Goal: Task Accomplishment & Management: Manage account settings

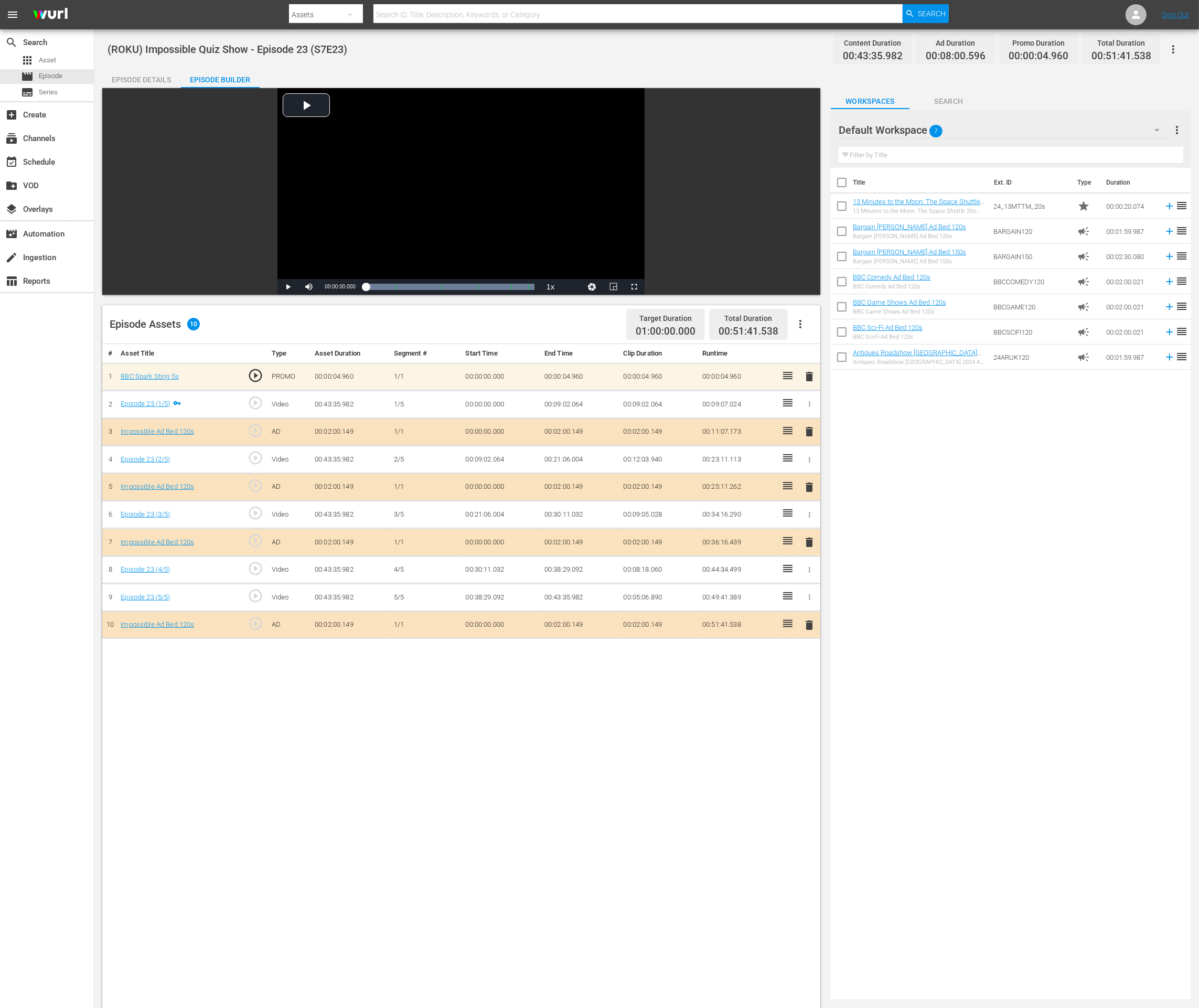
click at [809, 623] on span "delete" at bounding box center [809, 625] width 13 height 13
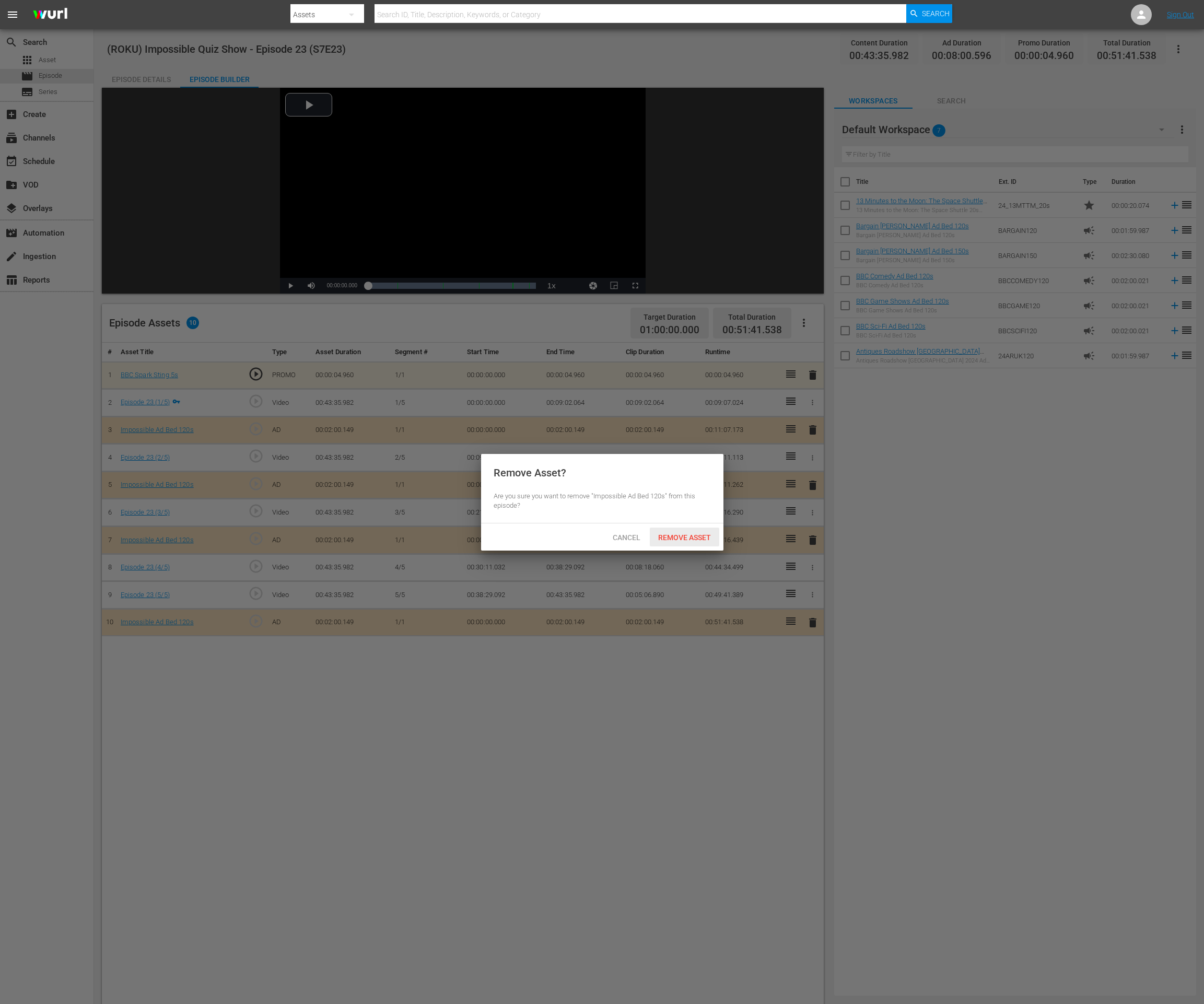
click at [693, 540] on span "Remove Asset" at bounding box center [685, 538] width 69 height 8
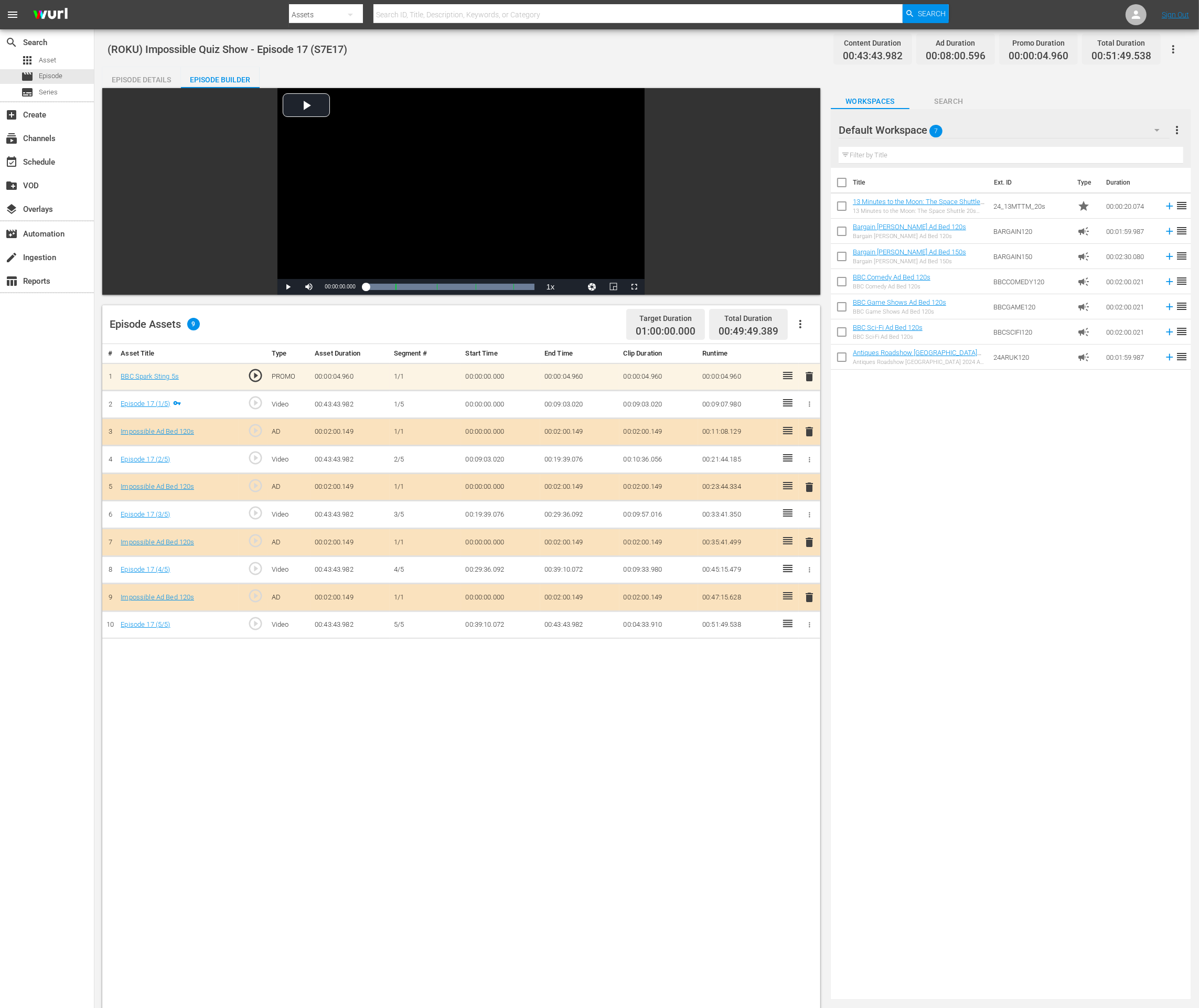
click at [809, 592] on span "delete" at bounding box center [809, 597] width 13 height 13
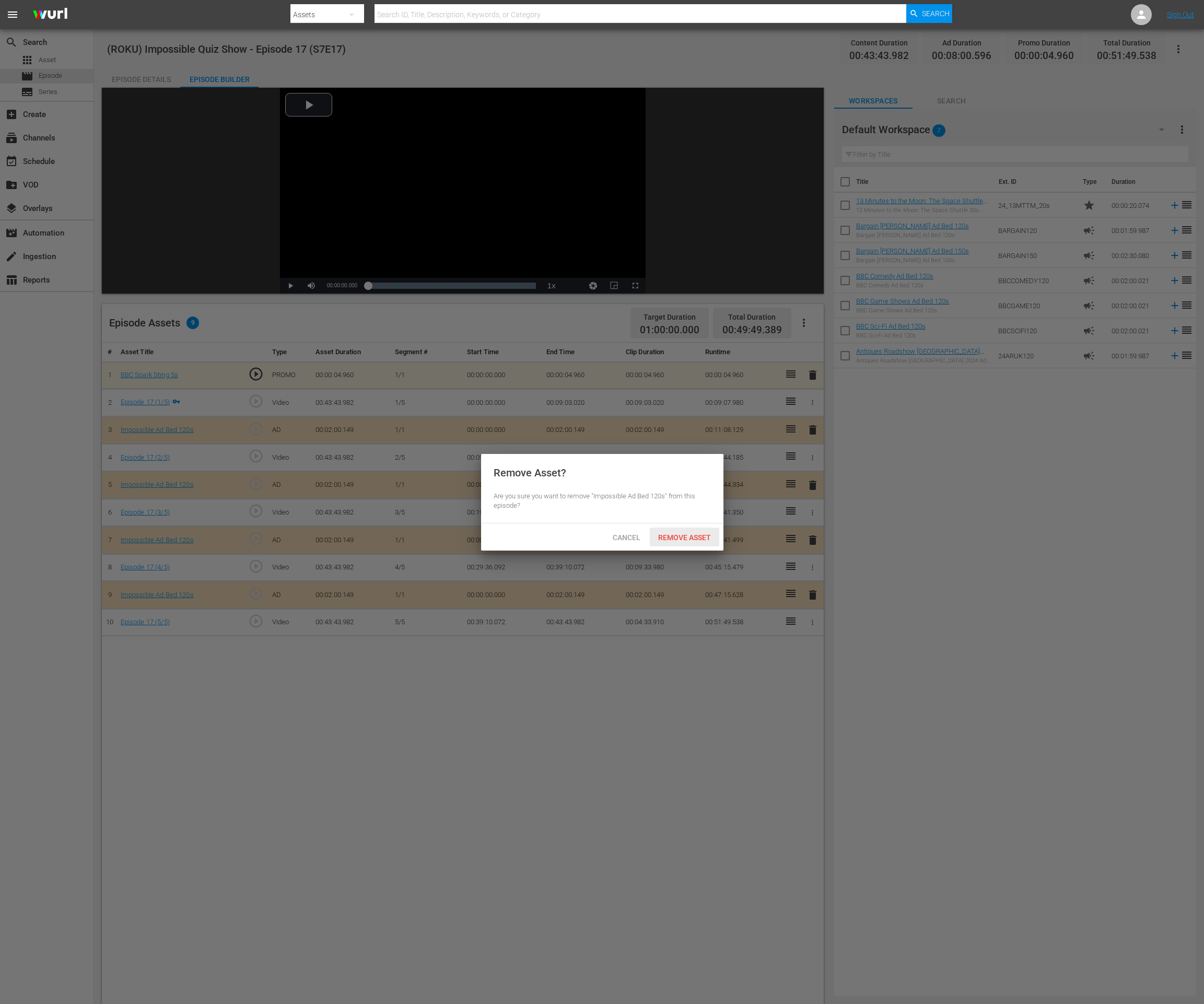
click at [690, 534] on span "Remove Asset" at bounding box center [685, 538] width 69 height 8
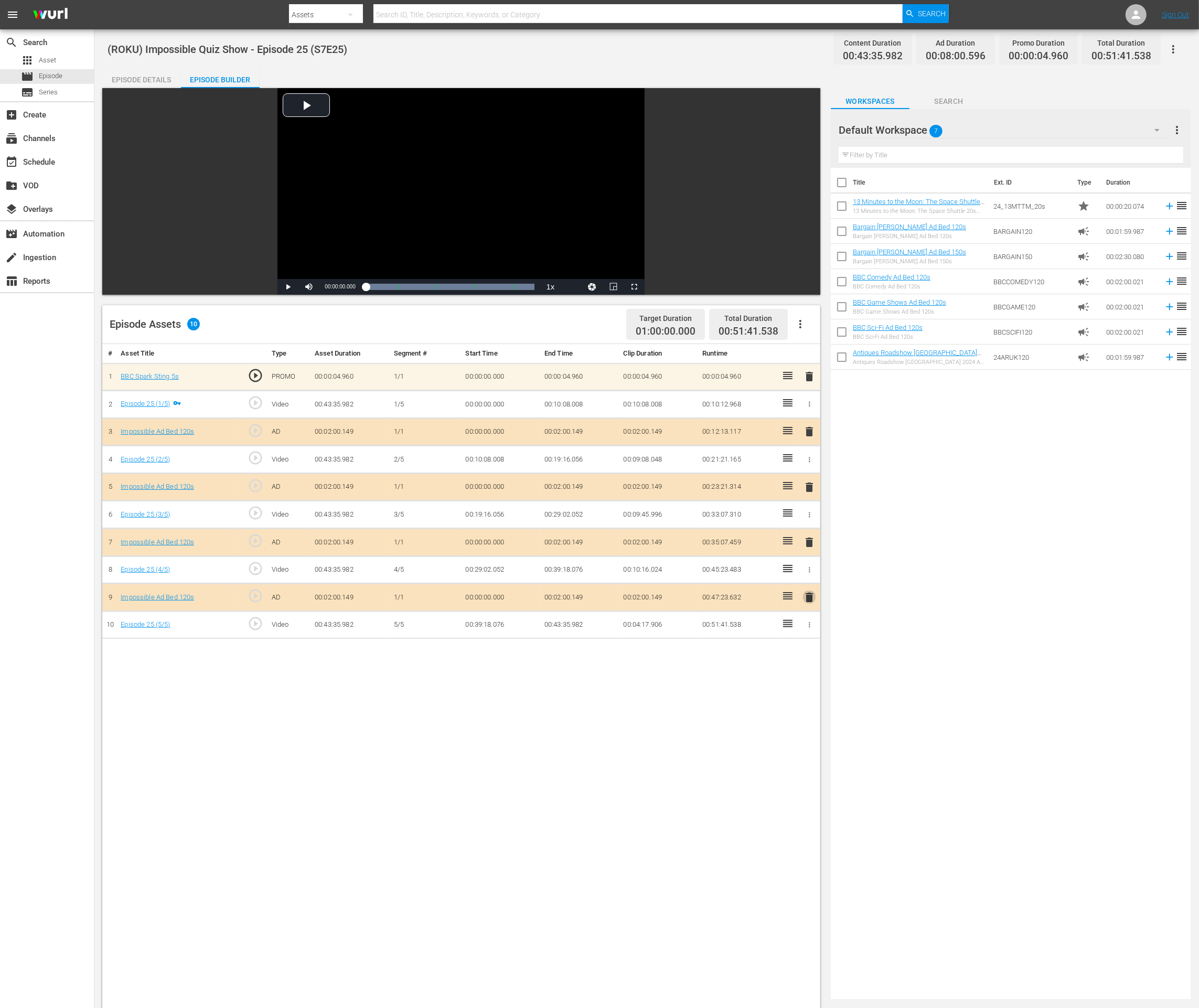
click at [809, 594] on span "delete" at bounding box center [809, 597] width 13 height 13
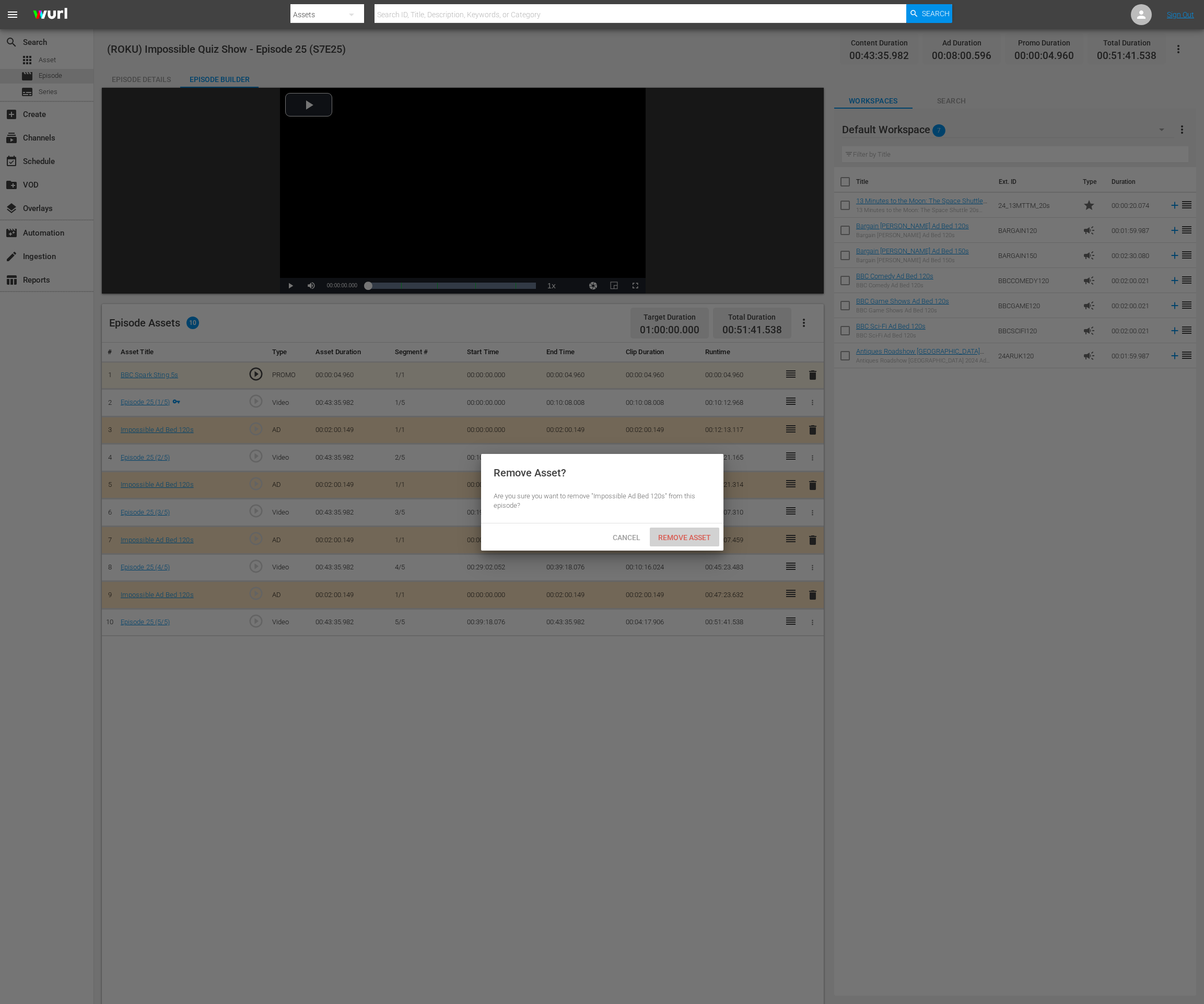
click at [696, 538] on span "Remove Asset" at bounding box center [685, 538] width 69 height 8
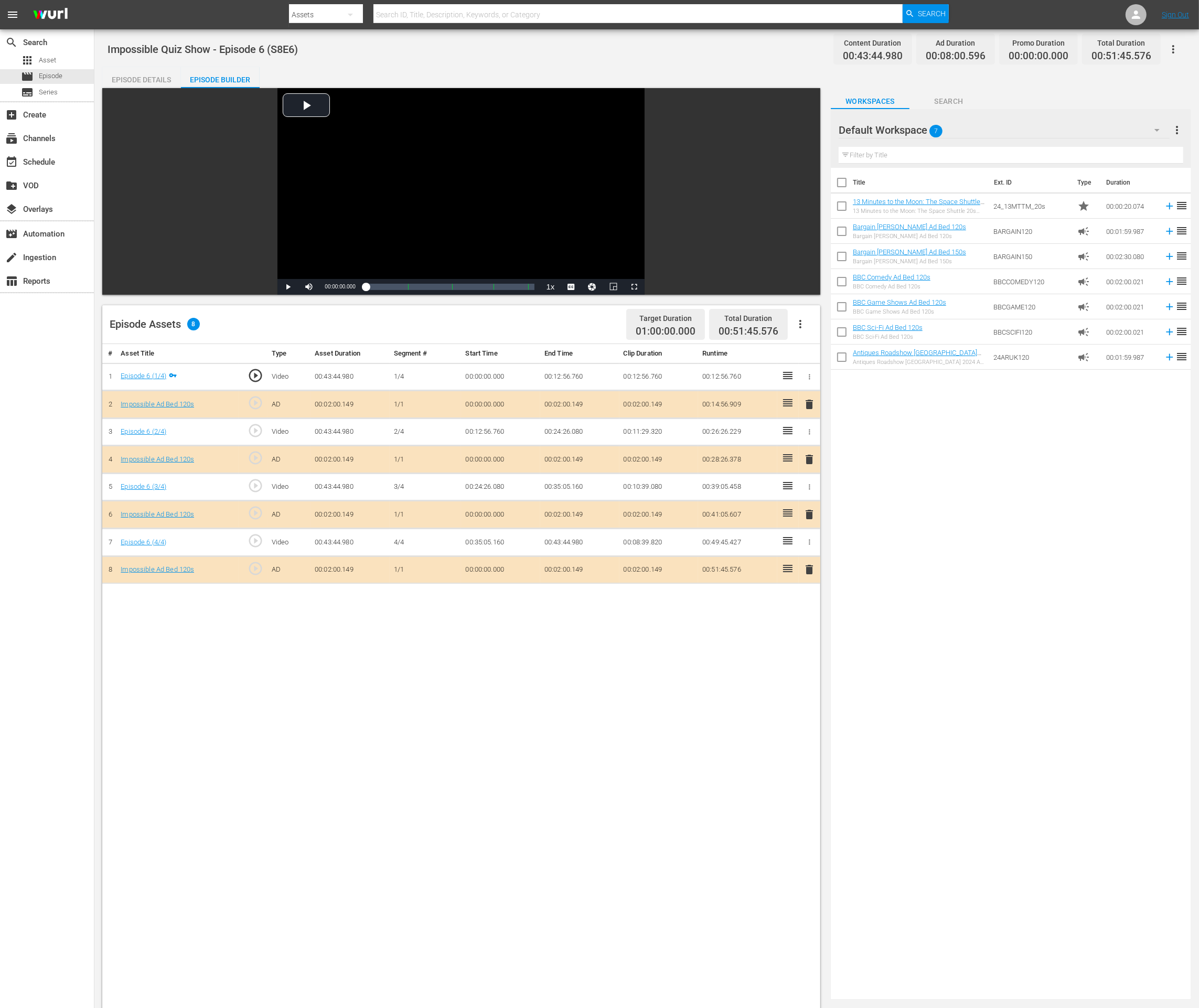
click at [807, 566] on span "delete" at bounding box center [809, 570] width 13 height 13
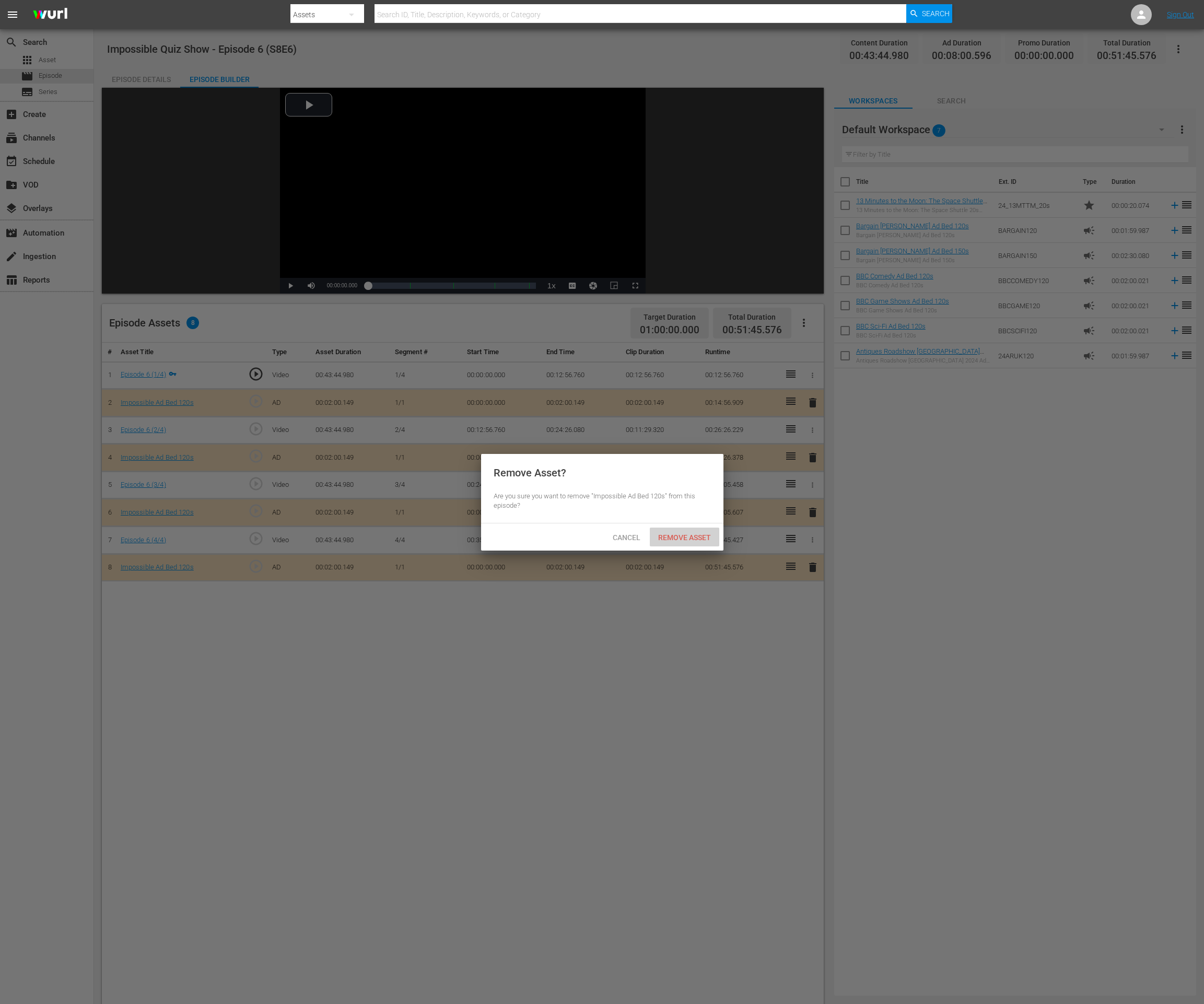
click at [670, 538] on span "Remove Asset" at bounding box center [685, 538] width 69 height 8
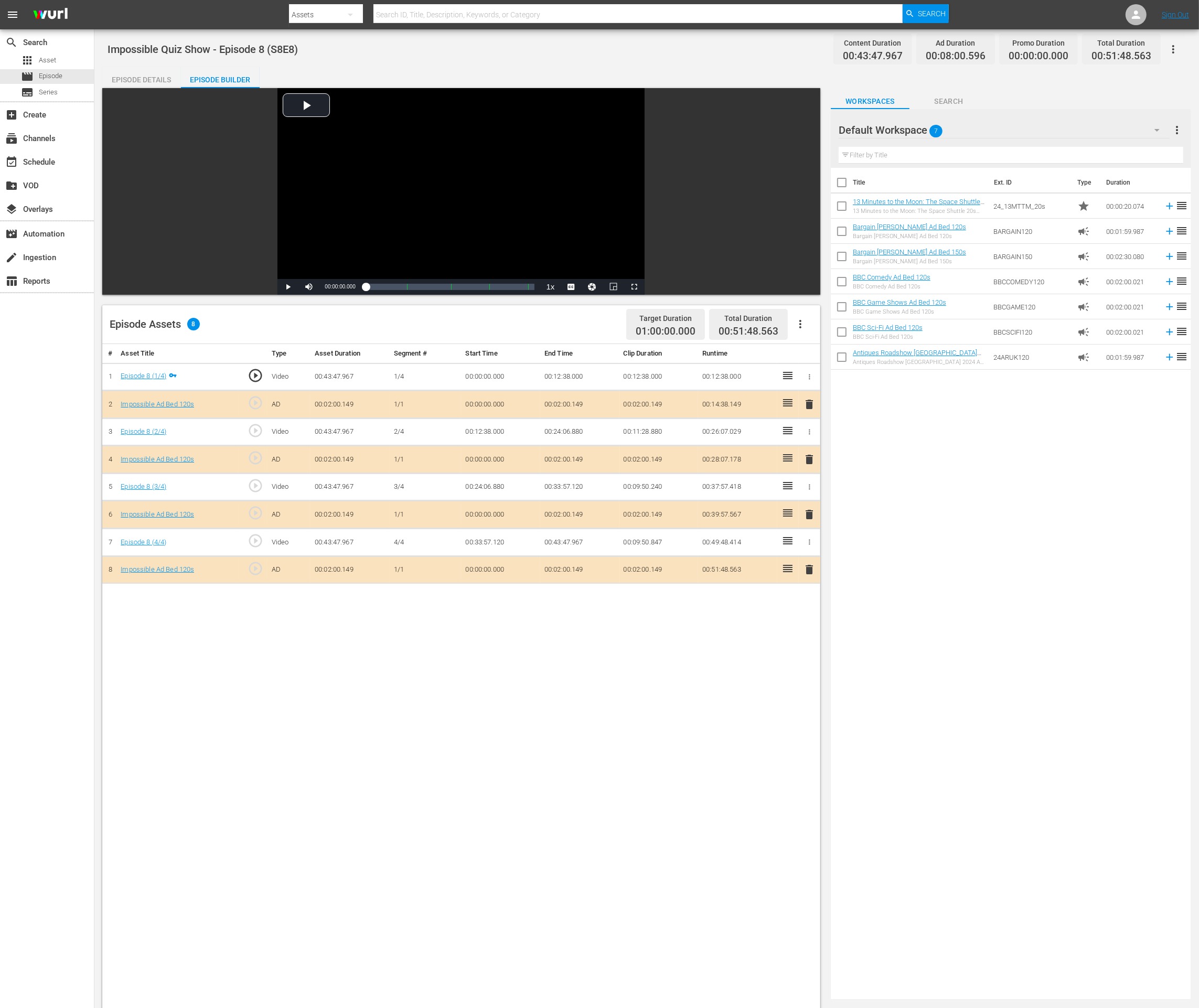
click at [807, 568] on span "delete" at bounding box center [809, 570] width 13 height 13
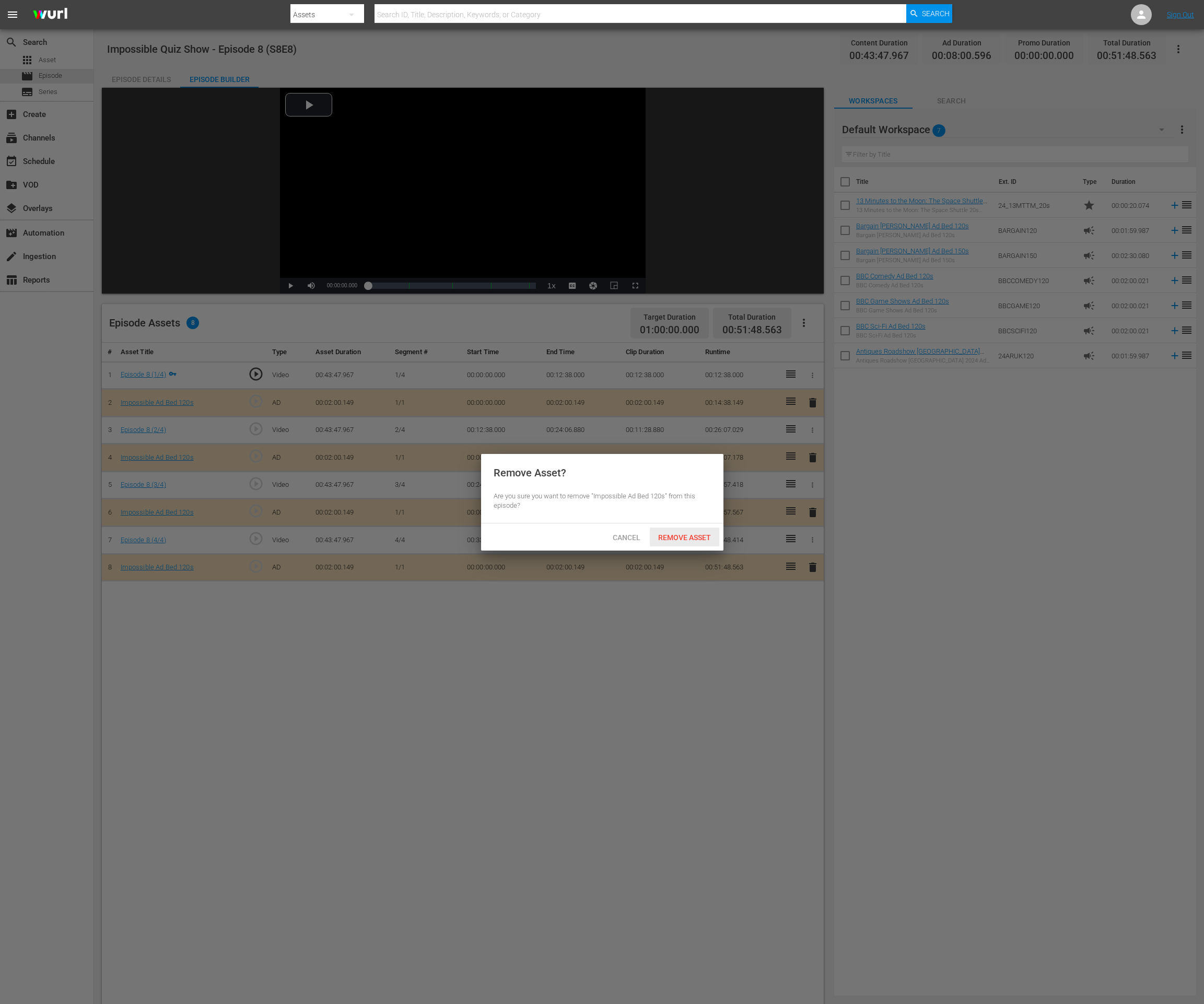
drag, startPoint x: 701, startPoint y: 540, endPoint x: 697, endPoint y: 518, distance: 22.4
click at [700, 538] on span "Remove Asset" at bounding box center [685, 538] width 69 height 8
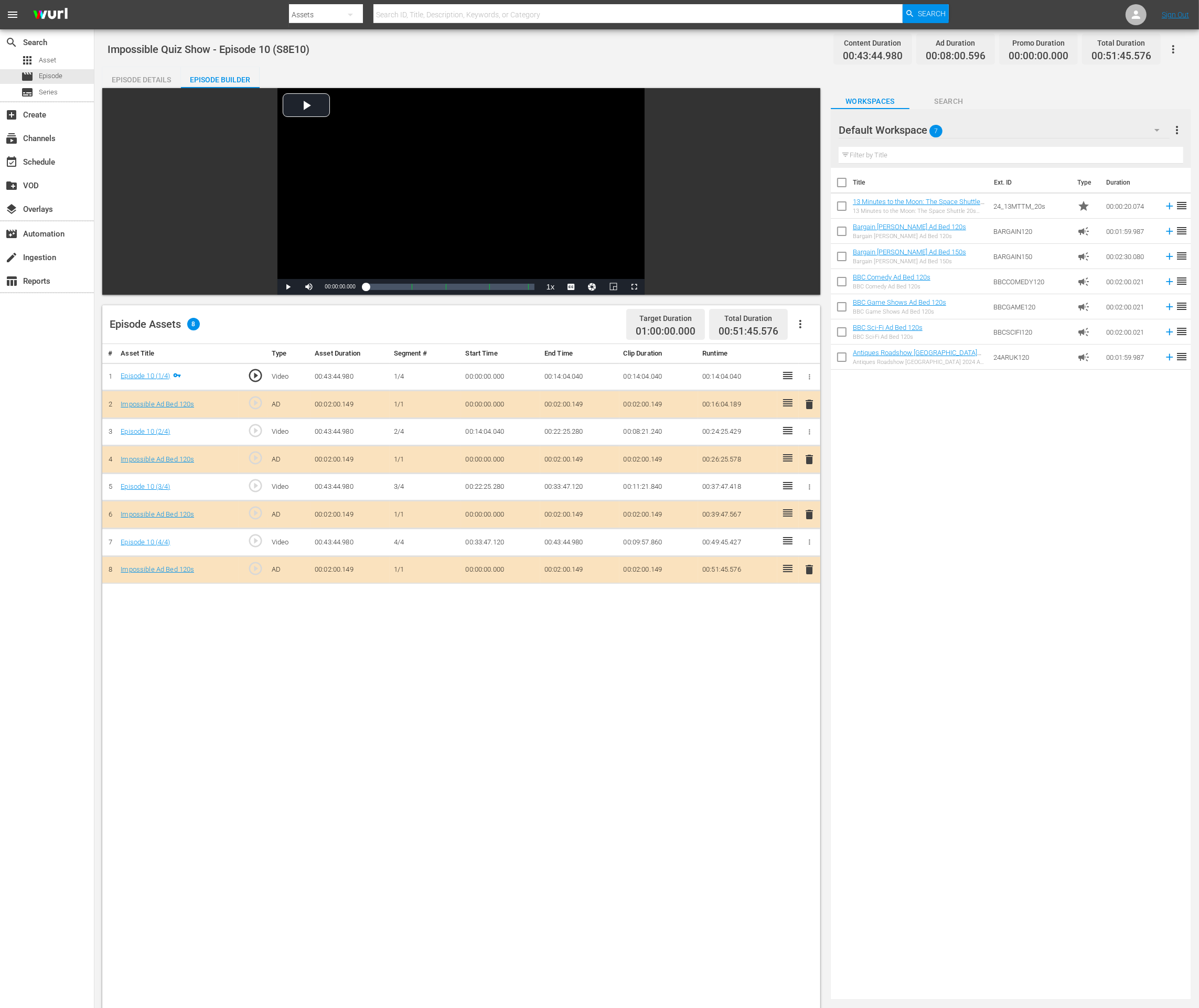
click at [803, 570] on div "delete" at bounding box center [809, 570] width 13 height 15
click at [808, 568] on span "delete" at bounding box center [809, 570] width 13 height 13
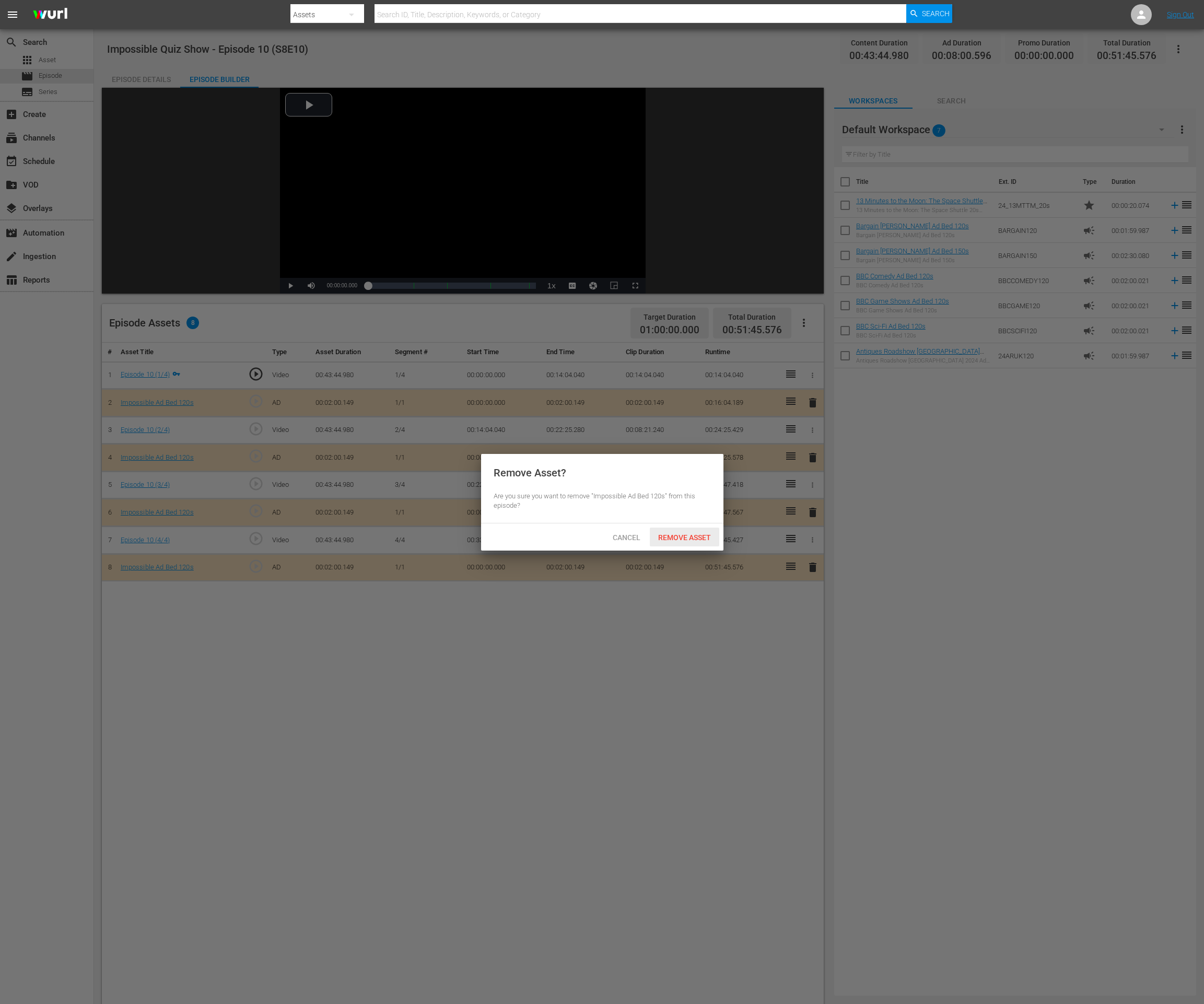
click at [714, 534] on span "Remove Asset" at bounding box center [685, 538] width 69 height 8
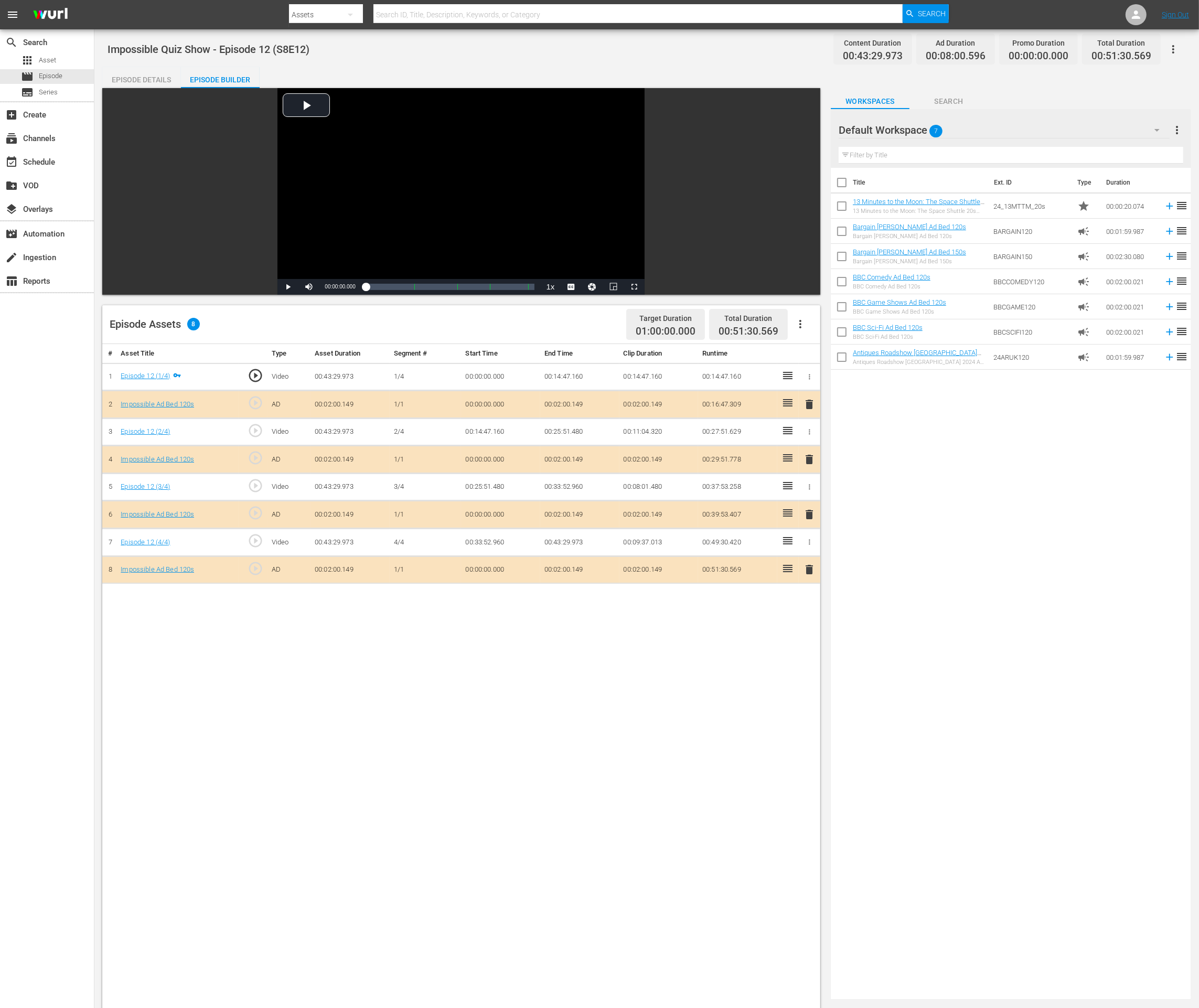
click at [806, 567] on span "delete" at bounding box center [809, 570] width 13 height 13
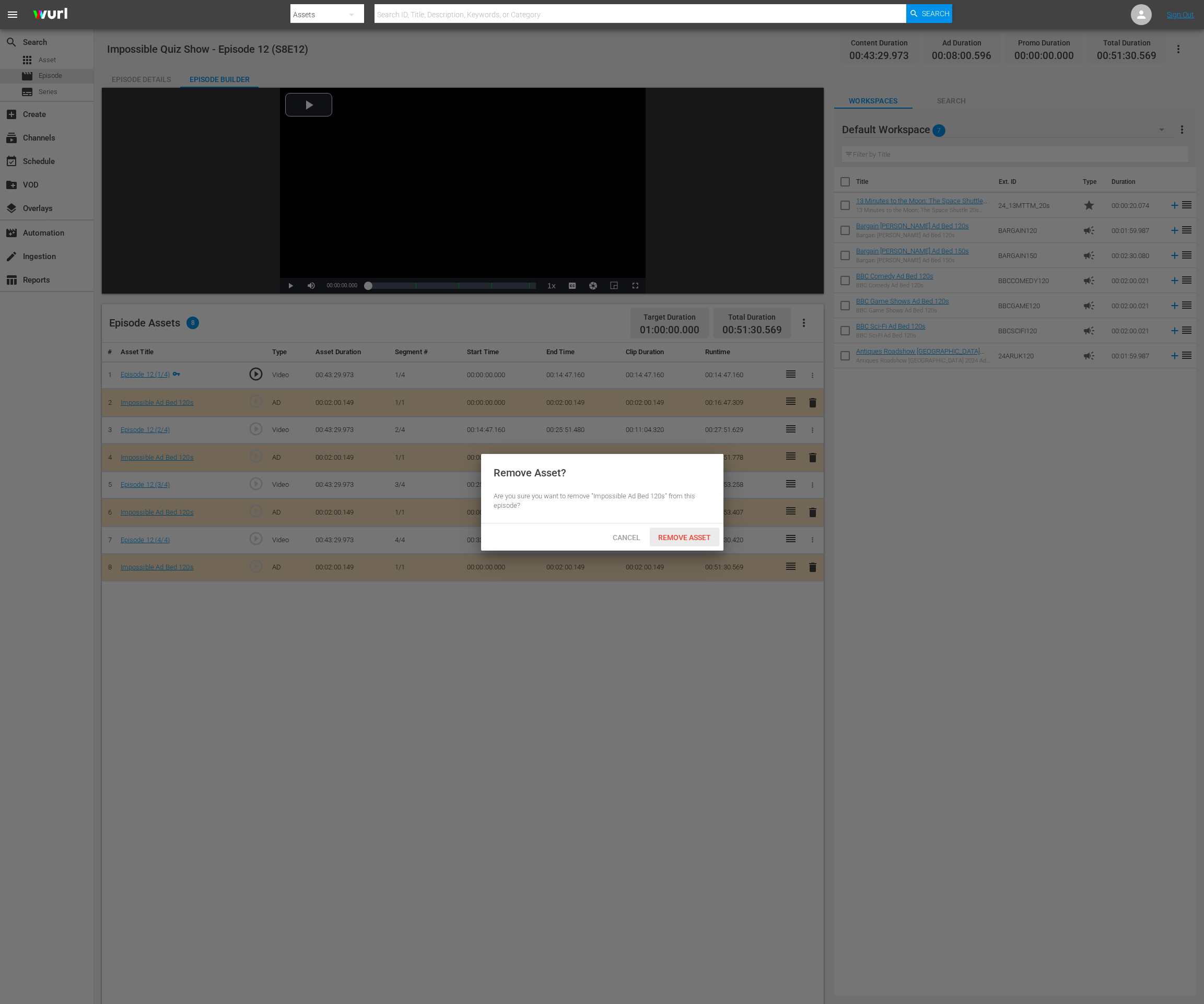
click at [712, 538] on span "Remove Asset" at bounding box center [685, 538] width 69 height 8
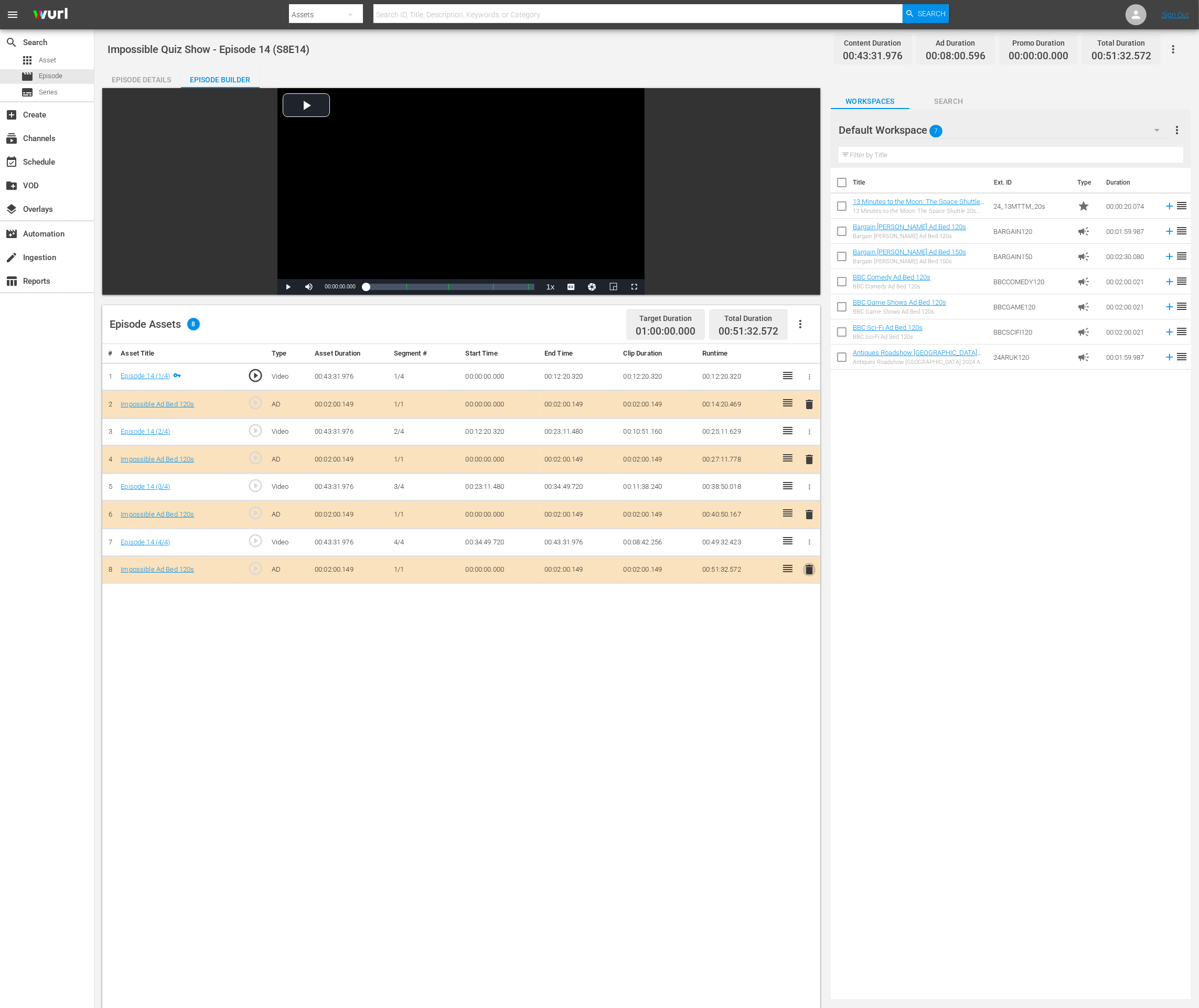
click at [810, 565] on span "delete" at bounding box center [809, 570] width 13 height 13
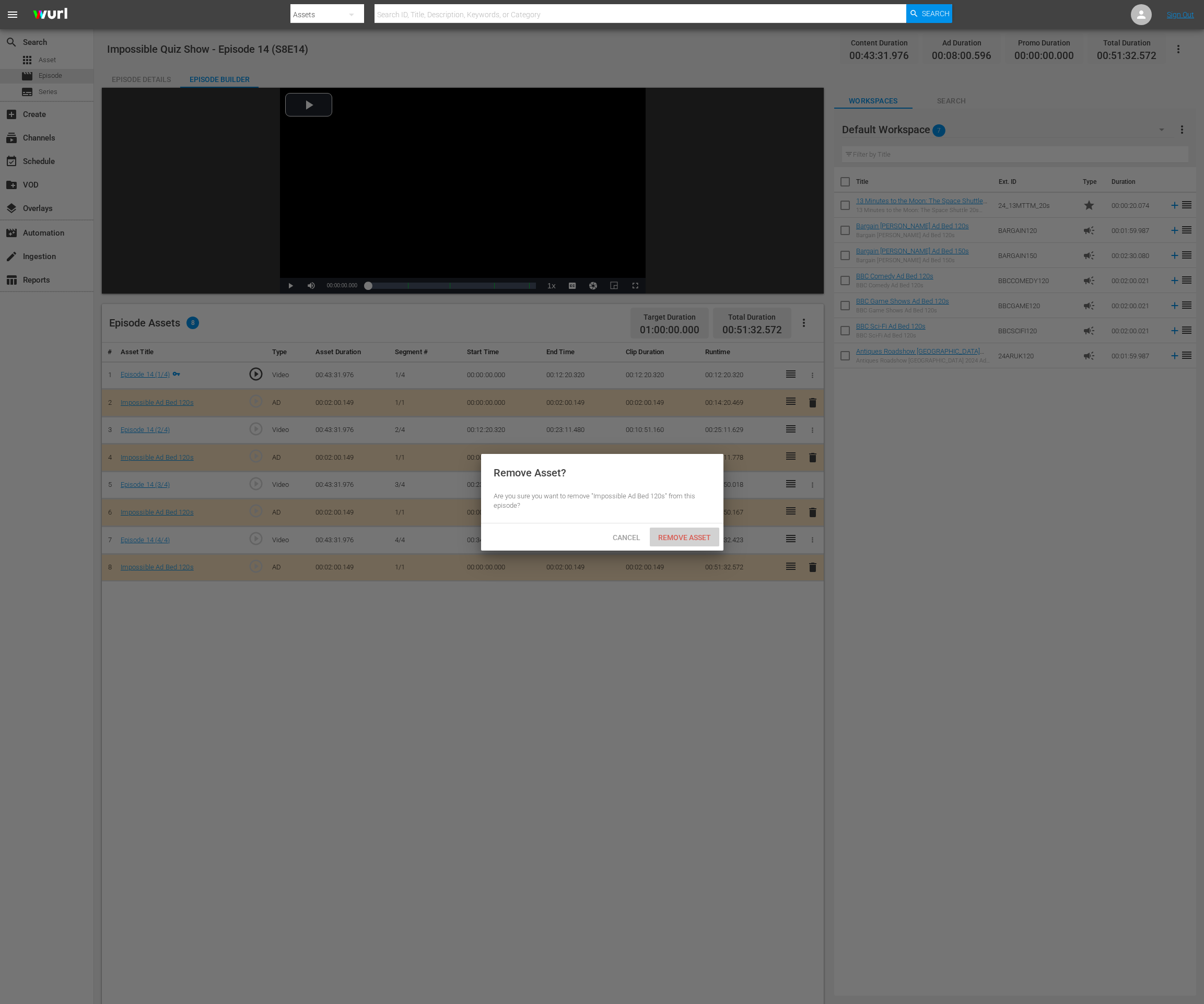
click at [714, 536] on span "Remove Asset" at bounding box center [685, 538] width 69 height 8
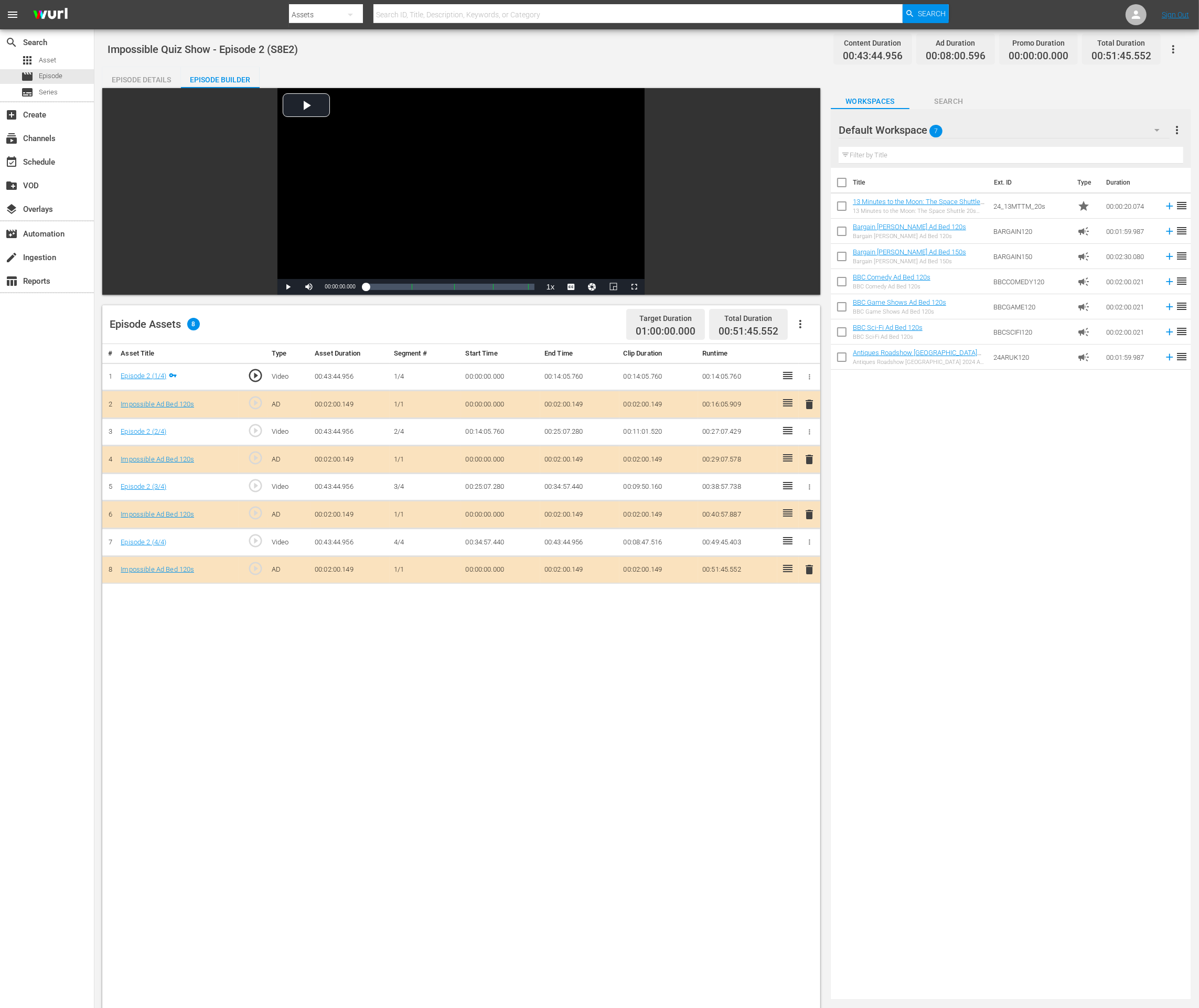
click at [811, 568] on span "delete" at bounding box center [809, 570] width 13 height 13
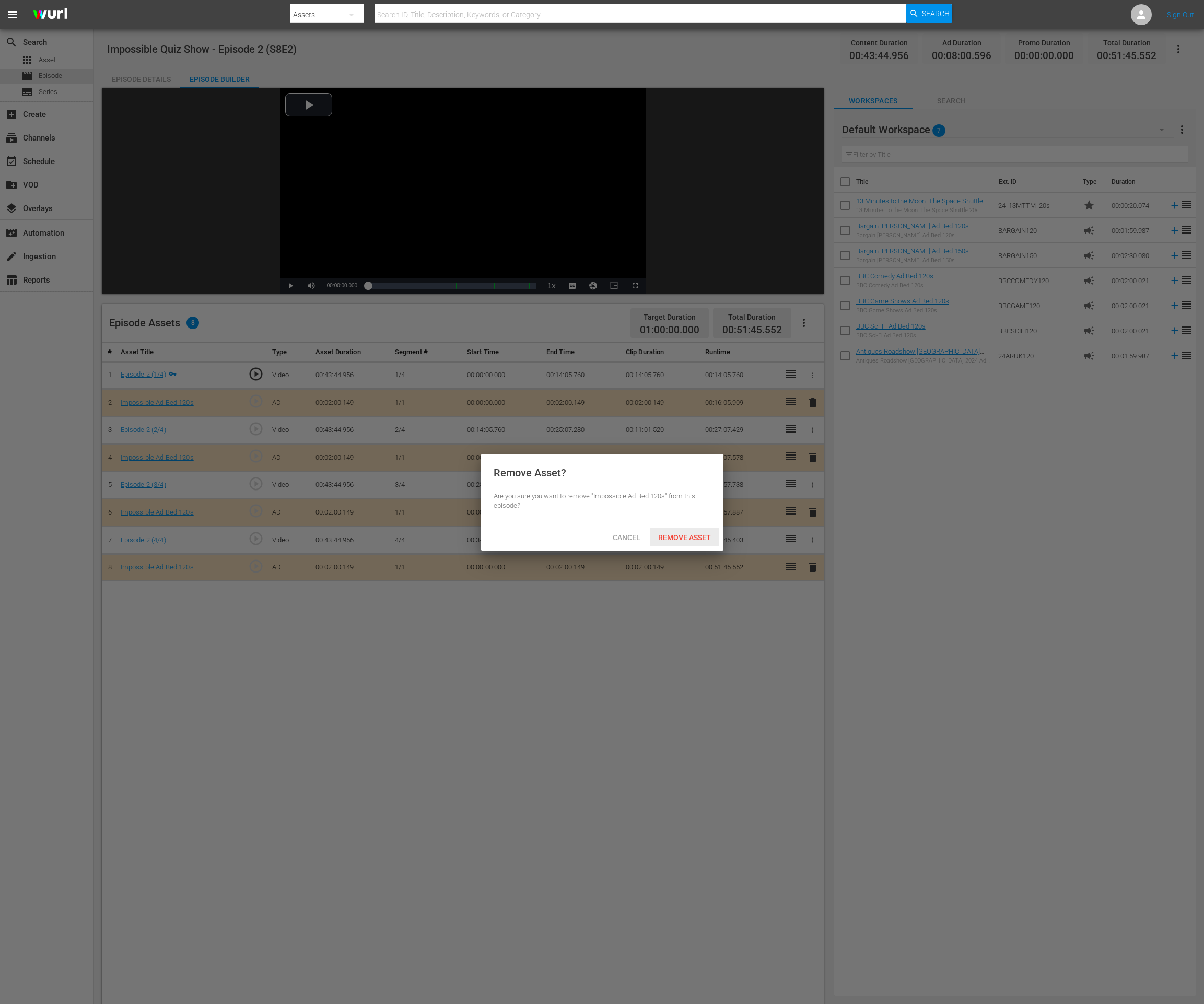
click at [688, 532] on div "Remove Asset" at bounding box center [685, 537] width 69 height 19
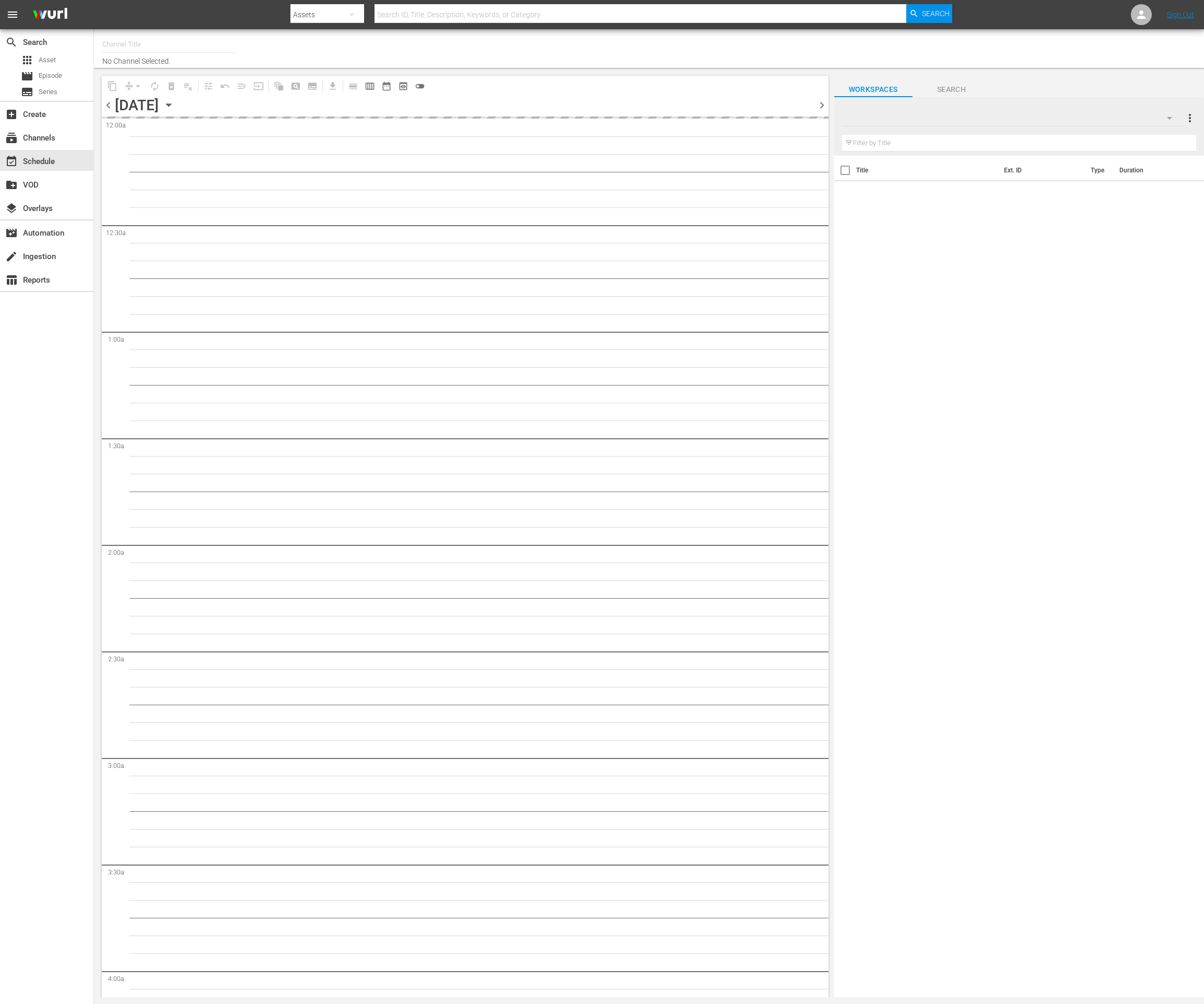
type input "Impossible (1011)"
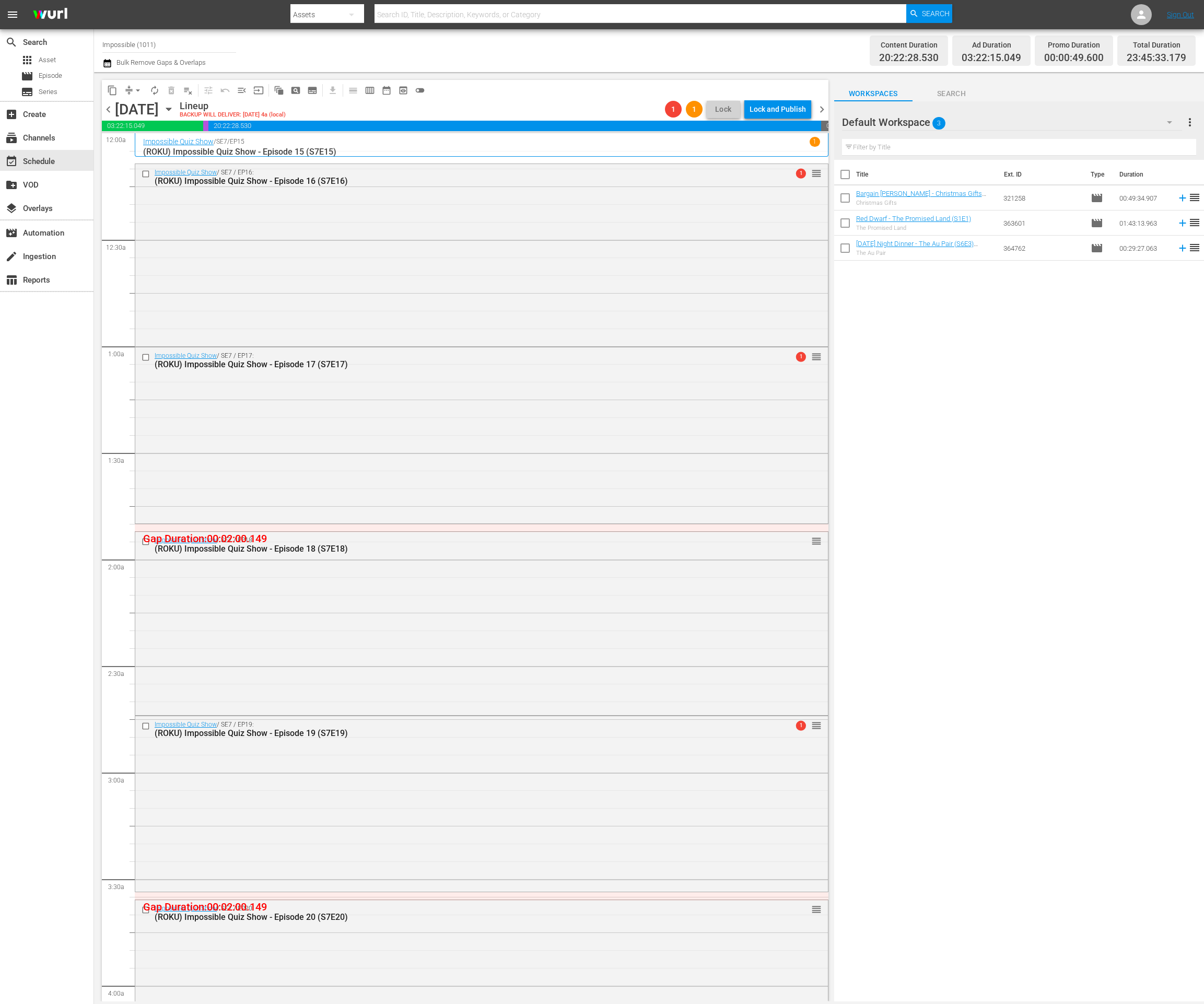
click at [106, 61] on icon "button" at bounding box center [107, 63] width 7 height 8
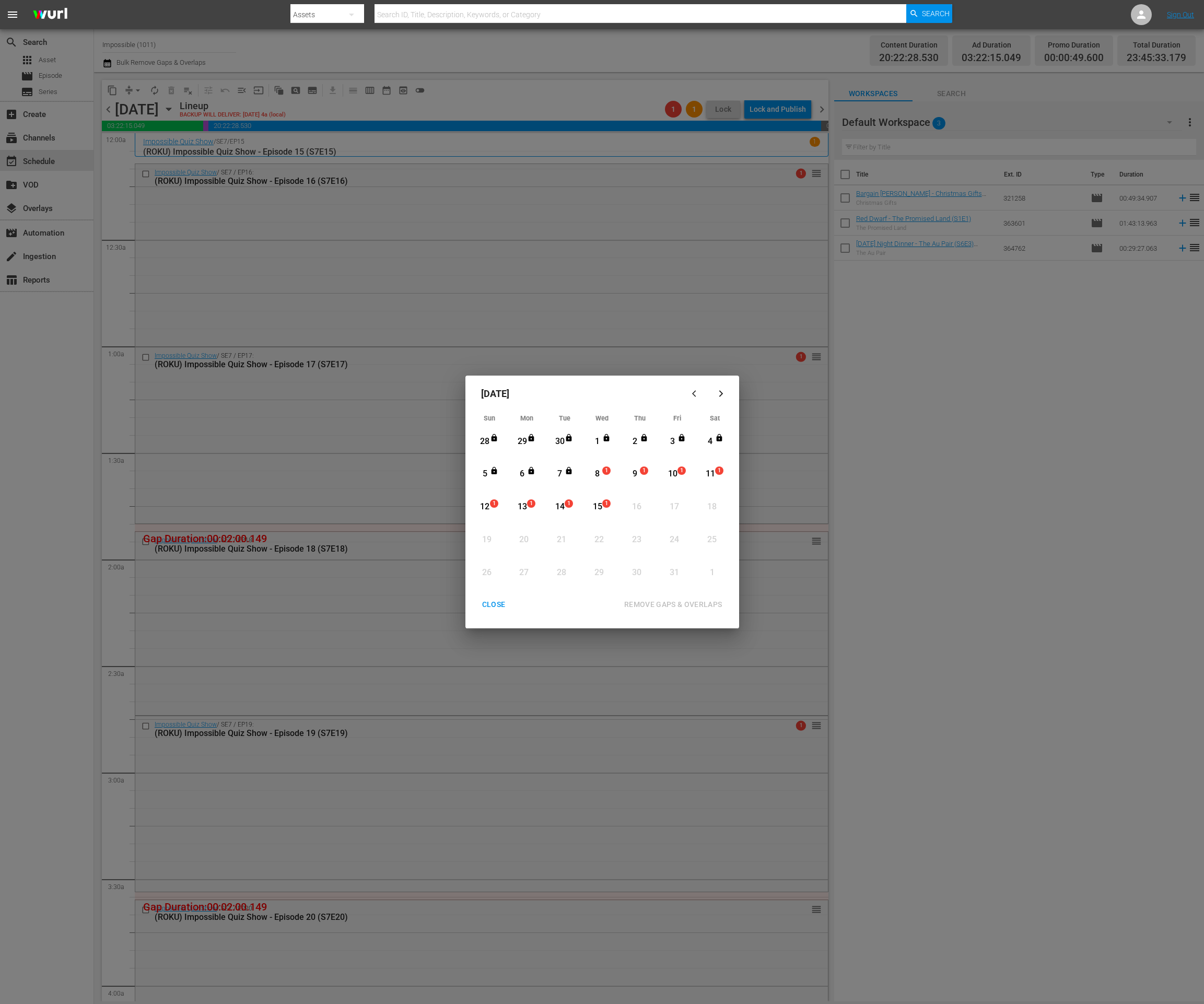
click at [597, 477] on div "8" at bounding box center [597, 473] width 13 height 12
click at [603, 508] on div "15" at bounding box center [597, 507] width 13 height 12
click at [478, 603] on div "CLOSE" at bounding box center [493, 605] width 40 height 13
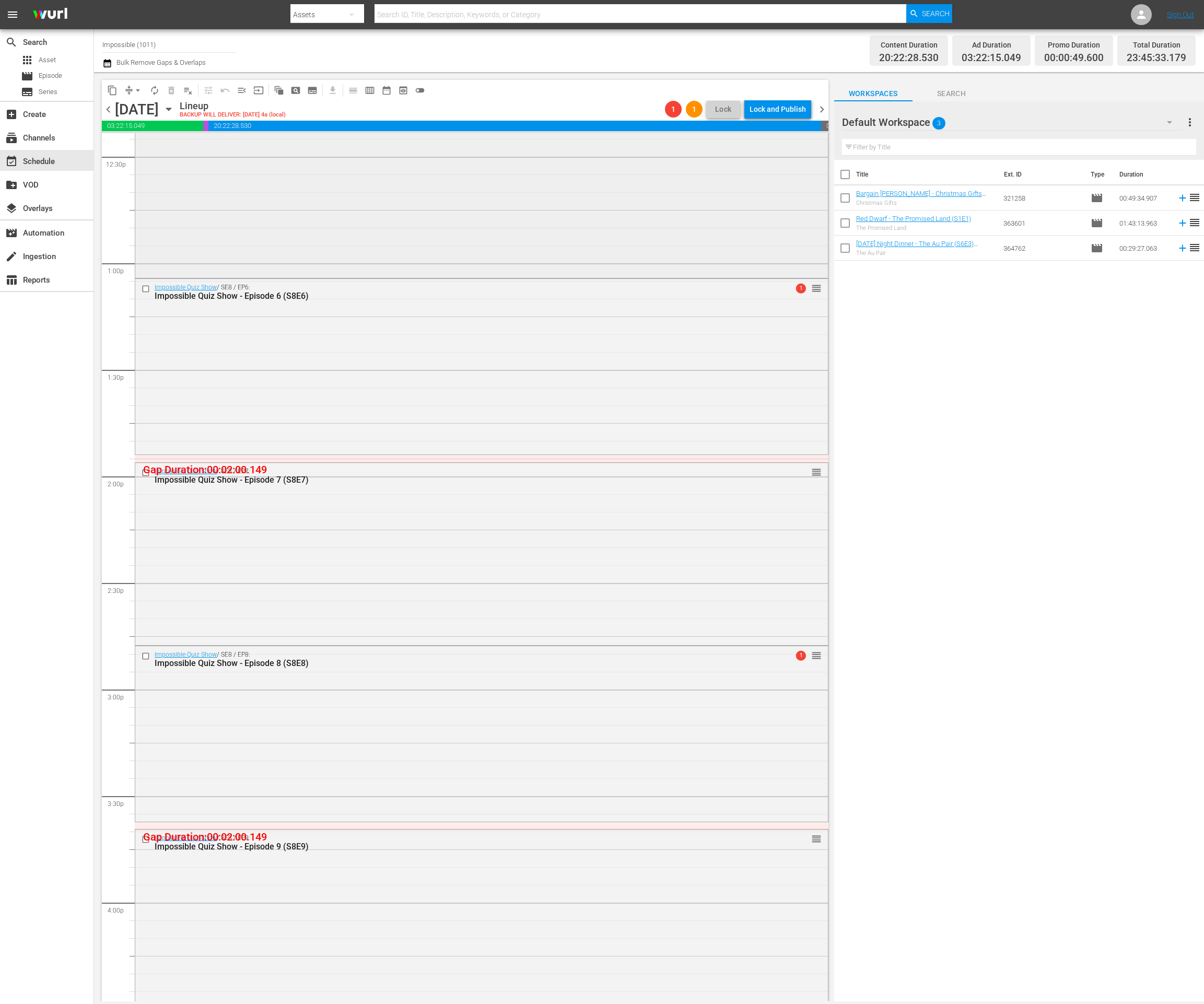
scroll to position [3406, 0]
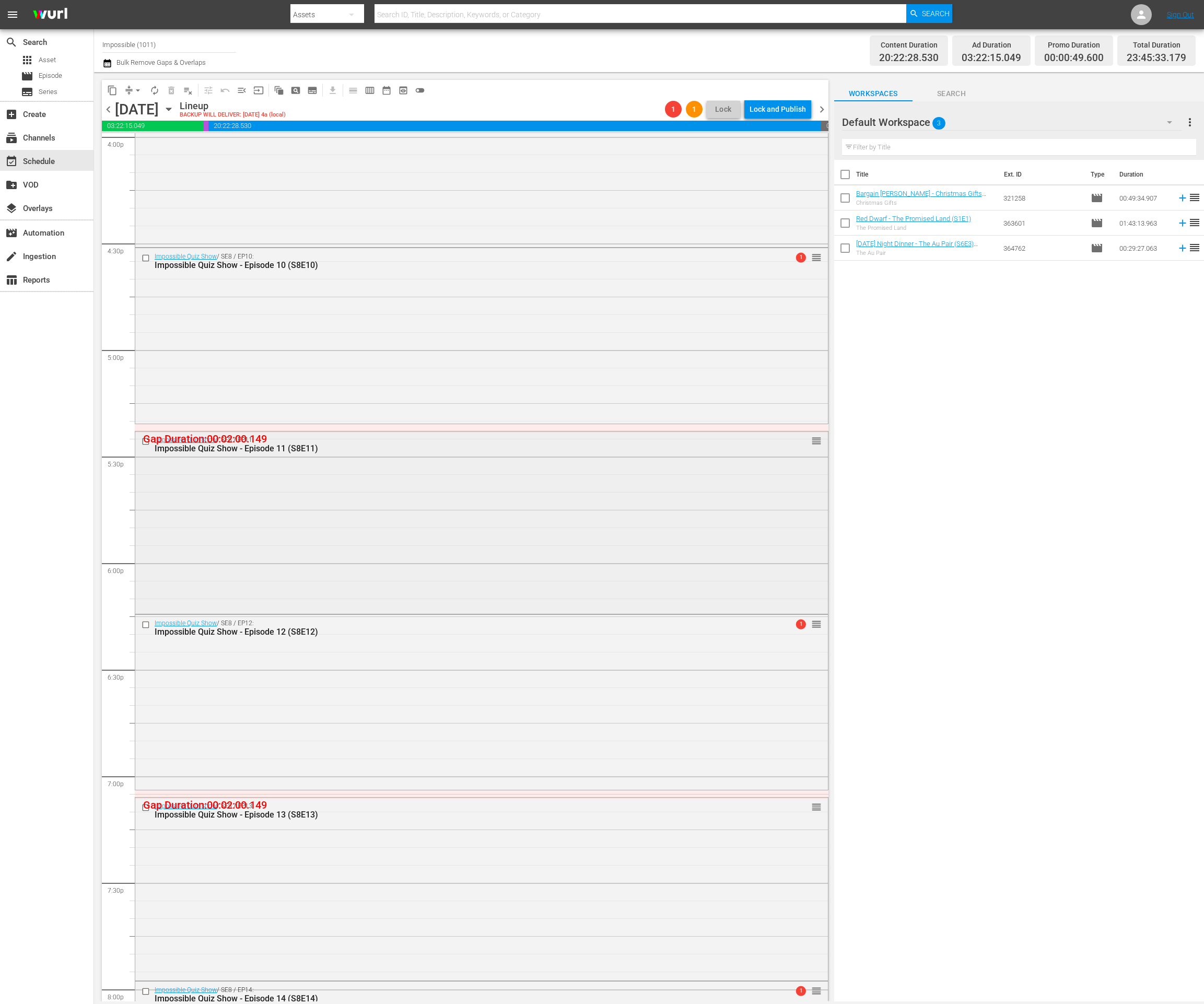
click at [554, 561] on div "Impossible Quiz Show / SE8 / EP11: Impossible Quiz Show - Episode 11 (S8E11) re…" at bounding box center [482, 521] width 693 height 180
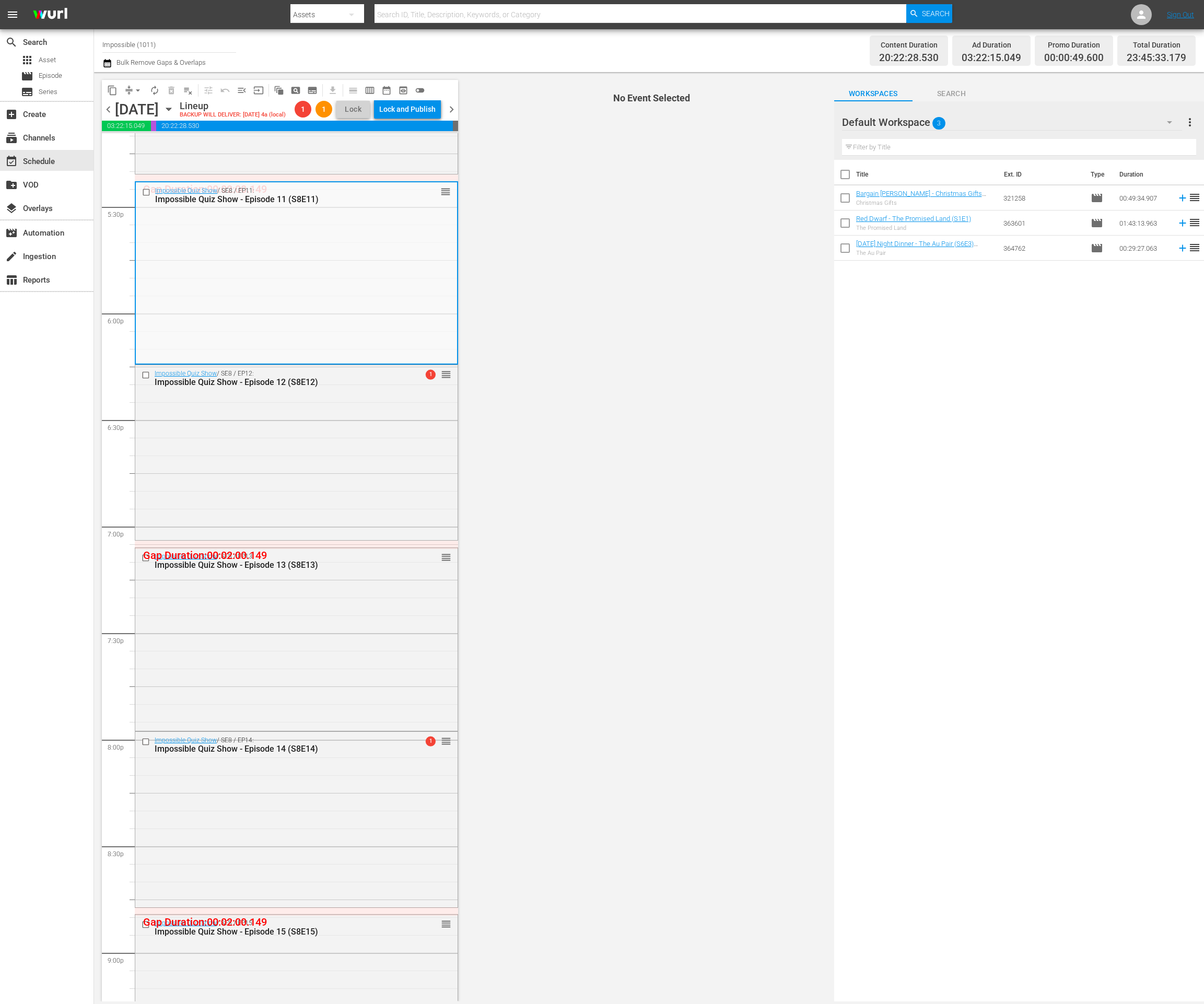
scroll to position [4302, 0]
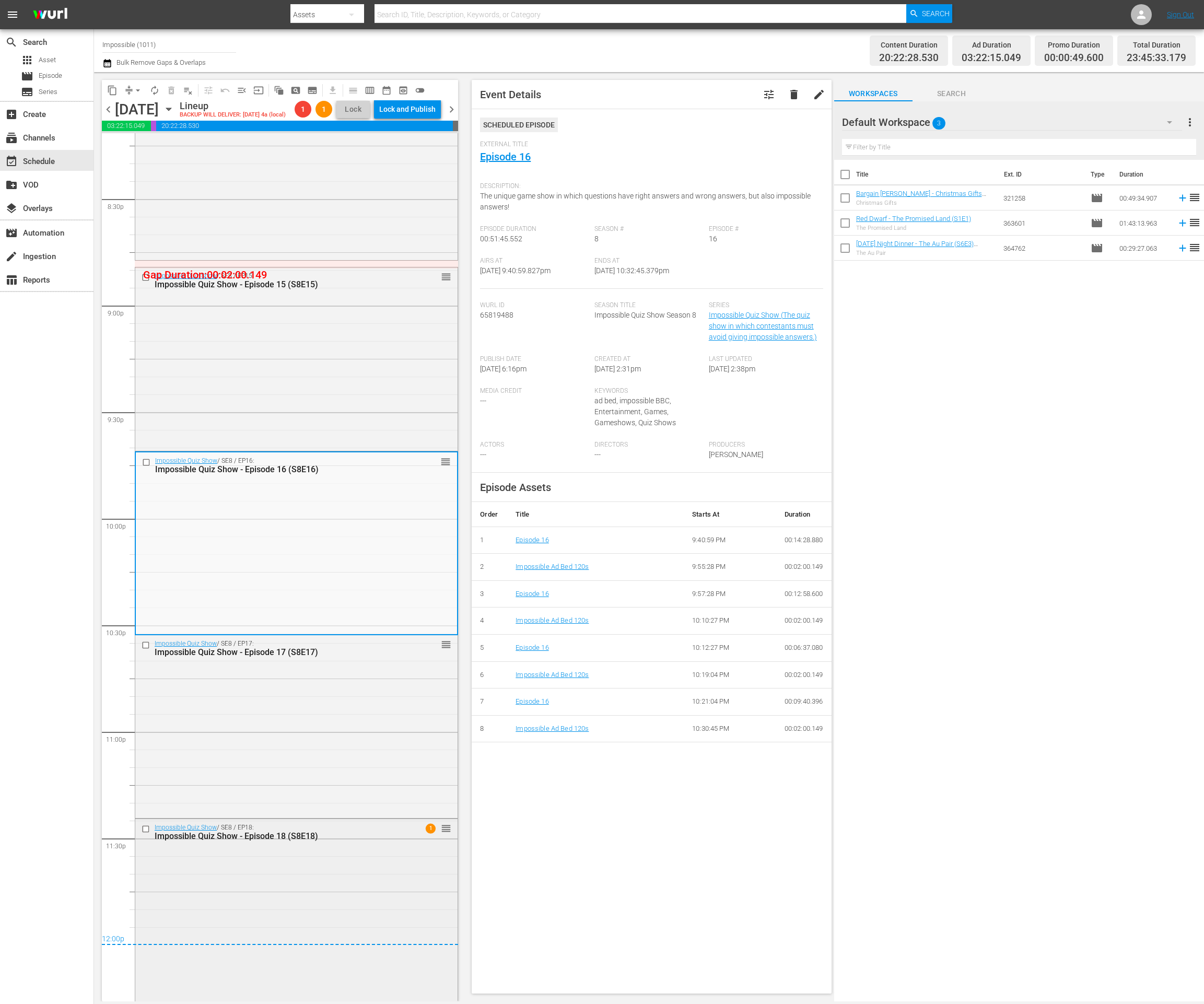
click at [308, 855] on div "Impossible Quiz Show / SE8 / EP18: Impossible Quiz Show - Episode 18 (S8E18) 1 …" at bounding box center [296, 909] width 323 height 180
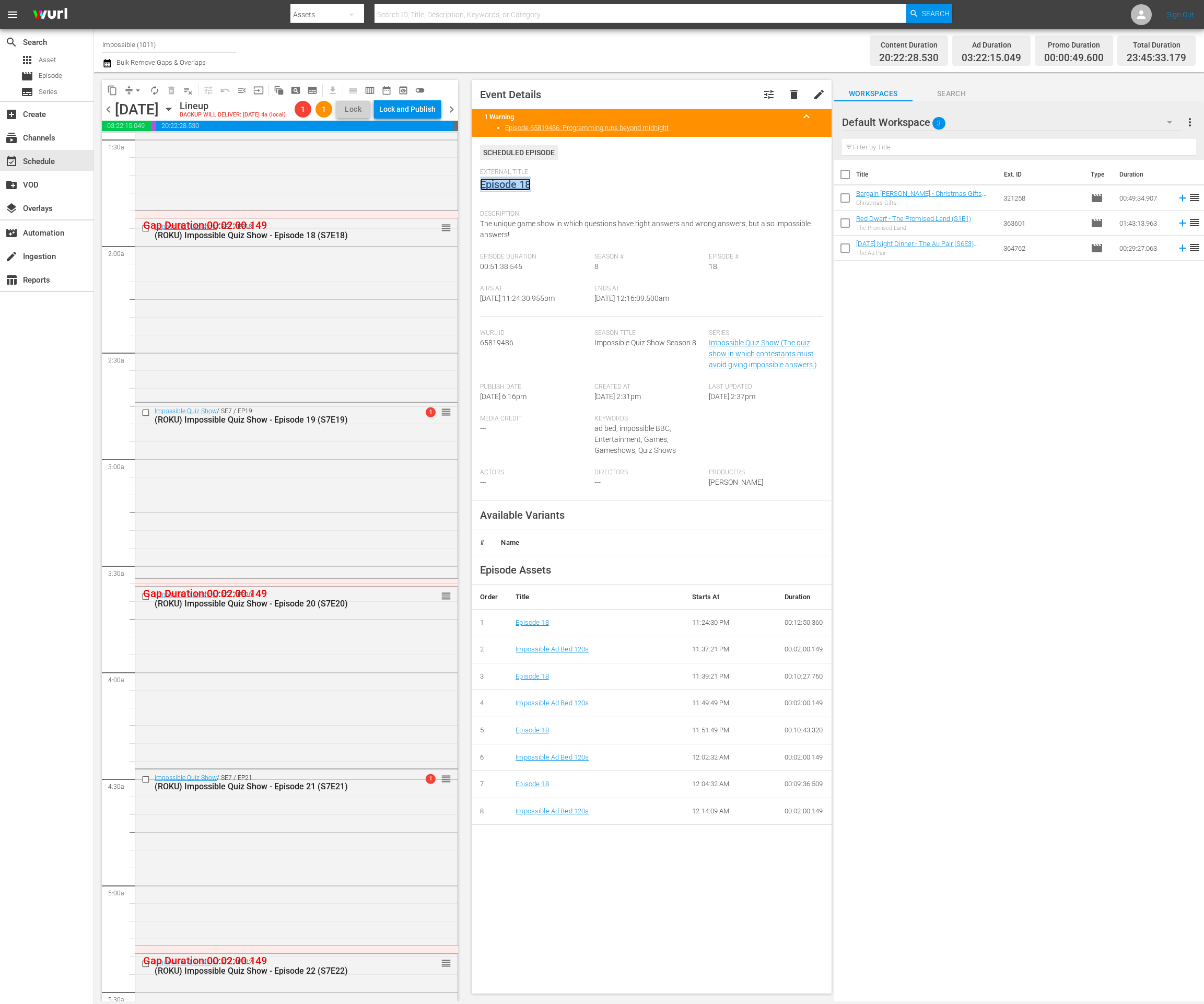
scroll to position [986, 0]
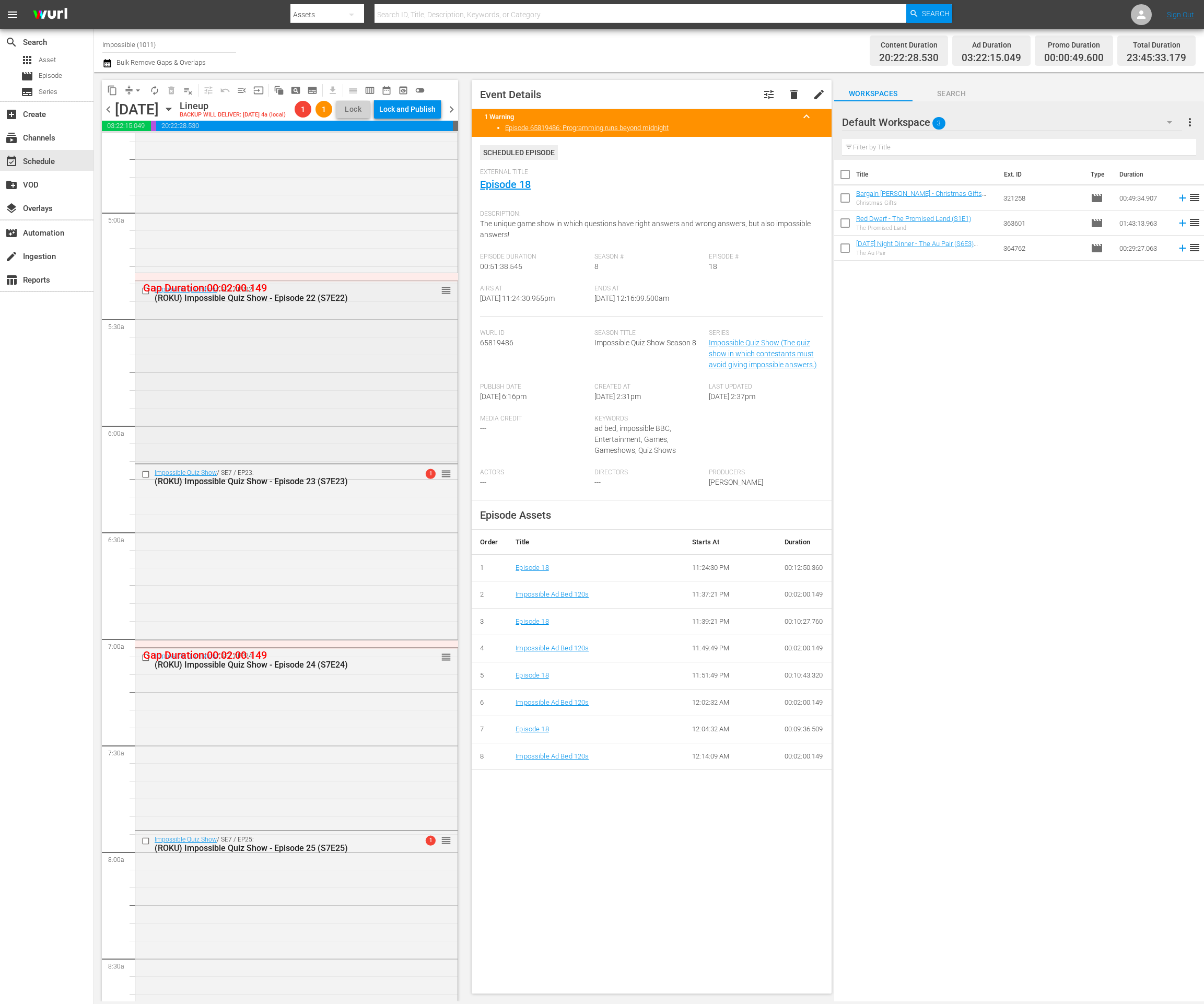
click at [308, 431] on div "Impossible Quiz Show / SE7 / EP22: (ROKU) Impossible Quiz Show - Episode 22 (S7…" at bounding box center [296, 370] width 323 height 180
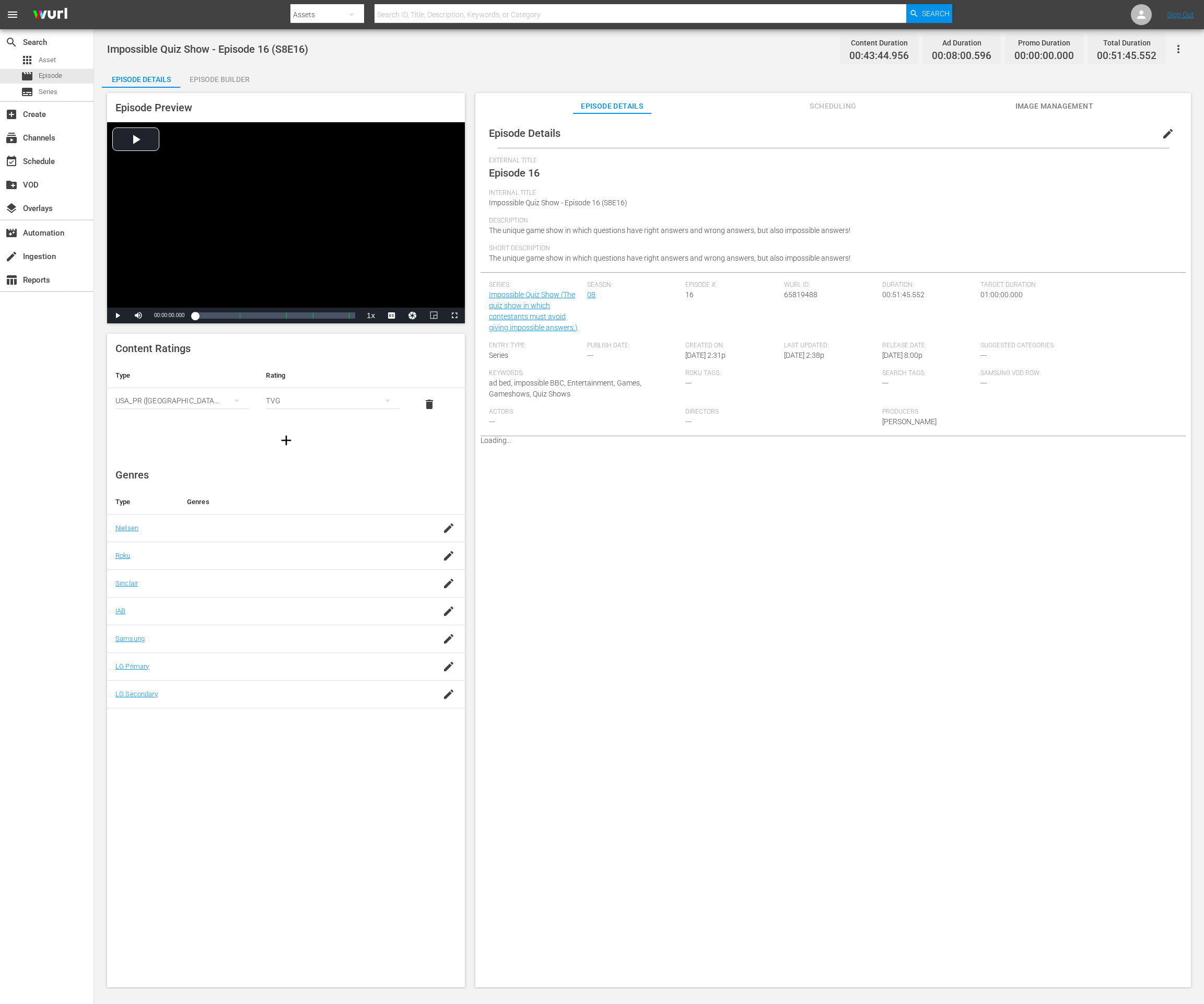
click at [256, 83] on div "Episode Builder" at bounding box center [219, 80] width 78 height 25
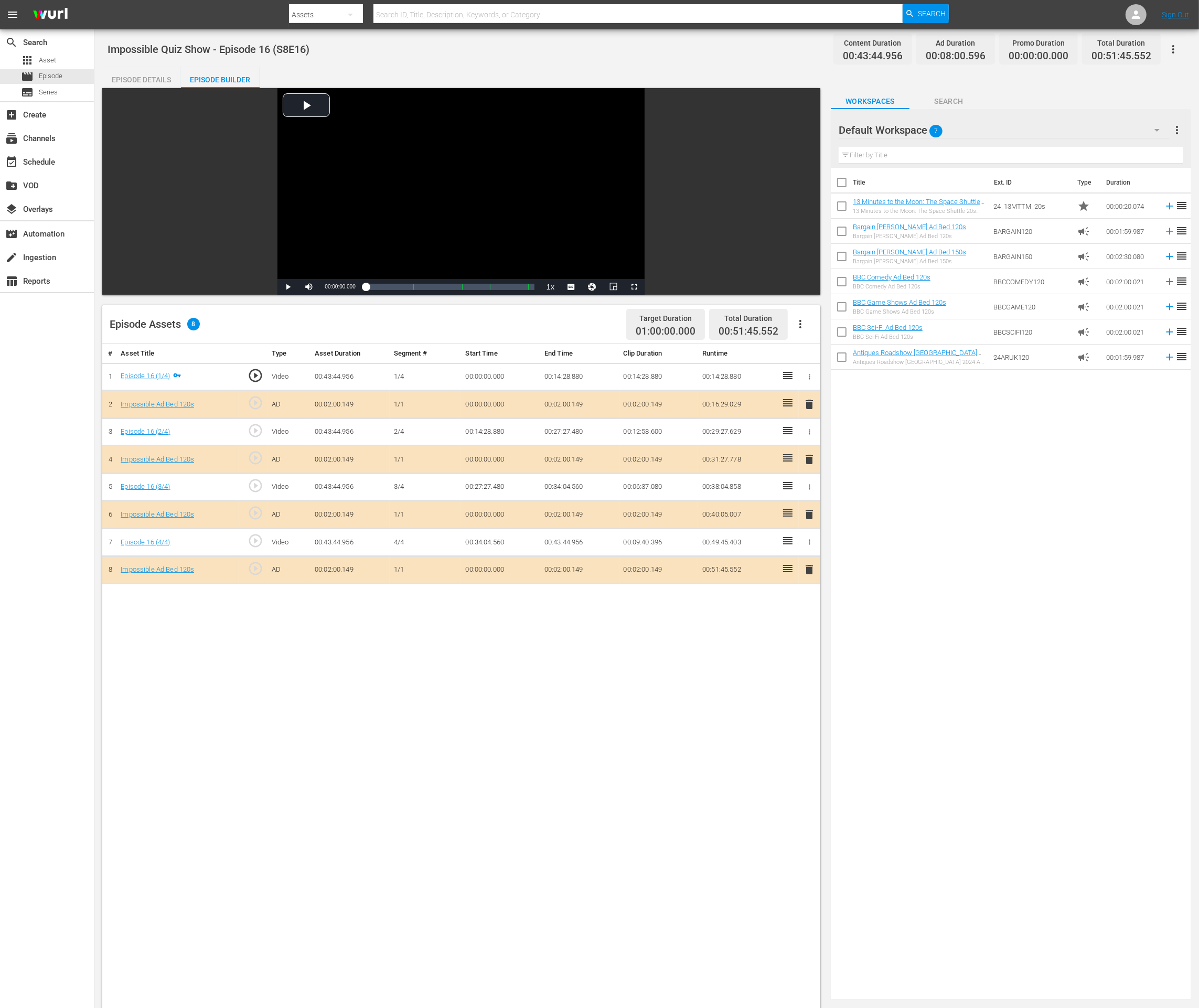
click at [813, 569] on span "delete" at bounding box center [809, 570] width 13 height 13
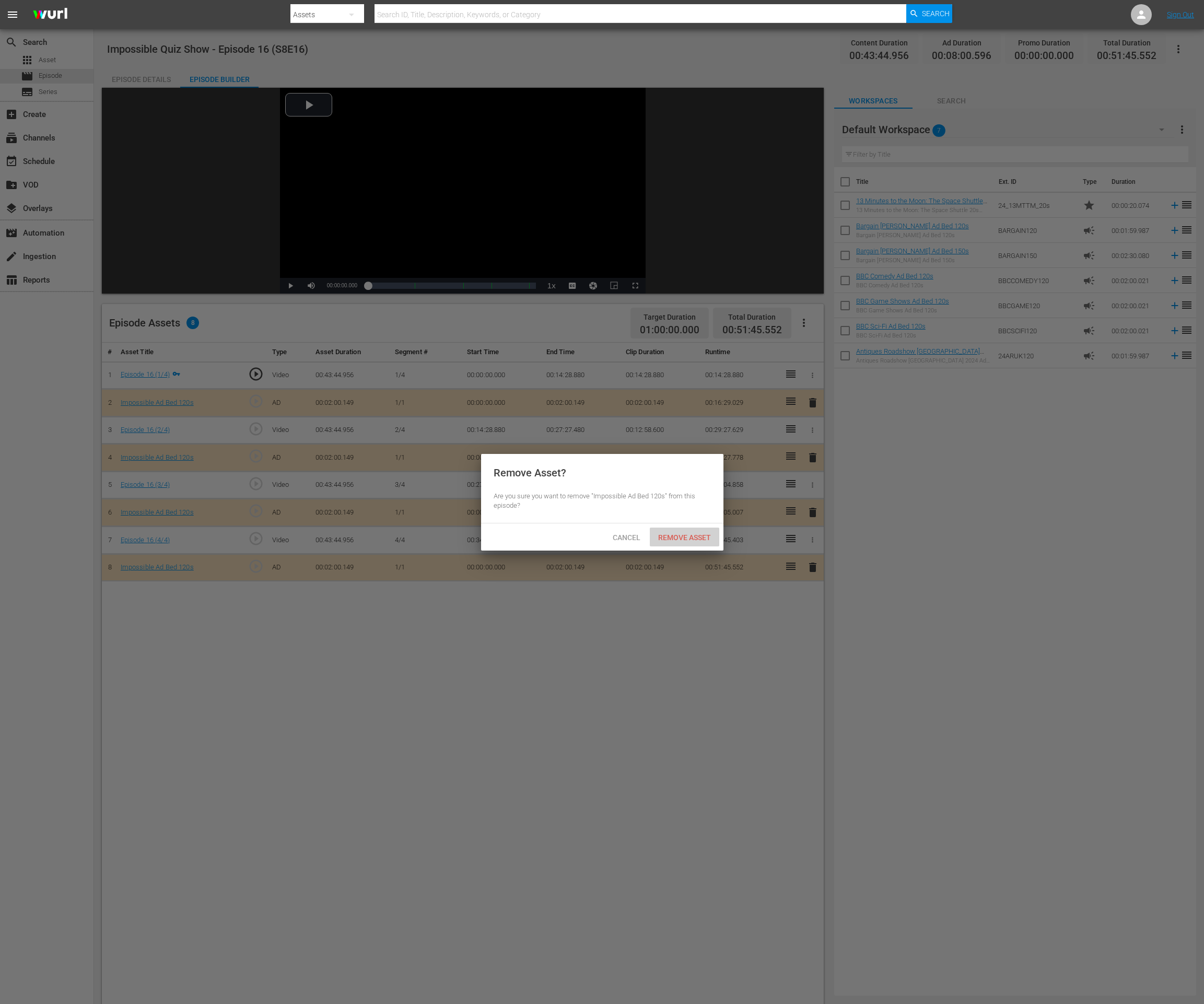
click at [694, 536] on span "Remove Asset" at bounding box center [685, 538] width 69 height 8
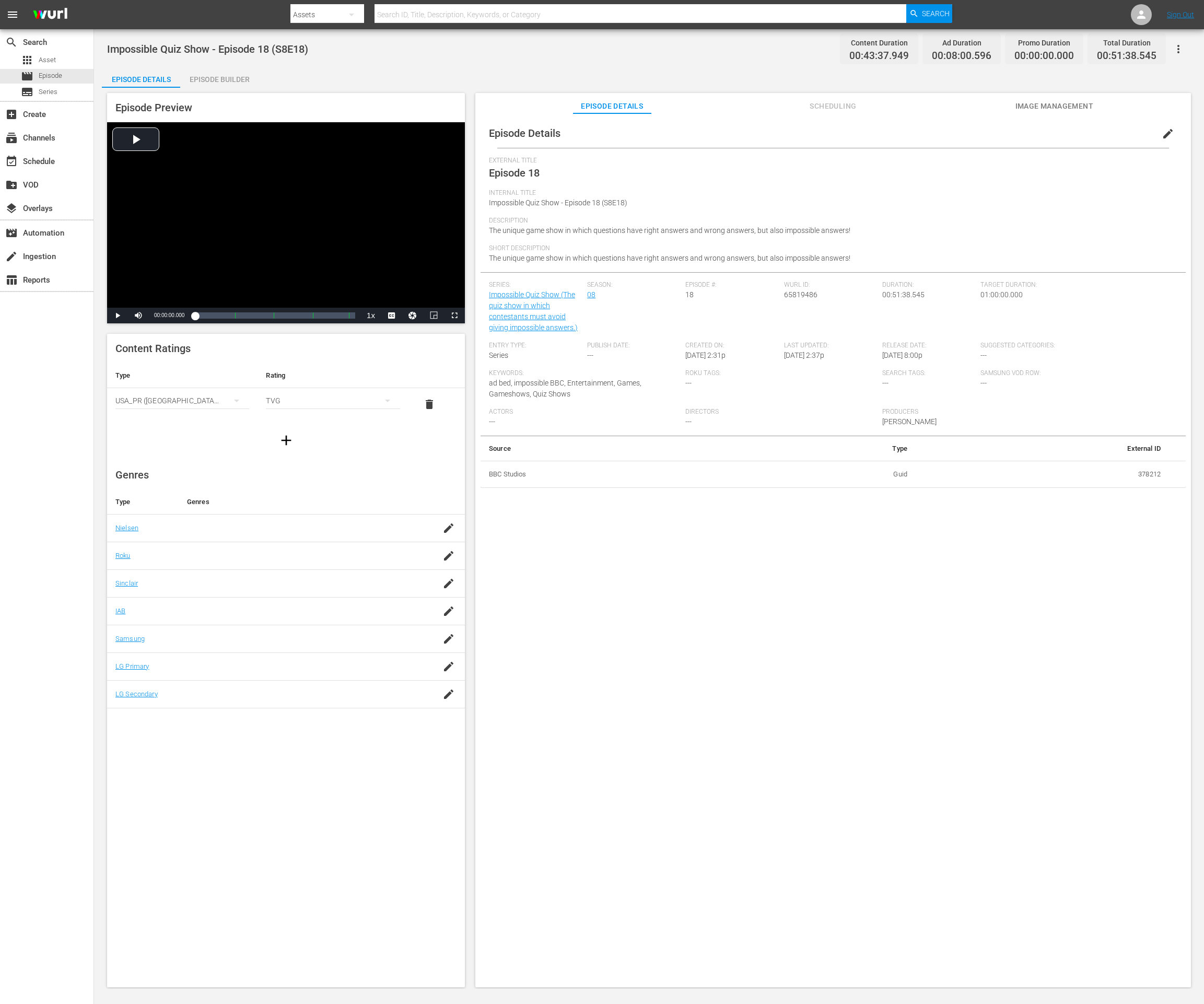
click at [237, 83] on div "Episode Builder" at bounding box center [219, 80] width 78 height 25
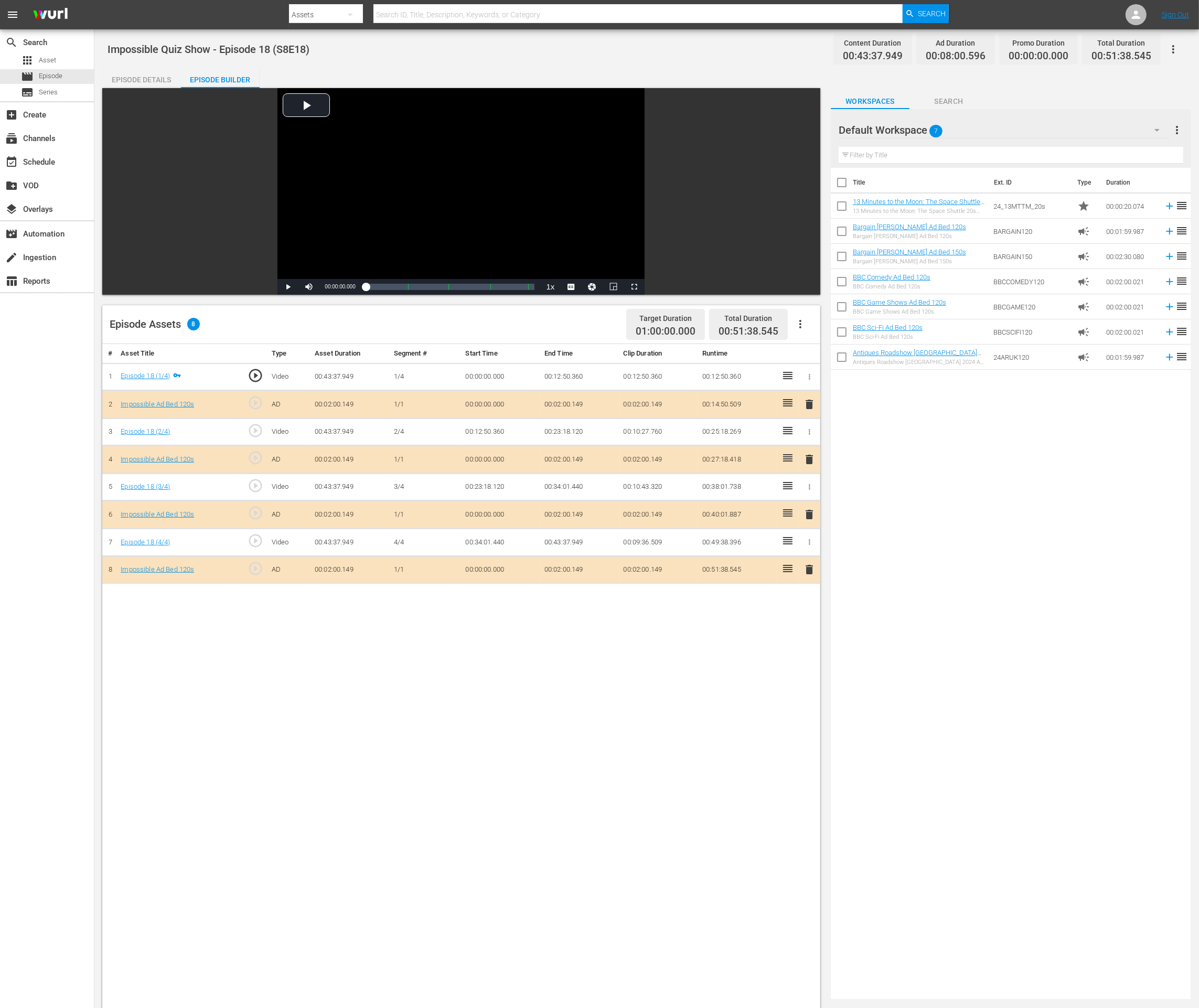
click at [809, 569] on span "delete" at bounding box center [809, 570] width 13 height 13
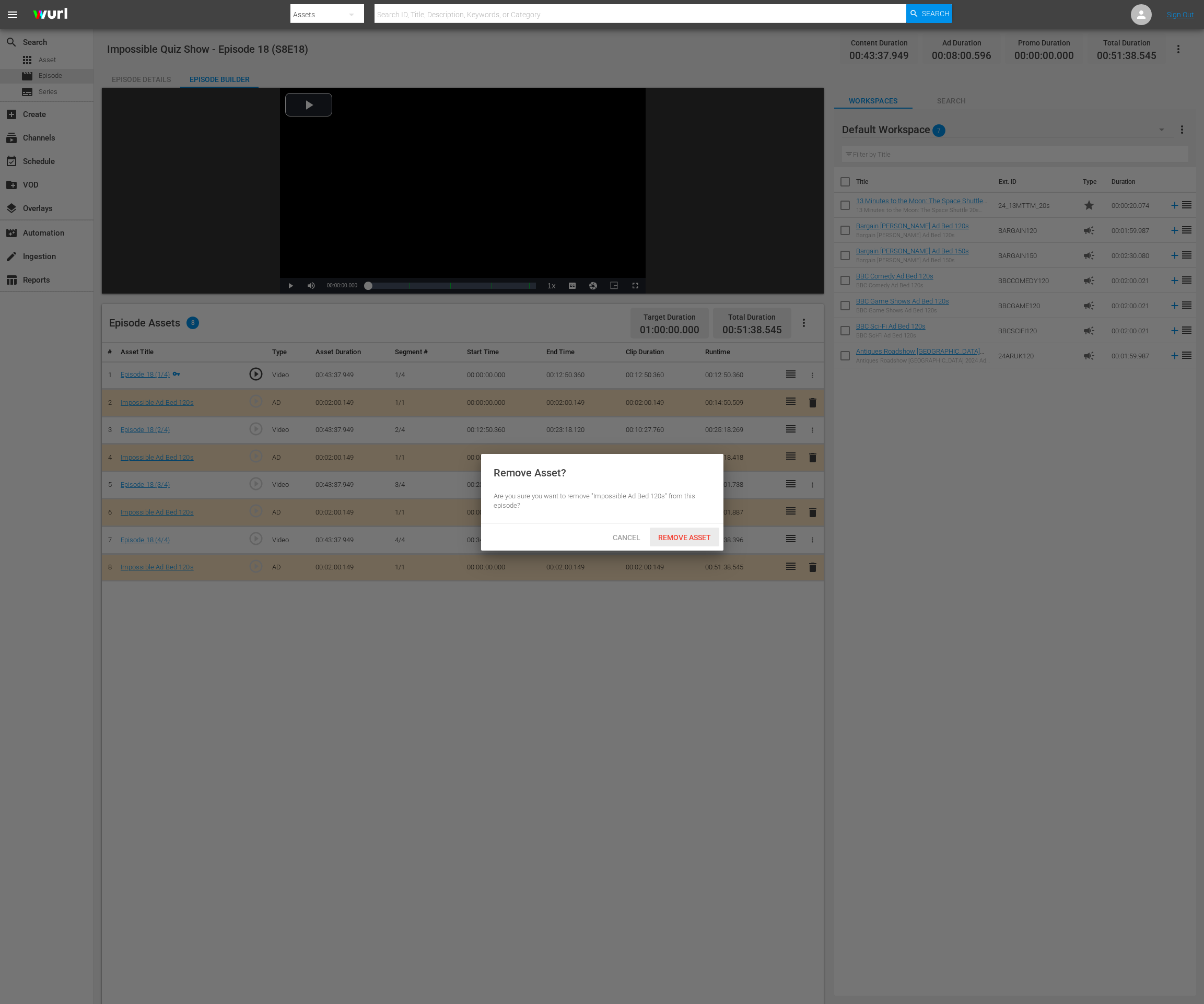
click at [694, 538] on span "Remove Asset" at bounding box center [685, 538] width 69 height 8
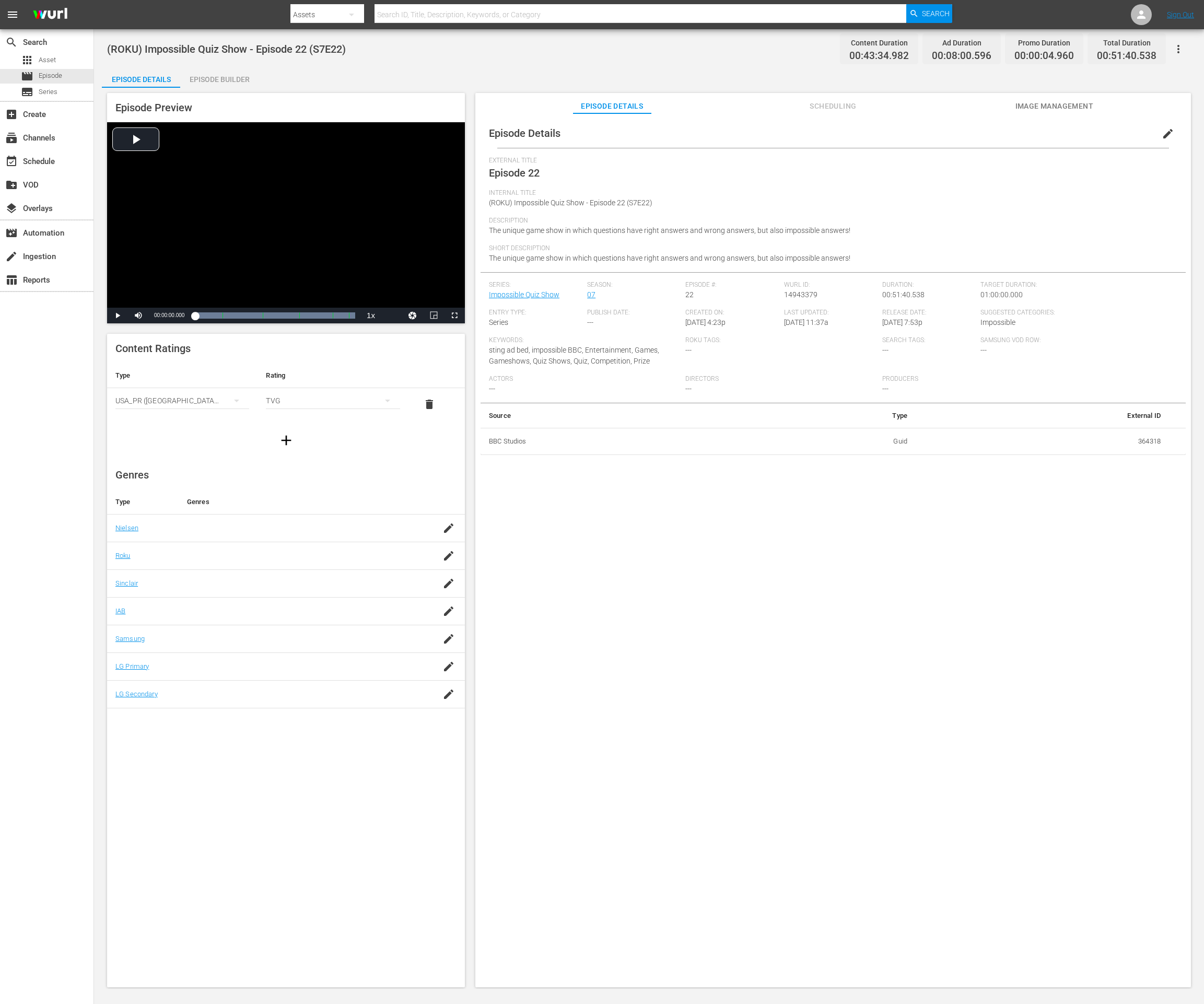
click at [237, 83] on div "Episode Builder" at bounding box center [219, 80] width 78 height 25
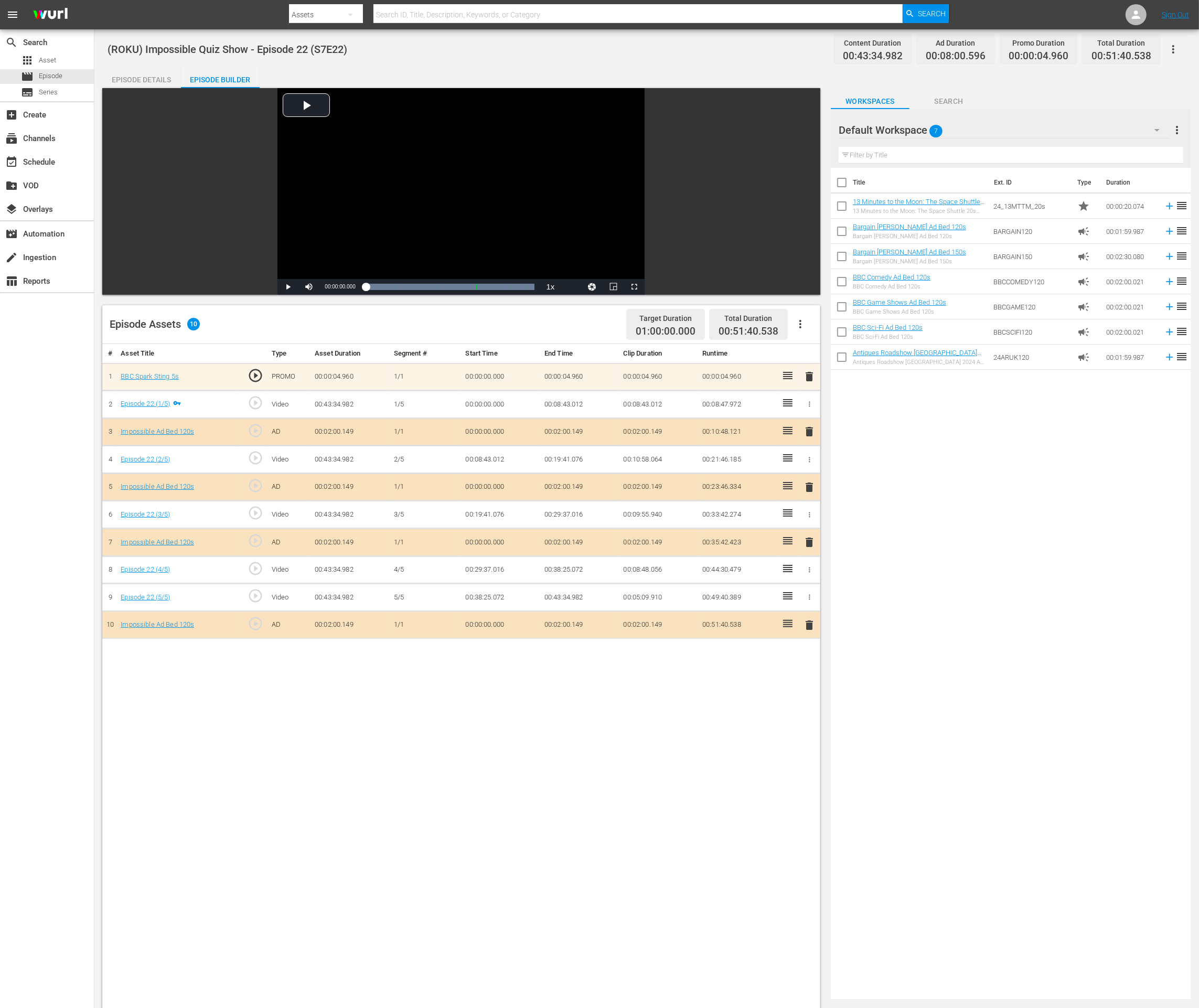
click at [806, 621] on span "delete" at bounding box center [809, 625] width 13 height 13
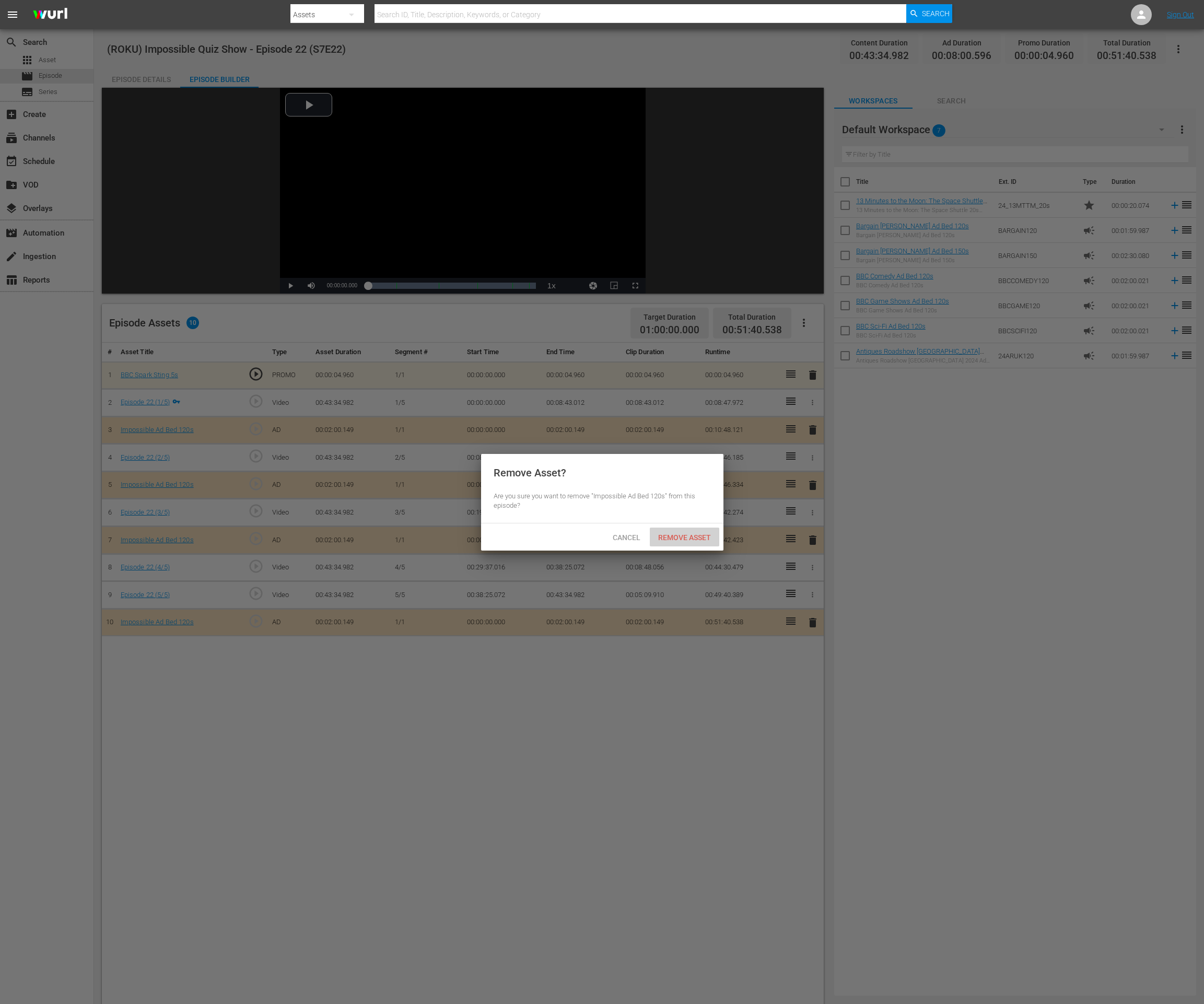
click at [675, 538] on span "Remove Asset" at bounding box center [685, 538] width 69 height 8
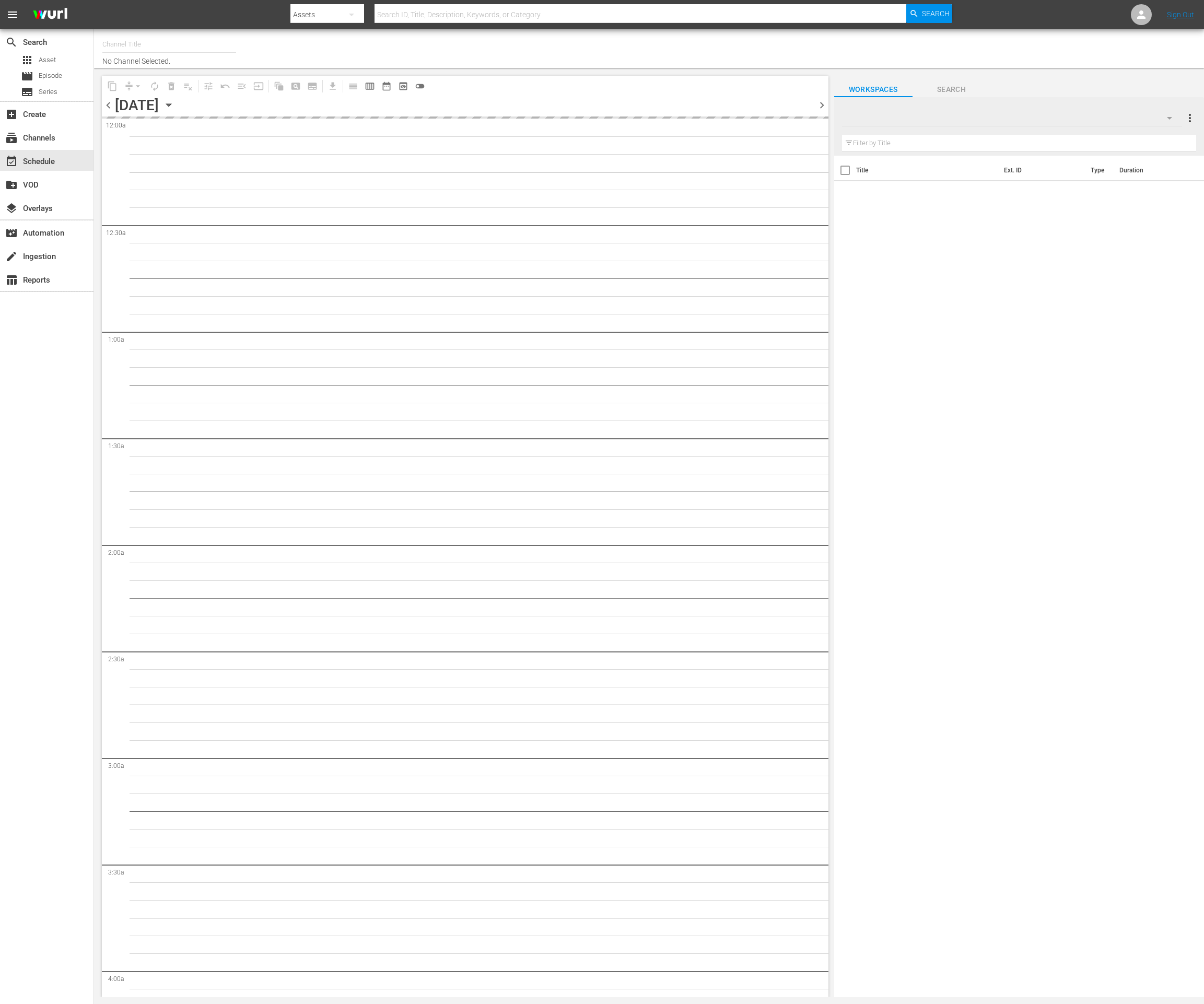
type input "Impossible (1011)"
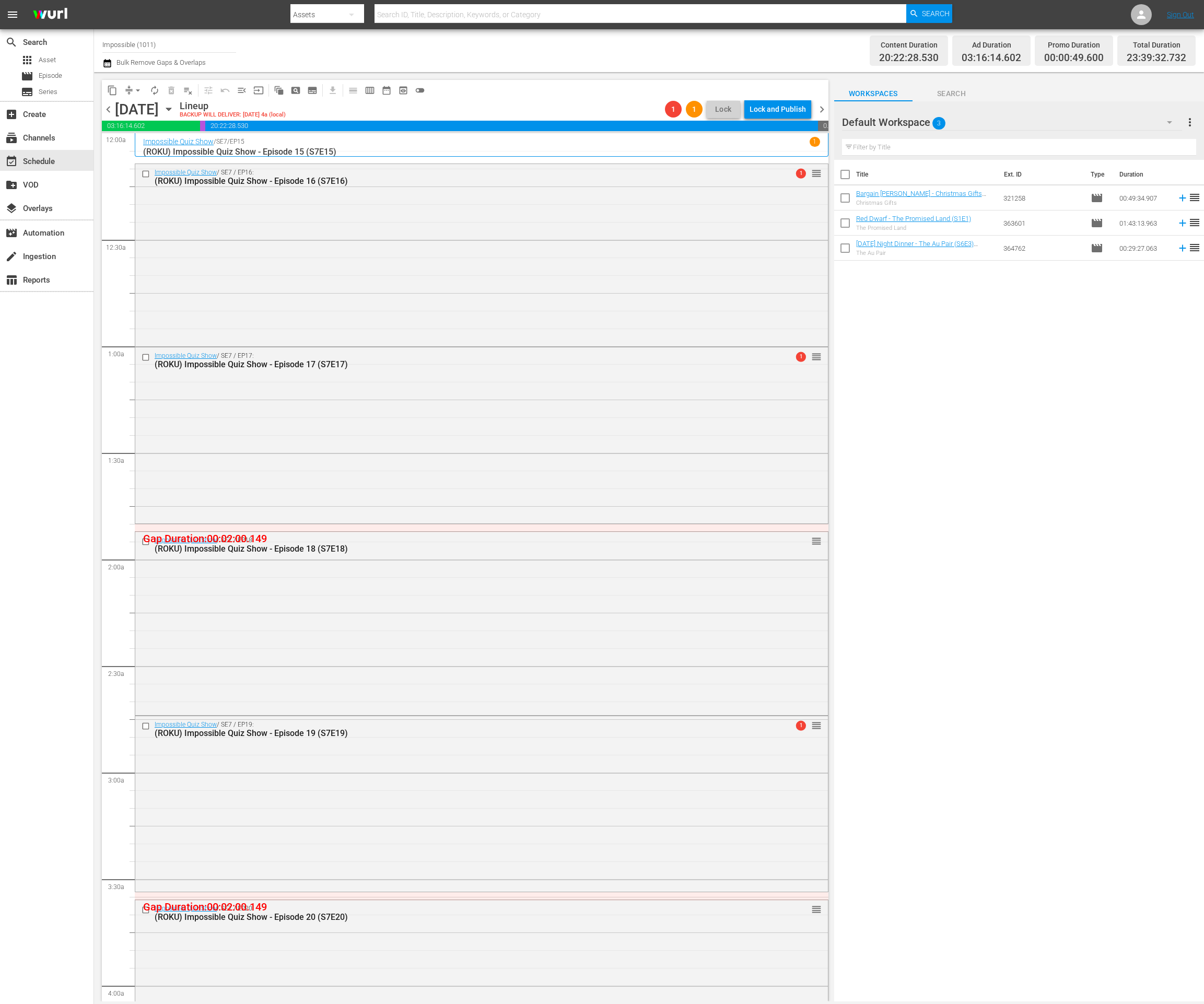
click at [819, 114] on span "chevron_right" at bounding box center [821, 109] width 13 height 13
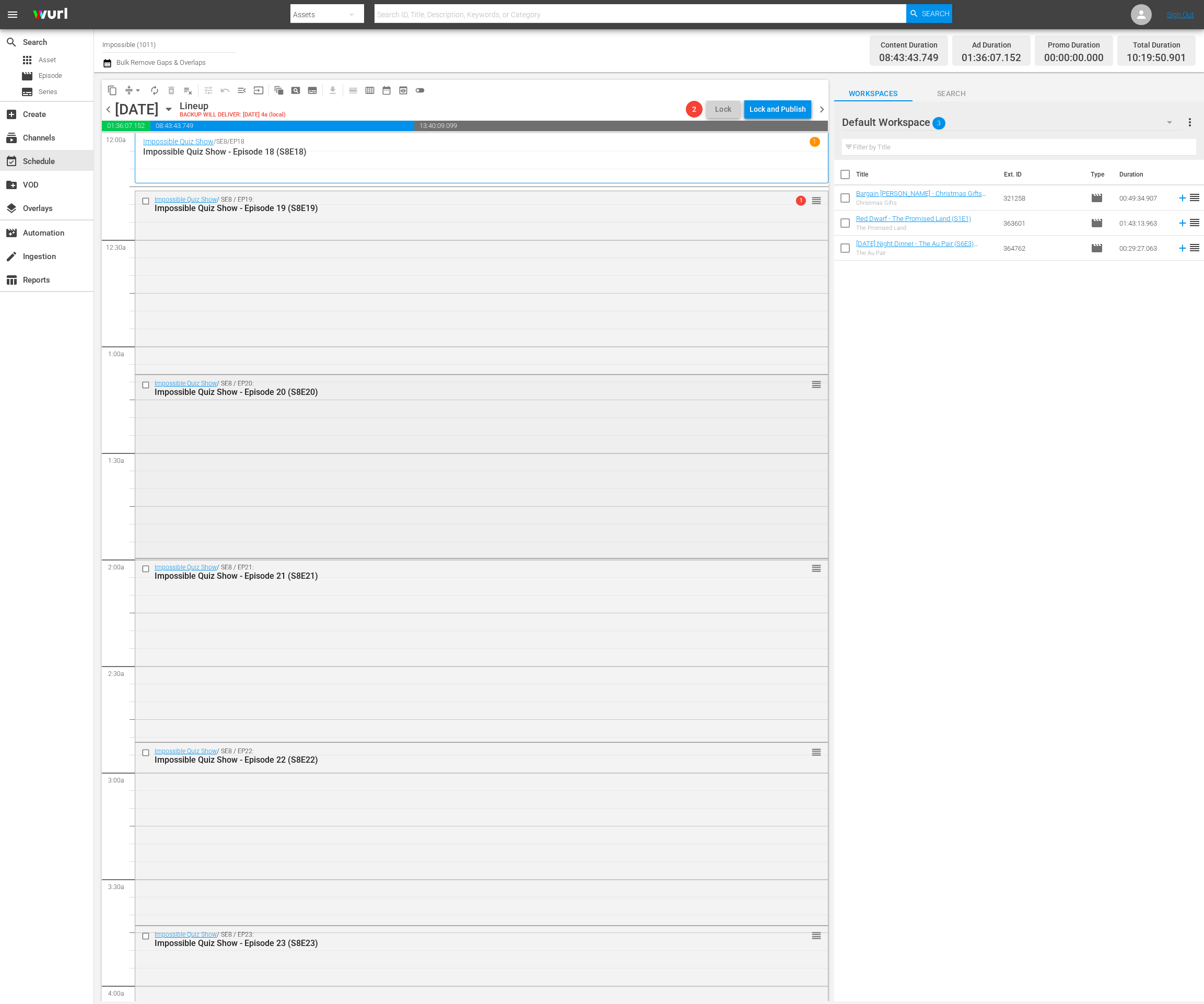
click at [537, 454] on div "Impossible Quiz Show / SE8 / EP20: Impossible Quiz Show - Episode 20 (S8E20) re…" at bounding box center [482, 465] width 693 height 181
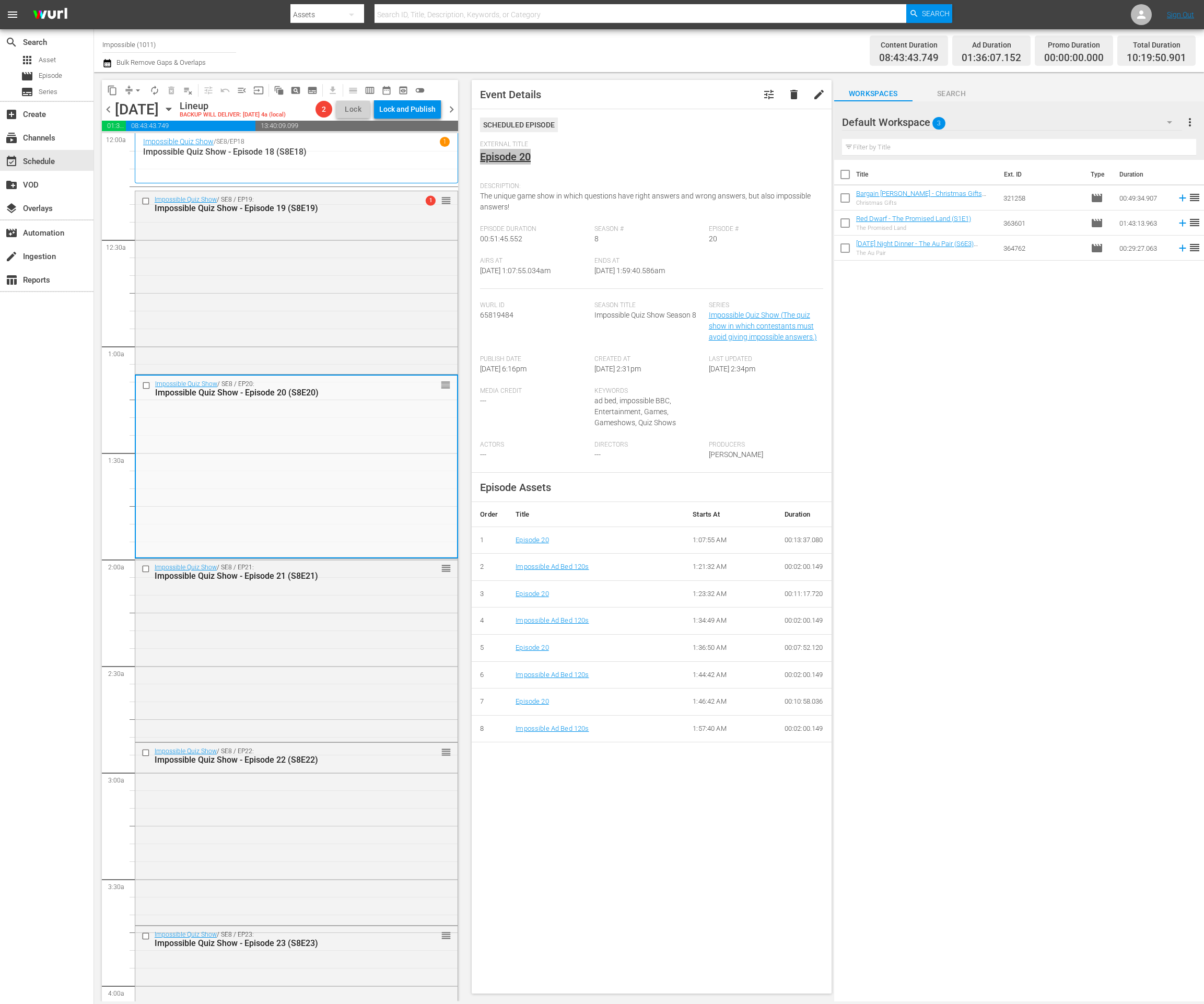
drag, startPoint x: 496, startPoint y: 157, endPoint x: 574, endPoint y: 150, distance: 78.3
click at [574, 150] on div "External Title Episode 20" at bounding box center [651, 159] width 343 height 37
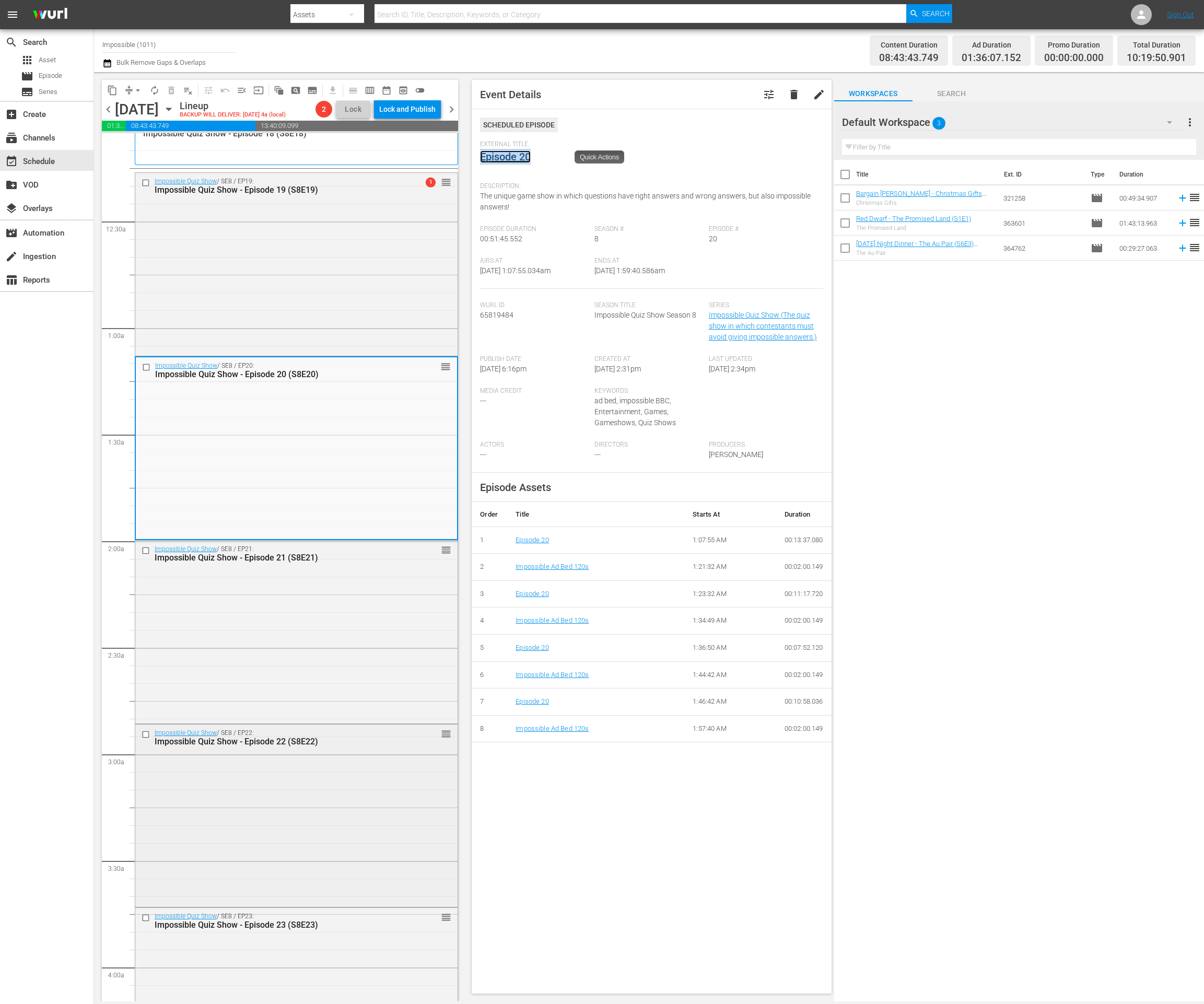
scroll to position [19, 0]
click at [287, 757] on div "Impossible Quiz Show / SE8 / EP22: Impossible Quiz Show - Episode 22 (S8E22) re…" at bounding box center [296, 814] width 323 height 180
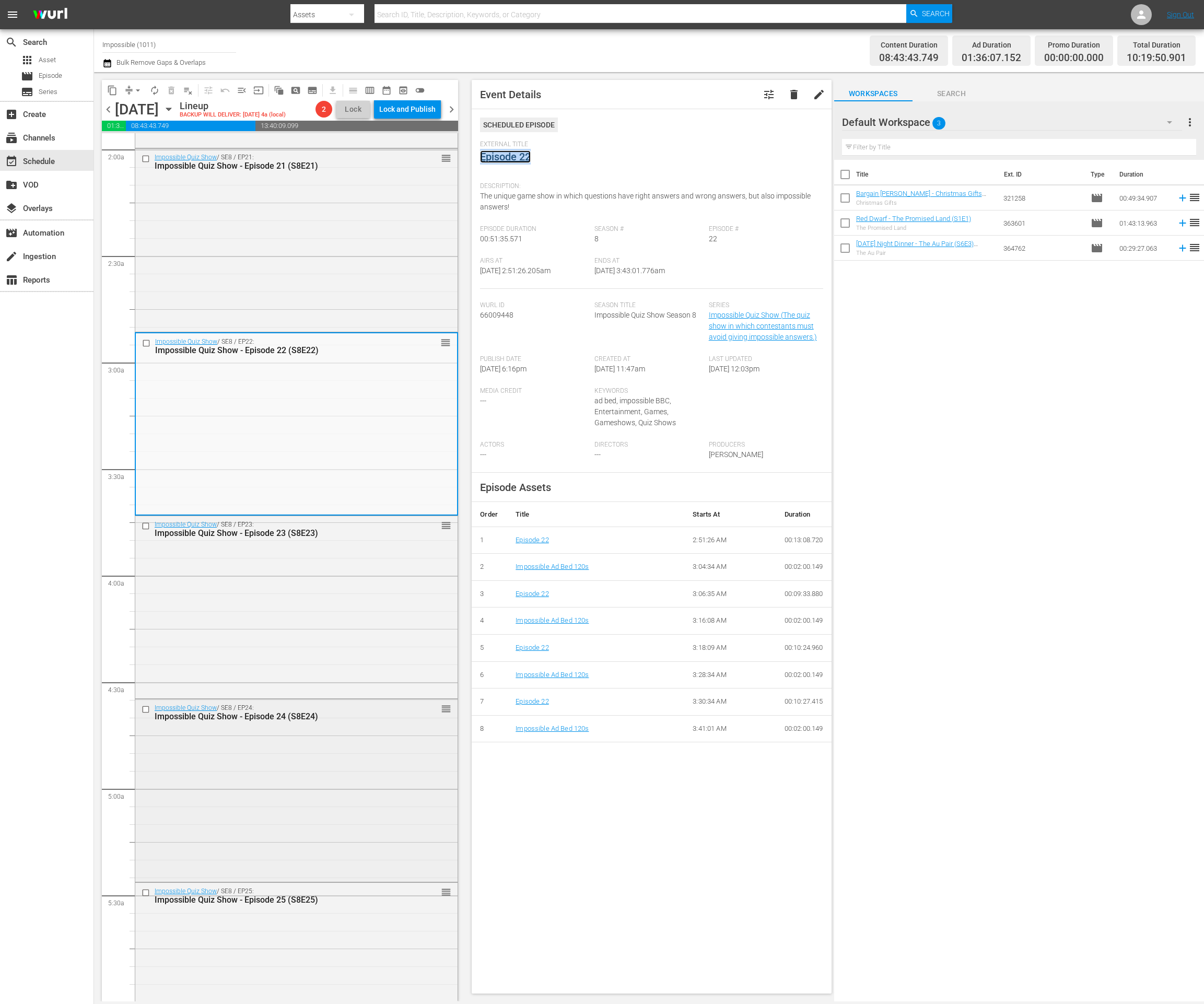
scroll to position [455, 0]
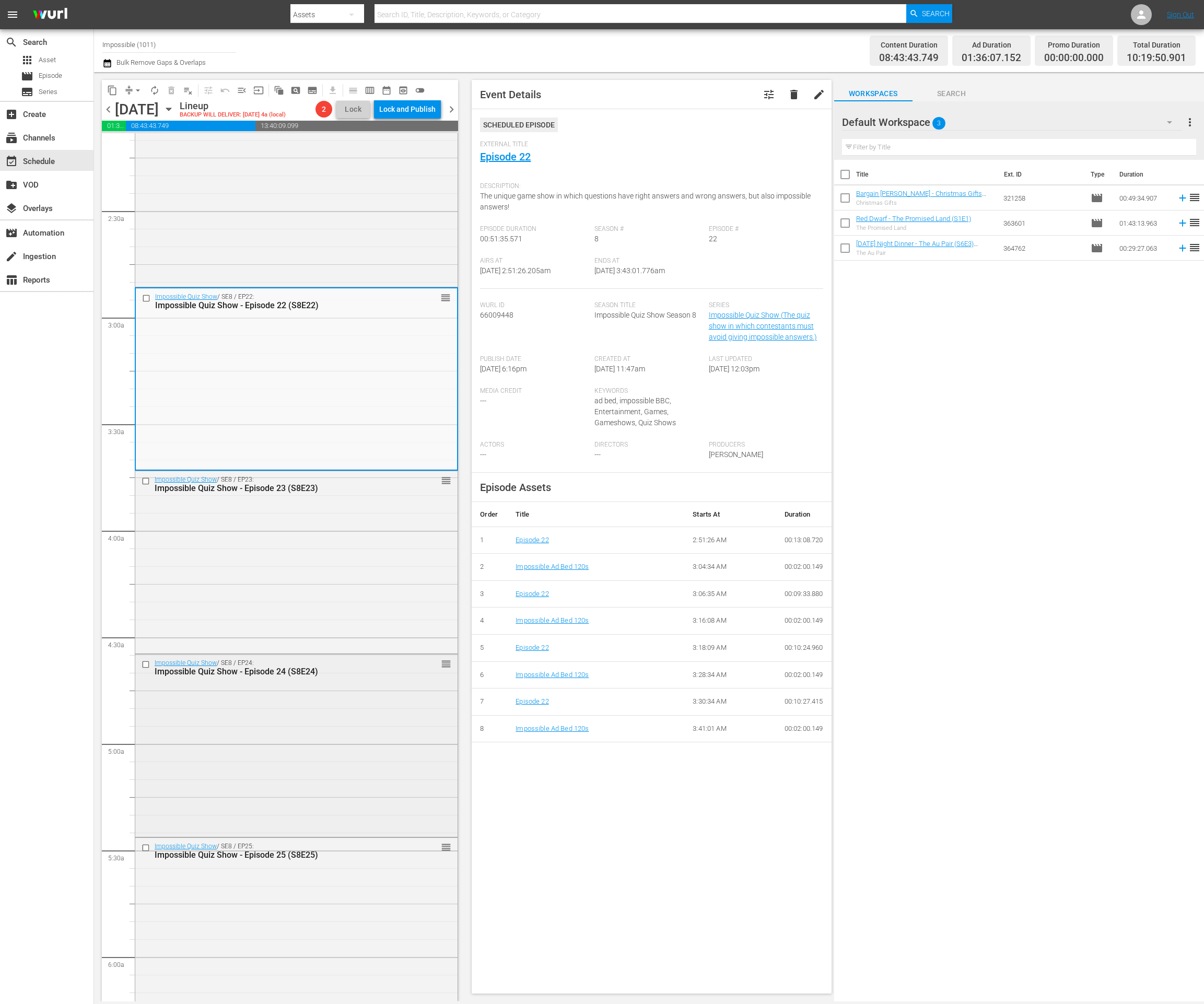
click at [327, 800] on div "Impossible Quiz Show / SE8 / EP24: Impossible Quiz Show - Episode 24 (S8E24) re…" at bounding box center [296, 744] width 323 height 180
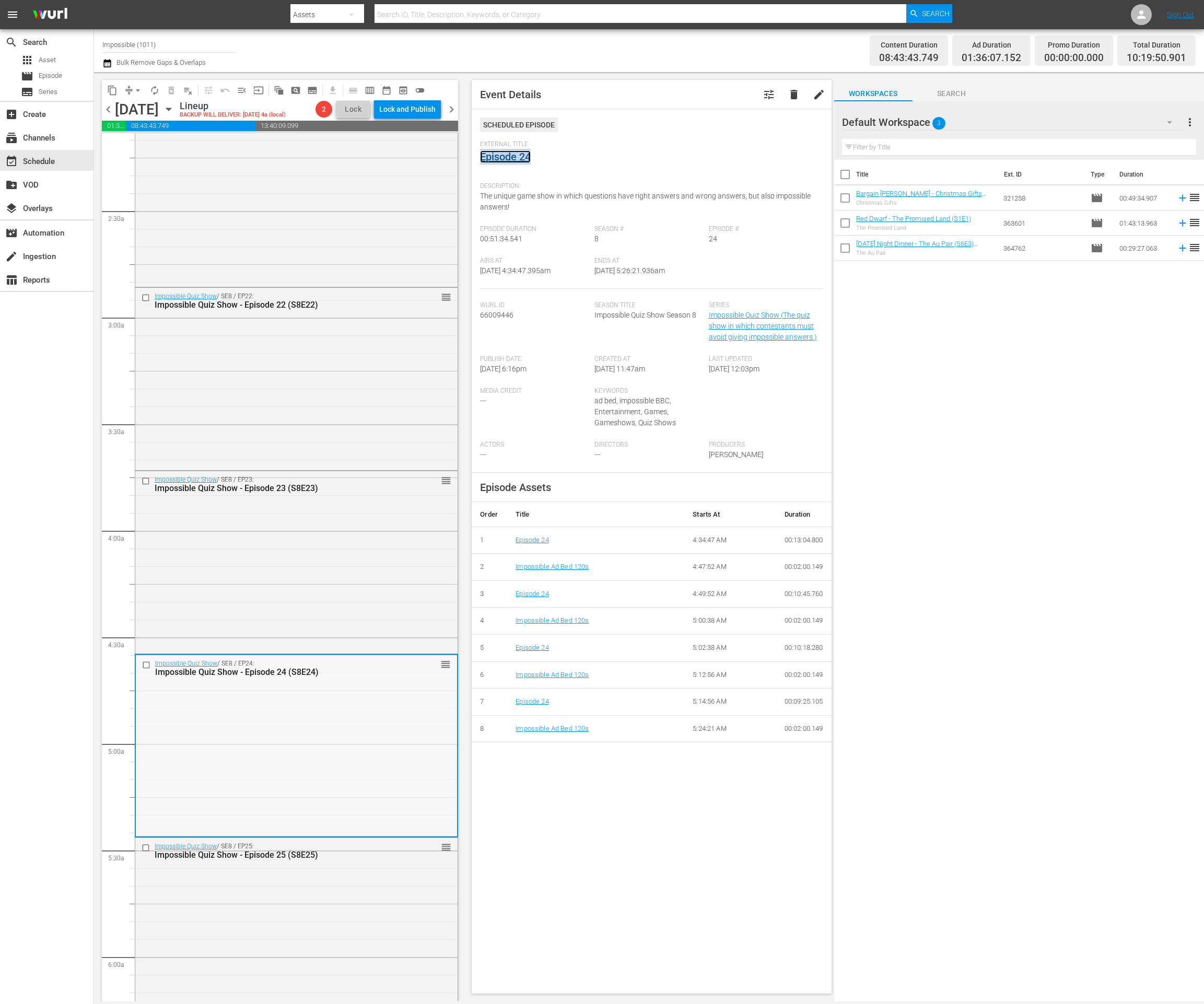
scroll to position [884, 0]
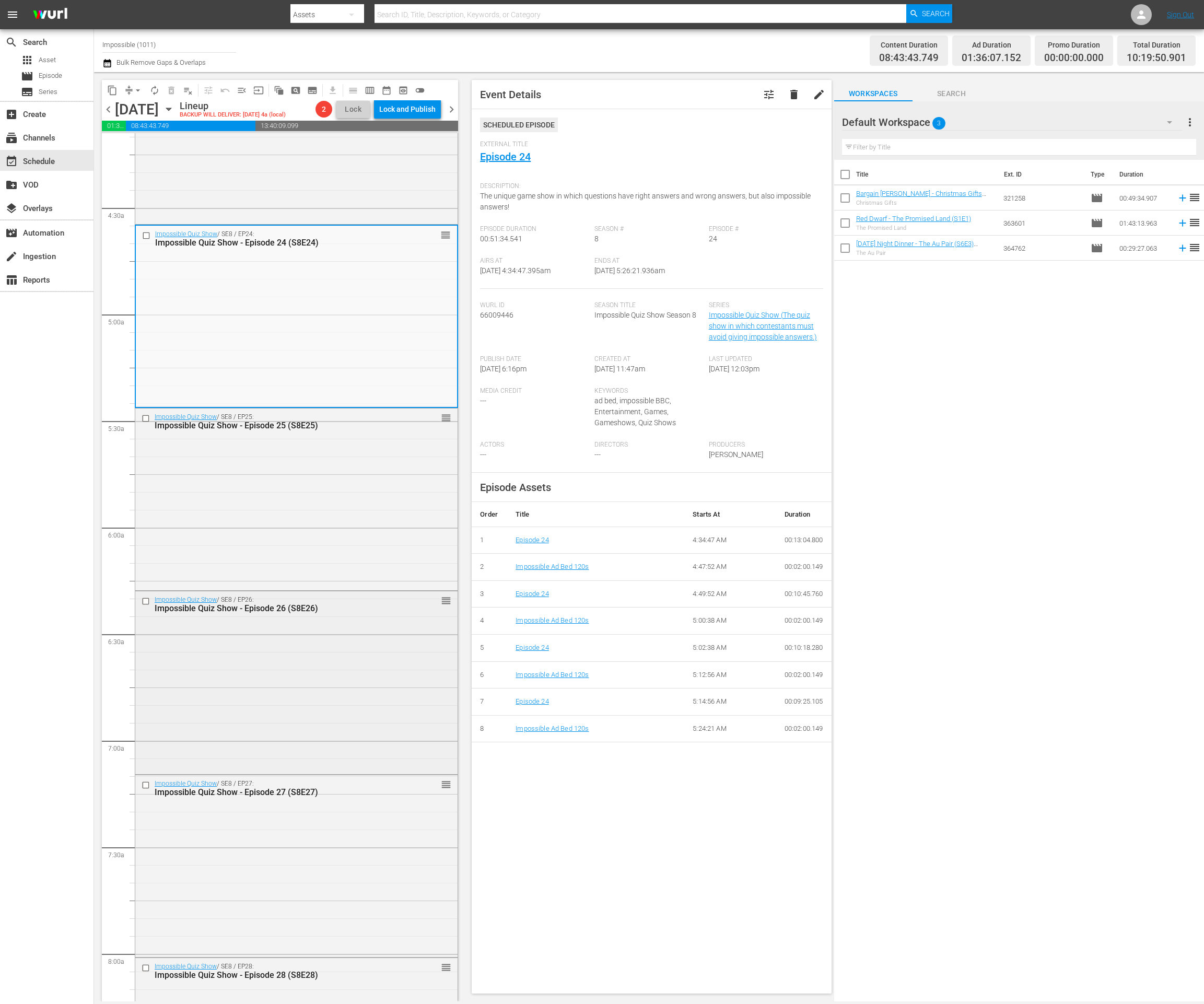
click at [268, 671] on div "Impossible Quiz Show / SE8 / EP26: Impossible Quiz Show - Episode 26 (S8E26) re…" at bounding box center [296, 681] width 323 height 180
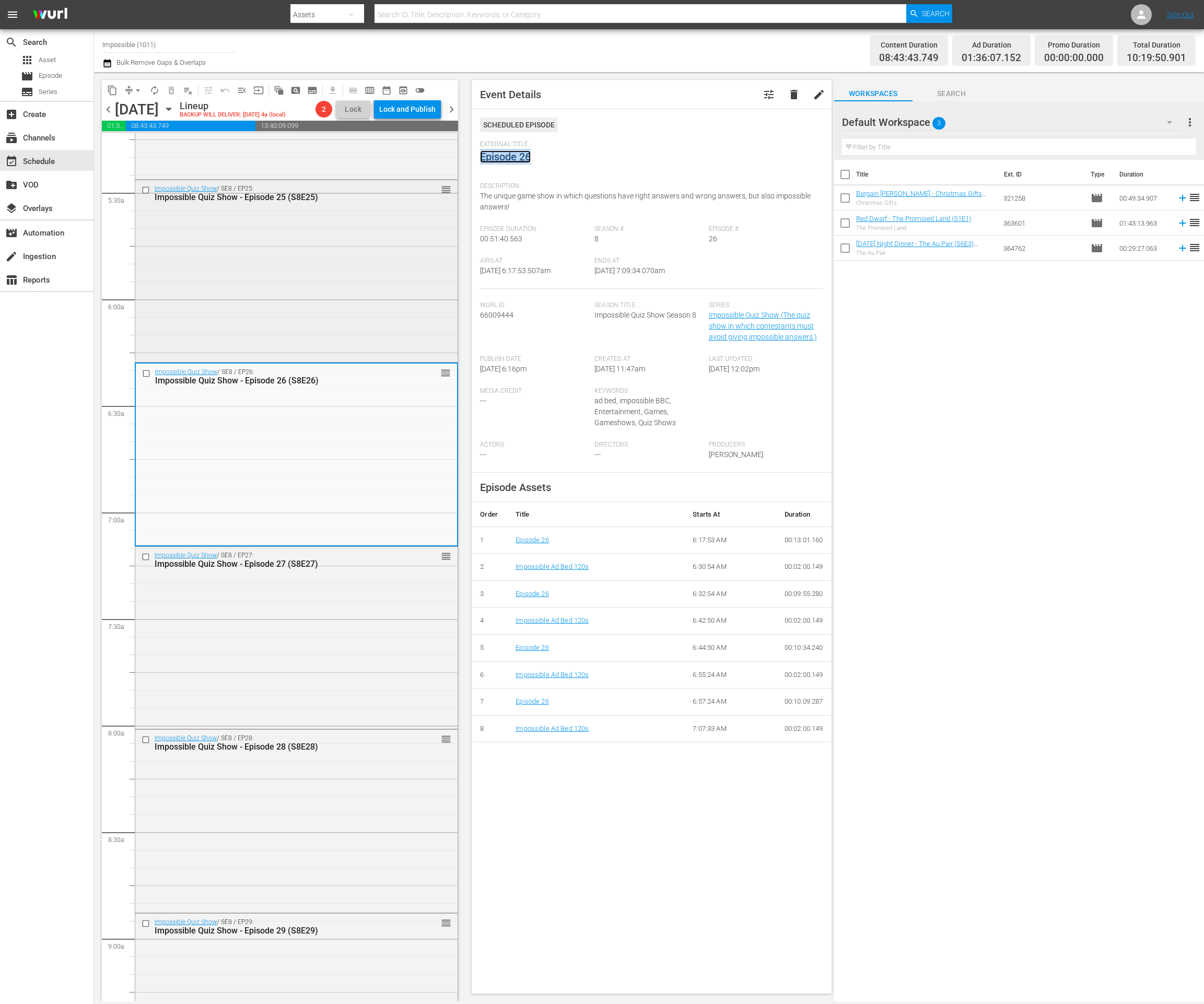
scroll to position [1298, 0]
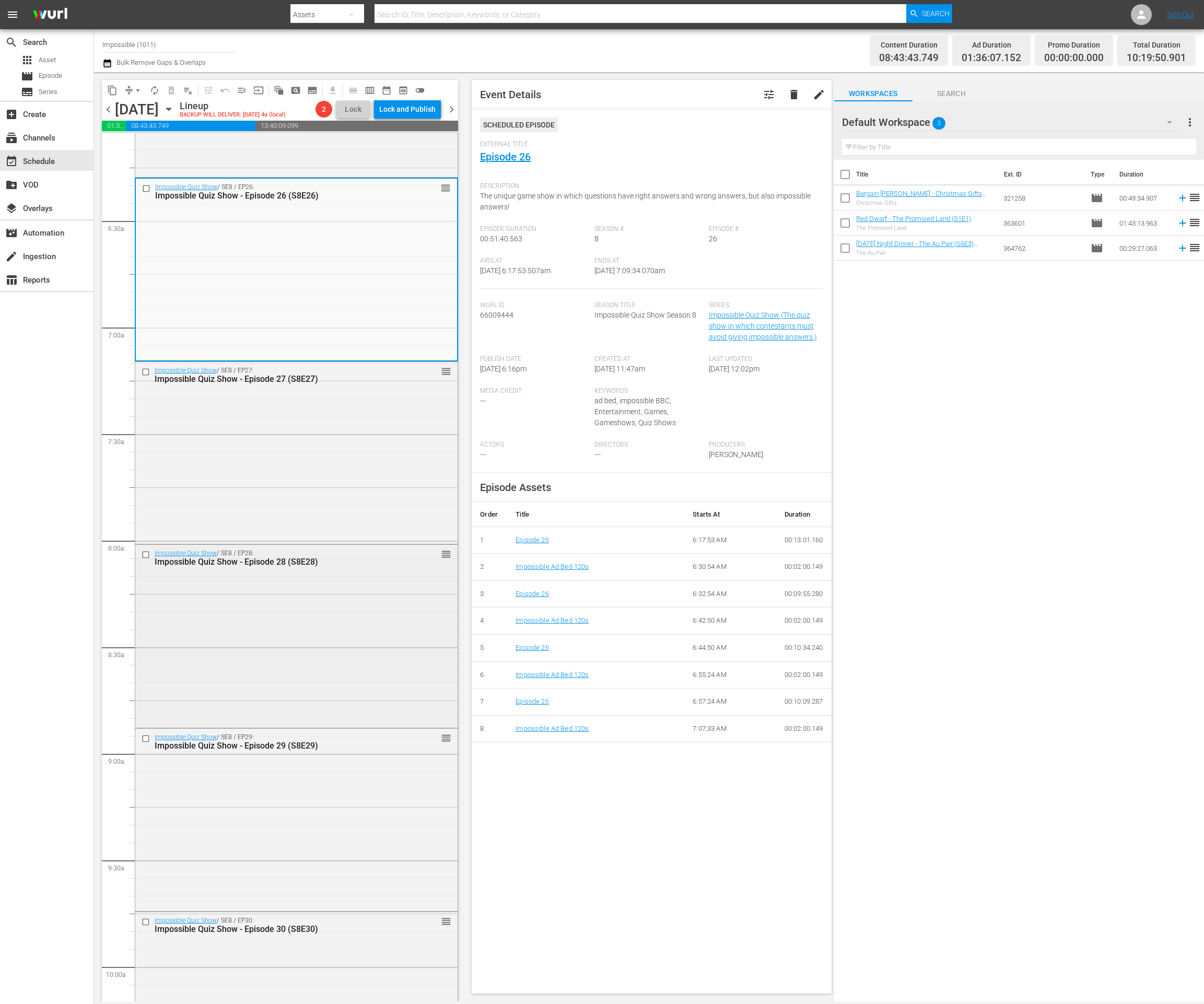
click at [277, 611] on div "Impossible Quiz Show / SE8 / EP28: Impossible Quiz Show - Episode 28 (S8E28) re…" at bounding box center [296, 634] width 323 height 180
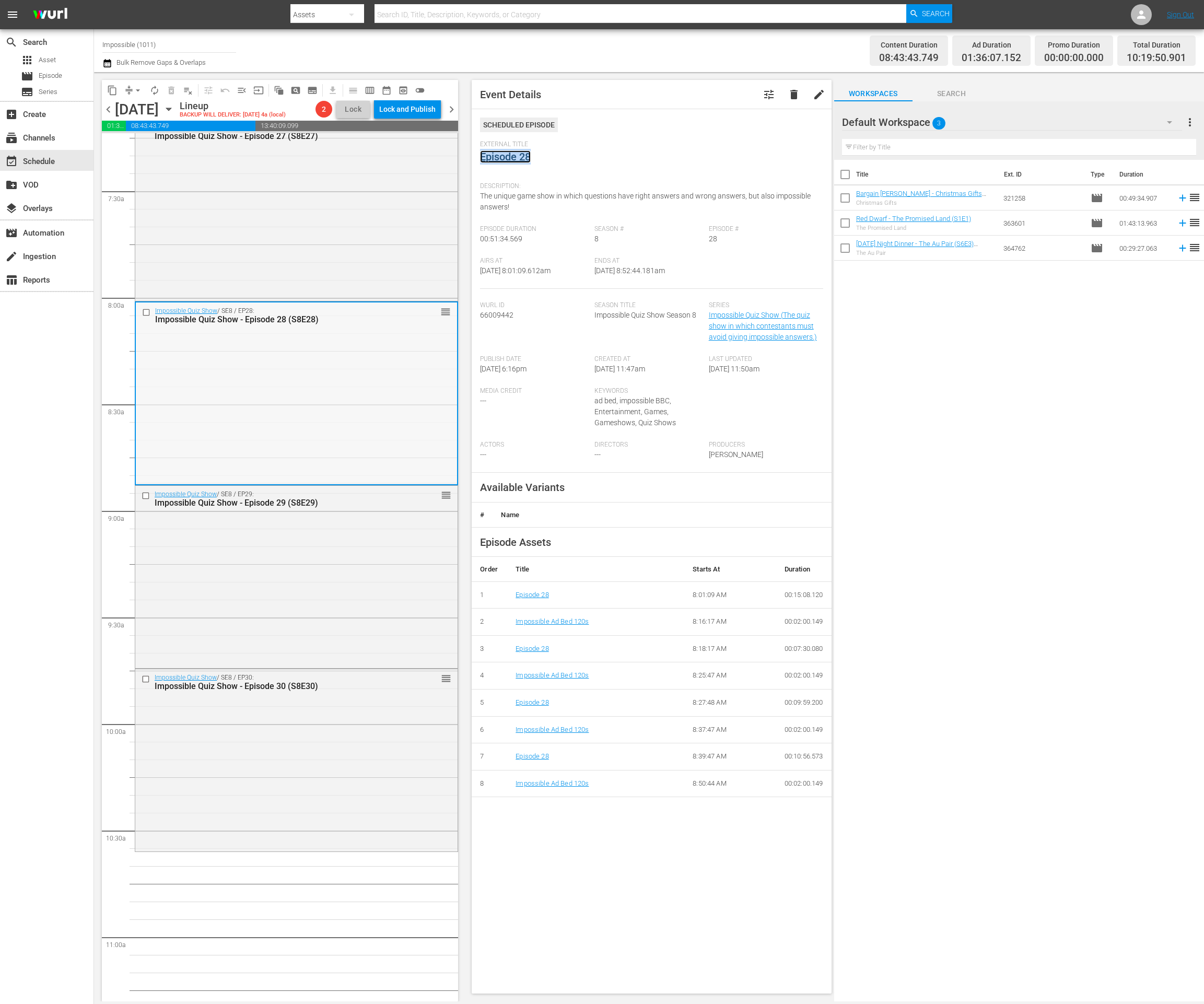
scroll to position [1564, 0]
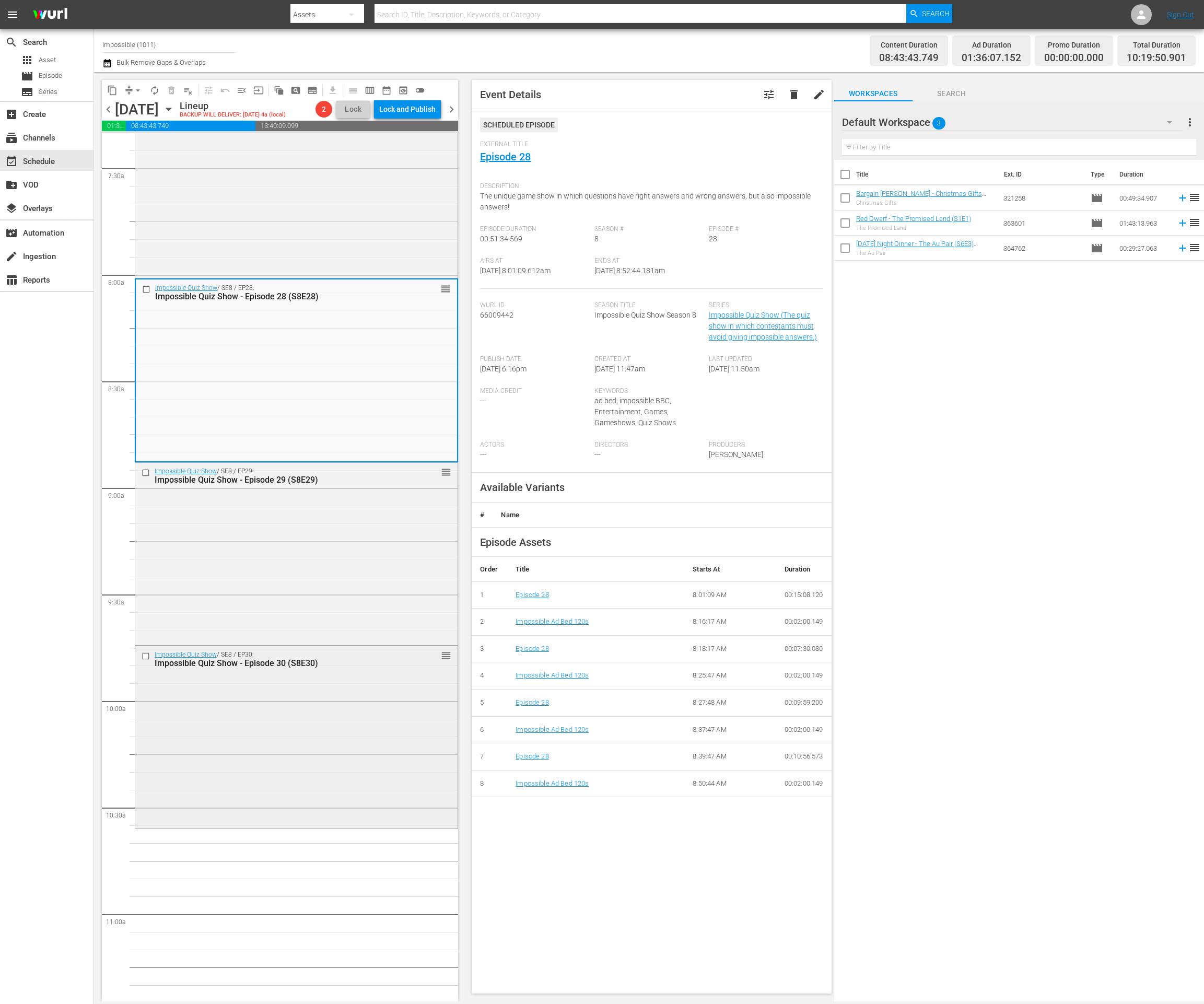
click at [284, 694] on div "Impossible Quiz Show / SE8 / EP30: Impossible Quiz Show - Episode 30 (S8E30) re…" at bounding box center [296, 736] width 323 height 180
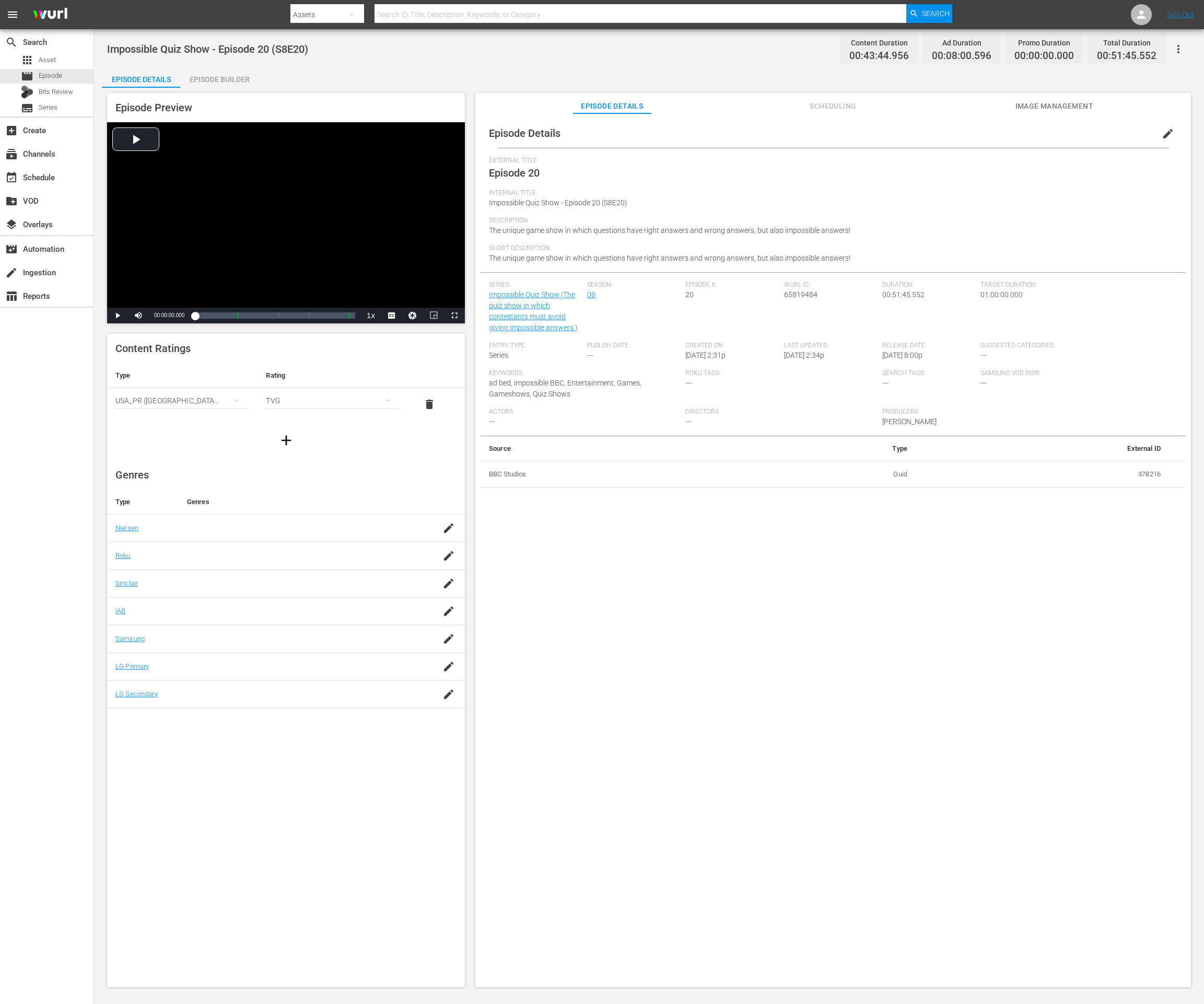
click at [247, 66] on div "Impossible Quiz Show - Episode 20 (S8E20) Content Duration 00:43:44.956 Ad Dura…" at bounding box center [649, 509] width 1110 height 960
click at [242, 74] on div "Episode Builder" at bounding box center [219, 80] width 78 height 25
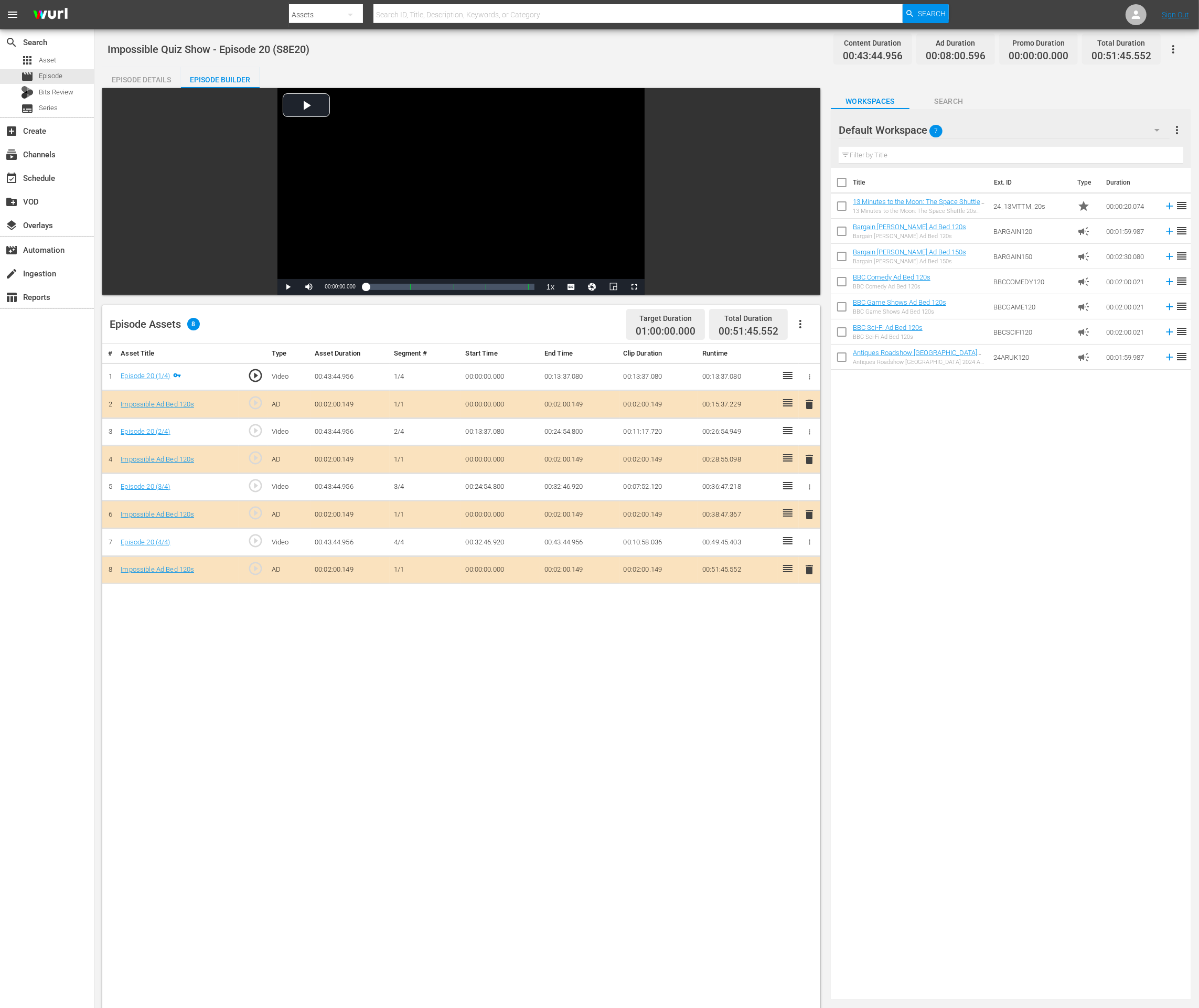
click at [814, 567] on span "delete" at bounding box center [809, 570] width 13 height 13
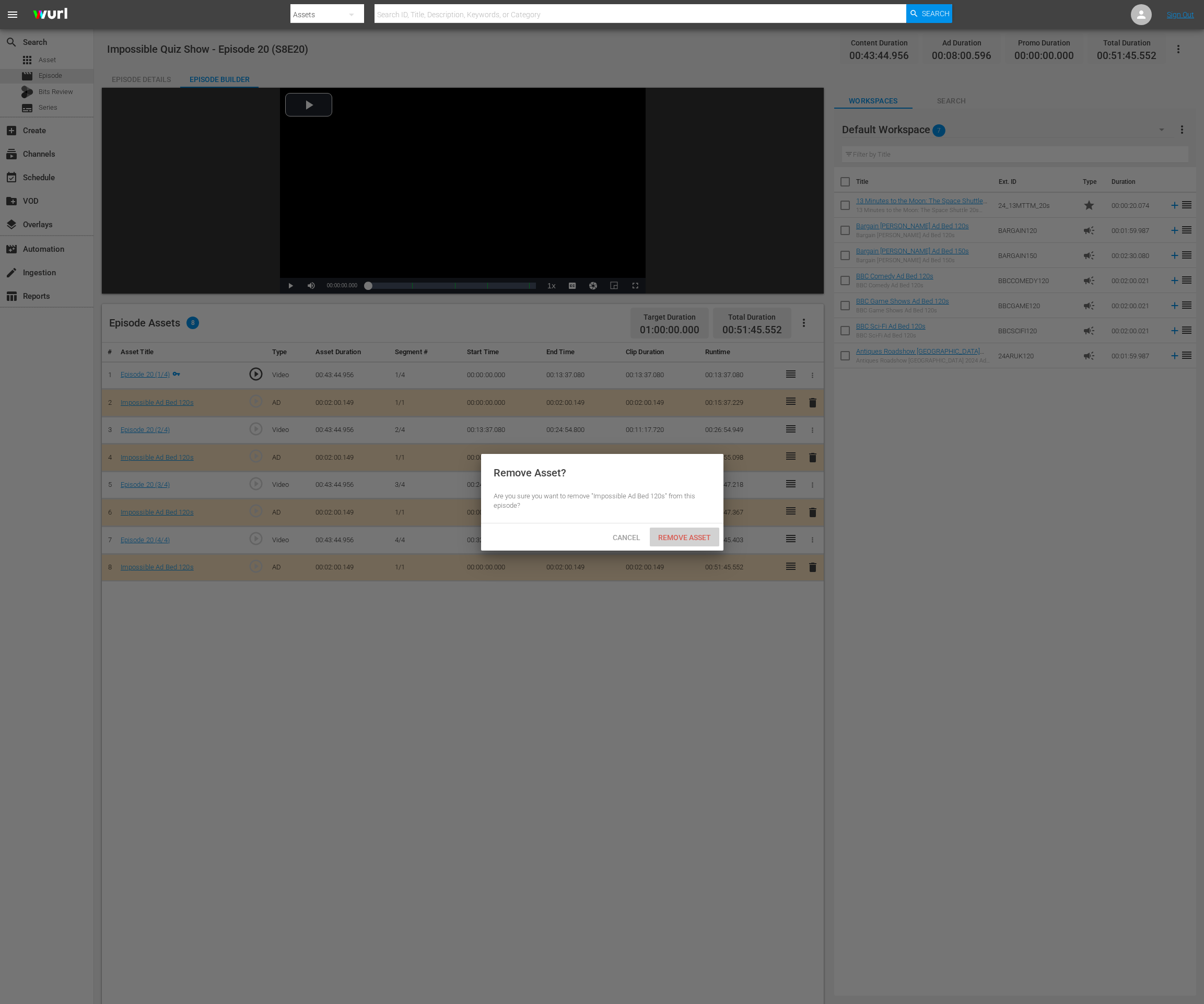
click at [713, 536] on span "Remove Asset" at bounding box center [685, 538] width 69 height 8
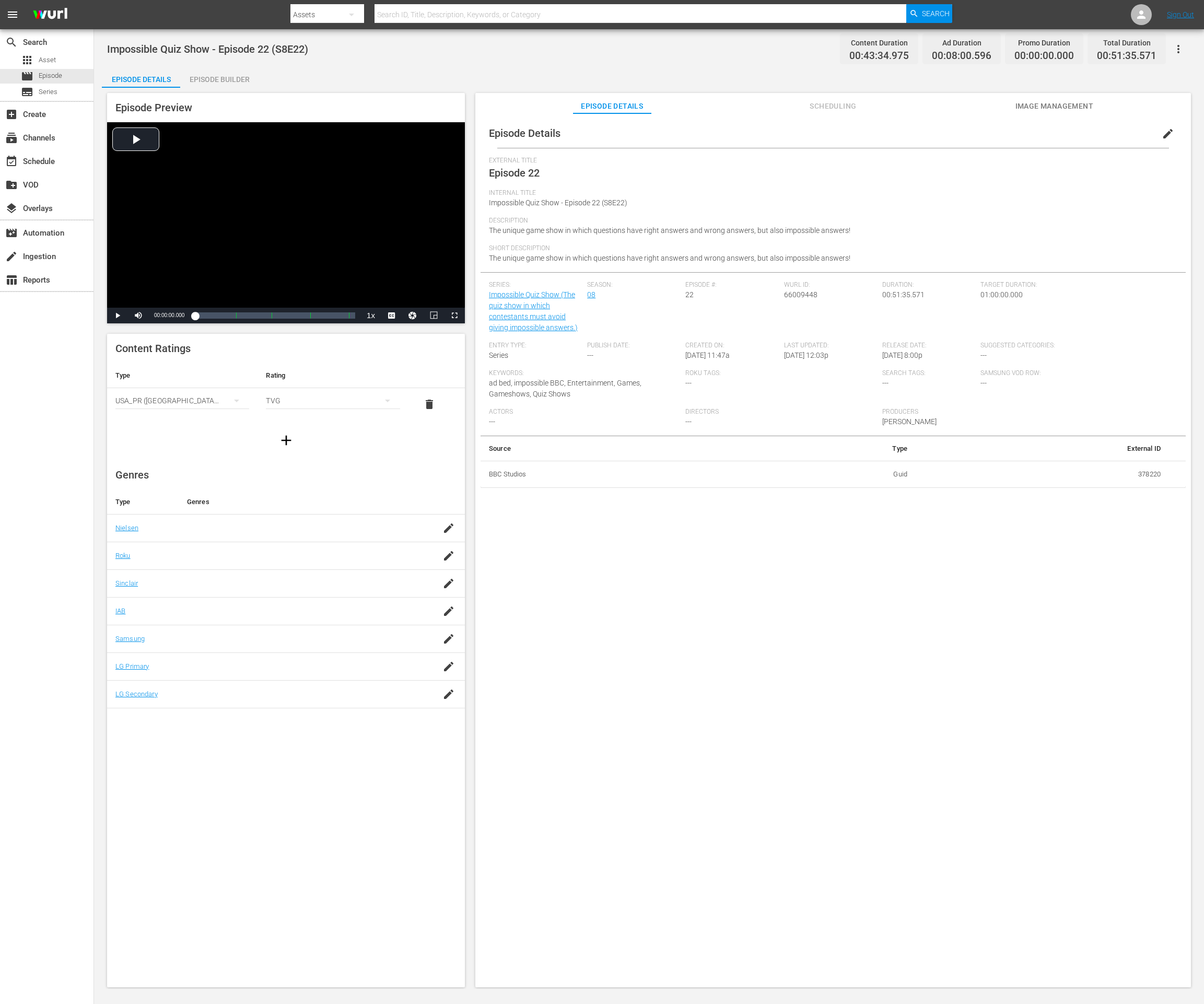
click at [240, 92] on div "Episode Preview Video Player is loading. Play Video Play Mute Current Time 00:0…" at bounding box center [649, 541] width 1095 height 908
click at [241, 81] on div "Episode Builder" at bounding box center [219, 80] width 78 height 25
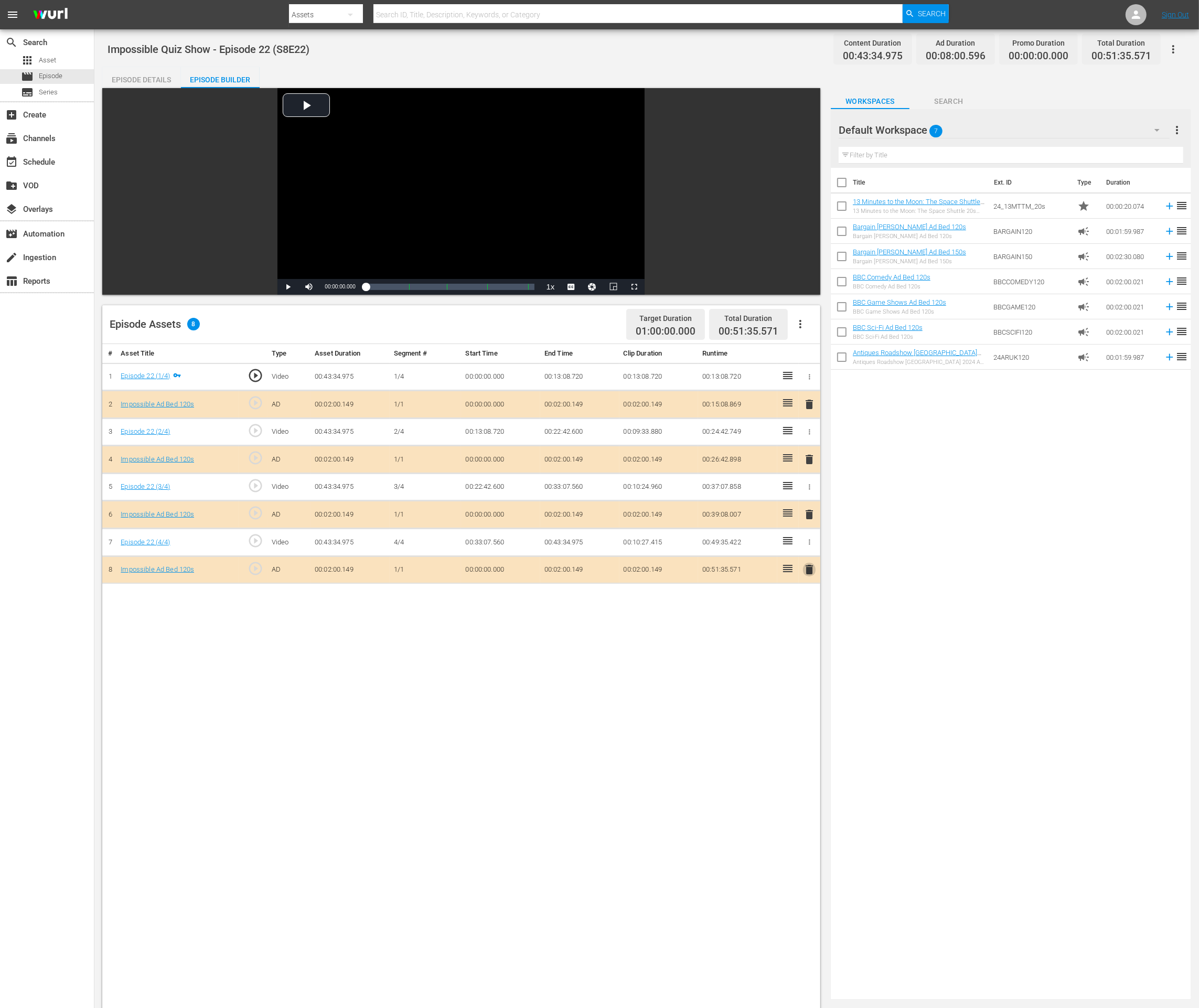
click at [814, 565] on span "delete" at bounding box center [809, 570] width 13 height 13
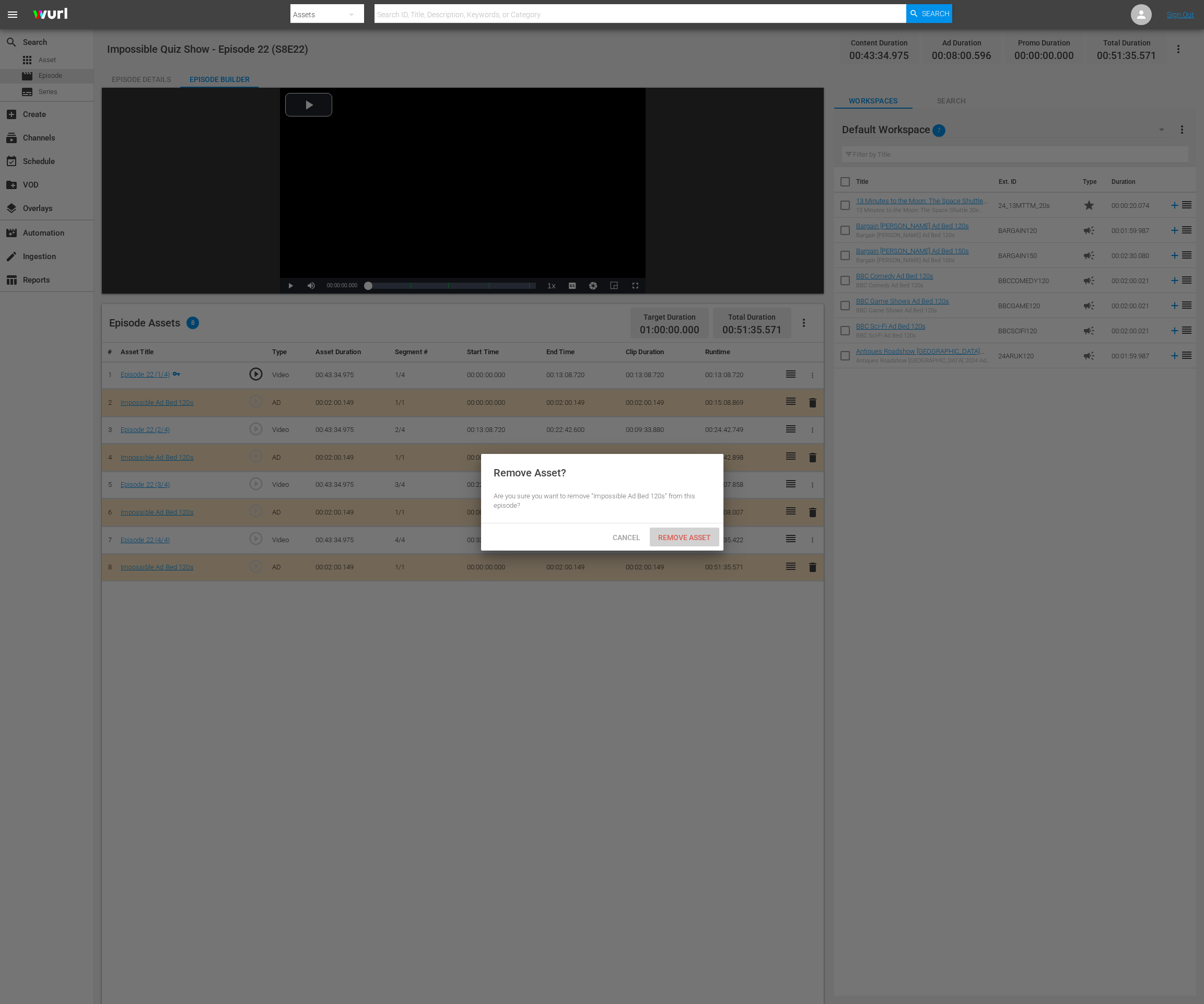
click at [675, 531] on div "Remove Asset" at bounding box center [685, 537] width 69 height 19
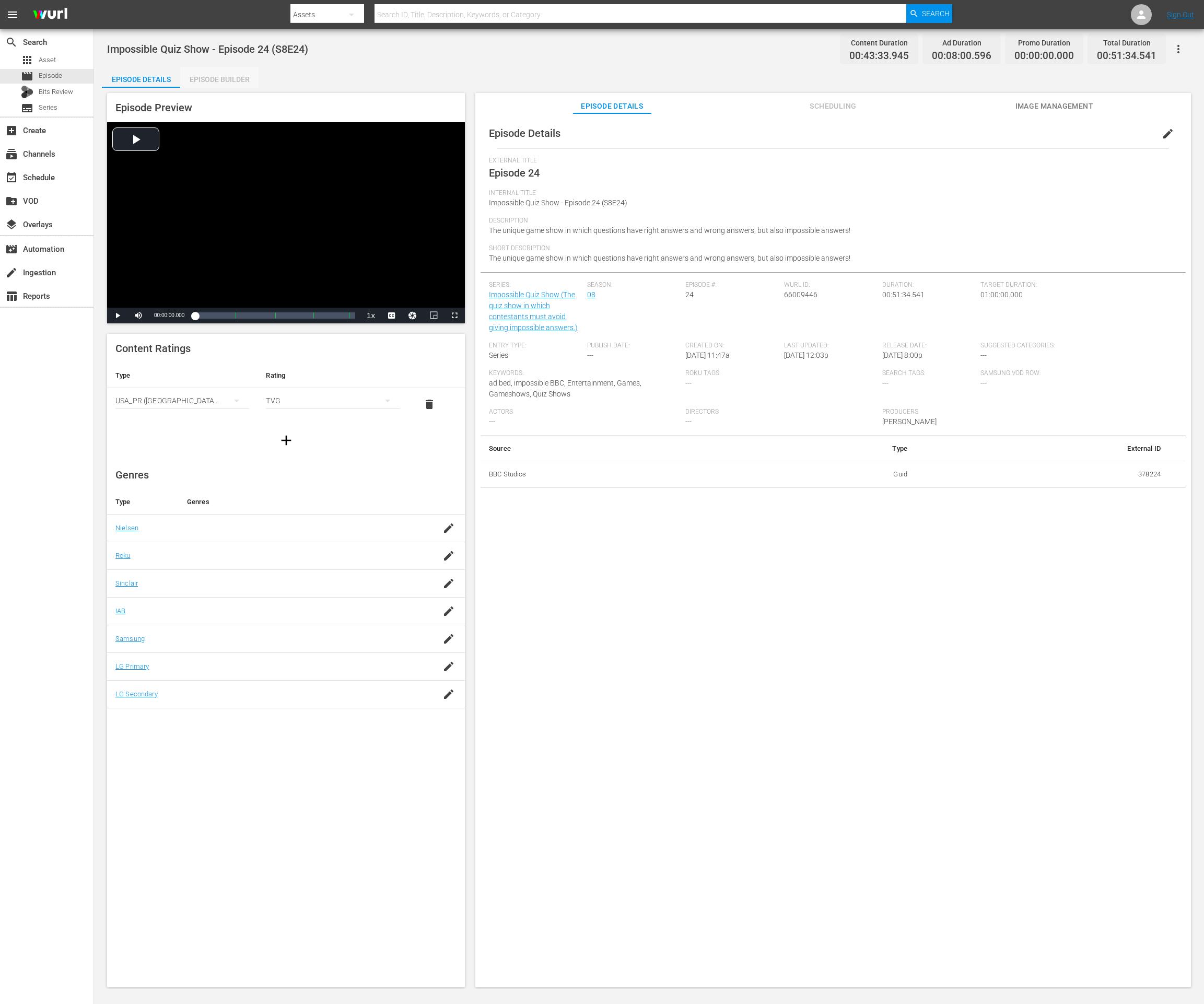
click at [241, 81] on div "Episode Builder" at bounding box center [219, 80] width 78 height 25
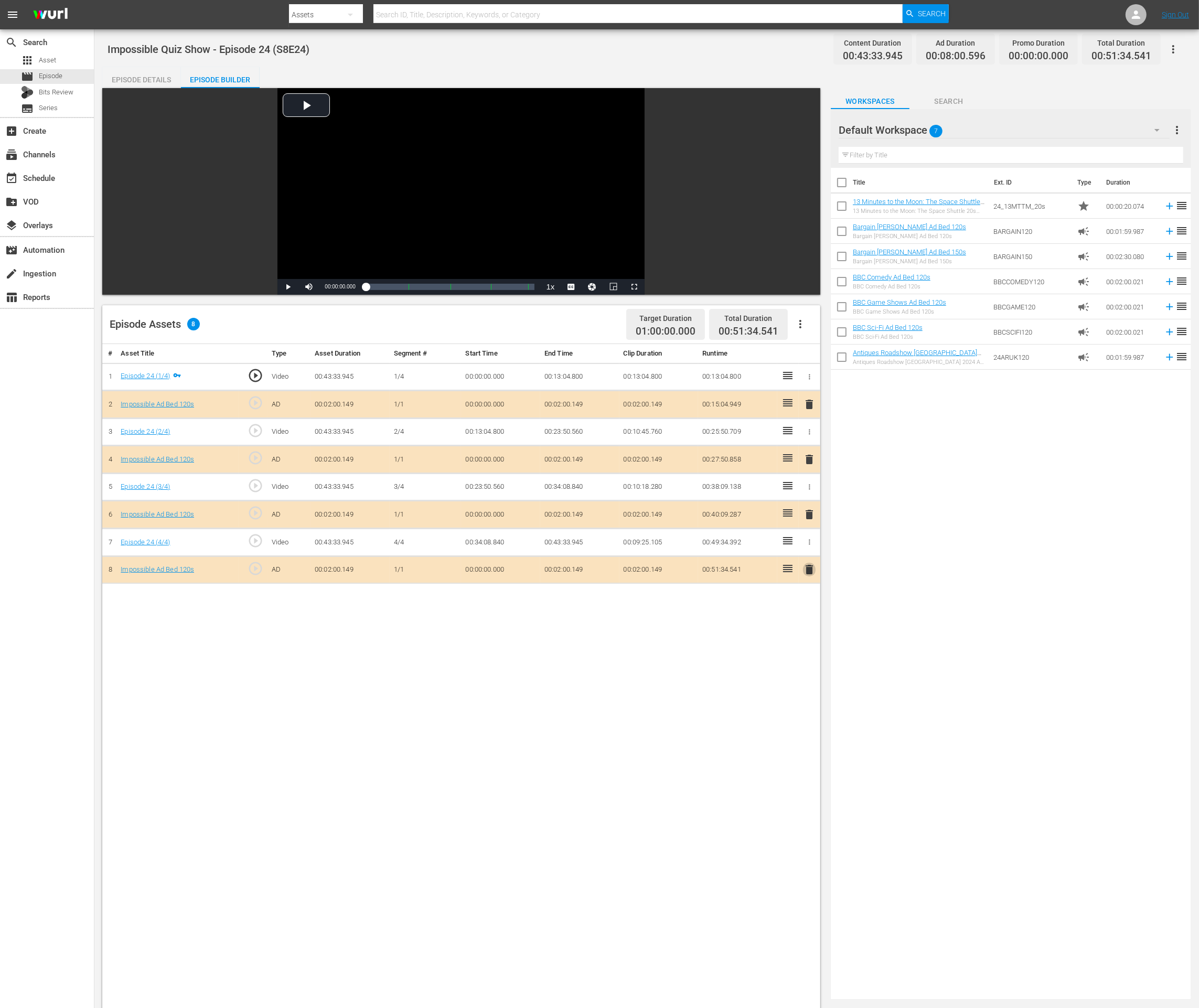
click at [811, 570] on span "delete" at bounding box center [809, 570] width 13 height 13
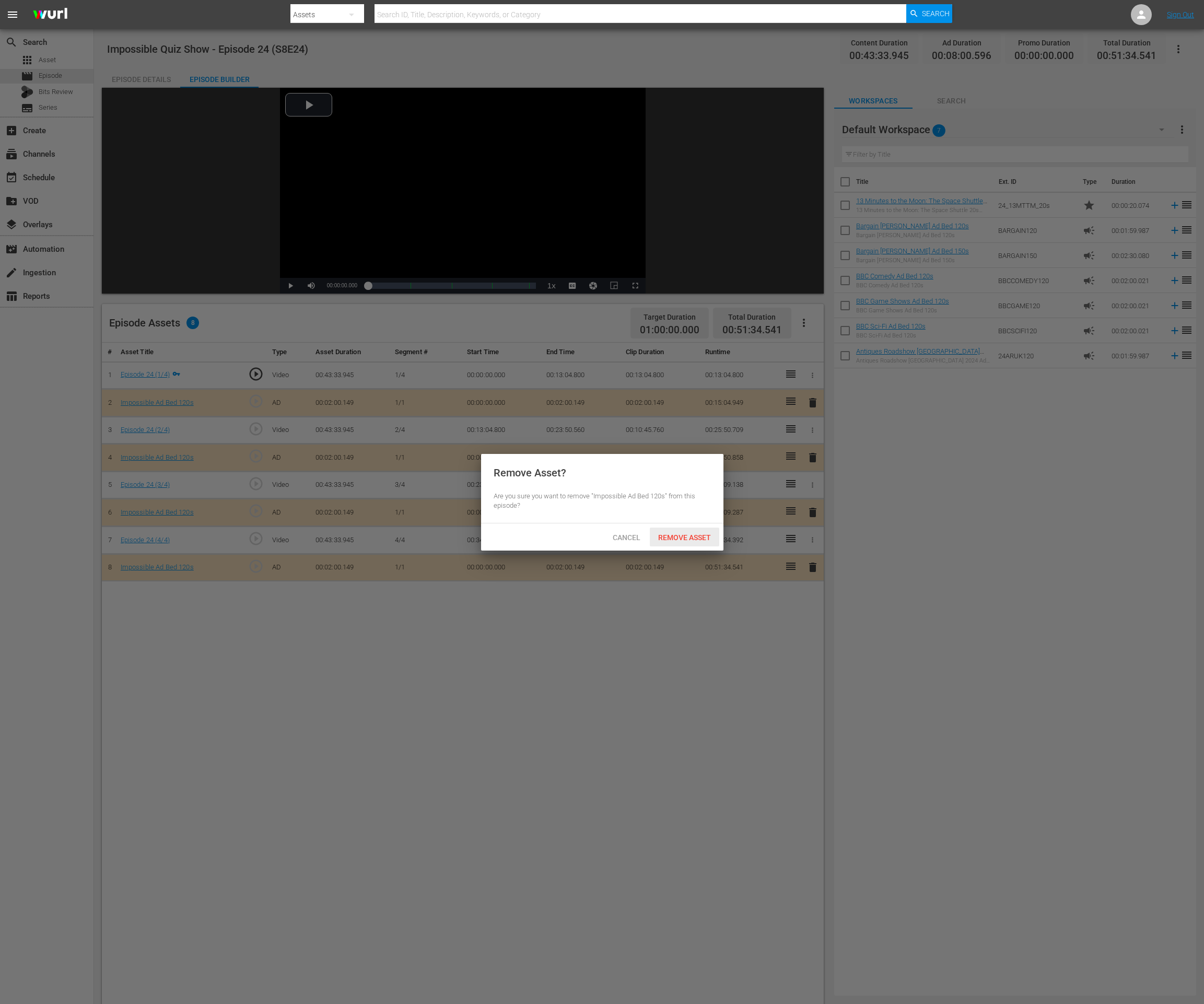
click at [690, 537] on span "Remove Asset" at bounding box center [685, 538] width 69 height 8
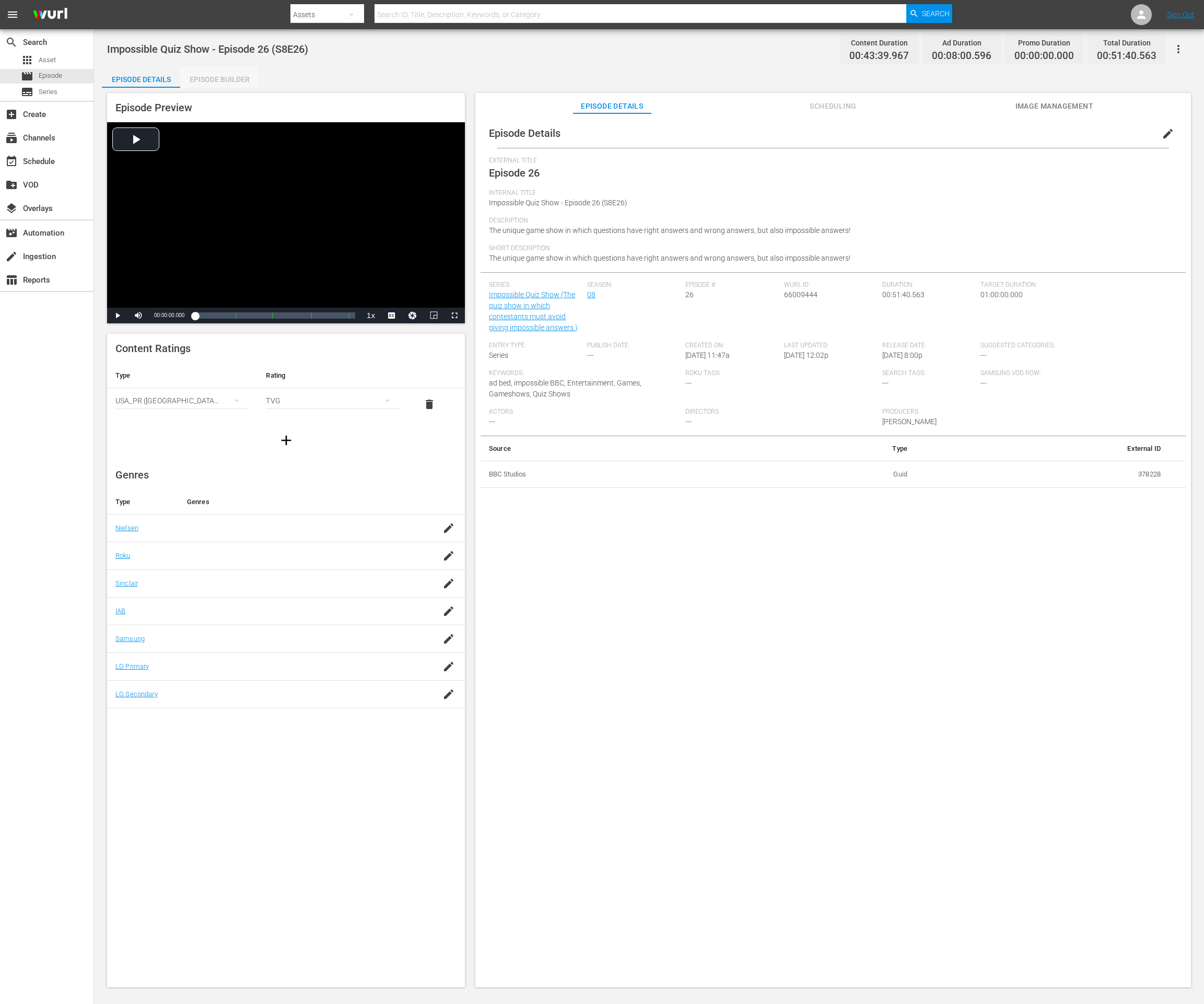
click at [244, 73] on div "Episode Builder" at bounding box center [219, 80] width 78 height 25
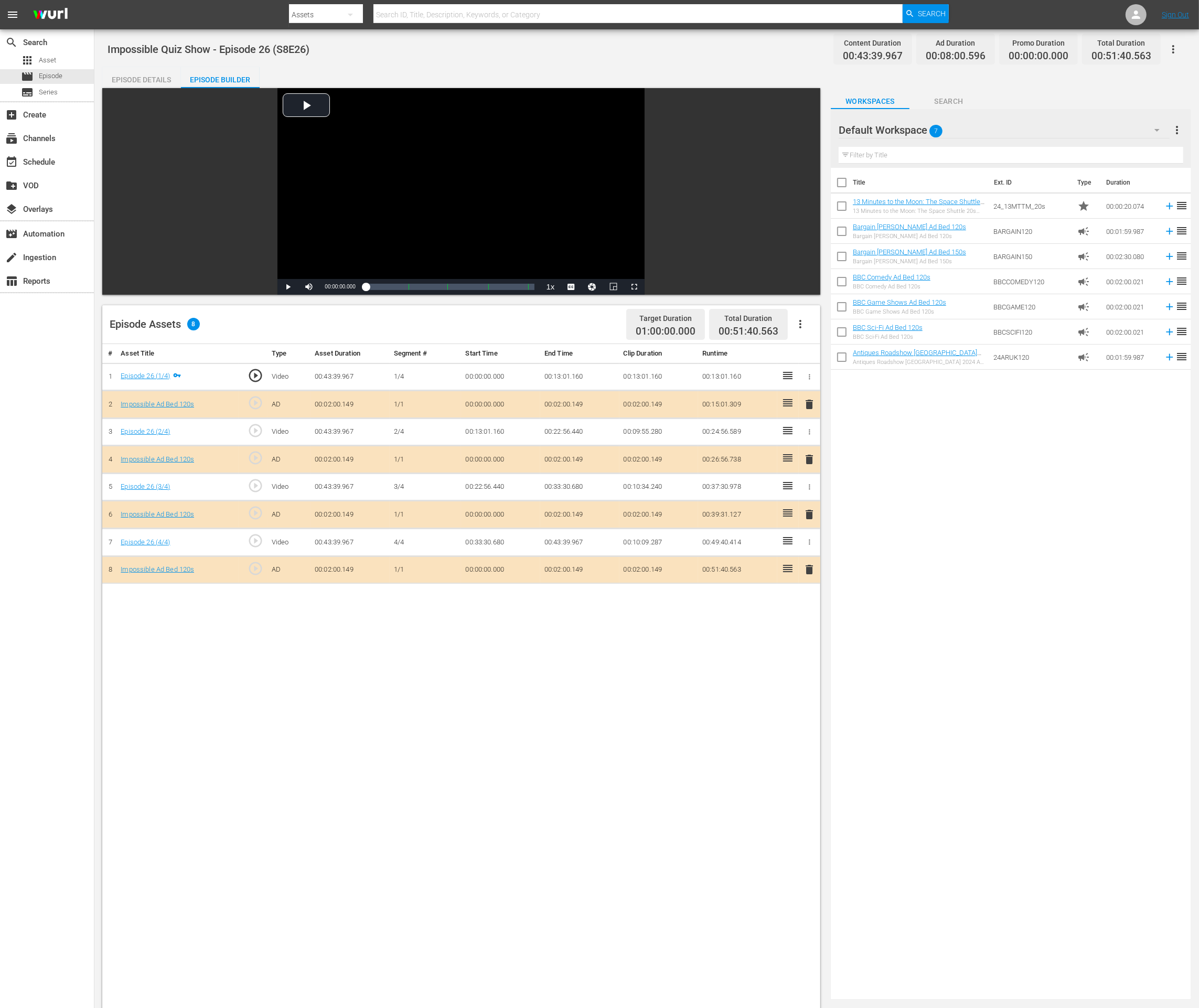
click at [804, 566] on span "delete" at bounding box center [809, 570] width 13 height 13
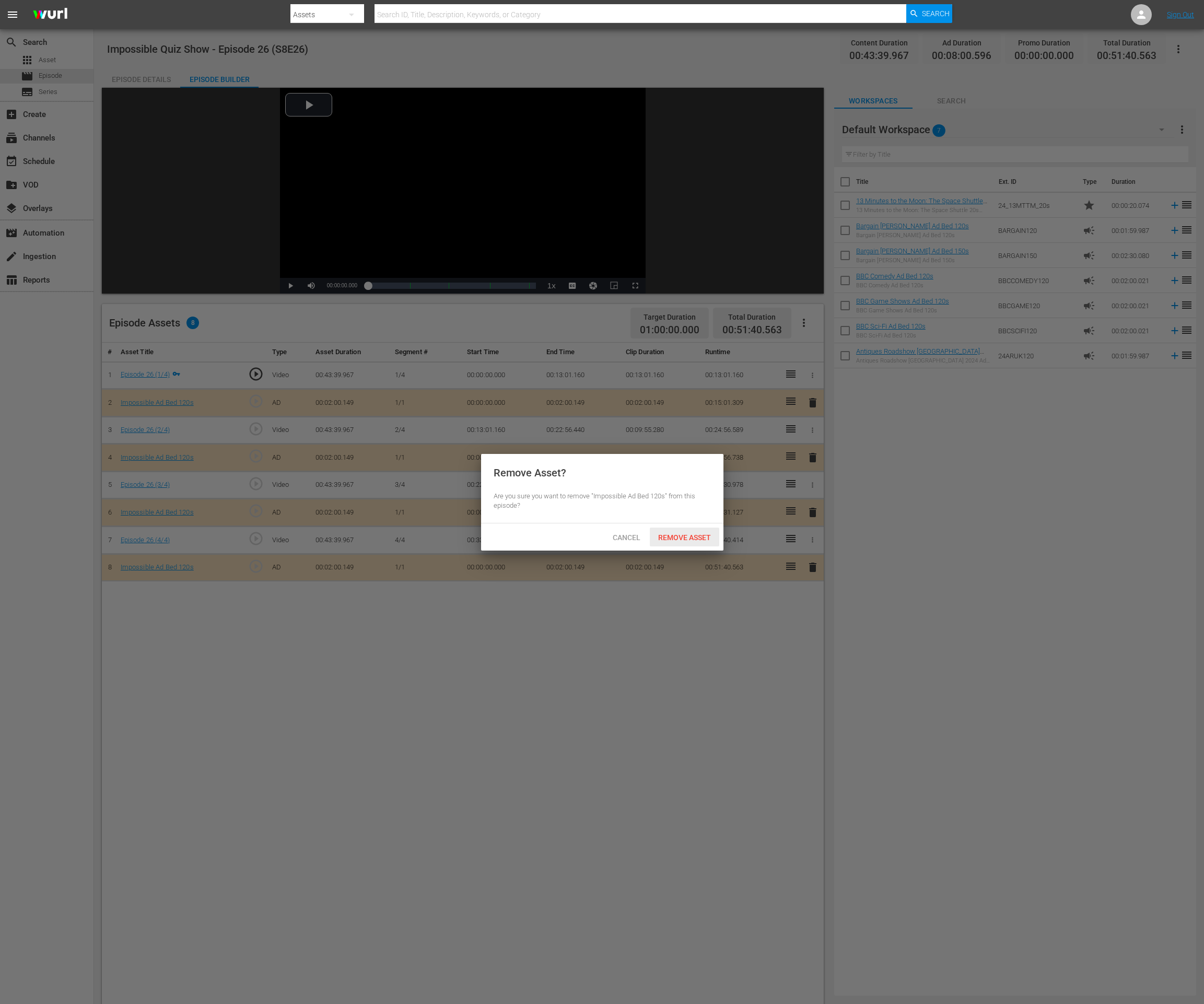
click at [698, 538] on span "Remove Asset" at bounding box center [685, 538] width 69 height 8
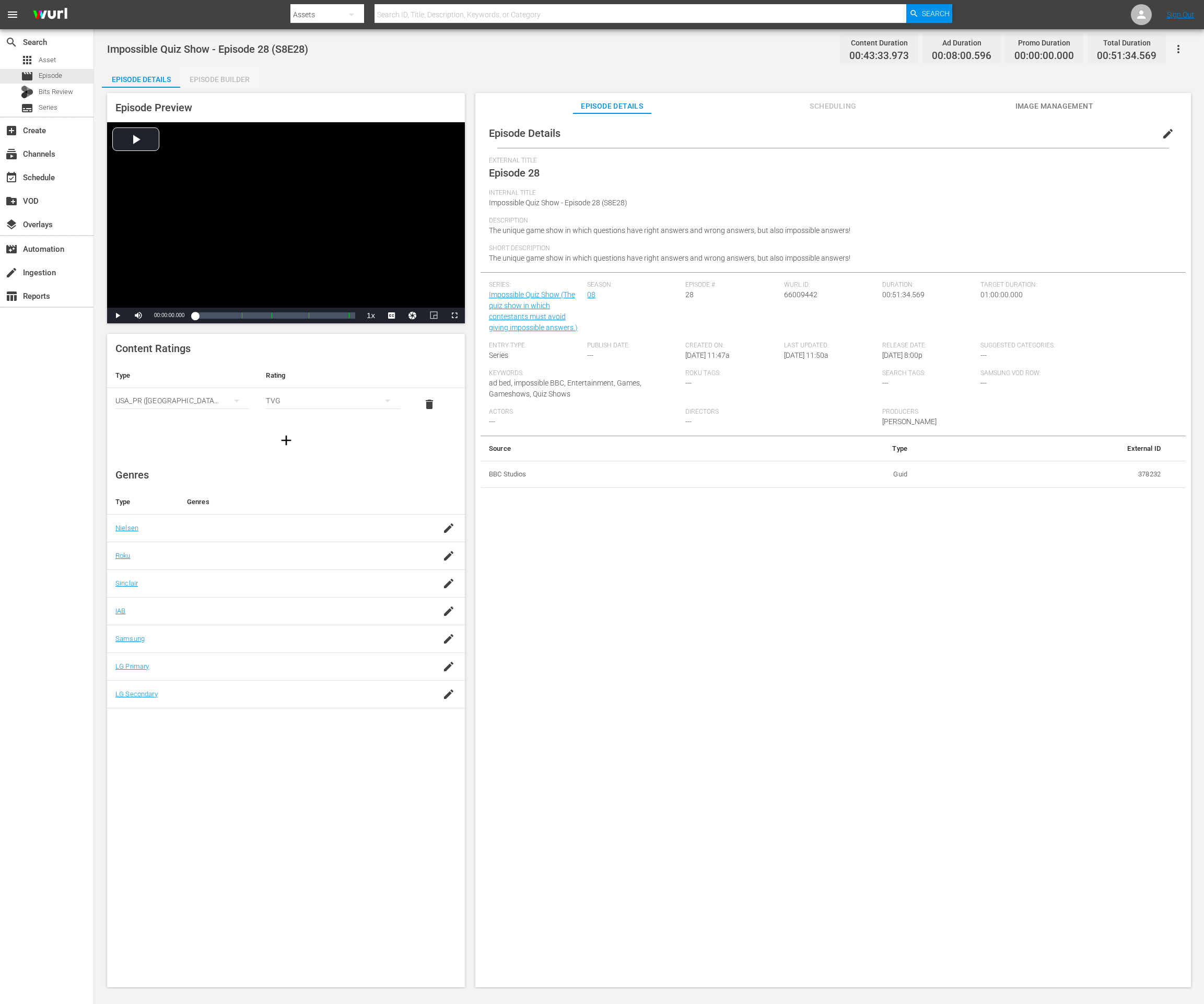
click at [230, 80] on div "Episode Builder" at bounding box center [219, 80] width 78 height 25
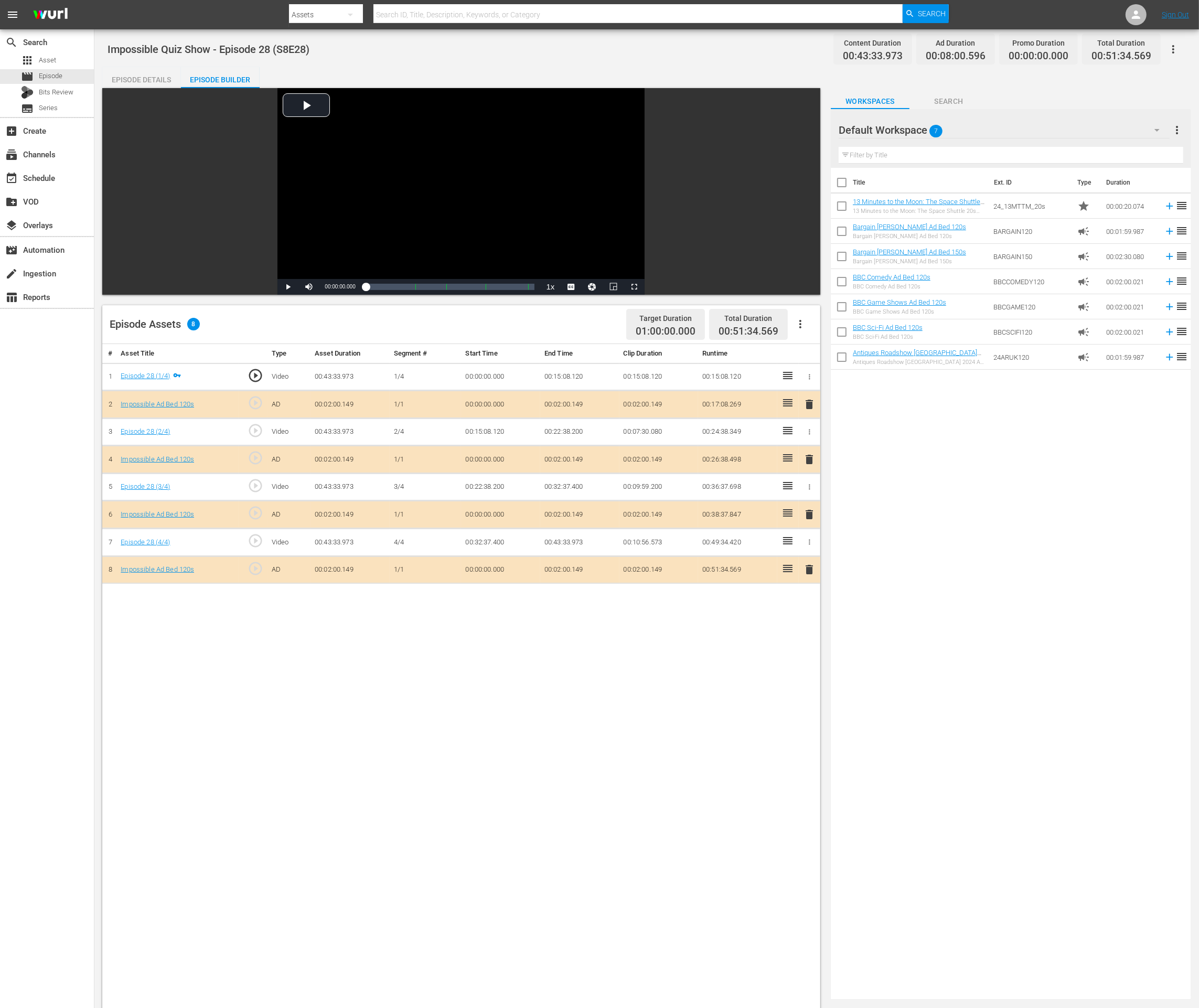
click at [810, 569] on span "delete" at bounding box center [809, 570] width 13 height 13
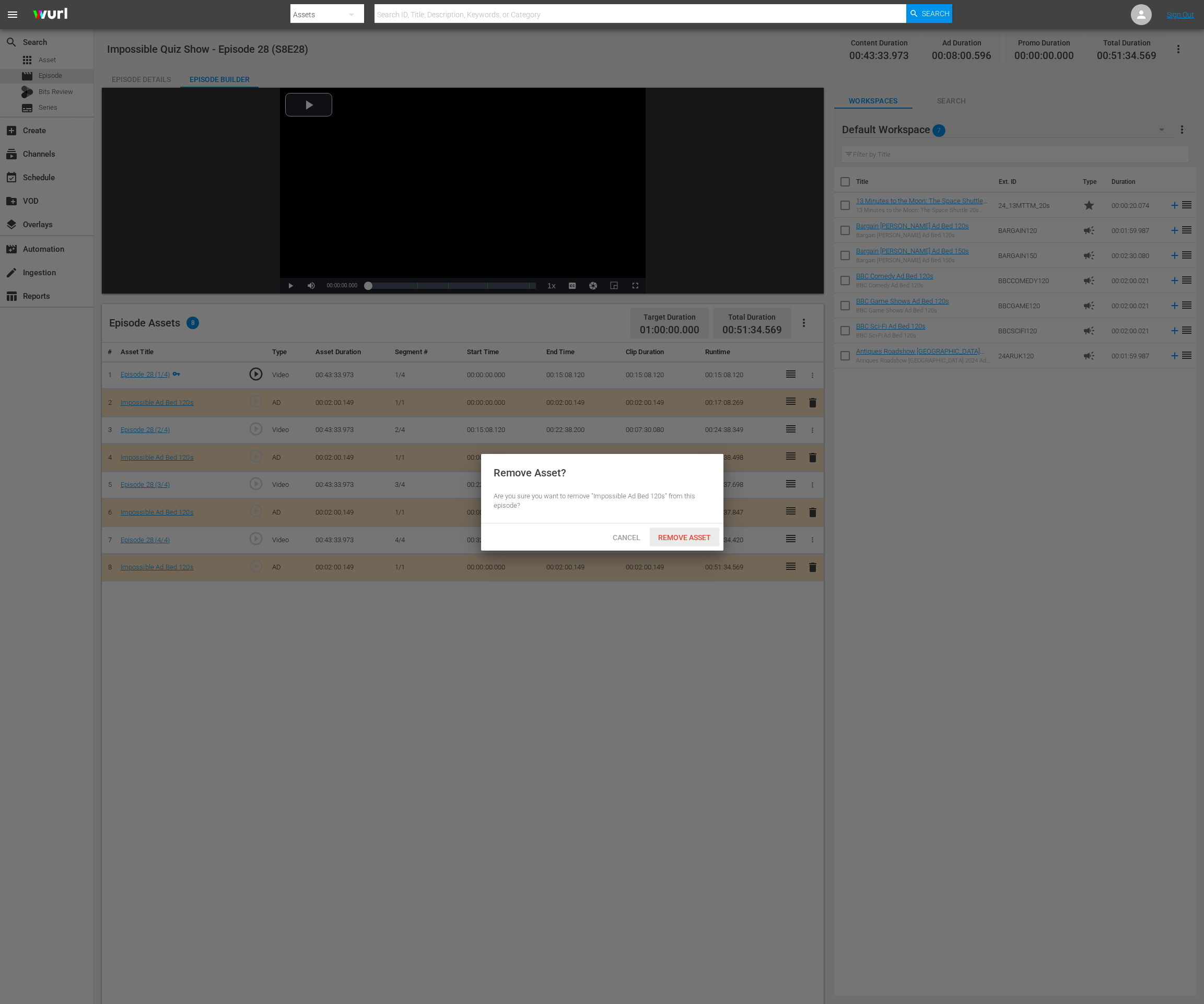
click at [670, 536] on span "Remove Asset" at bounding box center [685, 538] width 69 height 8
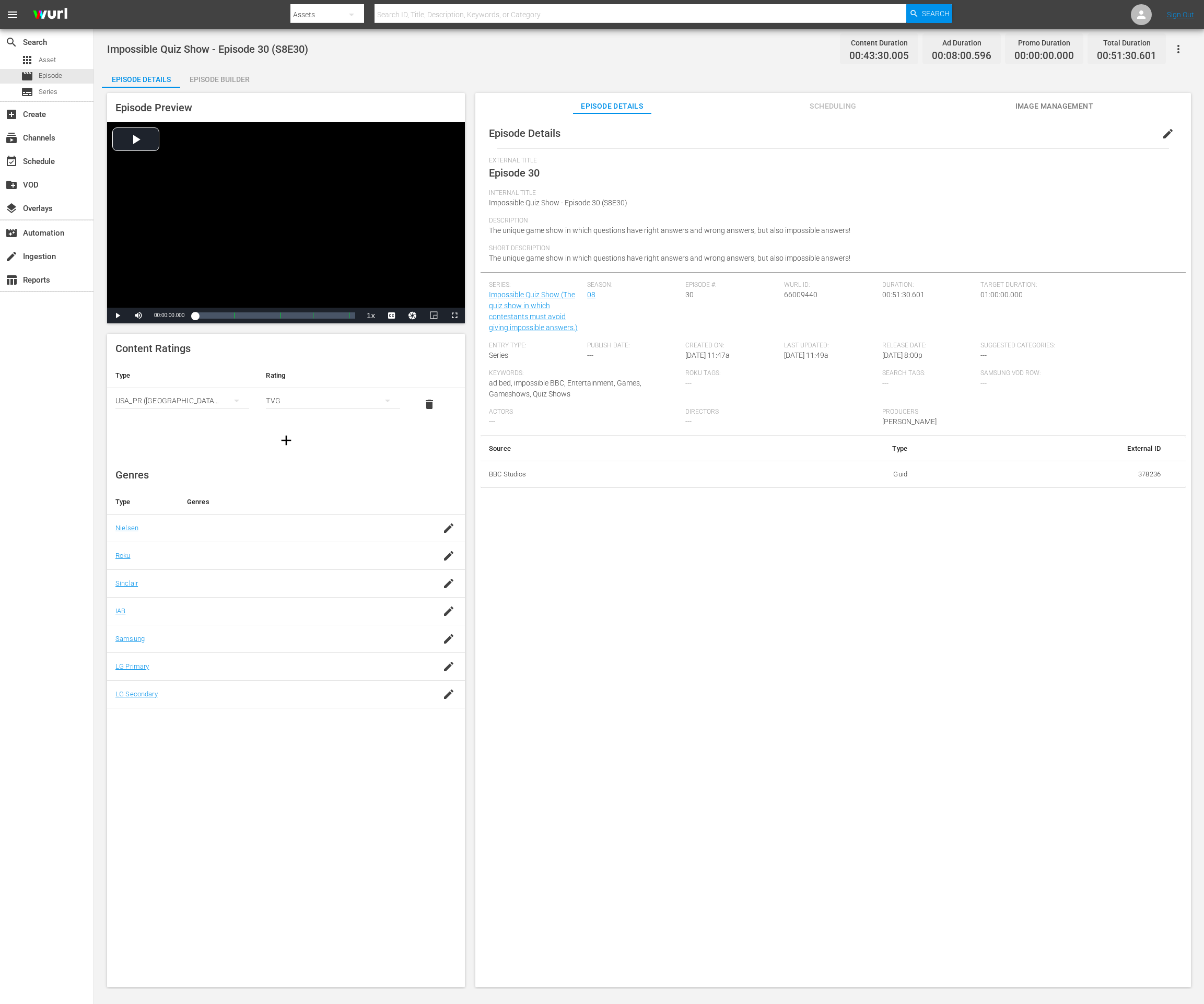
click at [243, 73] on div "Episode Builder" at bounding box center [219, 80] width 78 height 25
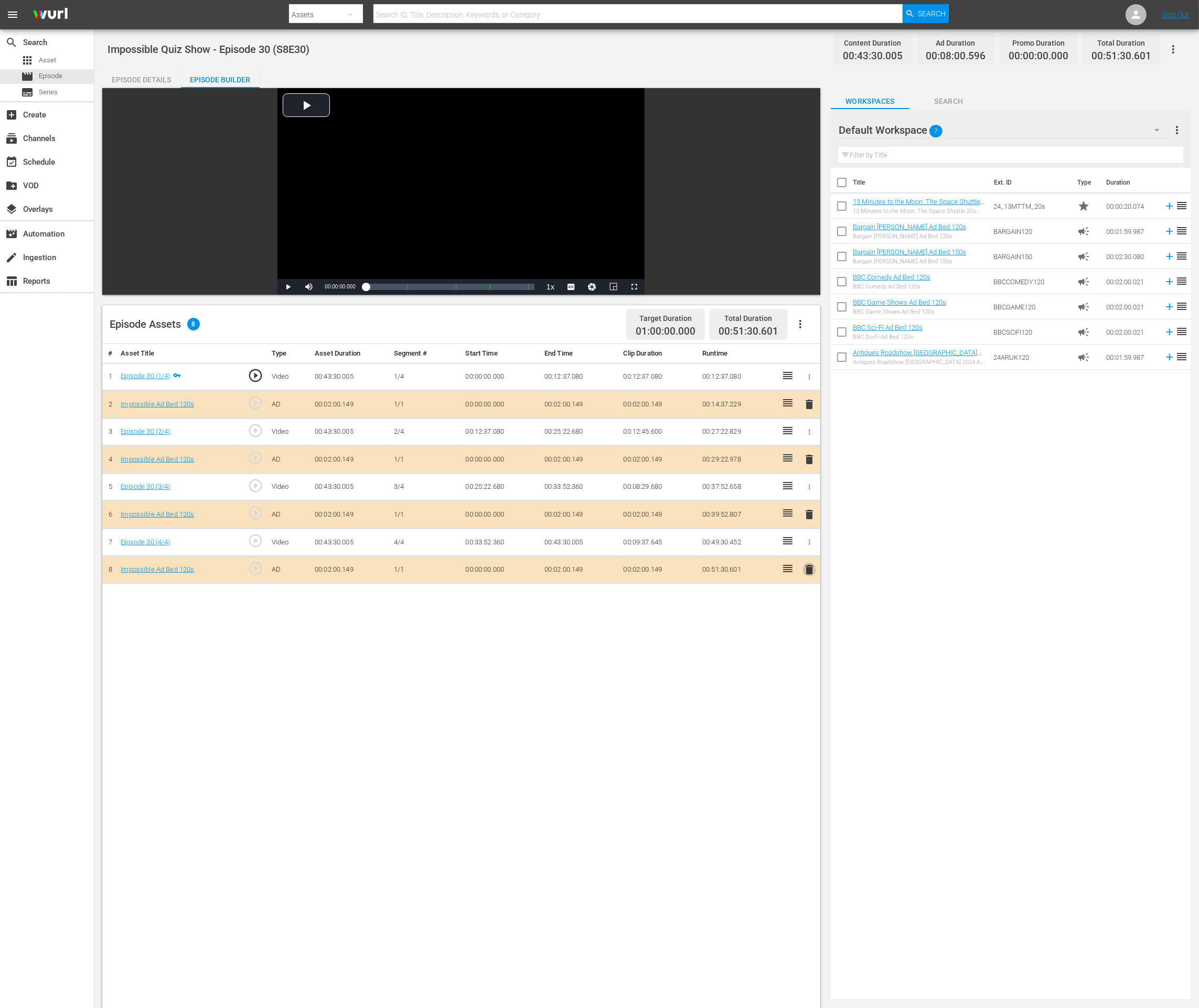
click at [811, 569] on span "delete" at bounding box center [809, 570] width 13 height 13
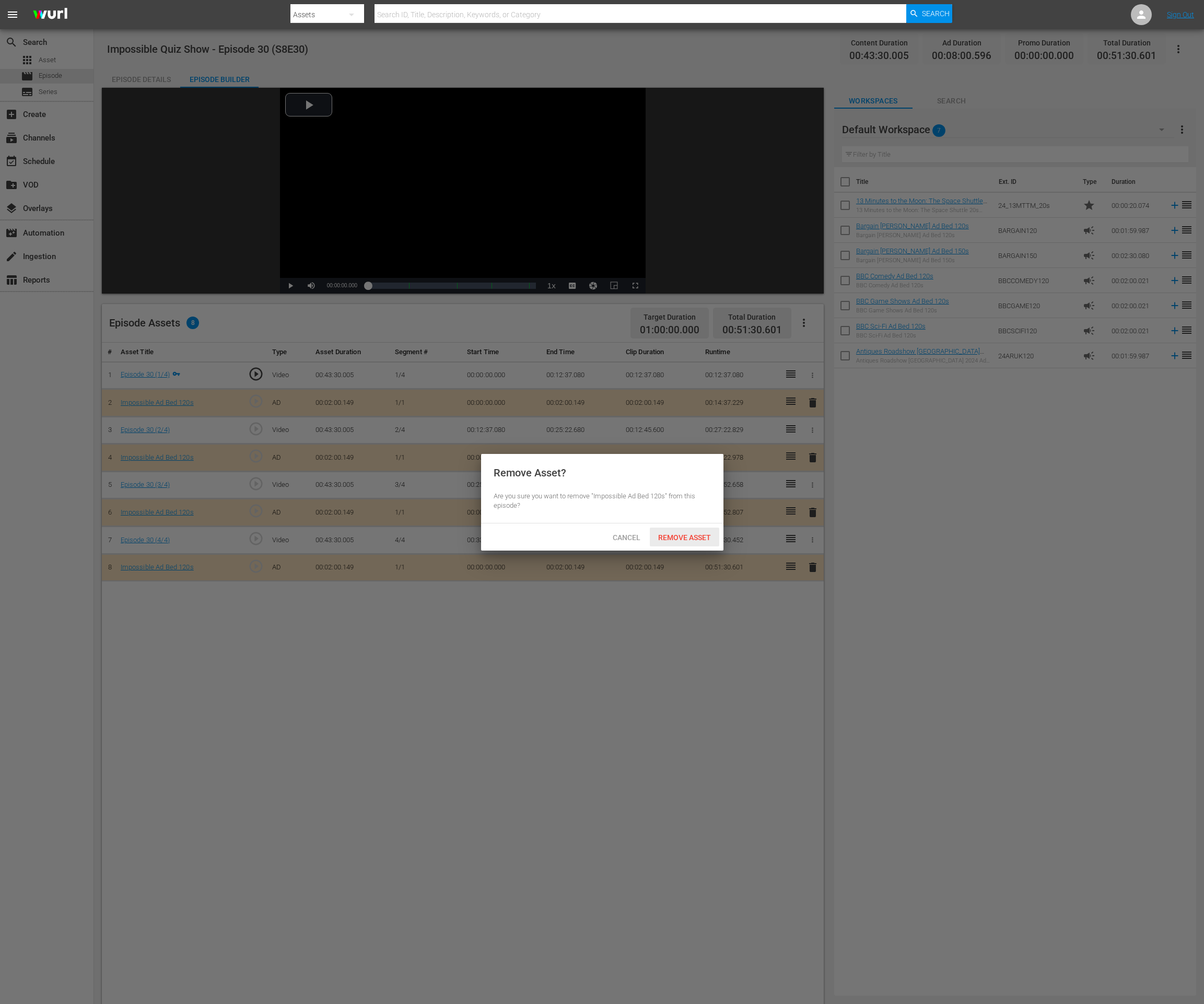
click at [709, 531] on div "Remove Asset" at bounding box center [685, 537] width 69 height 19
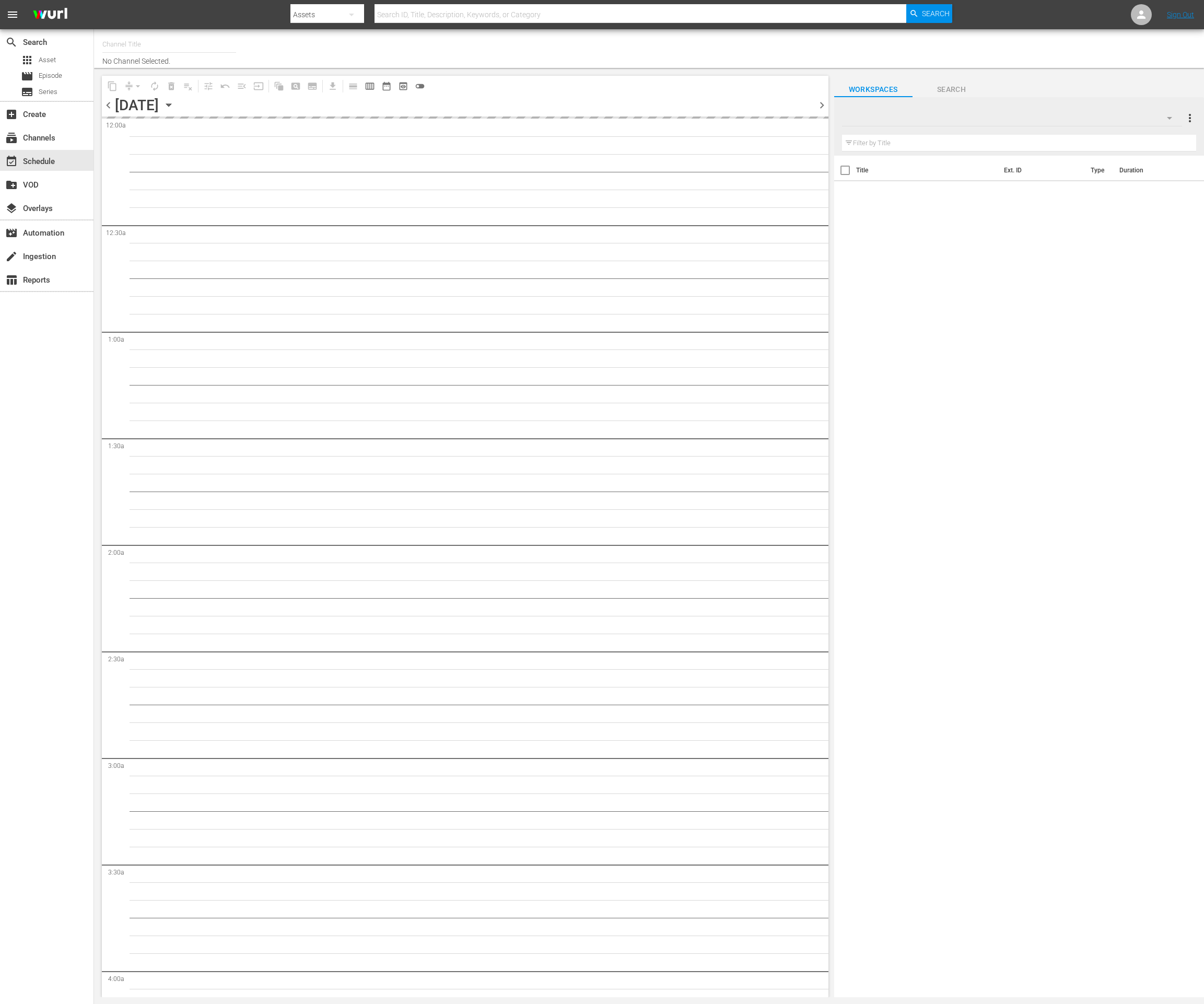
type input "Impossible (1011)"
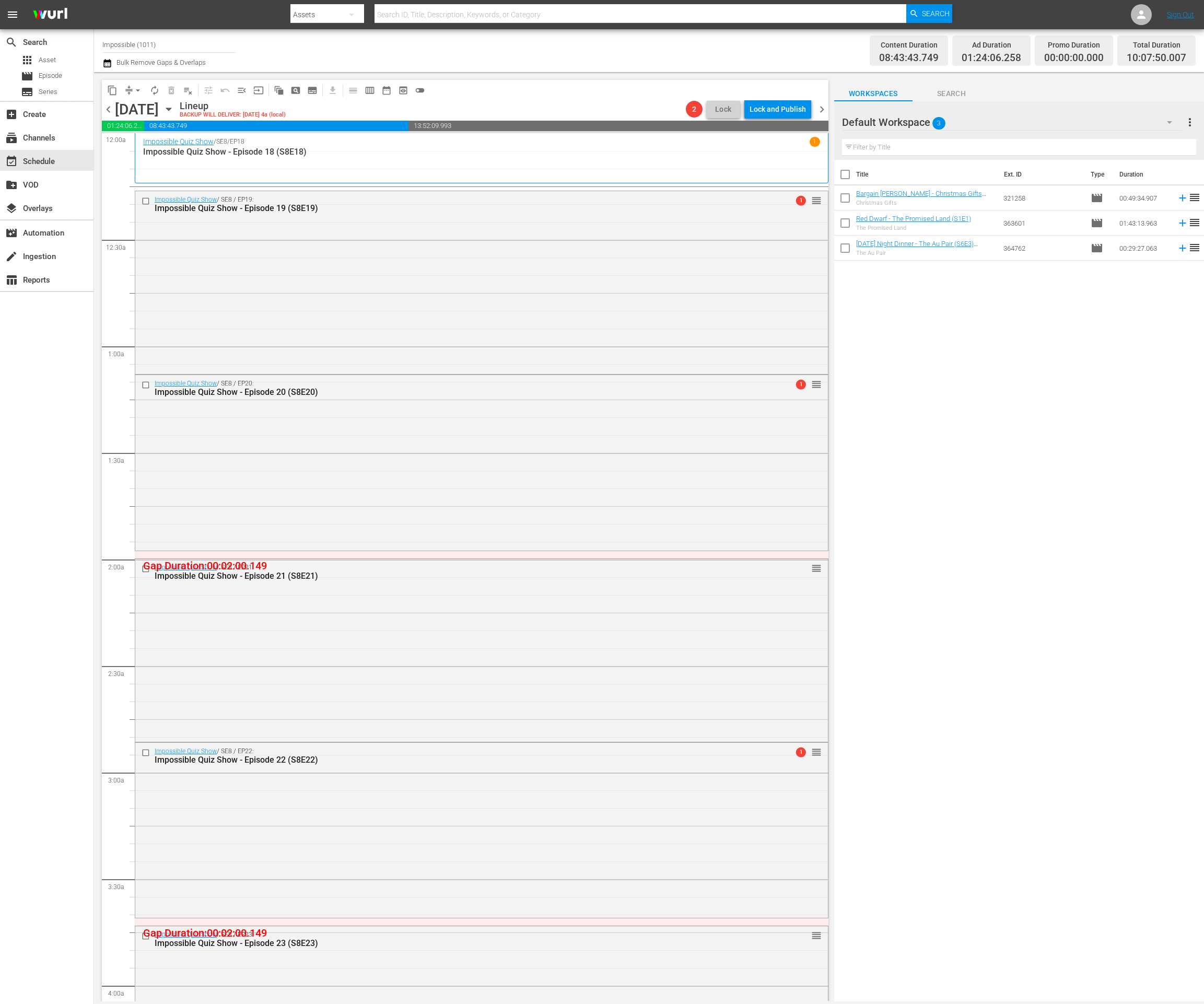
click at [174, 111] on icon "button" at bounding box center [169, 109] width 11 height 11
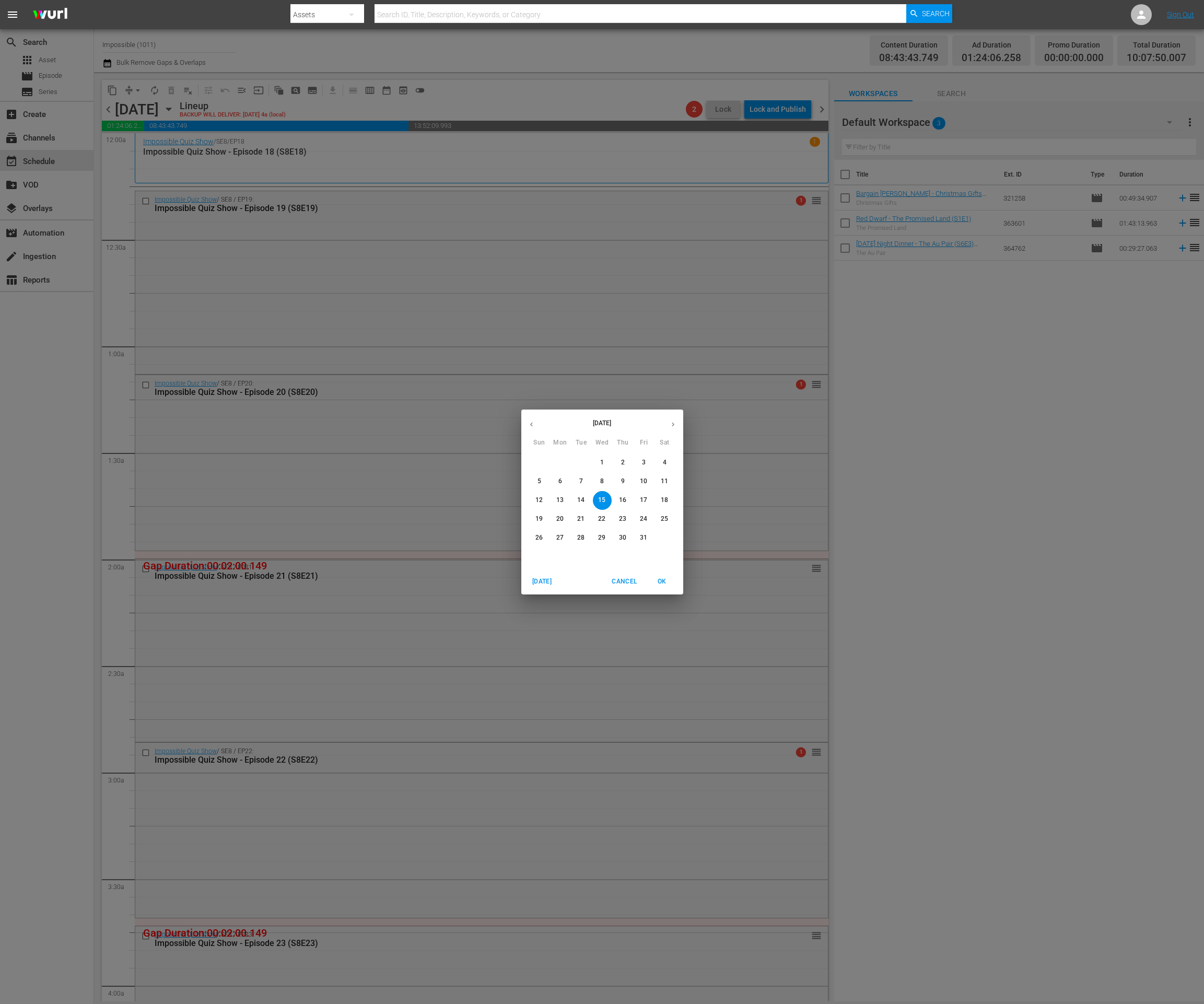
click at [236, 155] on div "[DATE] Sun Mon Tue Wed Thu Fri Sat 28 29 30 1 2 3 4 5 6 7 8 9 10 11 12 13 14 15…" at bounding box center [602, 502] width 1204 height 1004
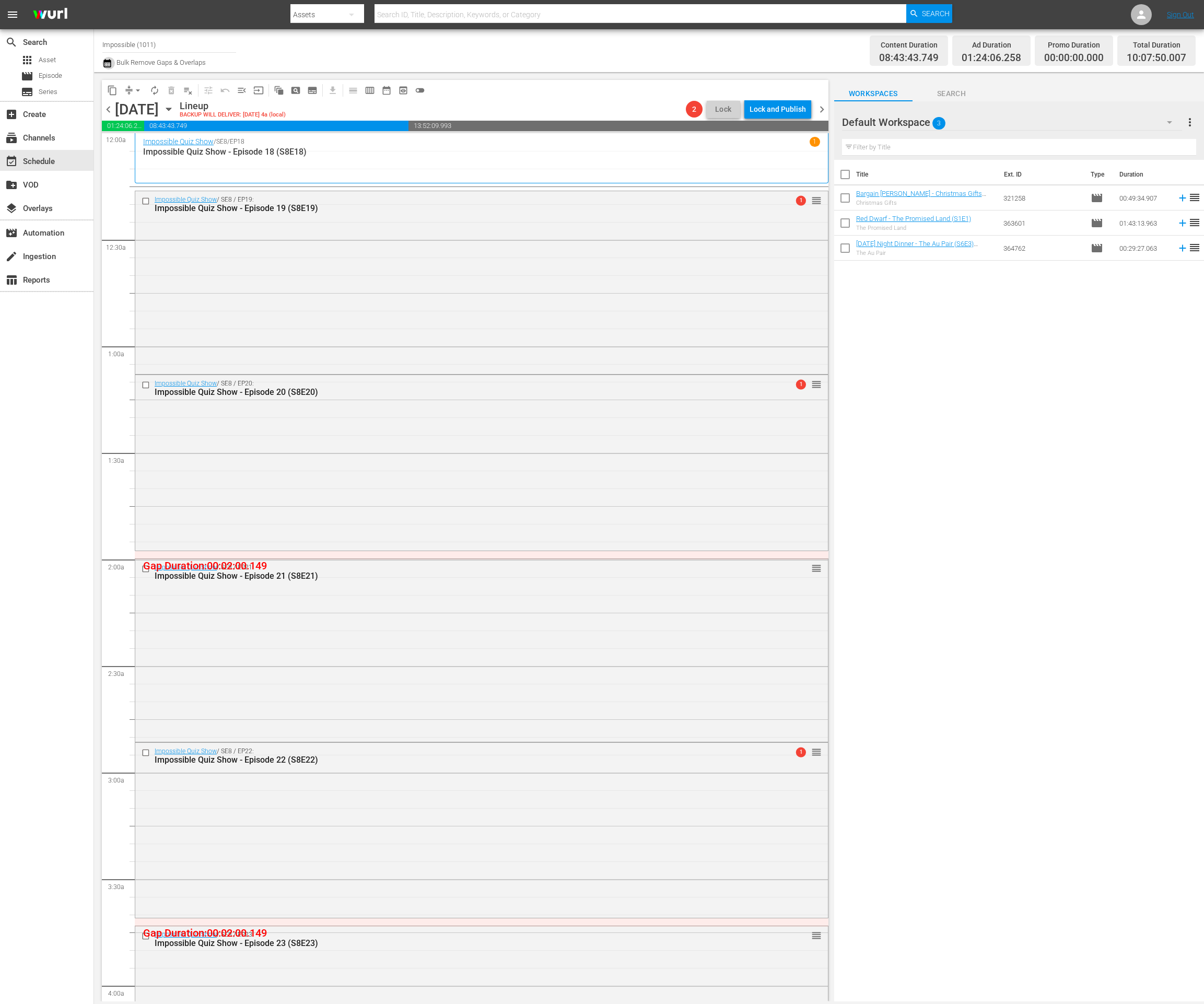
click at [111, 65] on icon "button" at bounding box center [107, 63] width 7 height 8
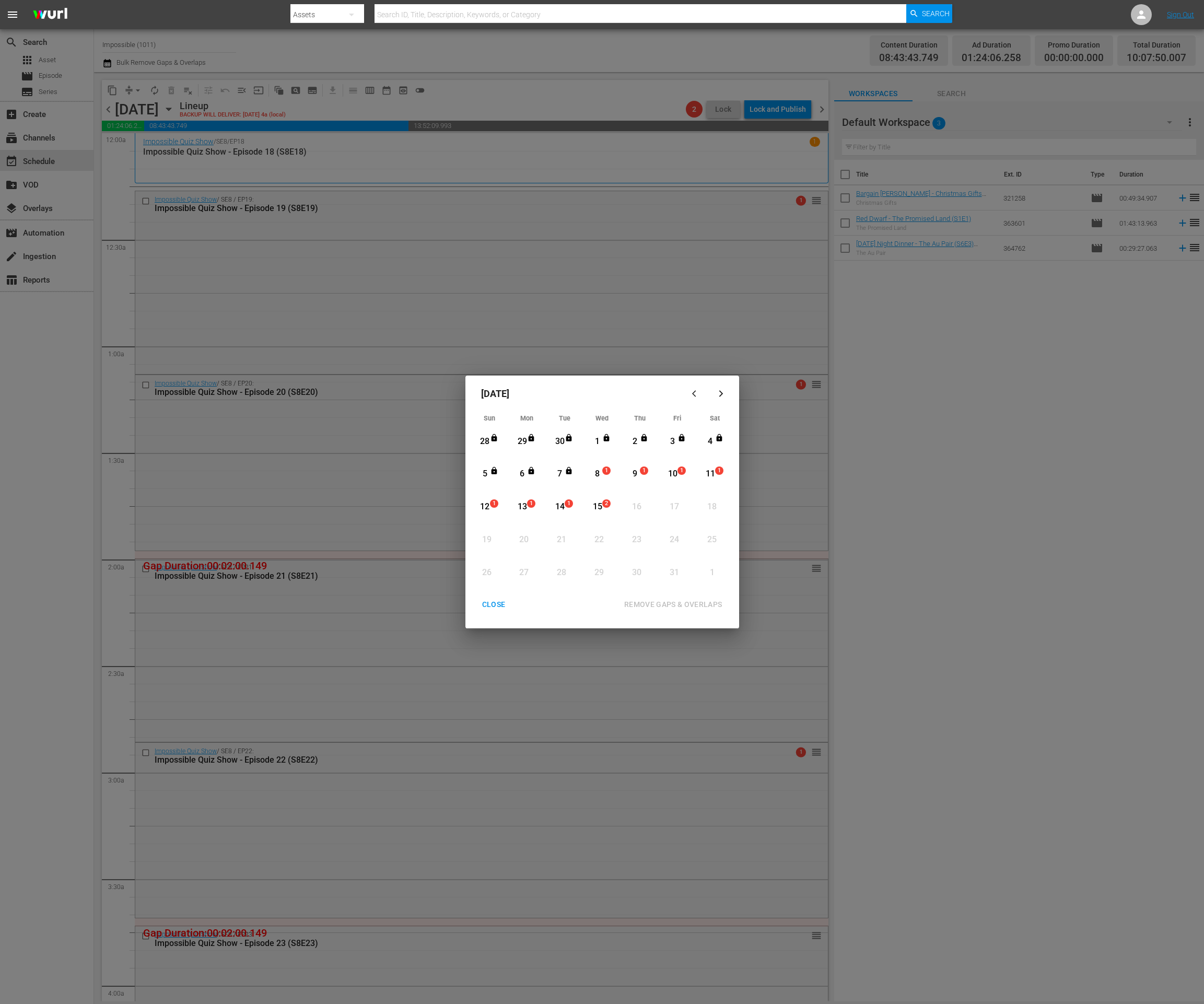
click at [600, 478] on div "8" at bounding box center [597, 473] width 13 height 12
click at [601, 505] on div "15" at bounding box center [597, 507] width 13 height 12
click at [649, 601] on div "REMOVE GAPS & OVERLAPS" at bounding box center [673, 605] width 115 height 13
click at [495, 605] on div "CLOSE" at bounding box center [493, 605] width 40 height 13
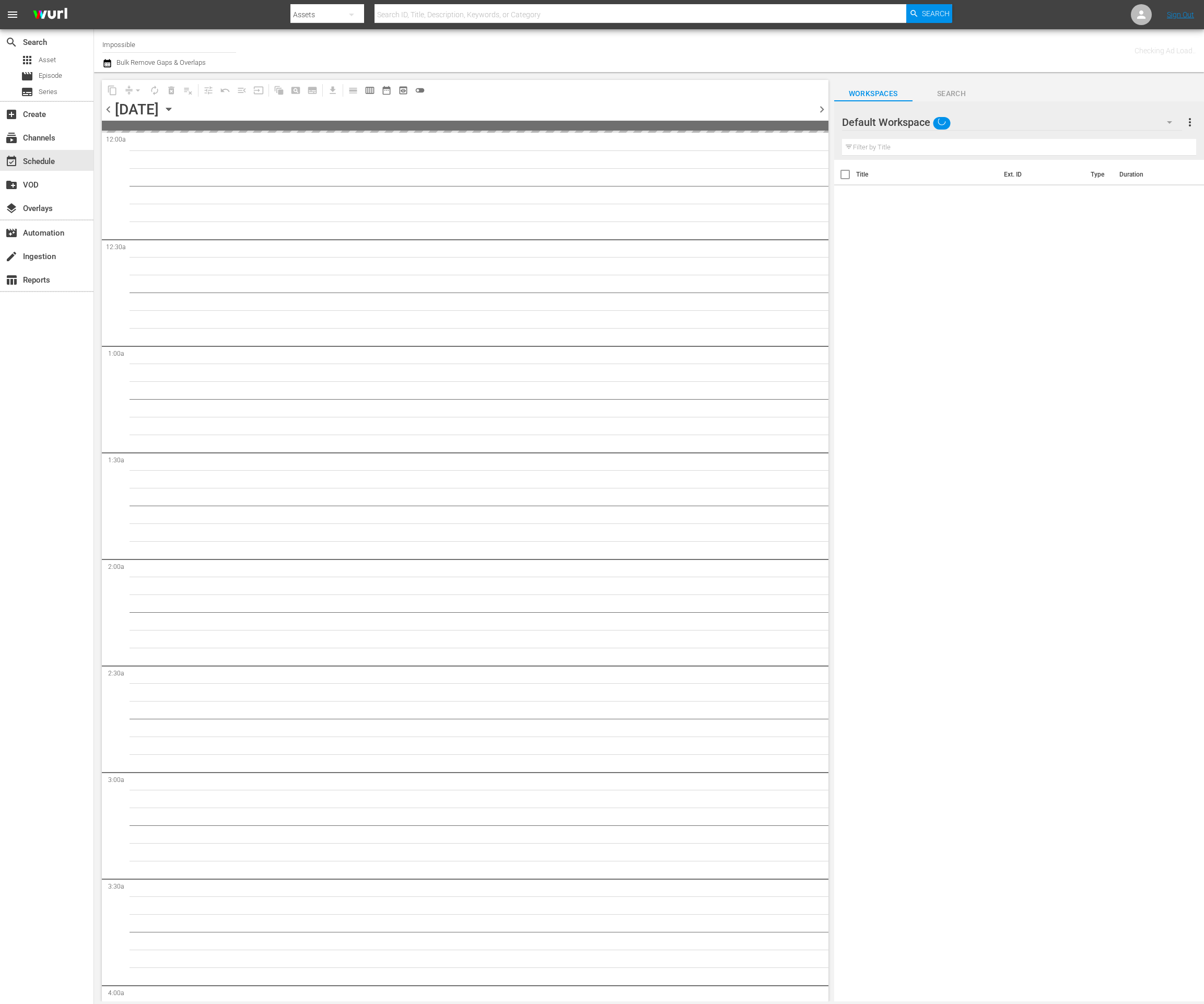
click at [174, 107] on icon "button" at bounding box center [169, 109] width 11 height 11
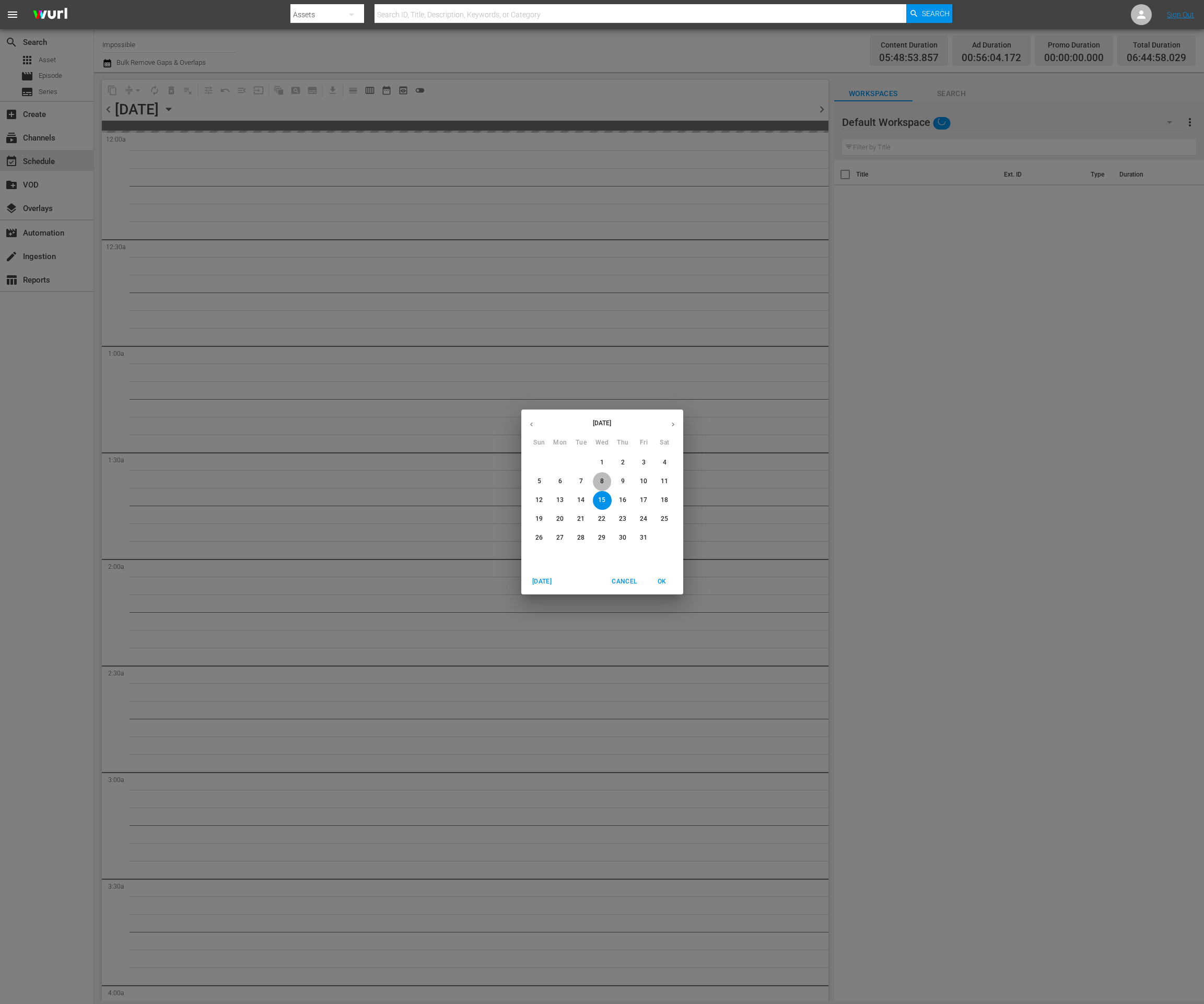
click at [603, 480] on p "8" at bounding box center [602, 481] width 4 height 9
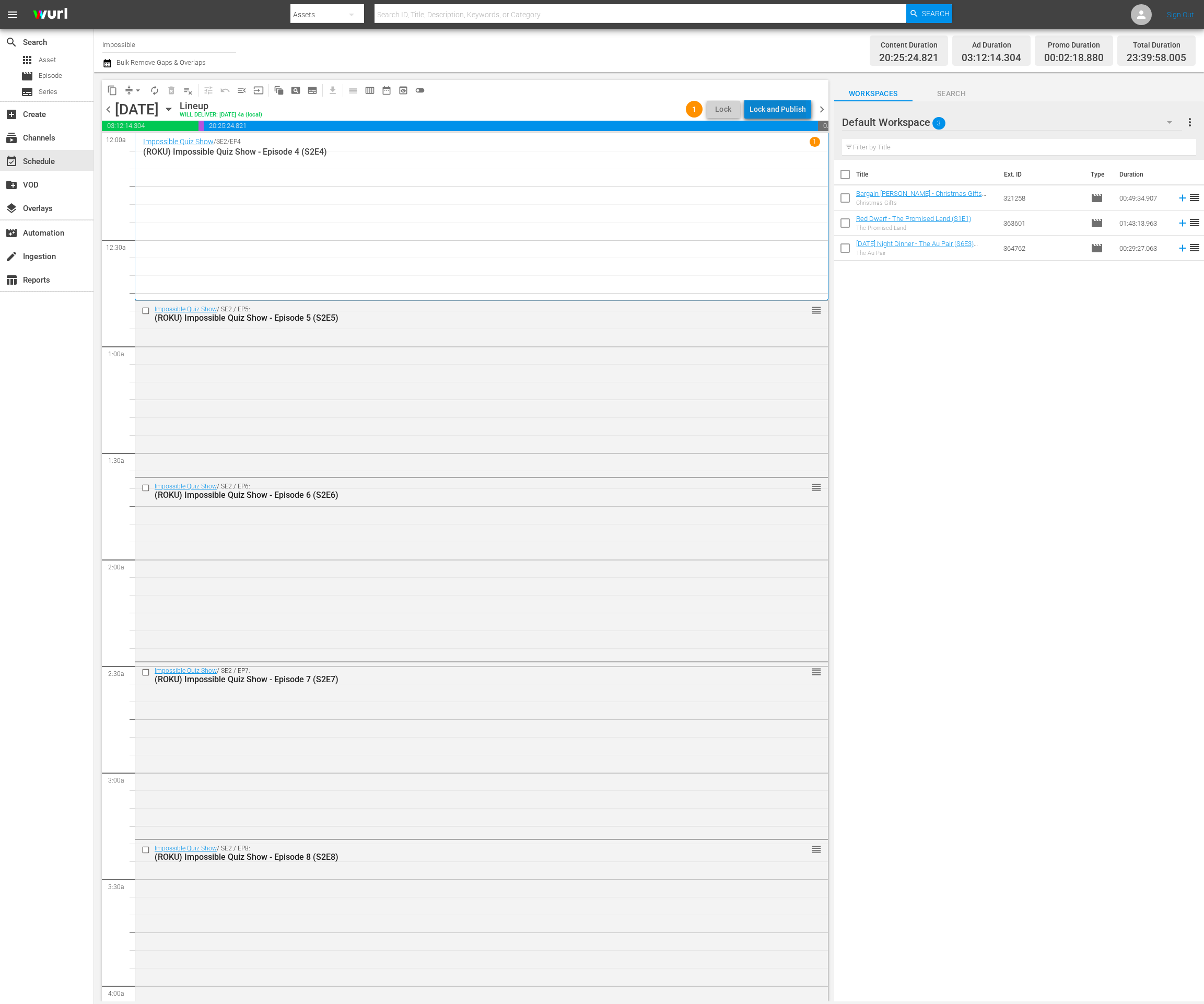
click at [783, 109] on div "Lock and Publish" at bounding box center [778, 109] width 56 height 19
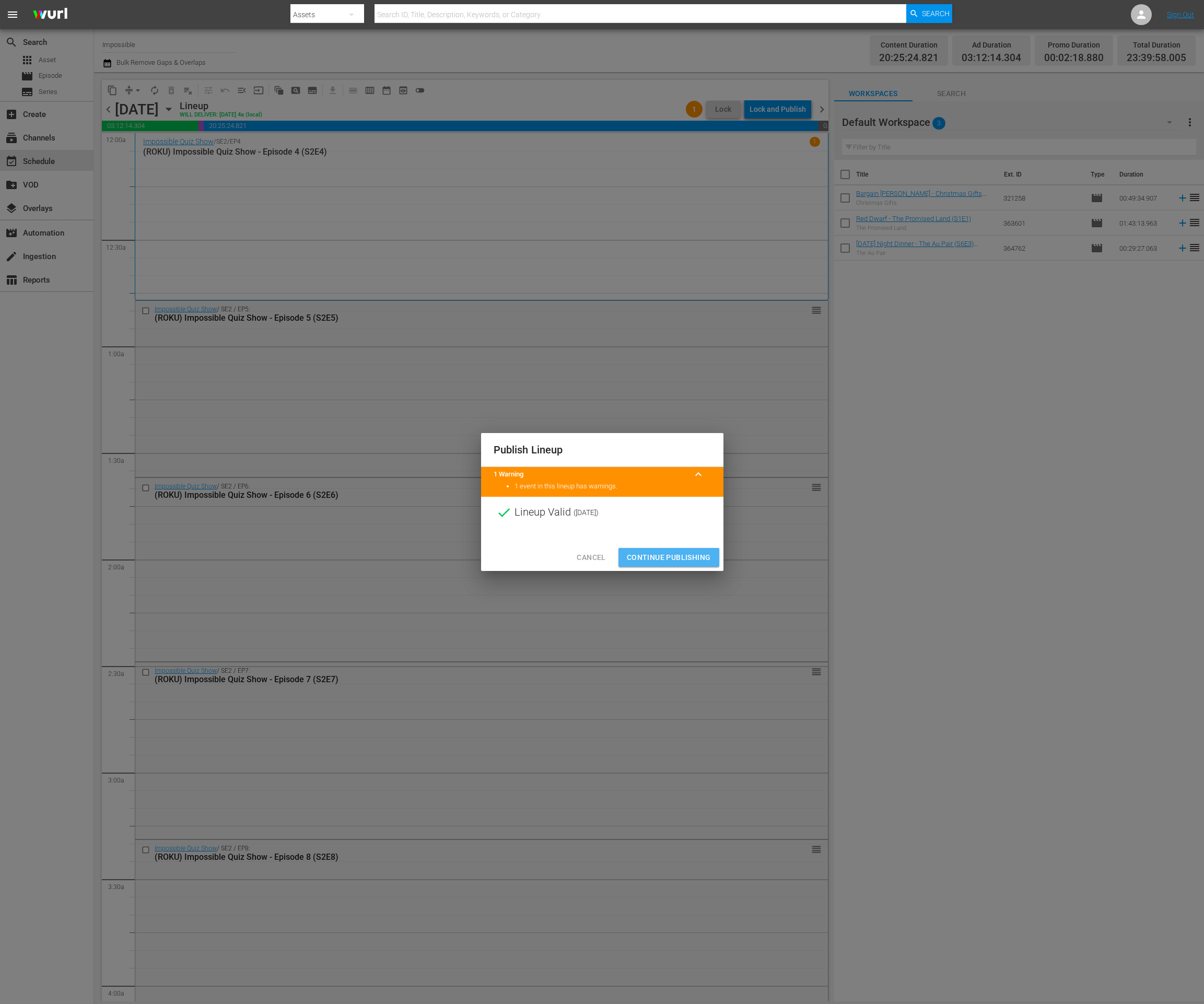
click at [653, 564] on button "Continue Publishing" at bounding box center [668, 557] width 101 height 19
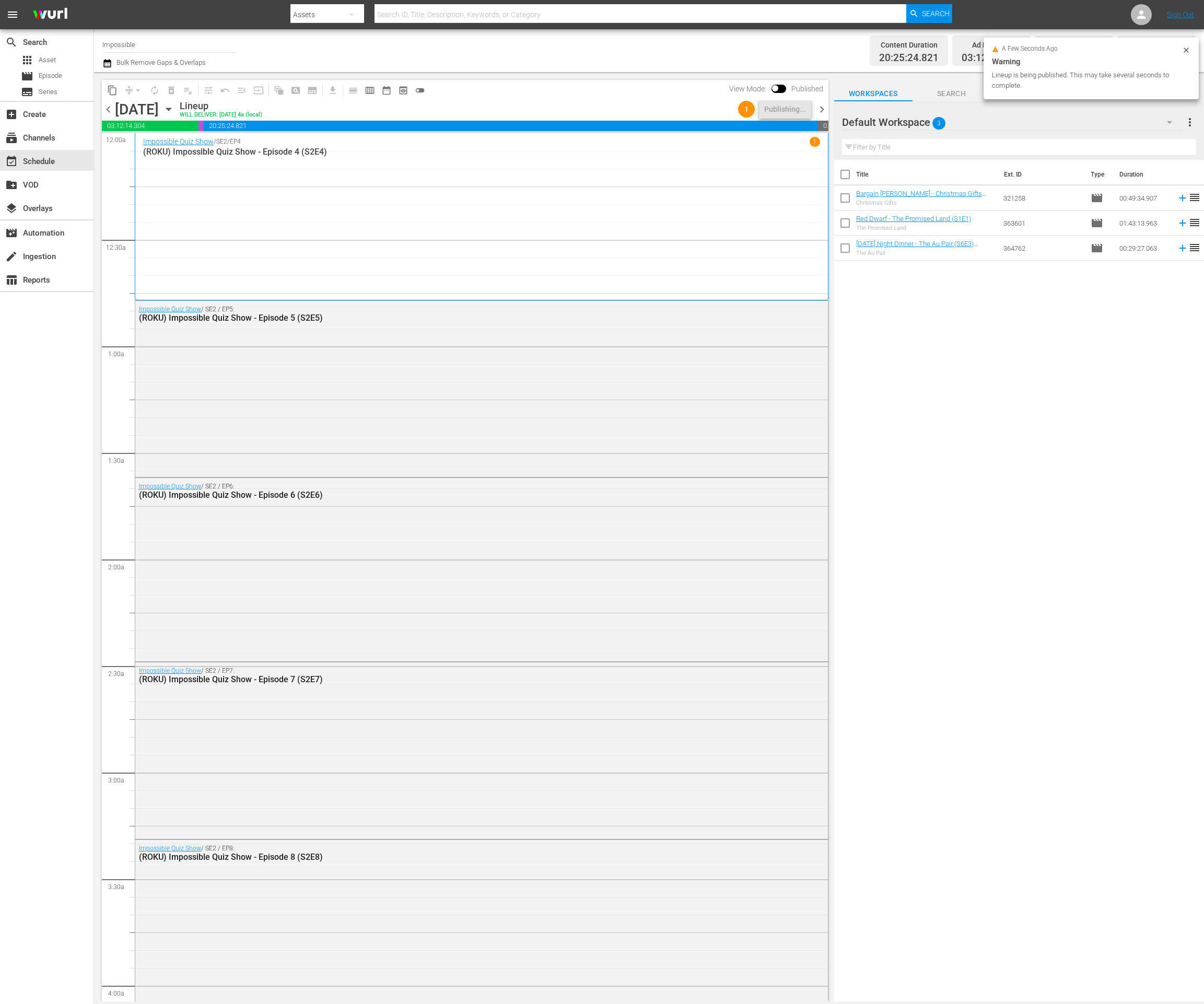
click at [824, 107] on span "chevron_right" at bounding box center [821, 109] width 13 height 13
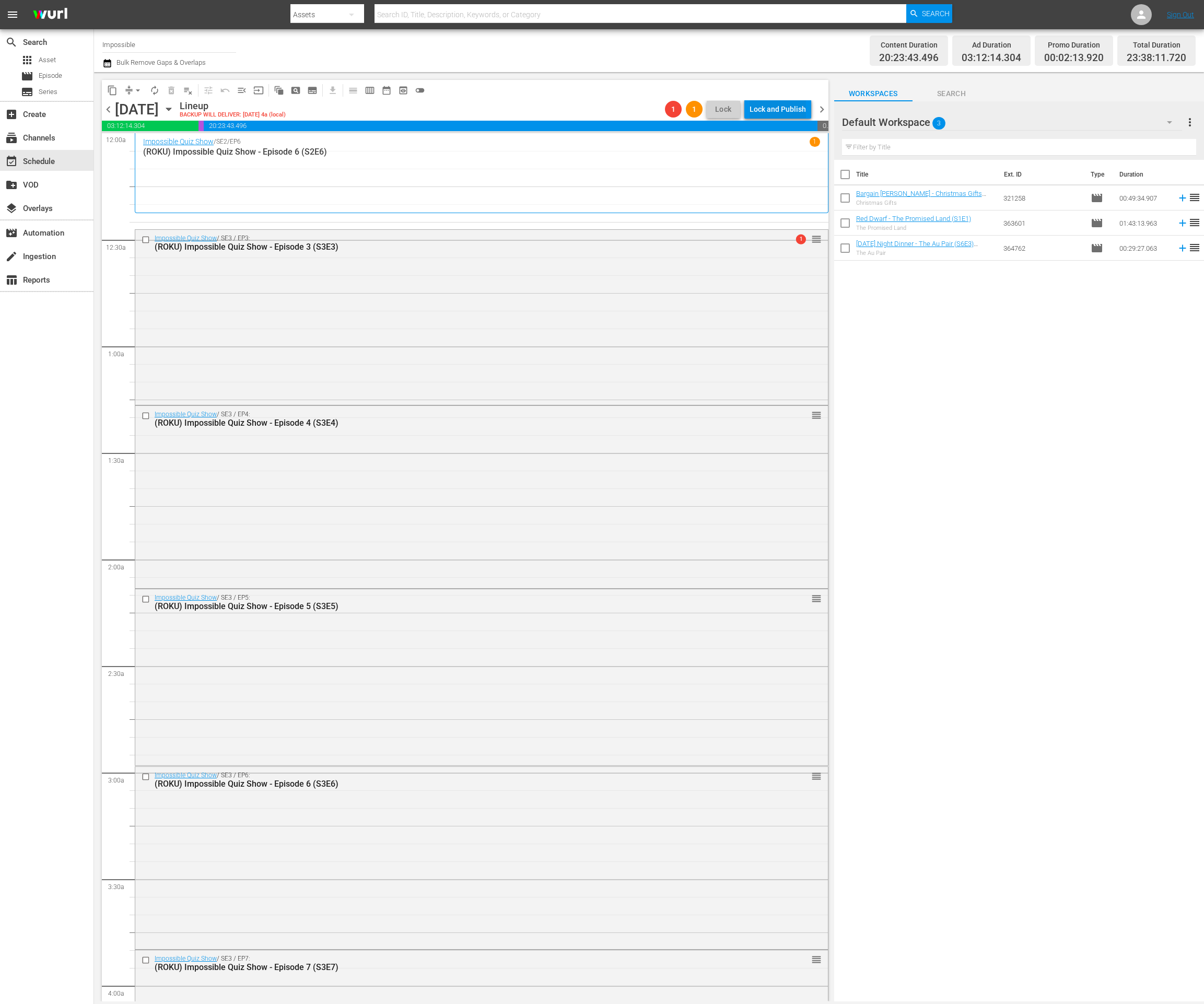
click at [777, 107] on div "Lock and Publish" at bounding box center [778, 109] width 56 height 19
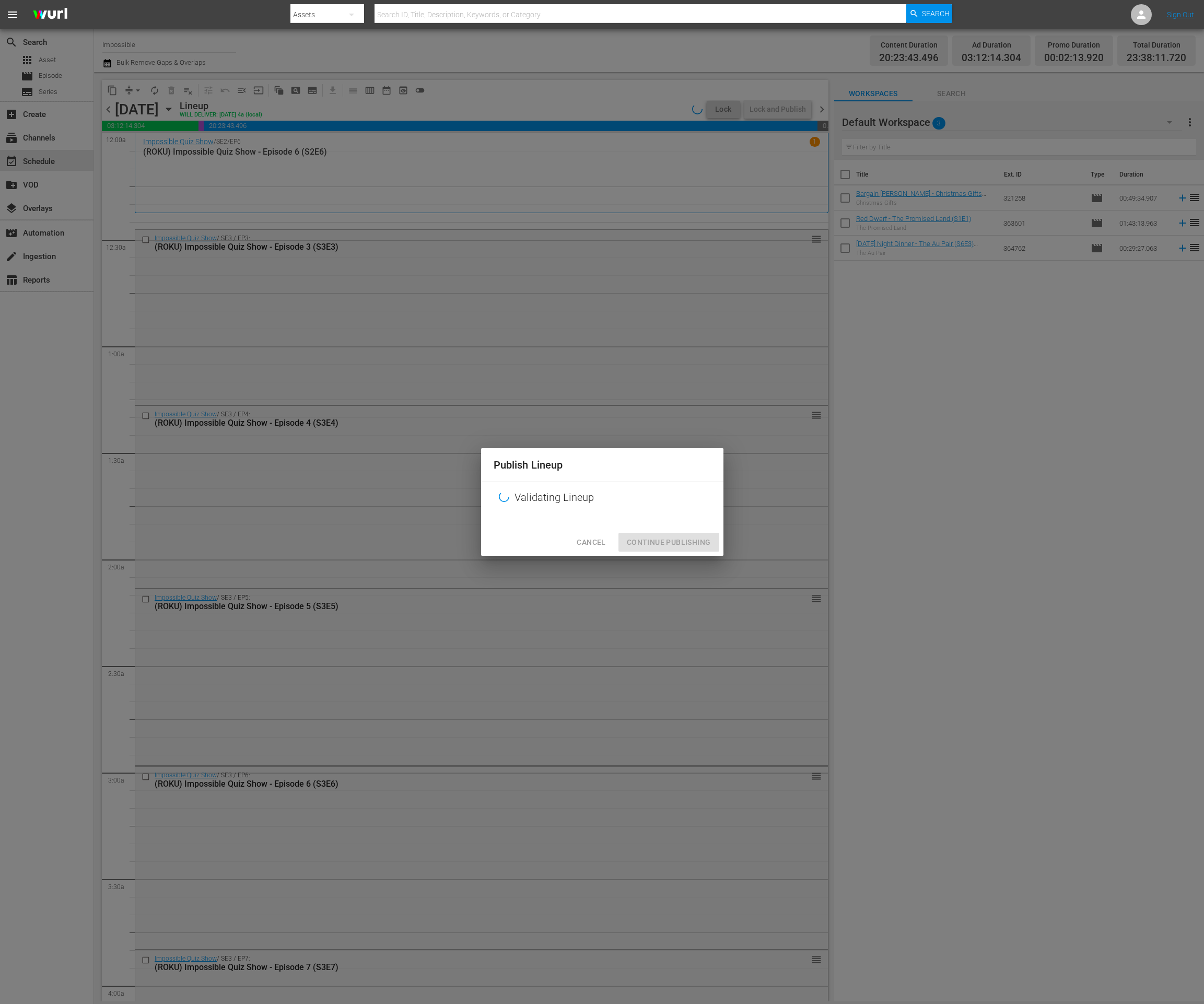
click at [695, 547] on div "Cancel Continue Publishing" at bounding box center [602, 542] width 242 height 28
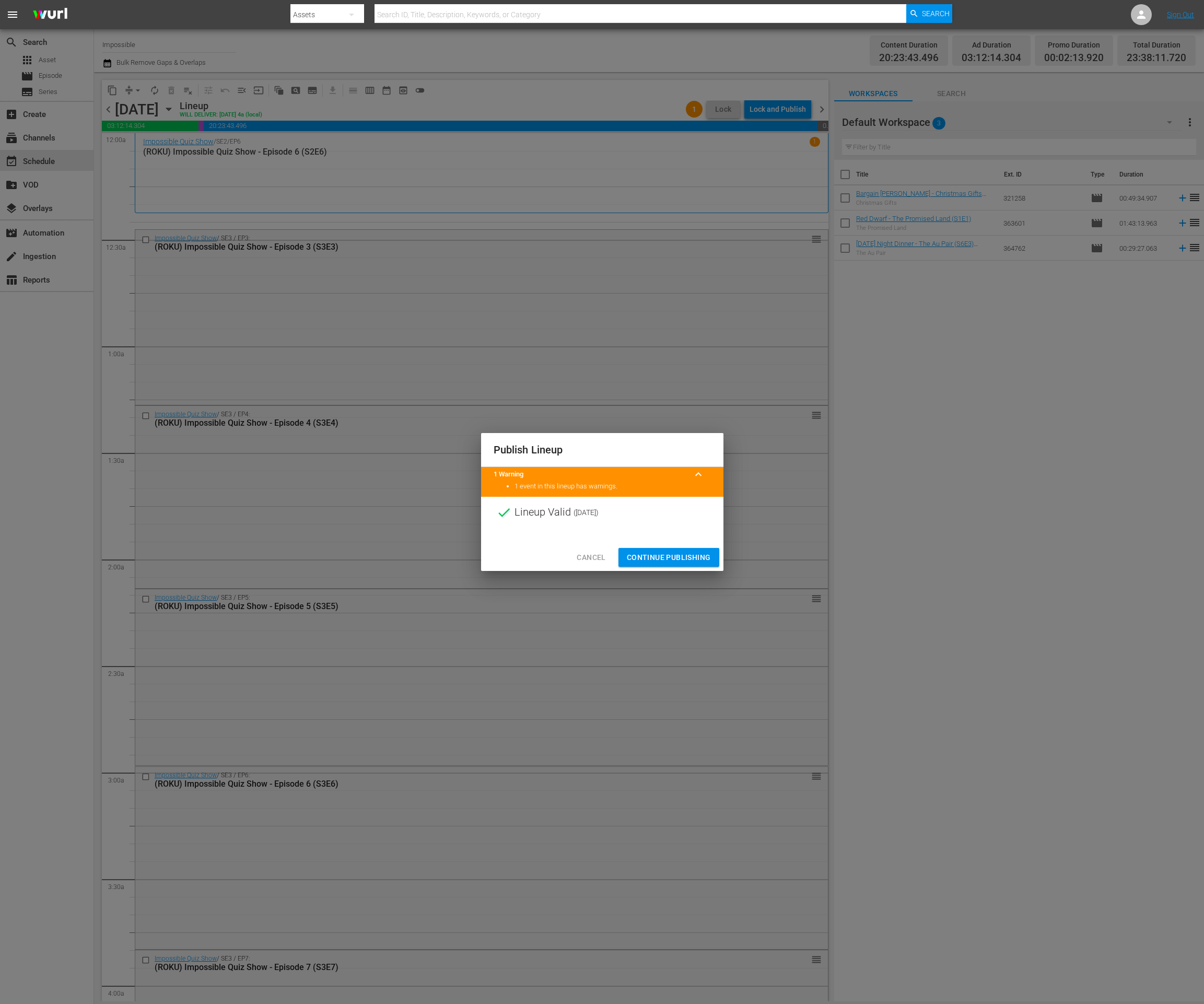
click at [690, 541] on div at bounding box center [602, 536] width 242 height 16
click at [685, 556] on span "Continue Publishing" at bounding box center [668, 557] width 84 height 13
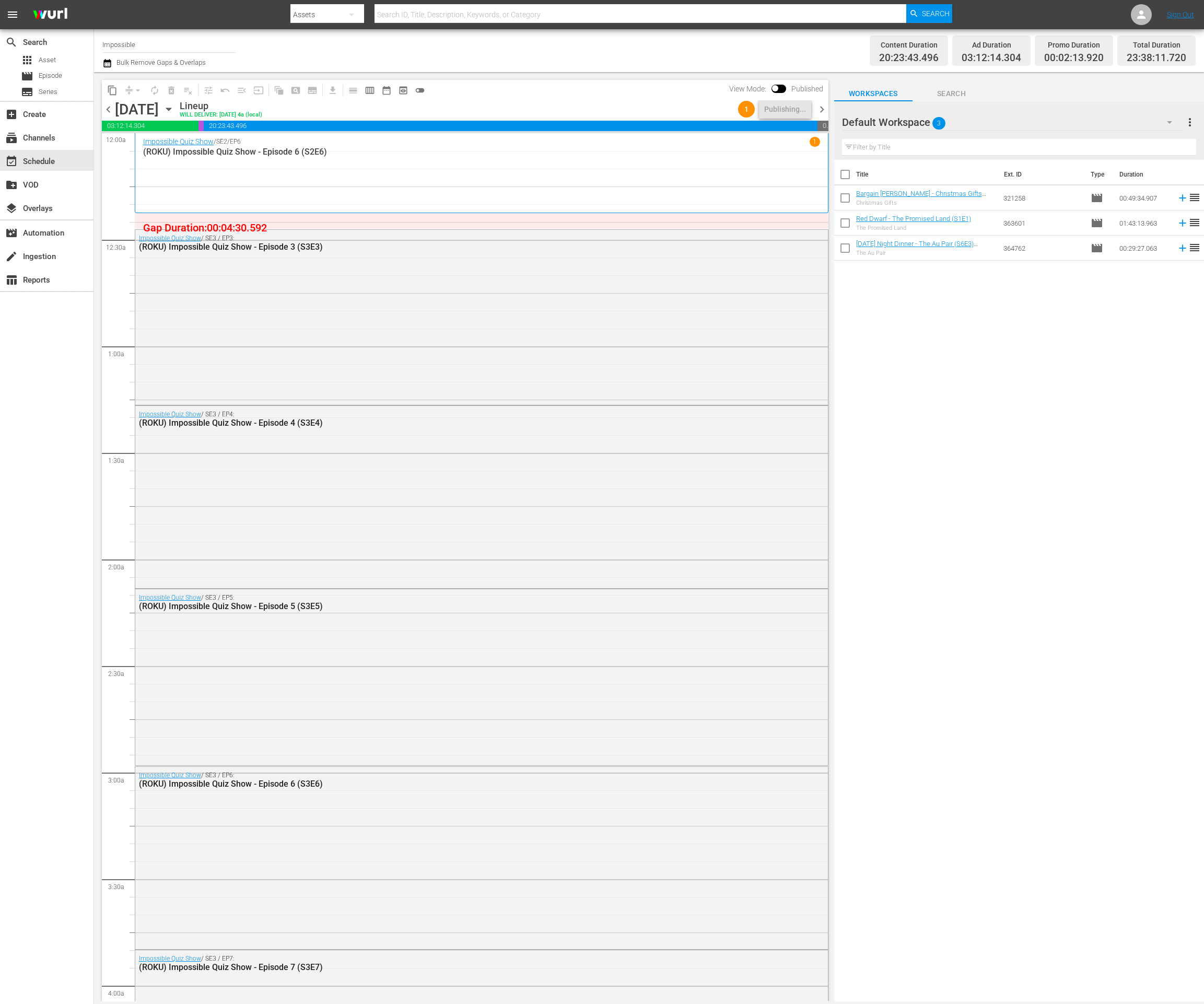
click at [823, 107] on span "chevron_right" at bounding box center [821, 109] width 13 height 13
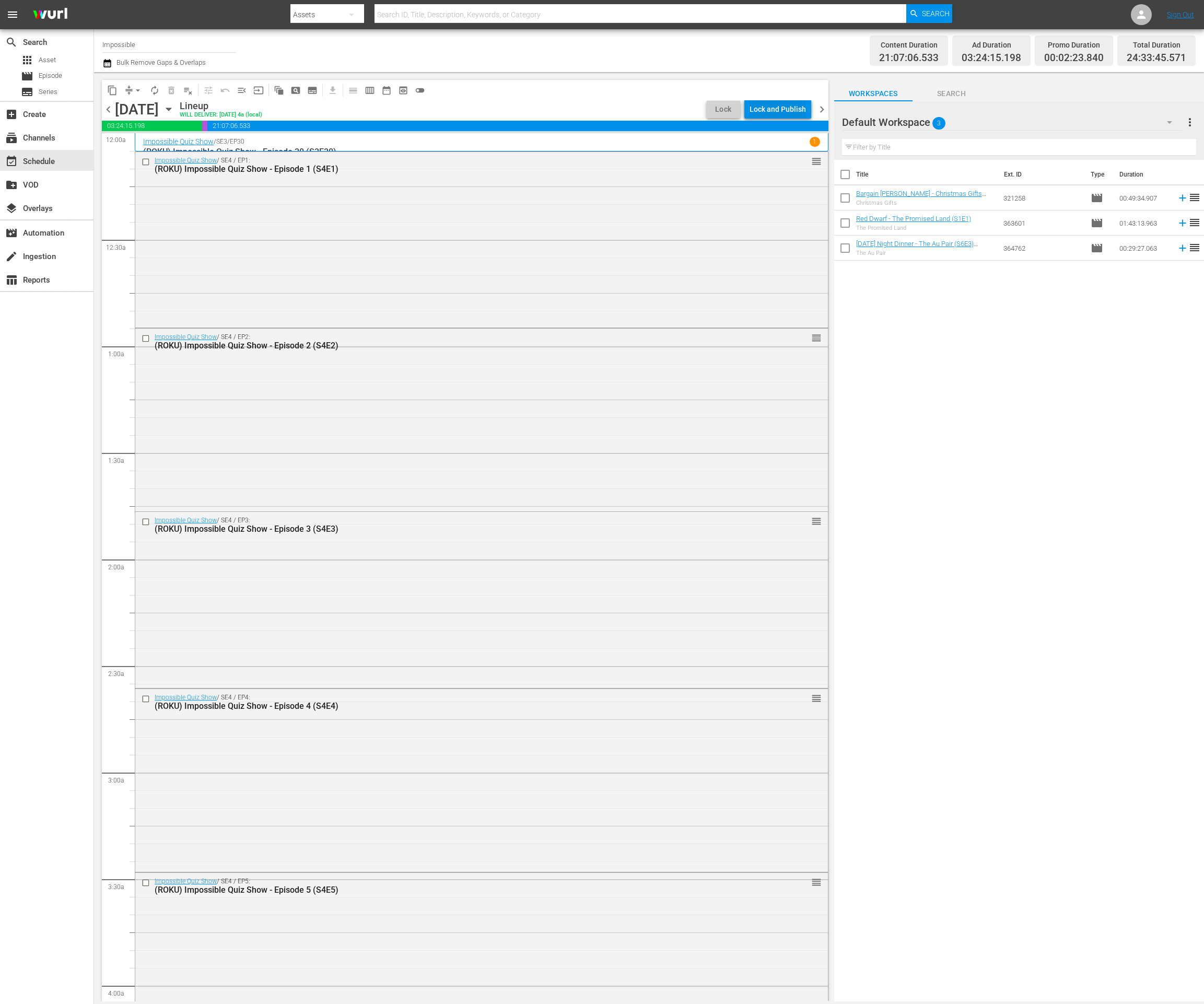
click at [759, 109] on div "Lock and Publish" at bounding box center [778, 109] width 56 height 19
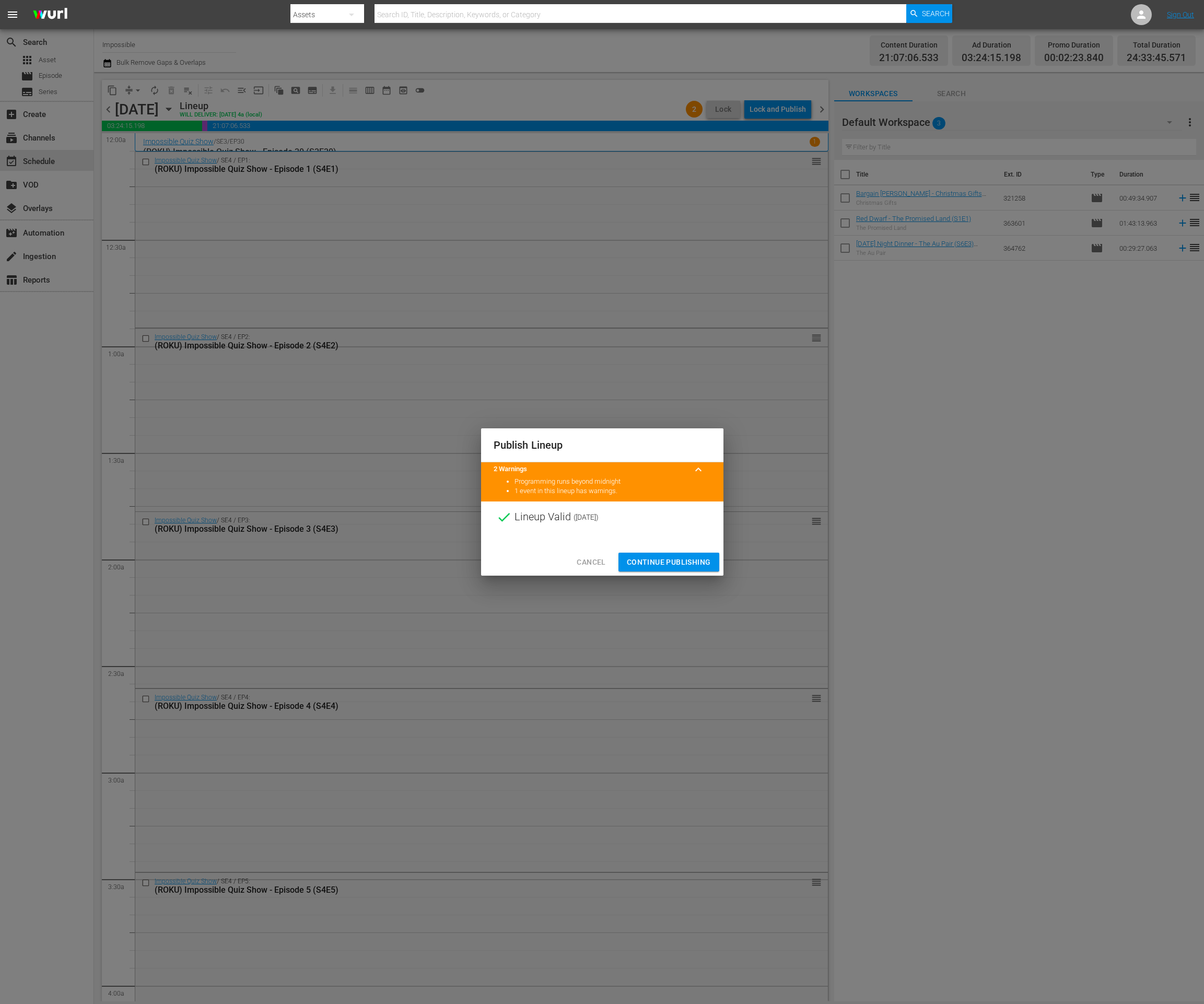
click at [644, 562] on span "Continue Publishing" at bounding box center [668, 562] width 84 height 13
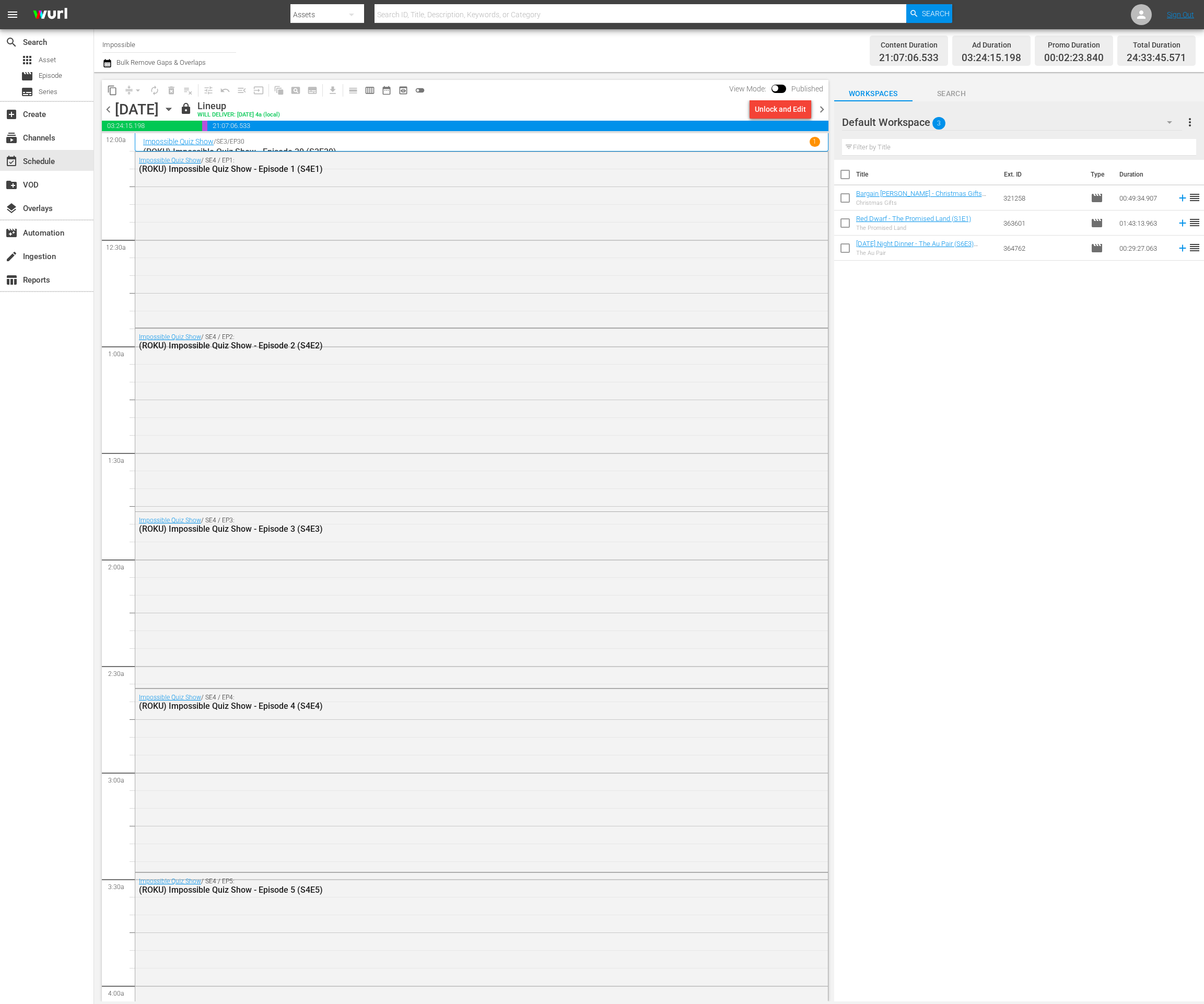
click at [821, 108] on span "chevron_right" at bounding box center [821, 109] width 13 height 13
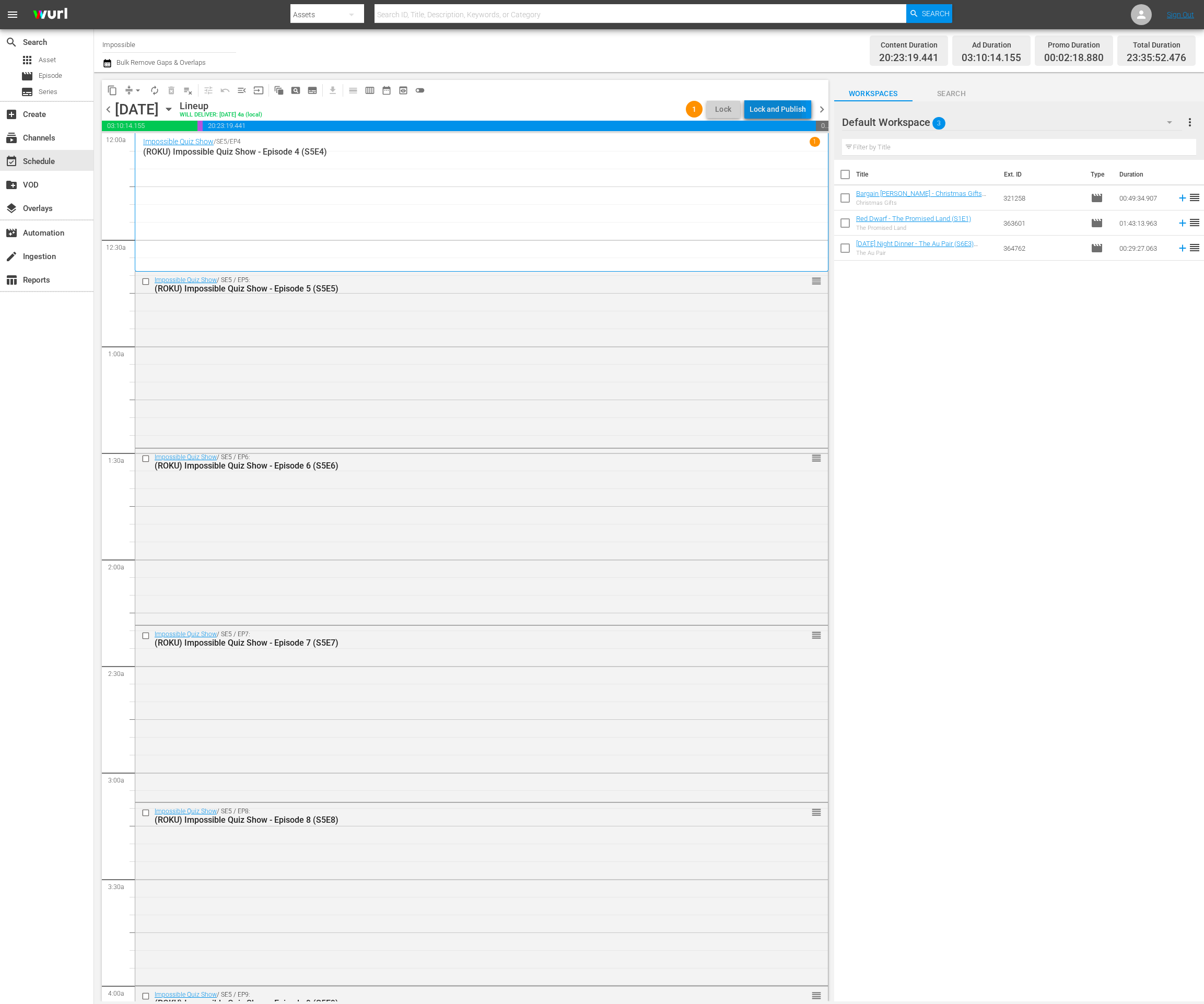
click at [759, 114] on div "Lock and Publish" at bounding box center [778, 109] width 56 height 19
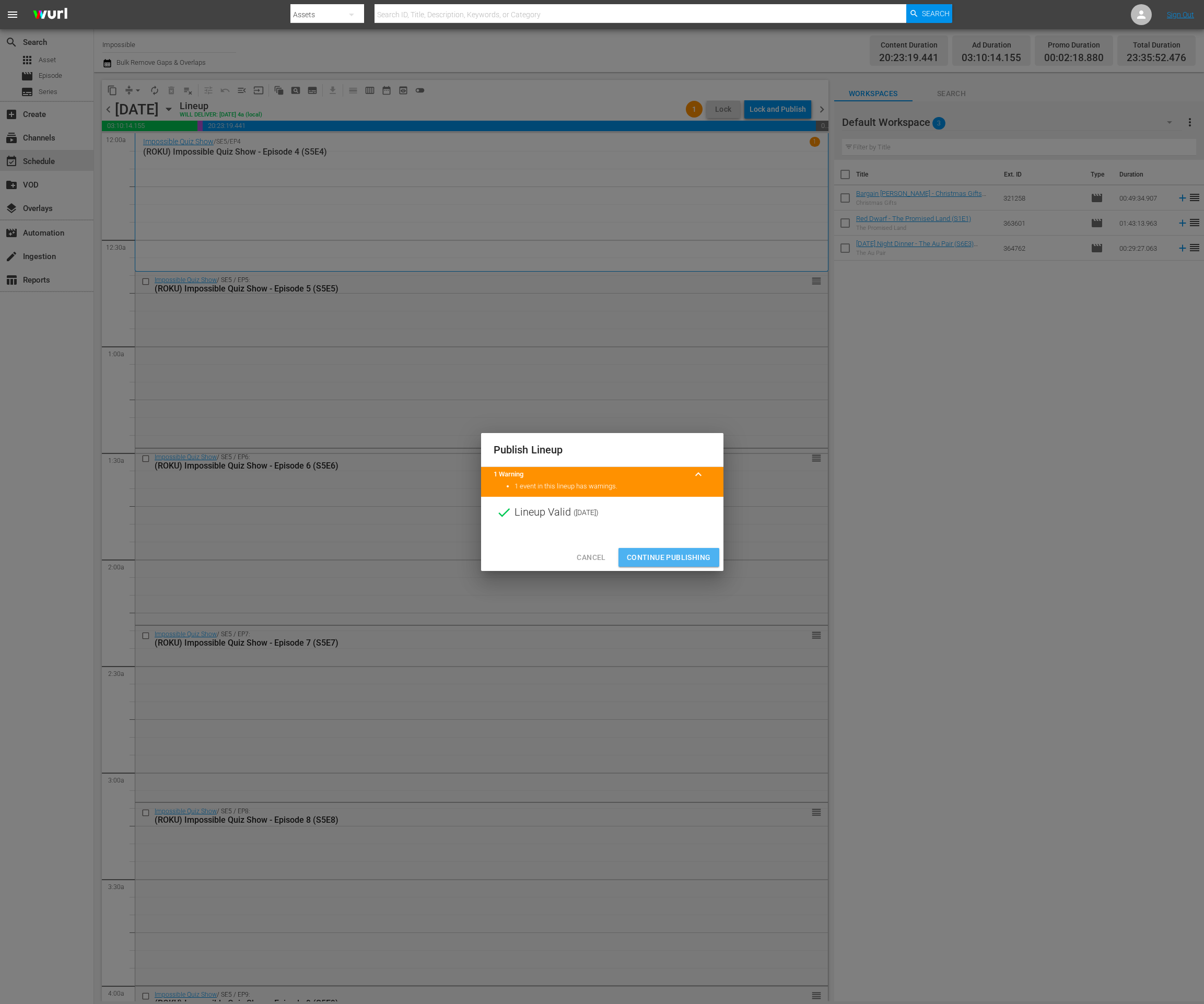
click at [701, 553] on span "Continue Publishing" at bounding box center [668, 557] width 84 height 13
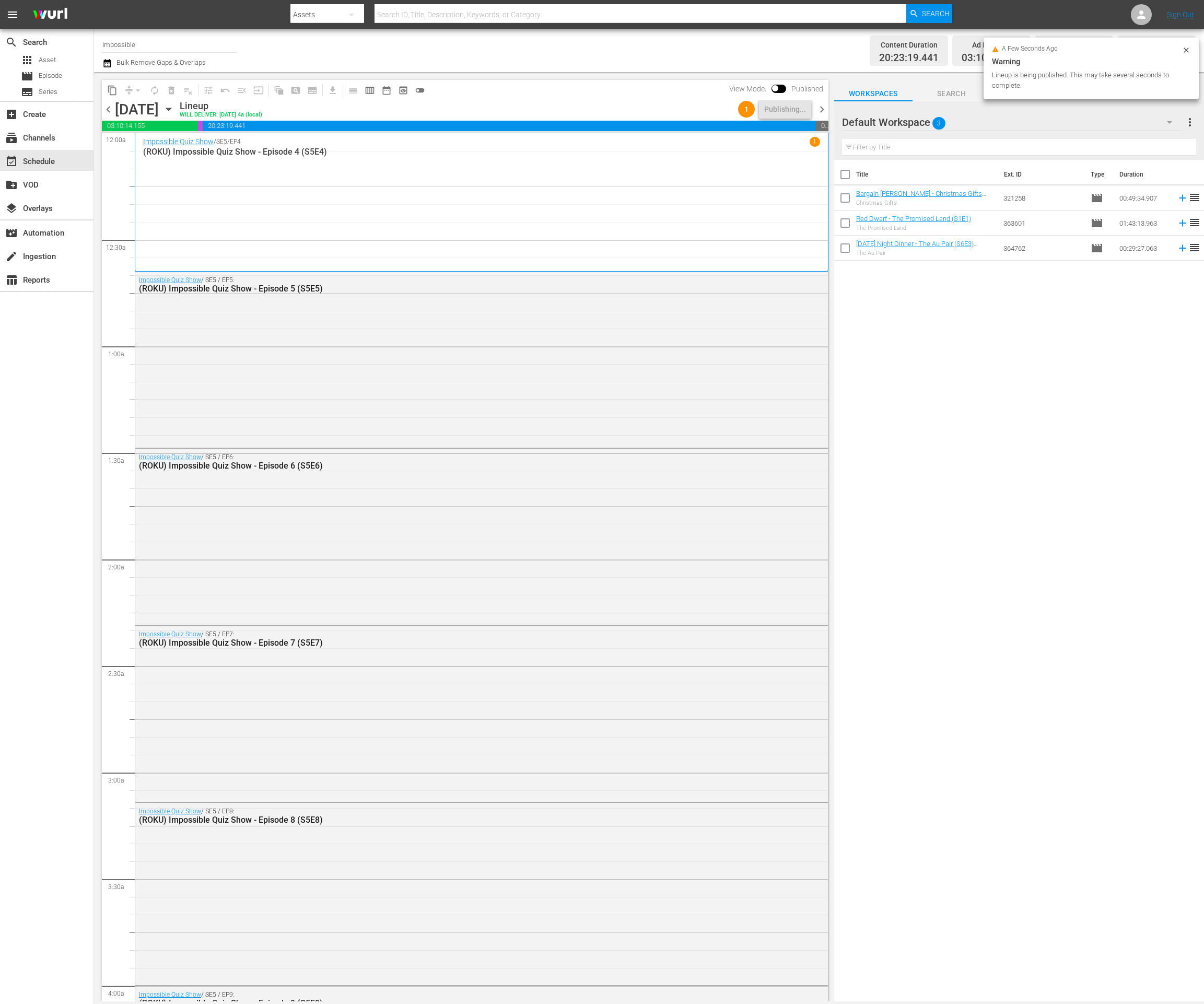
click at [824, 107] on span "chevron_right" at bounding box center [821, 109] width 13 height 13
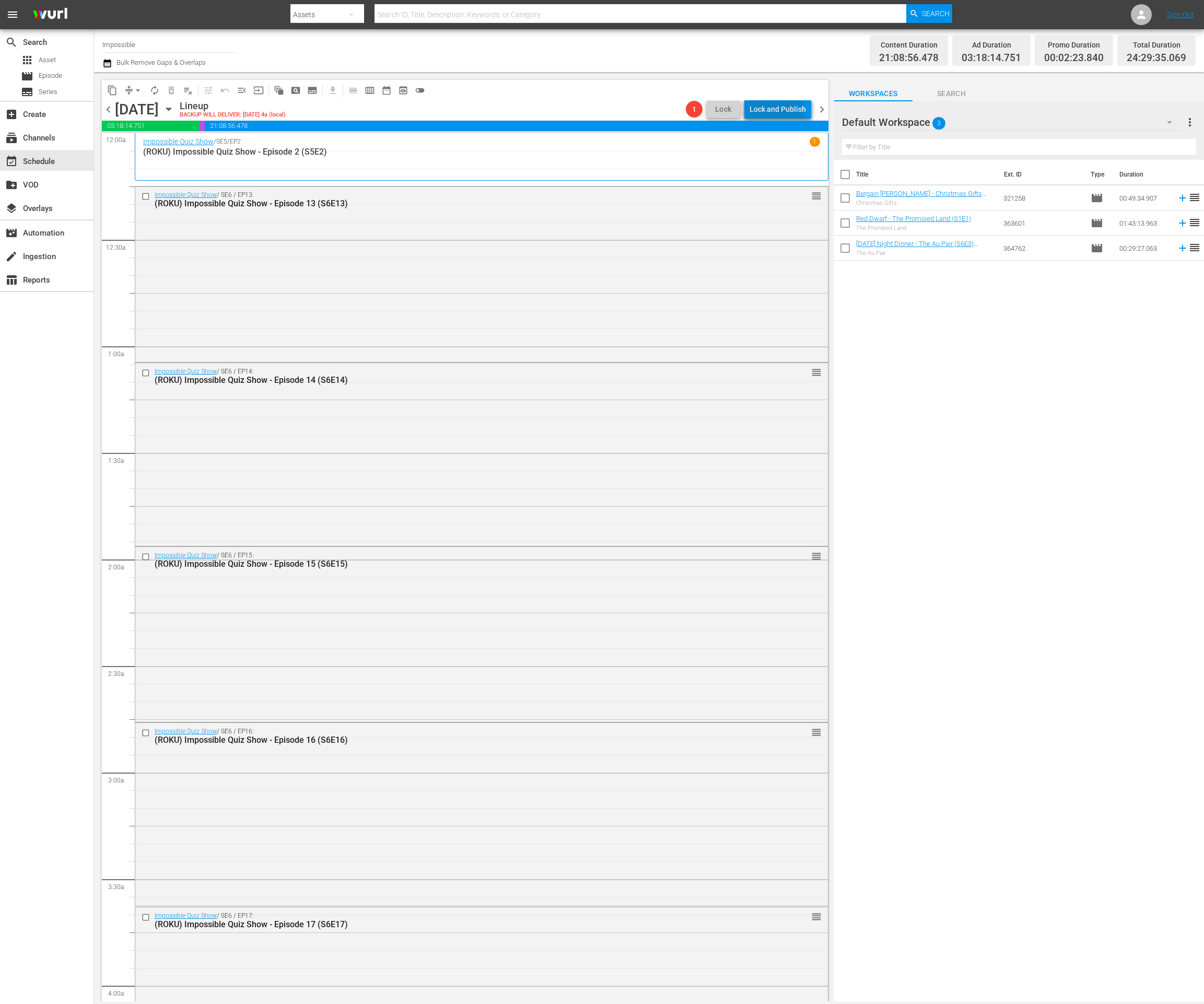
click at [770, 114] on div "Lock and Publish" at bounding box center [778, 109] width 56 height 19
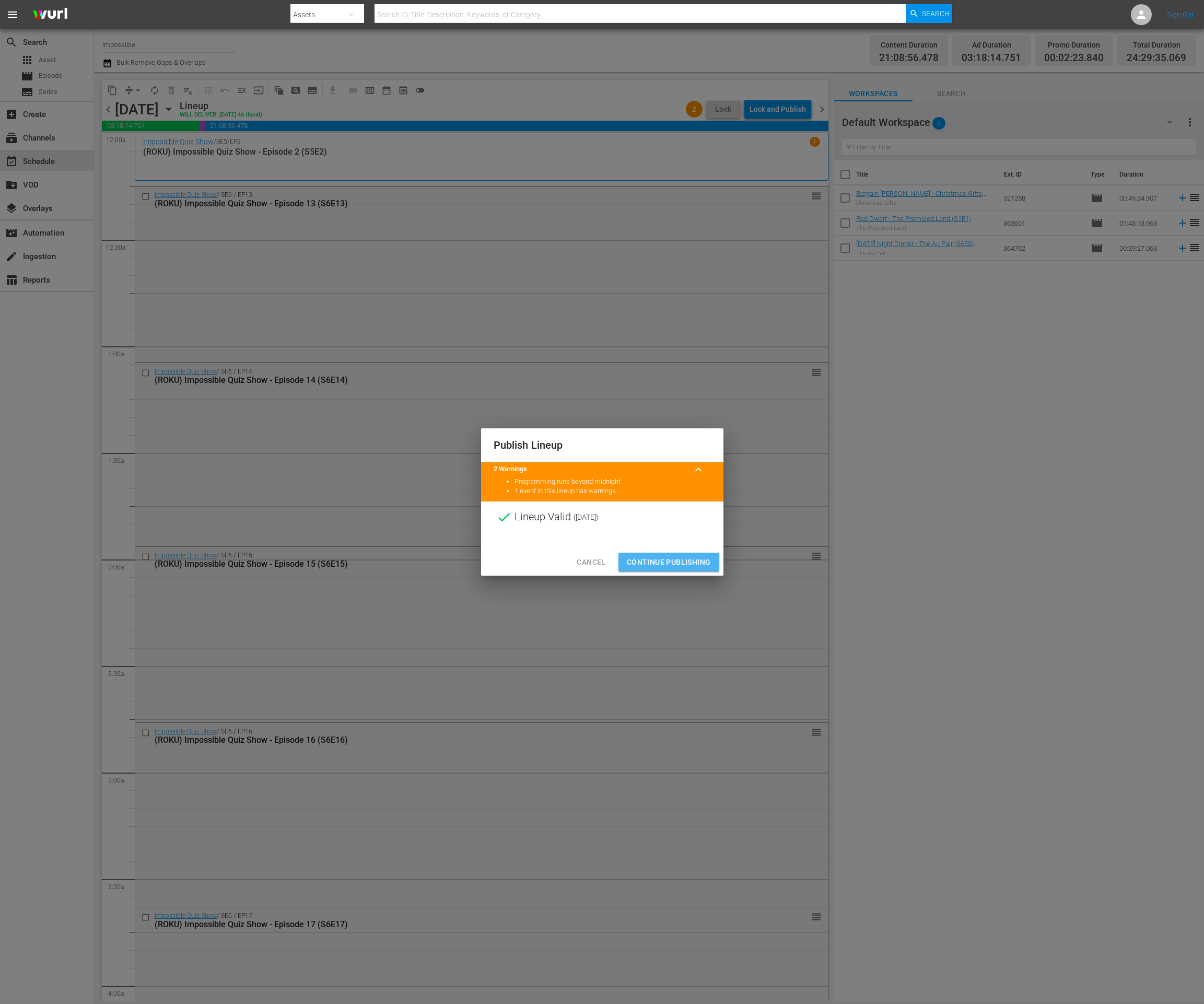
click at [663, 566] on span "Continue Publishing" at bounding box center [668, 562] width 84 height 13
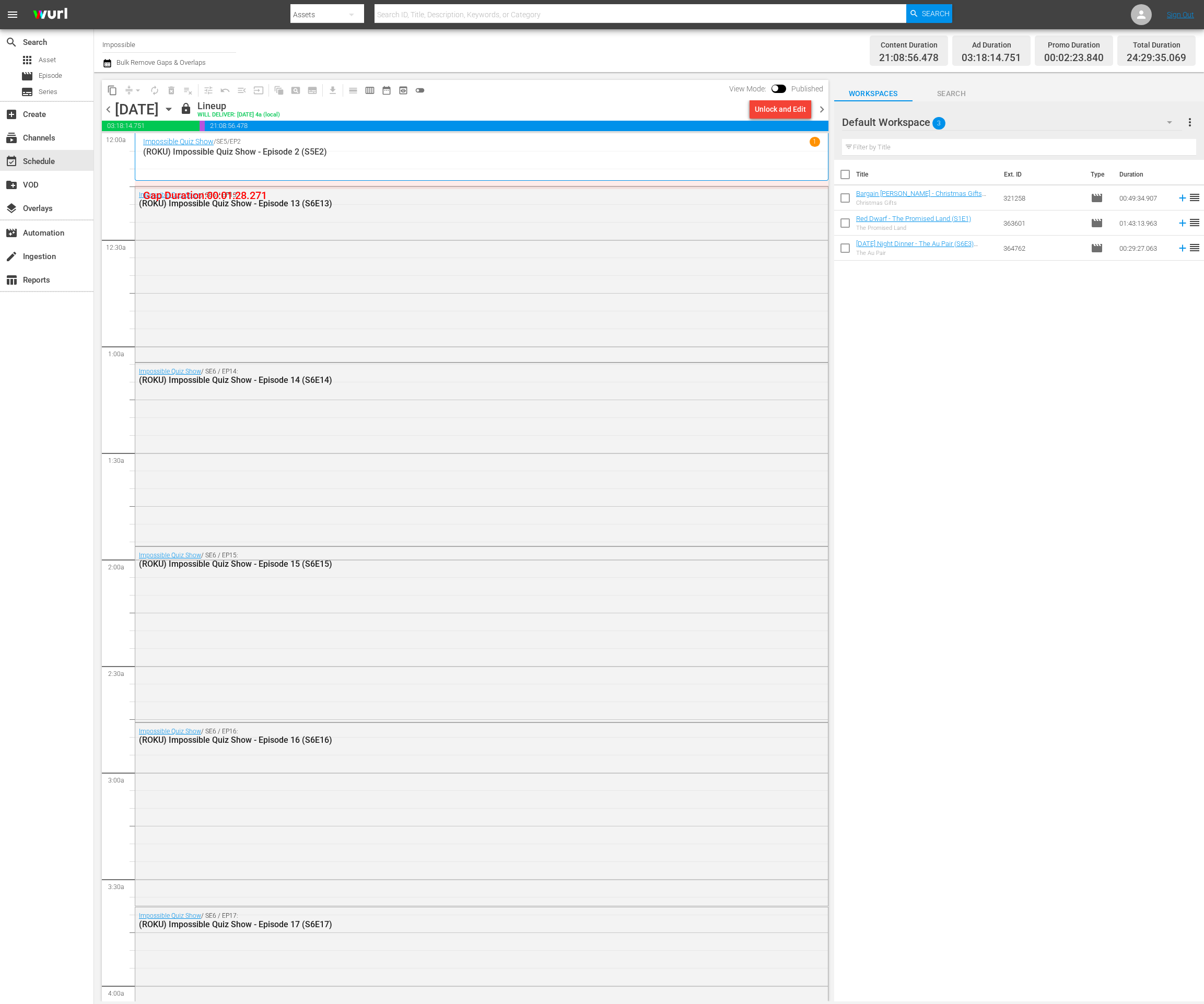
click at [819, 109] on span "chevron_right" at bounding box center [821, 109] width 13 height 13
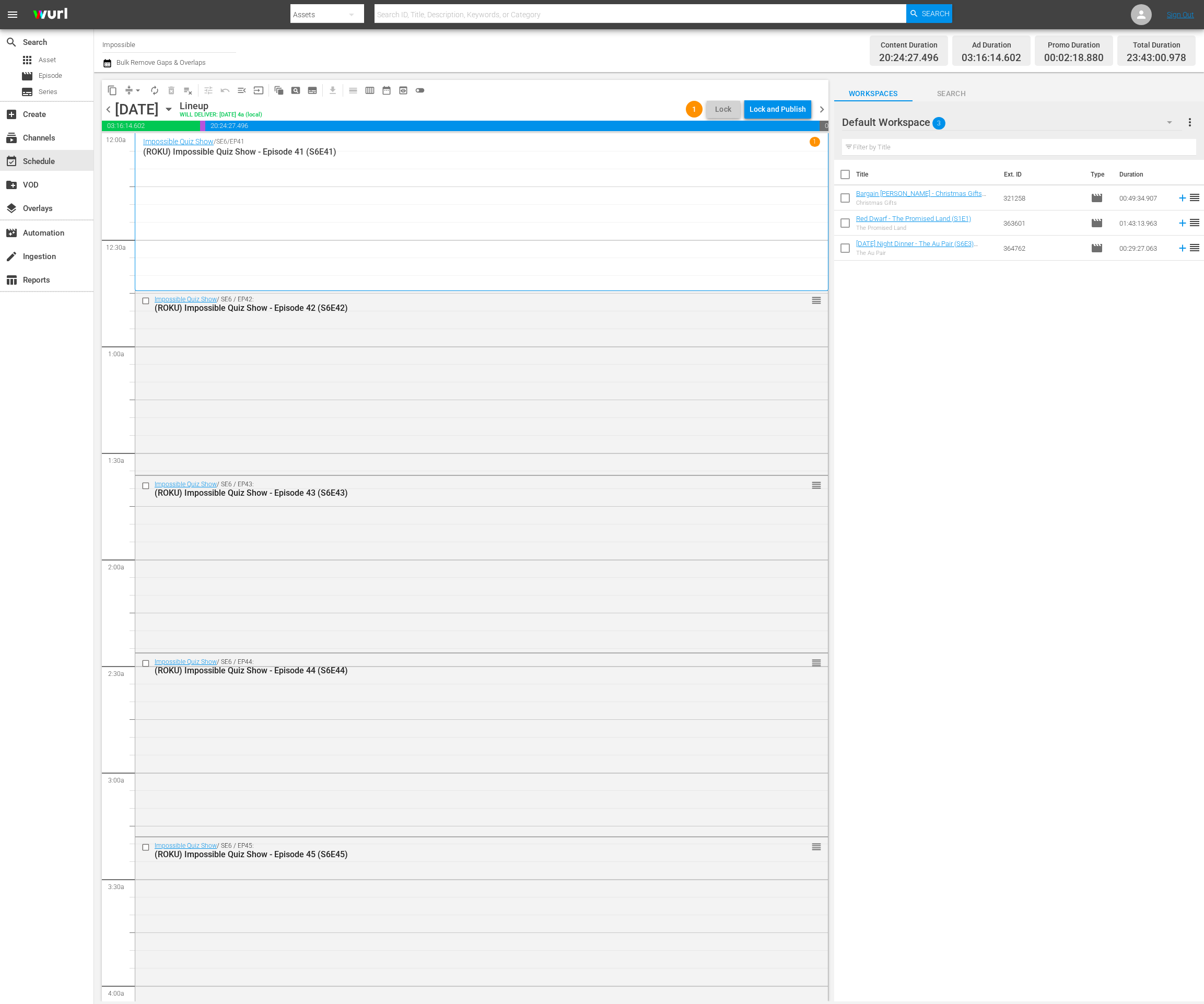
click at [778, 109] on div "Lock and Publish" at bounding box center [778, 109] width 56 height 19
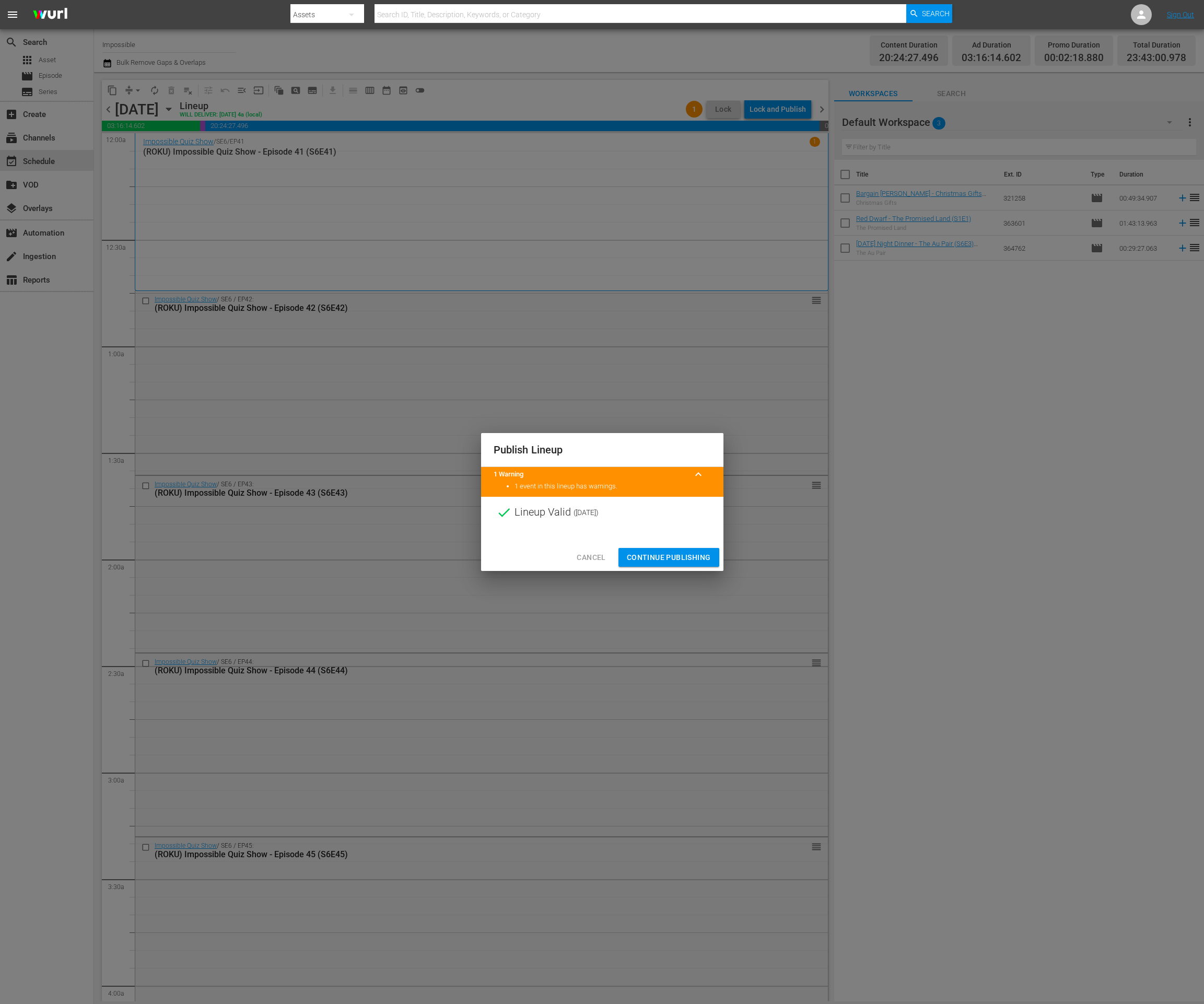
click at [698, 559] on span "Continue Publishing" at bounding box center [668, 557] width 84 height 13
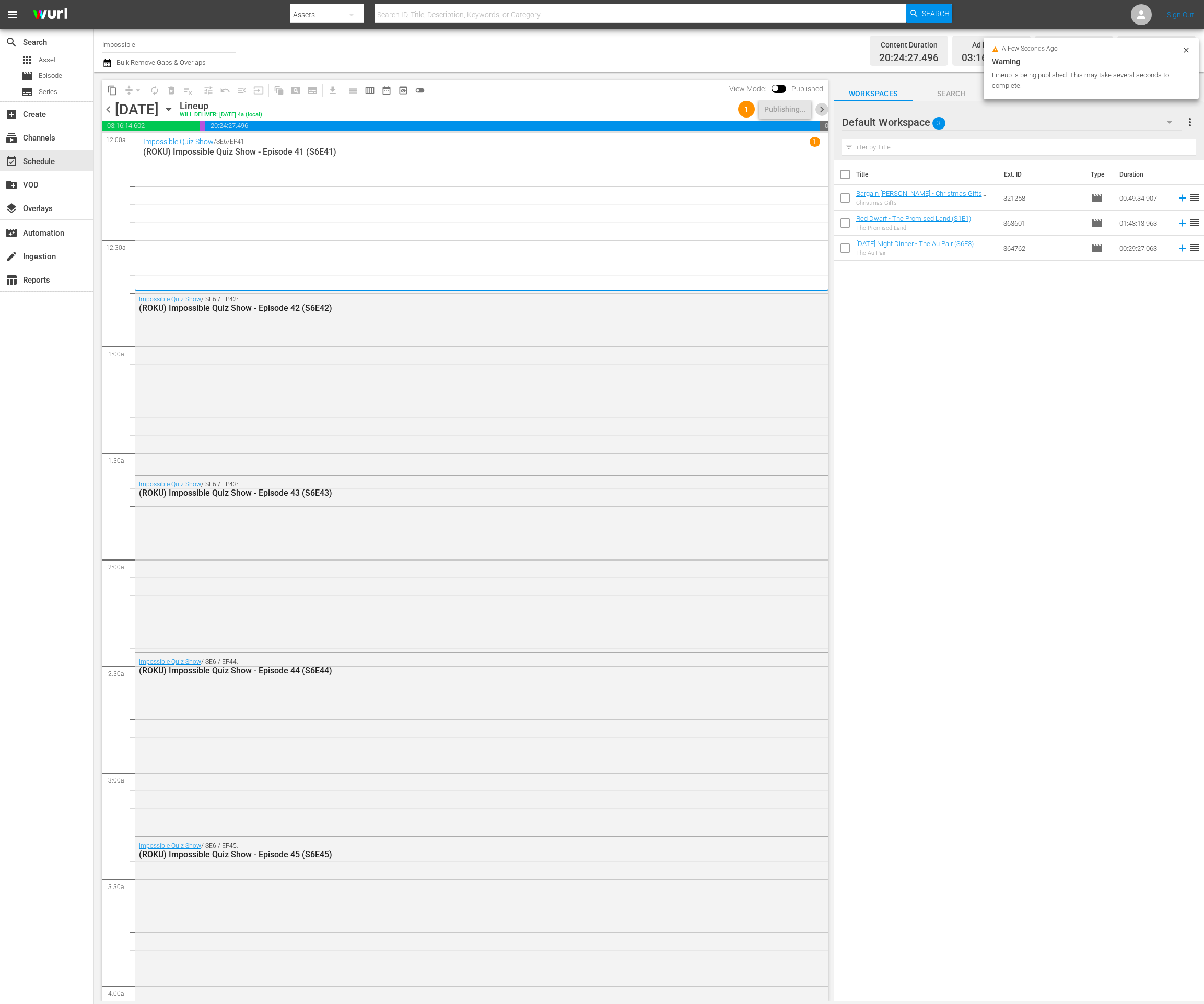
click at [819, 111] on span "chevron_right" at bounding box center [821, 109] width 13 height 13
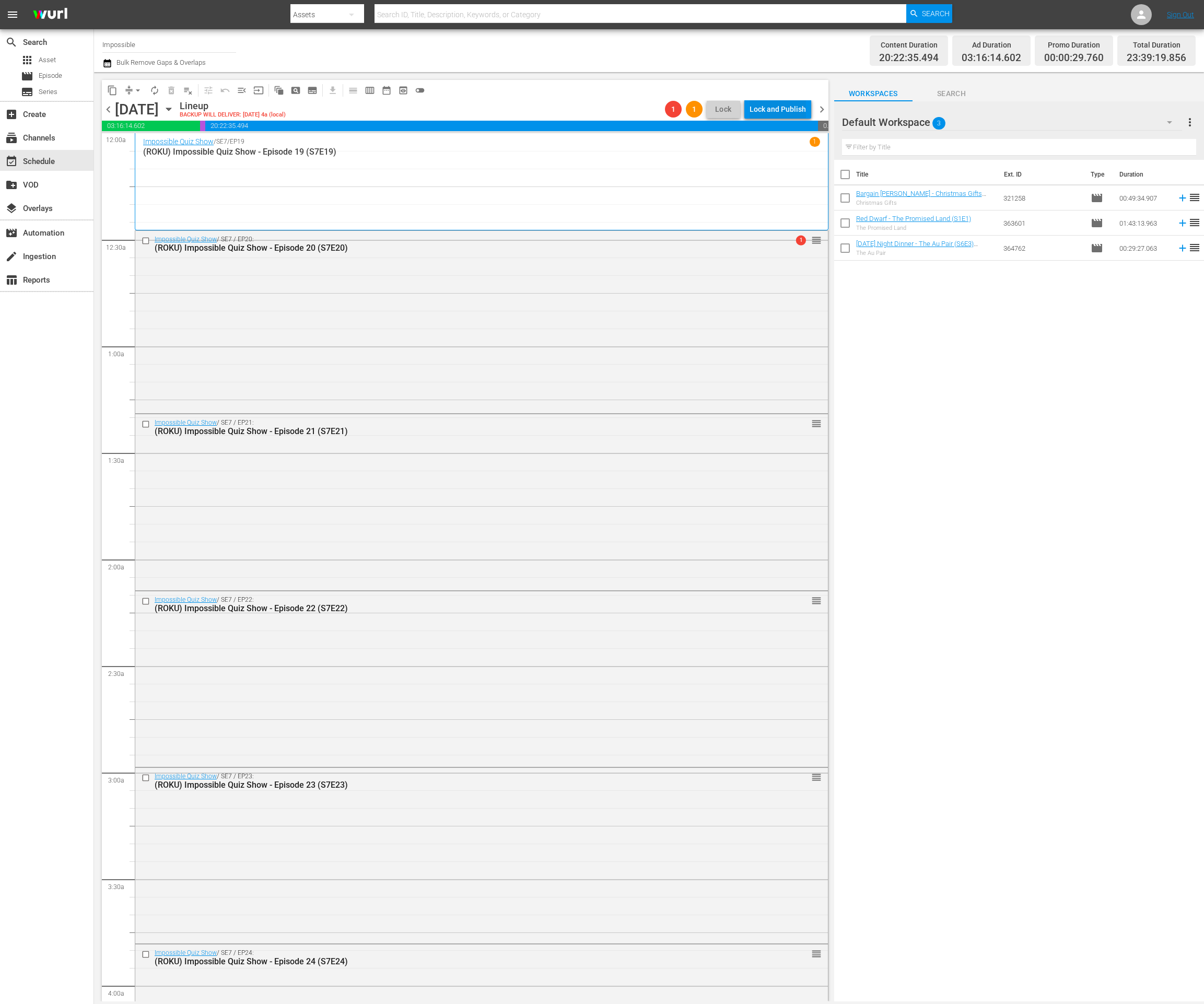
click at [801, 109] on div "Lock and Publish" at bounding box center [778, 109] width 56 height 19
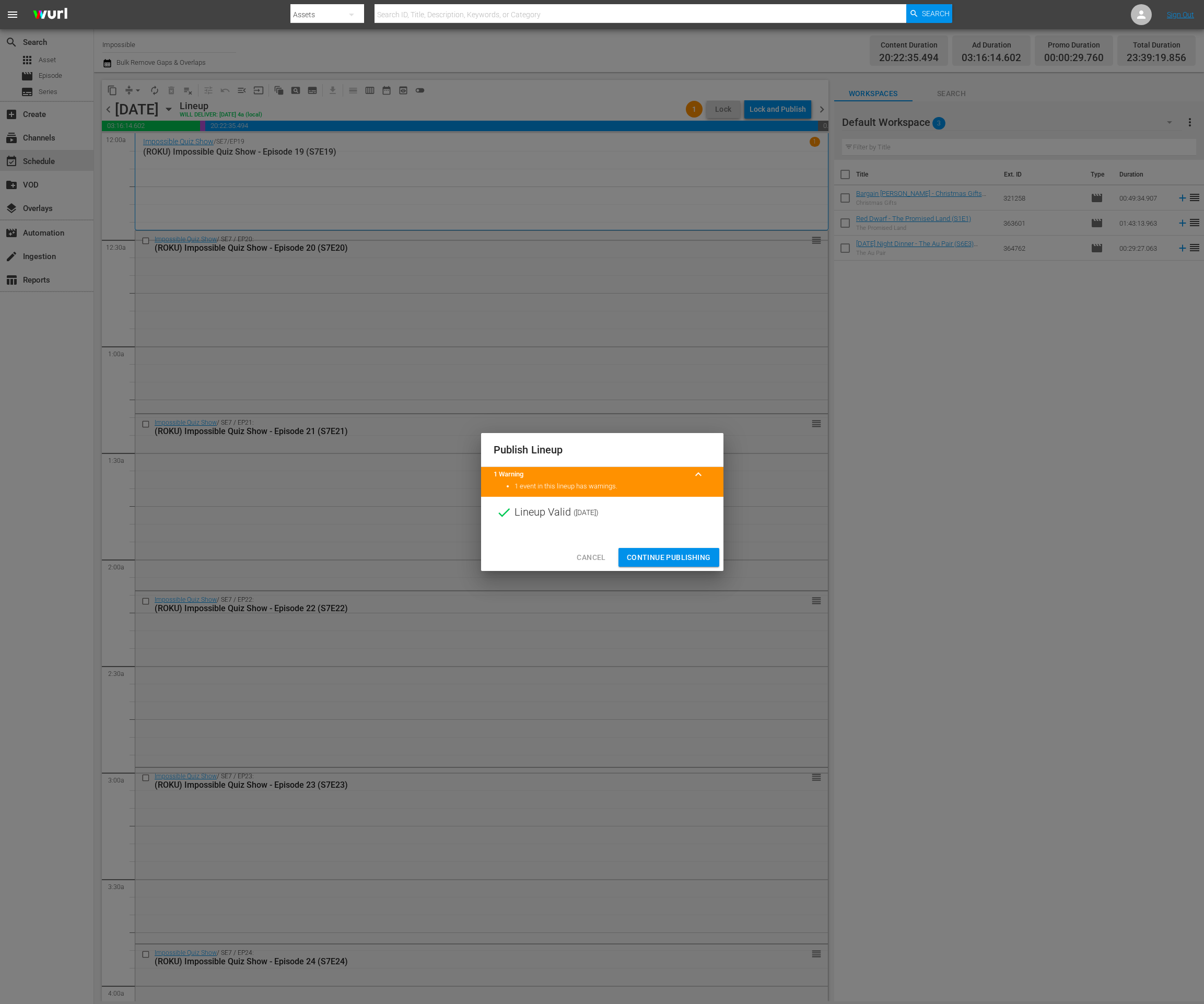
click at [659, 560] on span "Continue Publishing" at bounding box center [668, 557] width 84 height 13
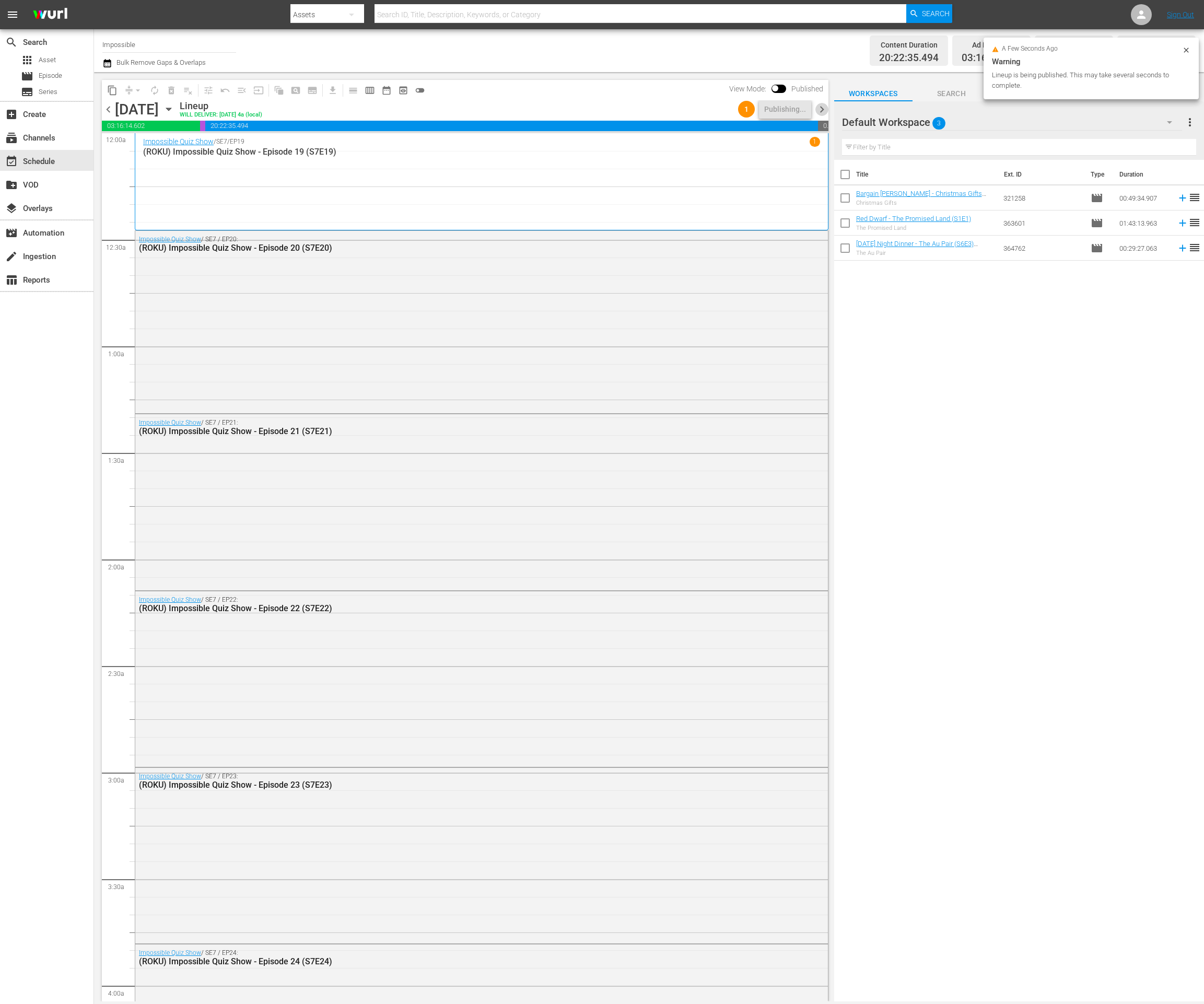
click at [821, 114] on span "chevron_right" at bounding box center [821, 109] width 13 height 13
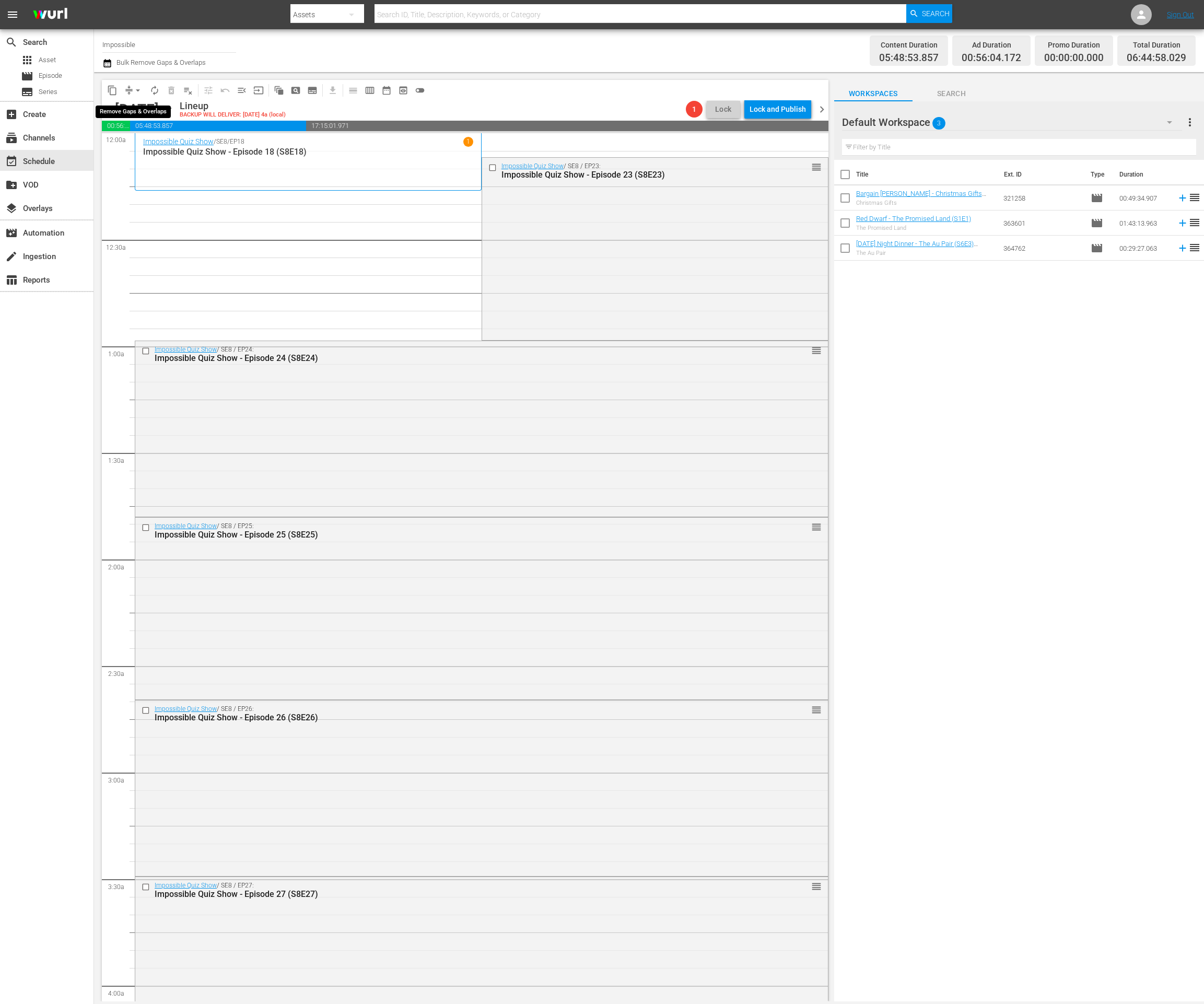
click at [133, 88] on span "arrow_drop_down" at bounding box center [138, 90] width 11 height 11
click at [146, 145] on li "Align to End of Previous Day" at bounding box center [138, 145] width 109 height 17
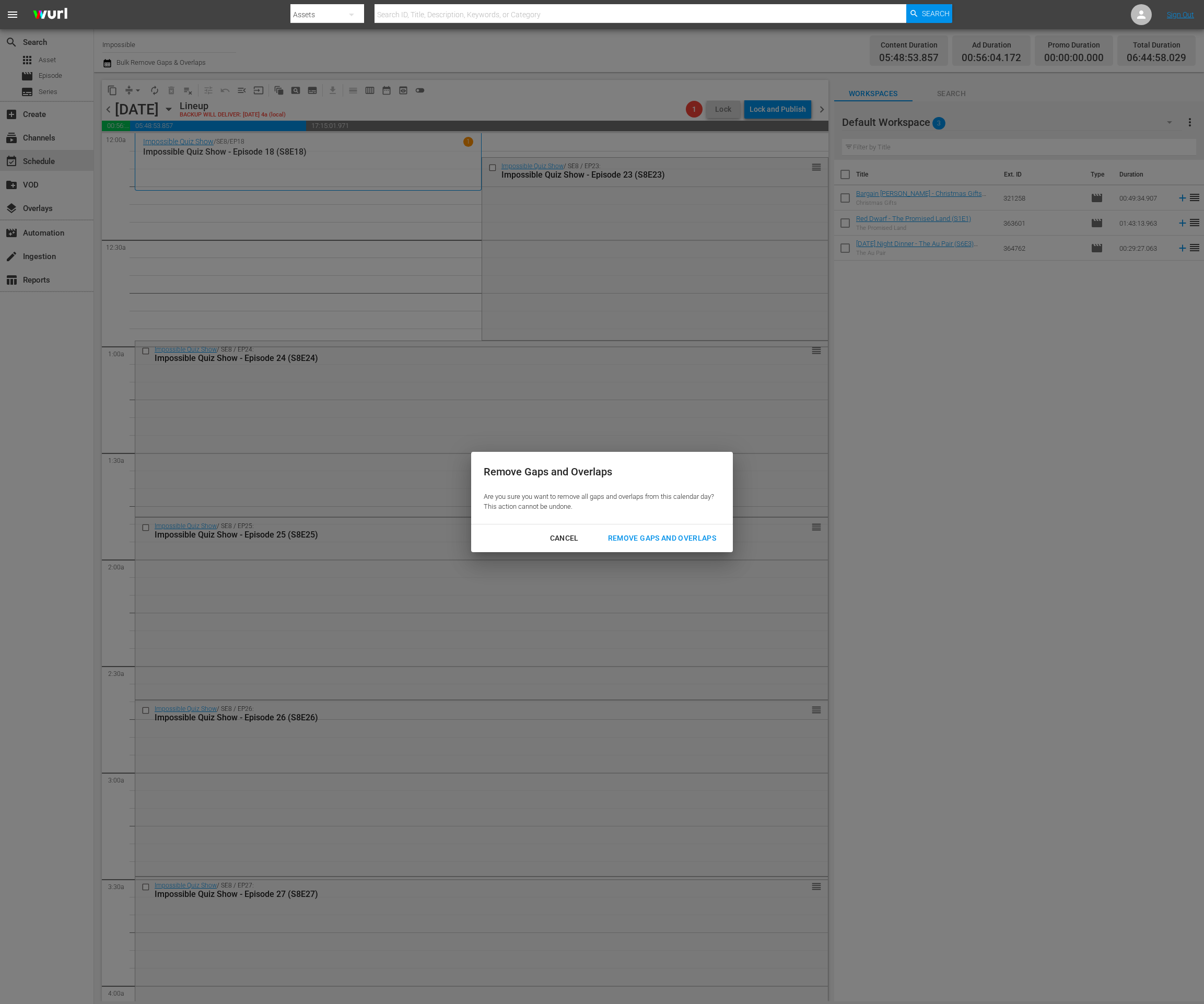
click at [636, 536] on div "Remove Gaps and Overlaps" at bounding box center [662, 538] width 125 height 13
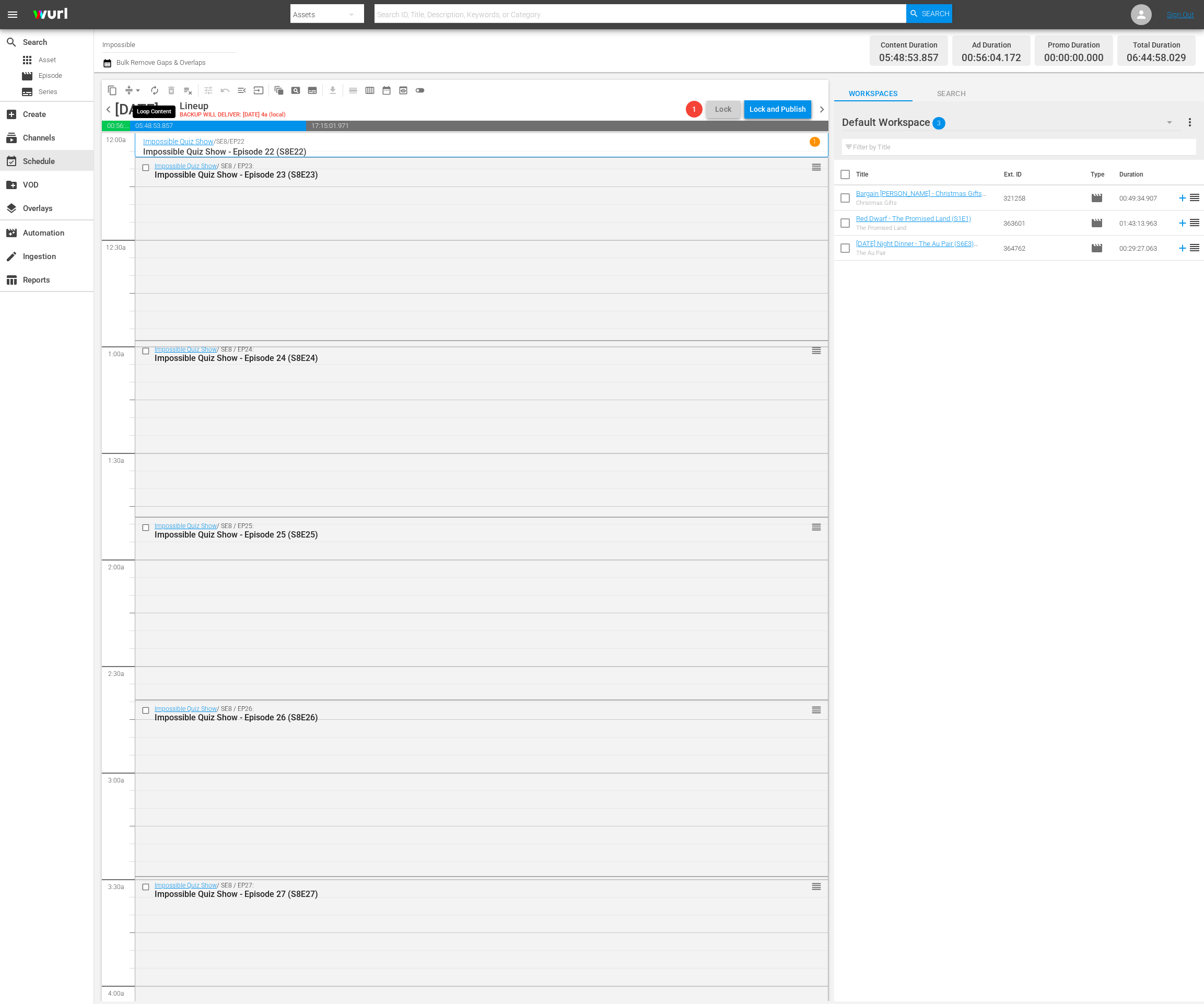
click at [157, 85] on span "autorenew_outlined" at bounding box center [155, 90] width 11 height 11
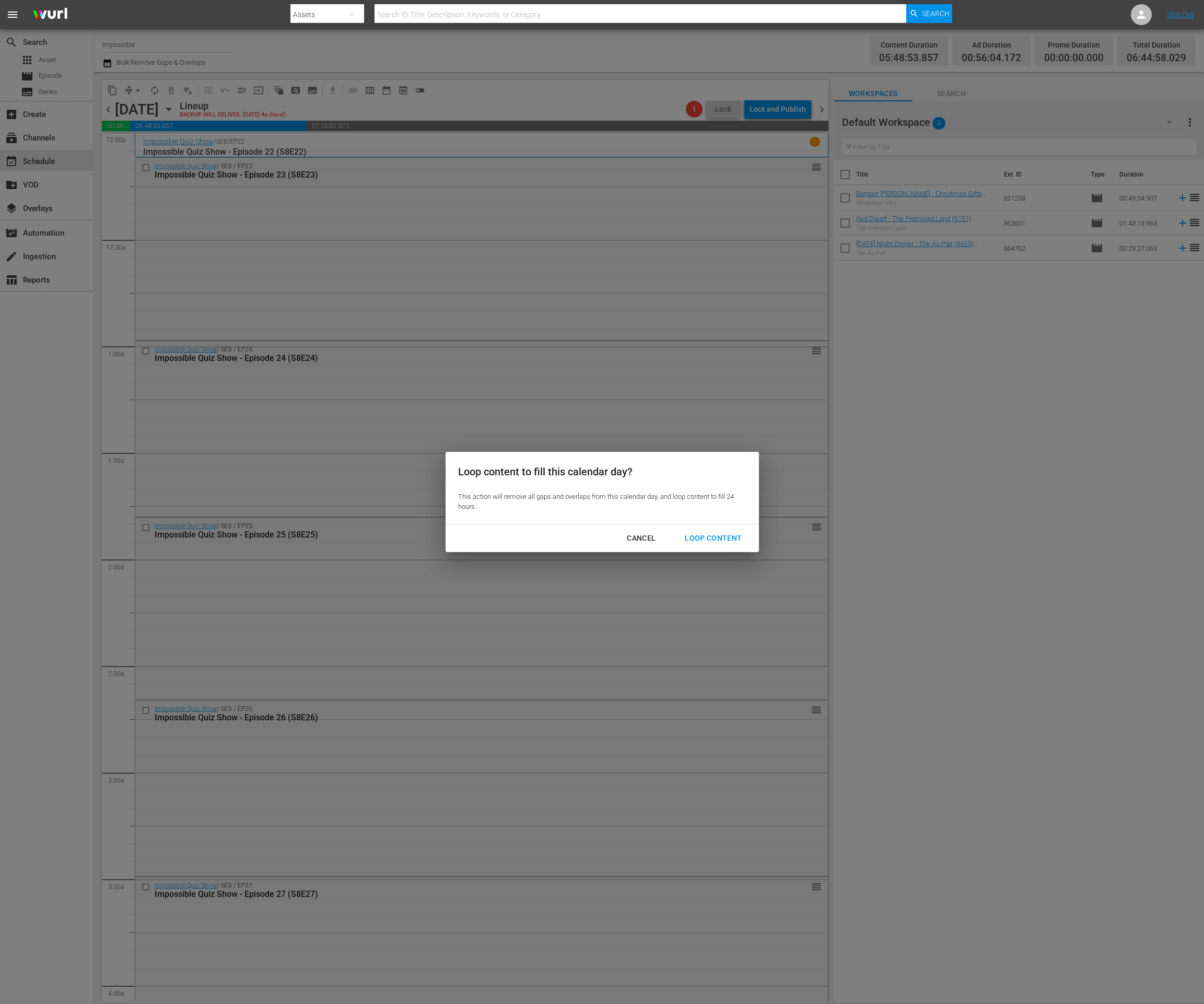
click at [727, 538] on div "Loop Content" at bounding box center [714, 538] width 73 height 13
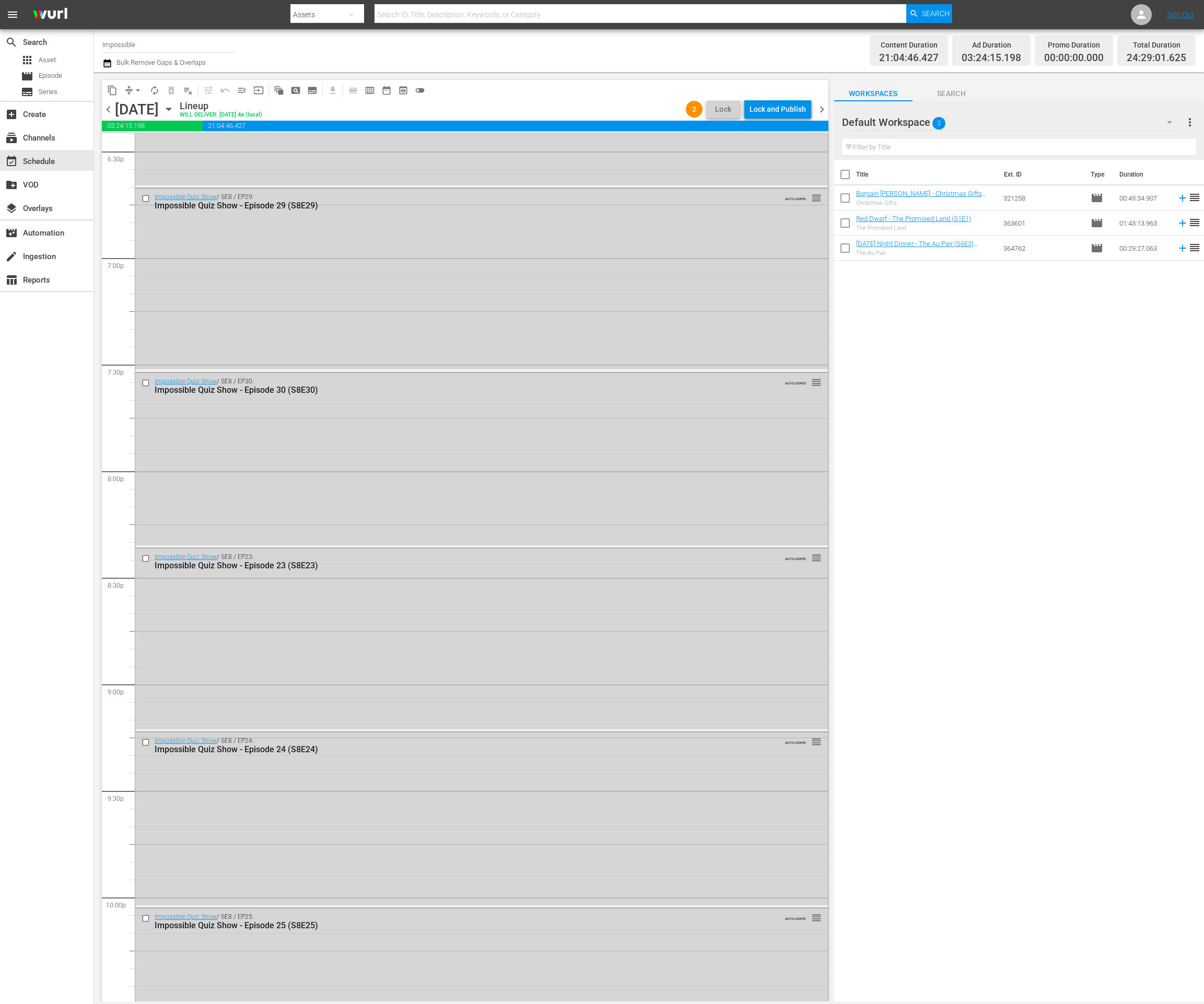
scroll to position [4372, 0]
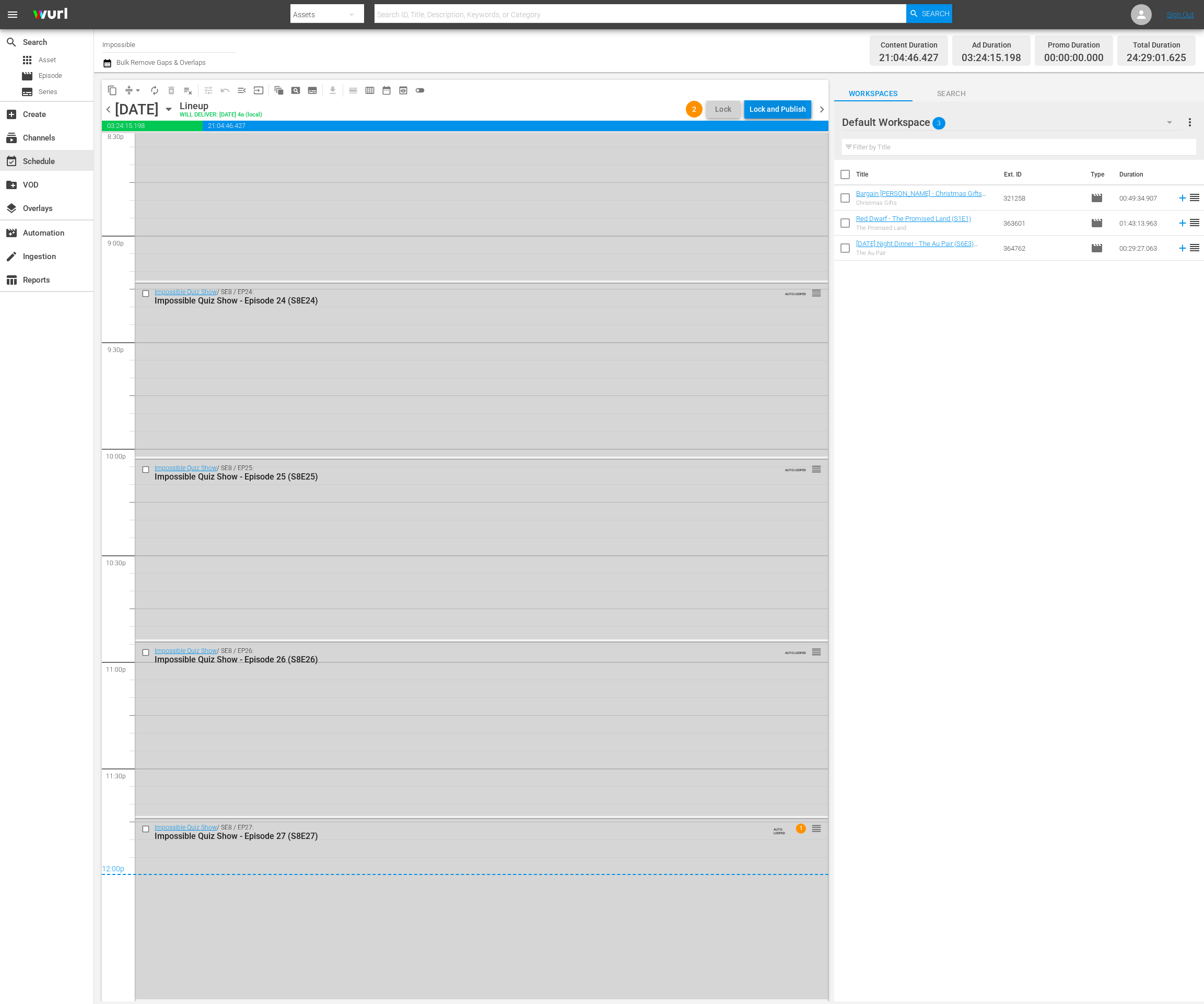
click at [795, 114] on div "Lock and Publish" at bounding box center [778, 109] width 56 height 19
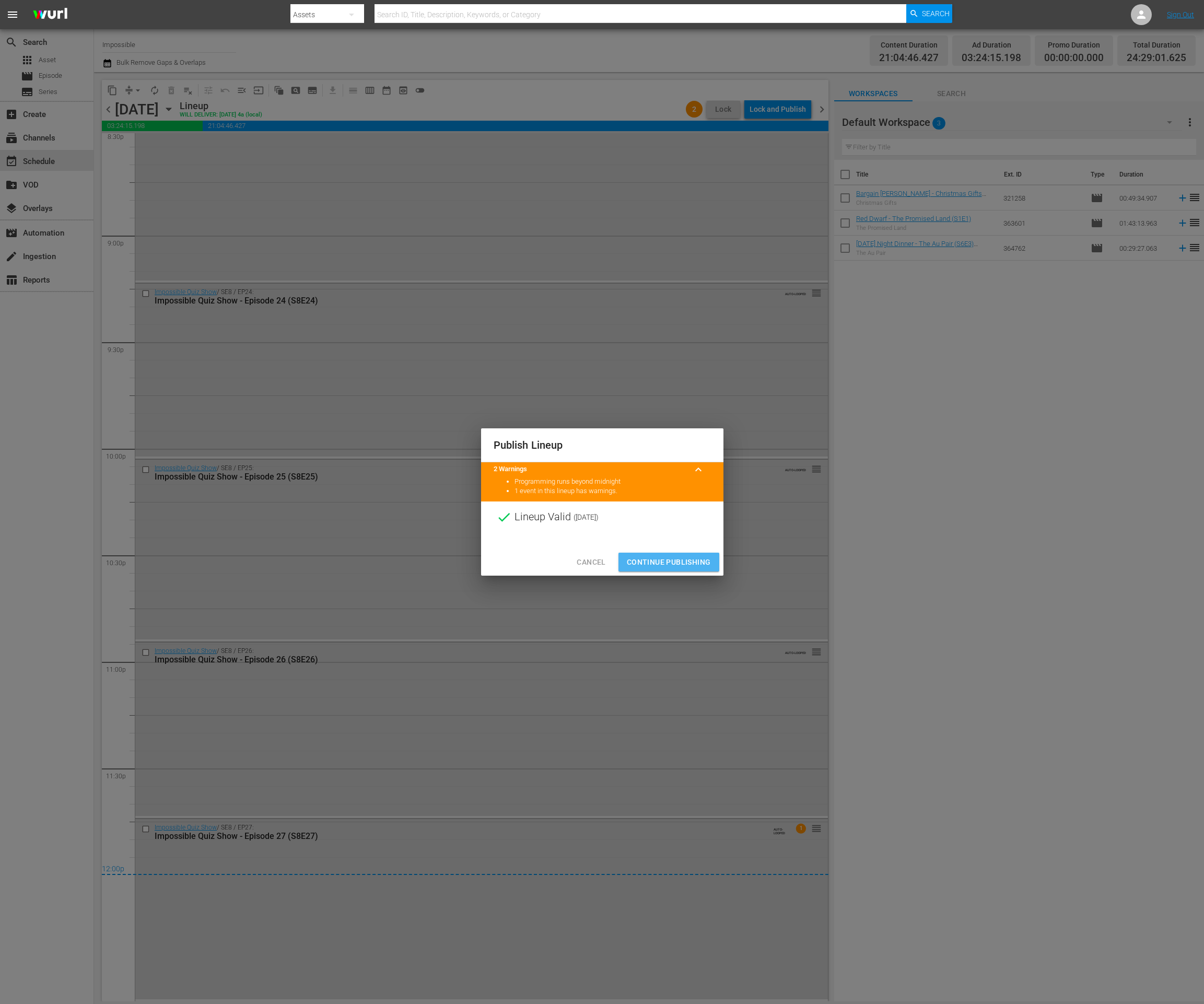
click at [685, 566] on span "Continue Publishing" at bounding box center [668, 562] width 84 height 13
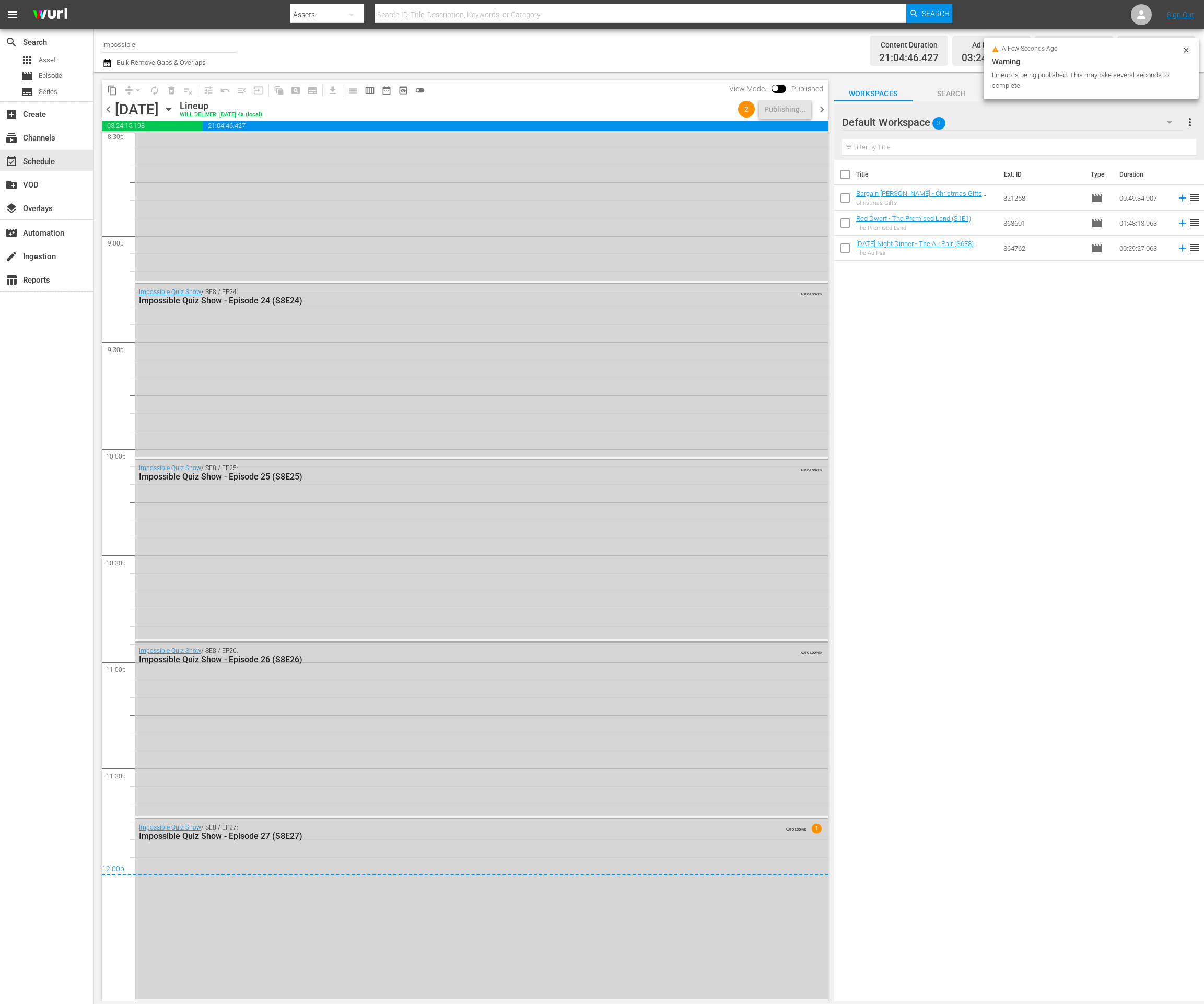
click at [177, 116] on div "Wednesday, October 15th October 15th" at bounding box center [146, 109] width 62 height 17
click at [171, 108] on icon "button" at bounding box center [168, 109] width 5 height 3
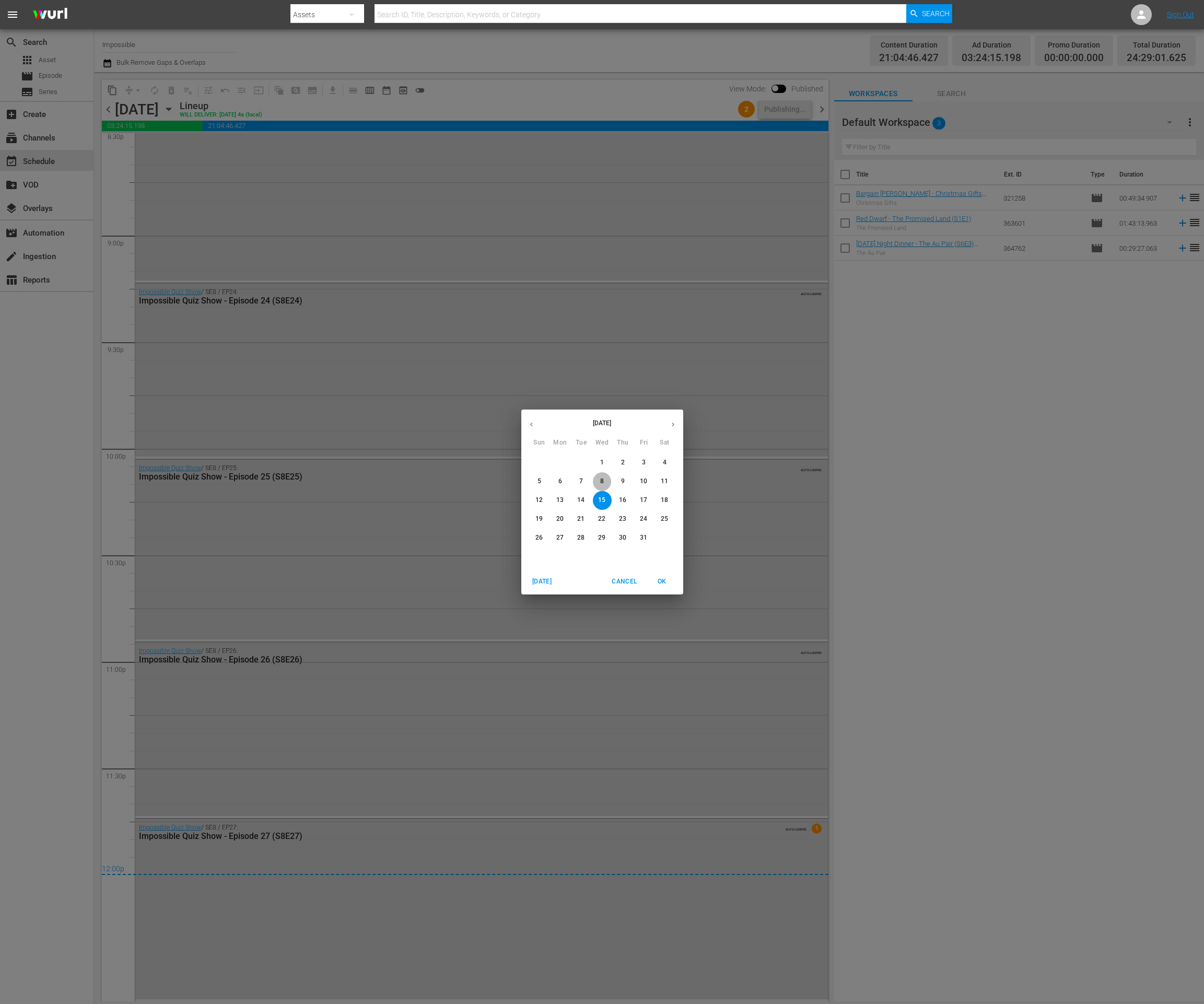
click at [606, 481] on span "8" at bounding box center [602, 481] width 19 height 9
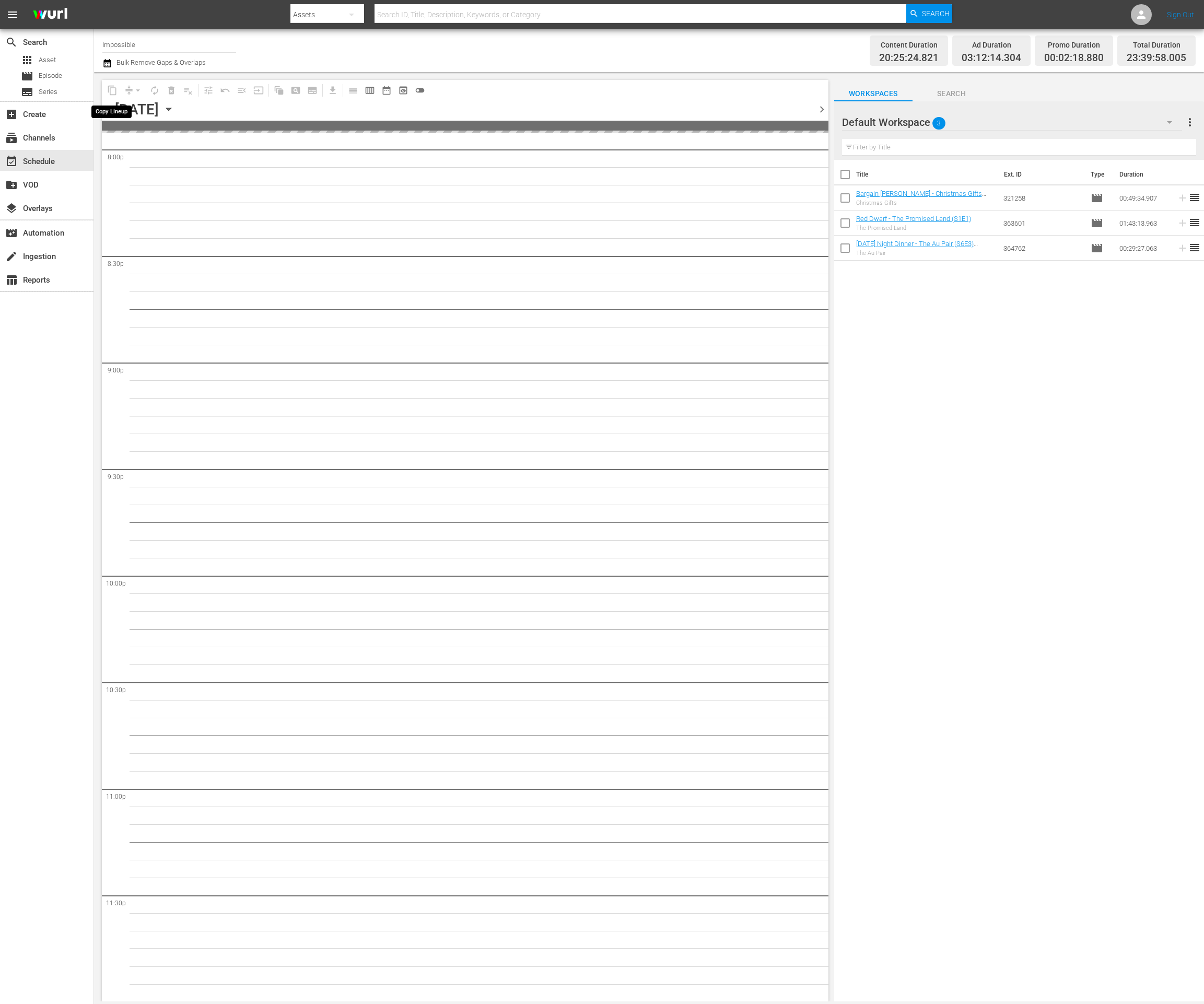
scroll to position [4342, 0]
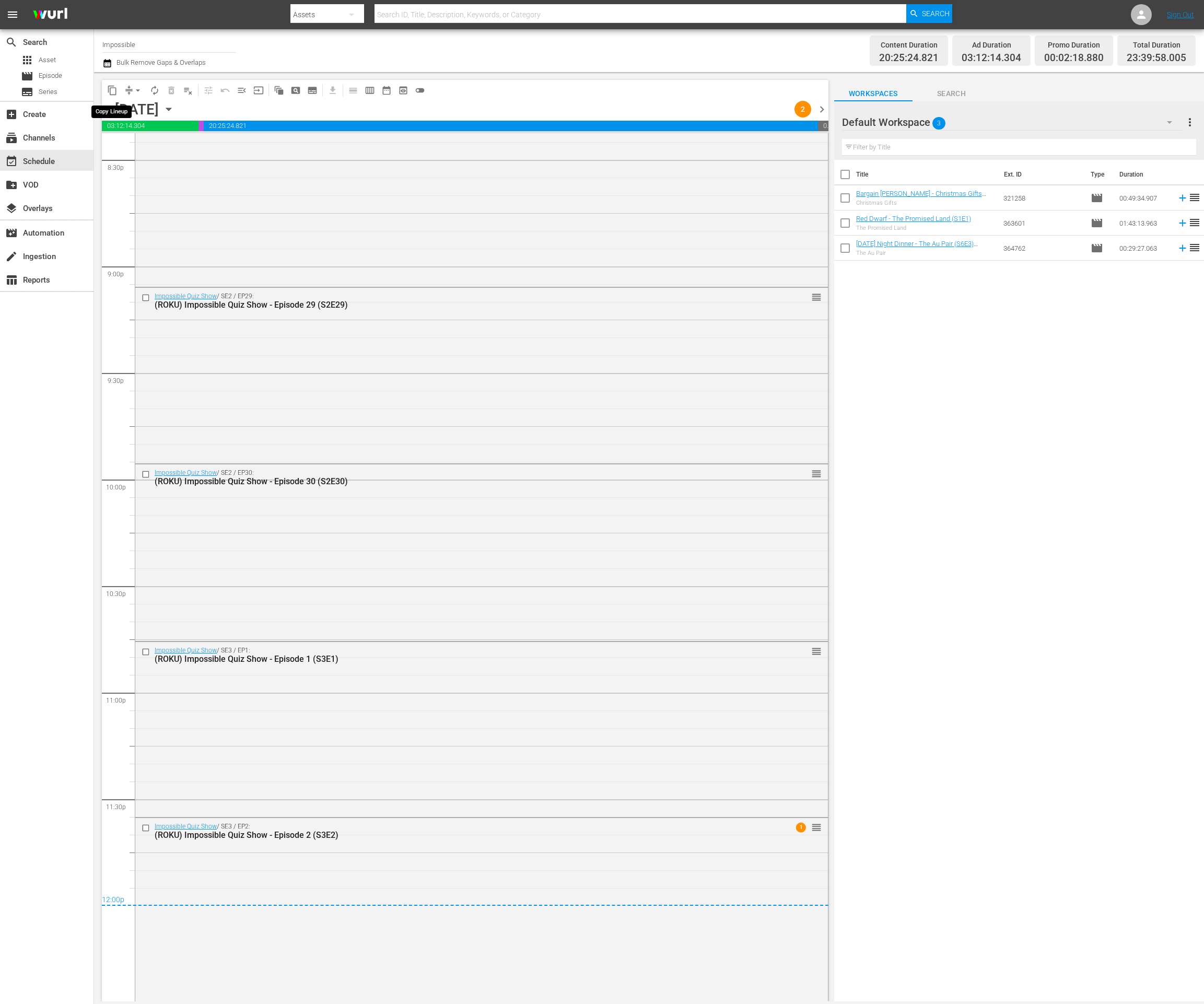
click at [114, 90] on span "content_copy" at bounding box center [112, 90] width 11 height 11
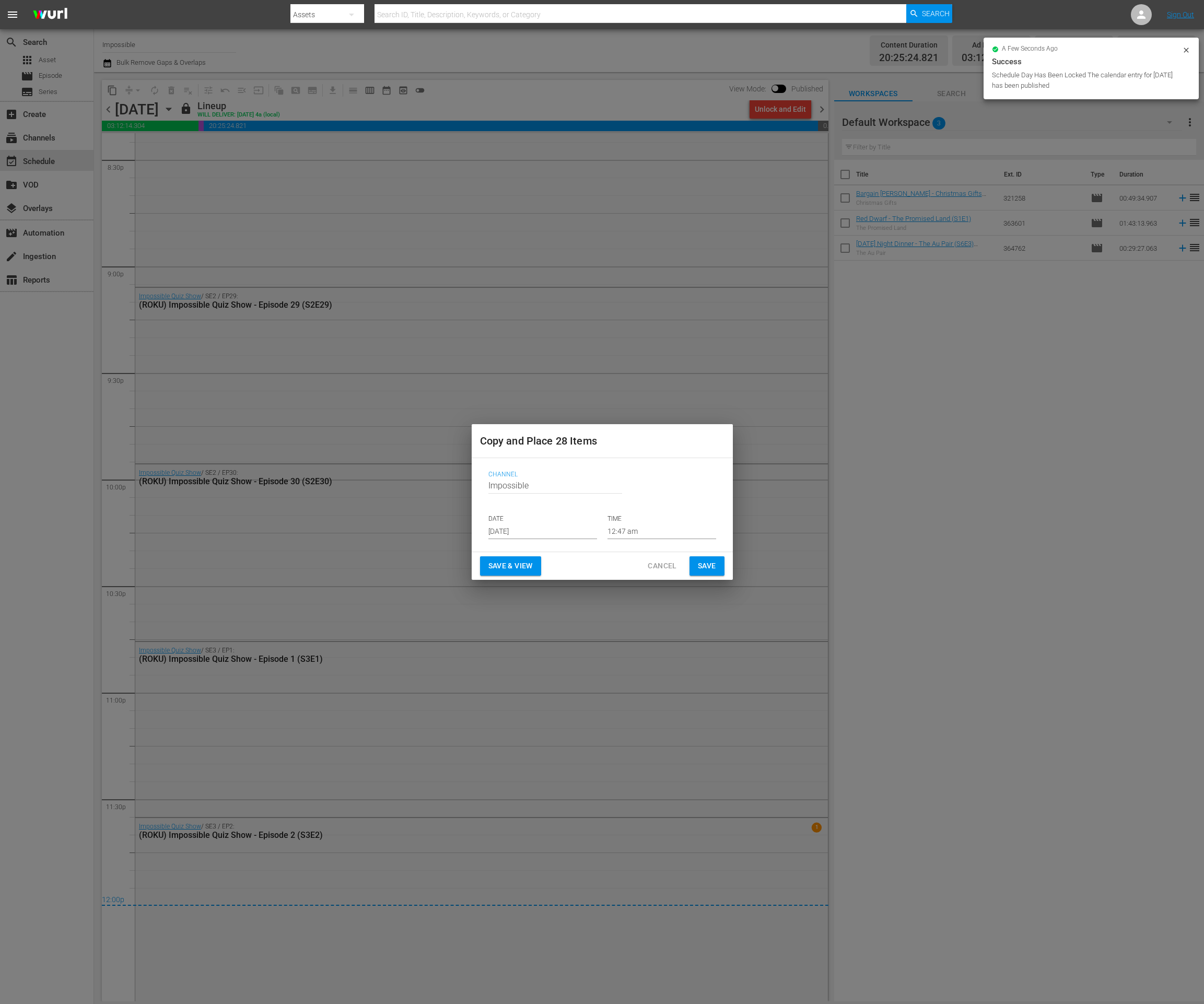
click at [522, 531] on input "Sep 17th 2025" at bounding box center [543, 531] width 109 height 16
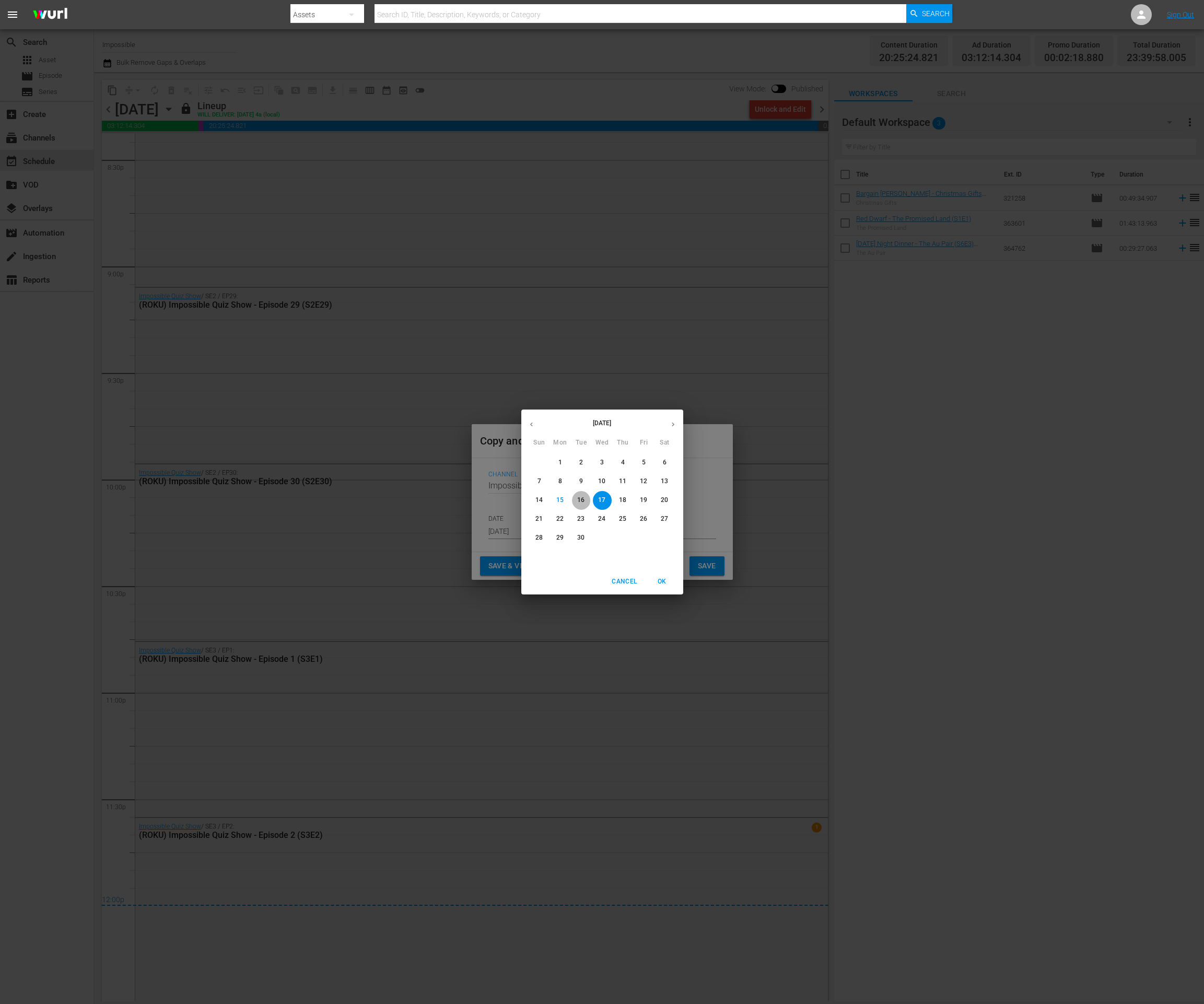
click at [580, 500] on p "16" at bounding box center [581, 500] width 7 height 9
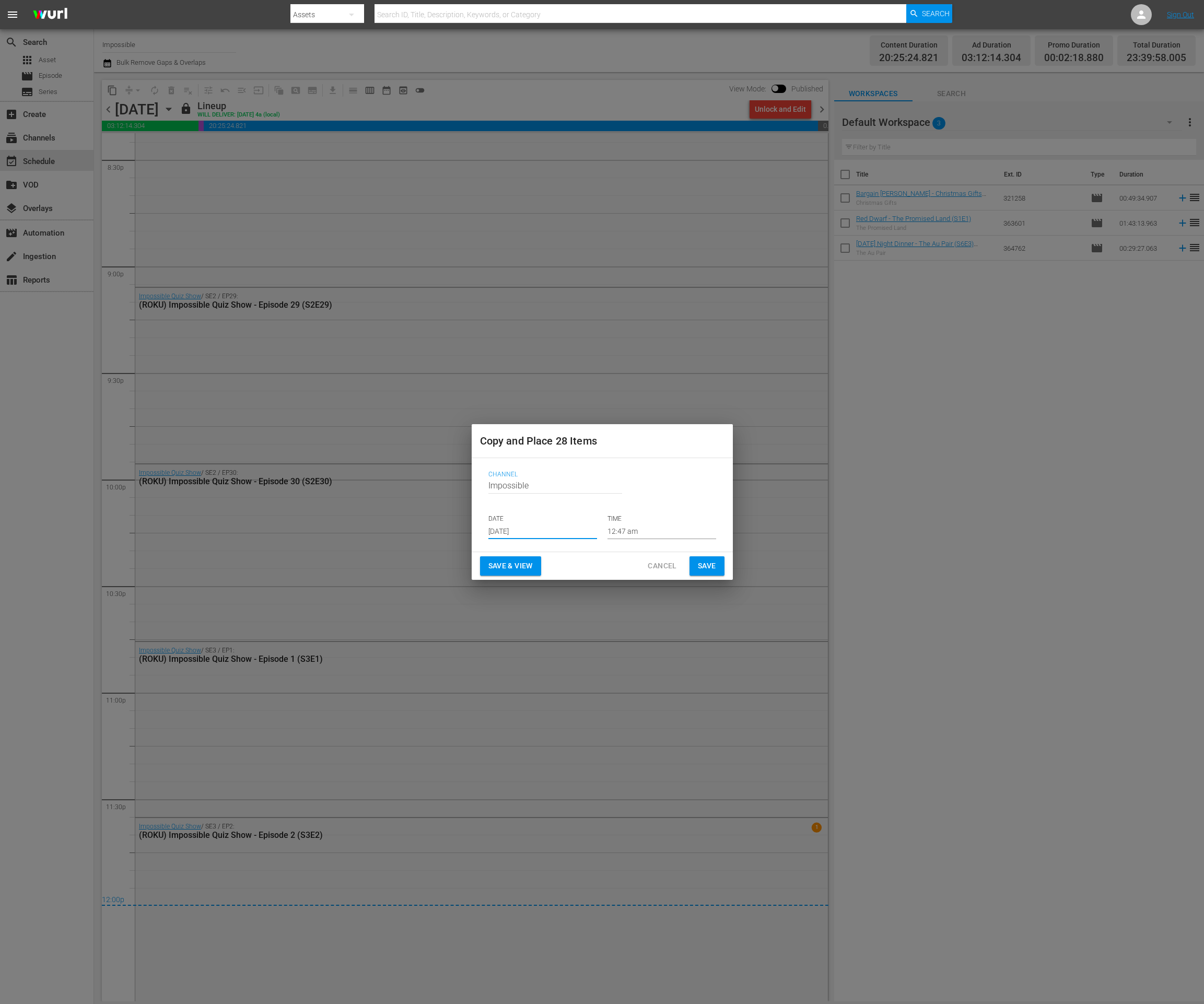
click at [534, 527] on input "Sep 16th 2025" at bounding box center [543, 531] width 109 height 16
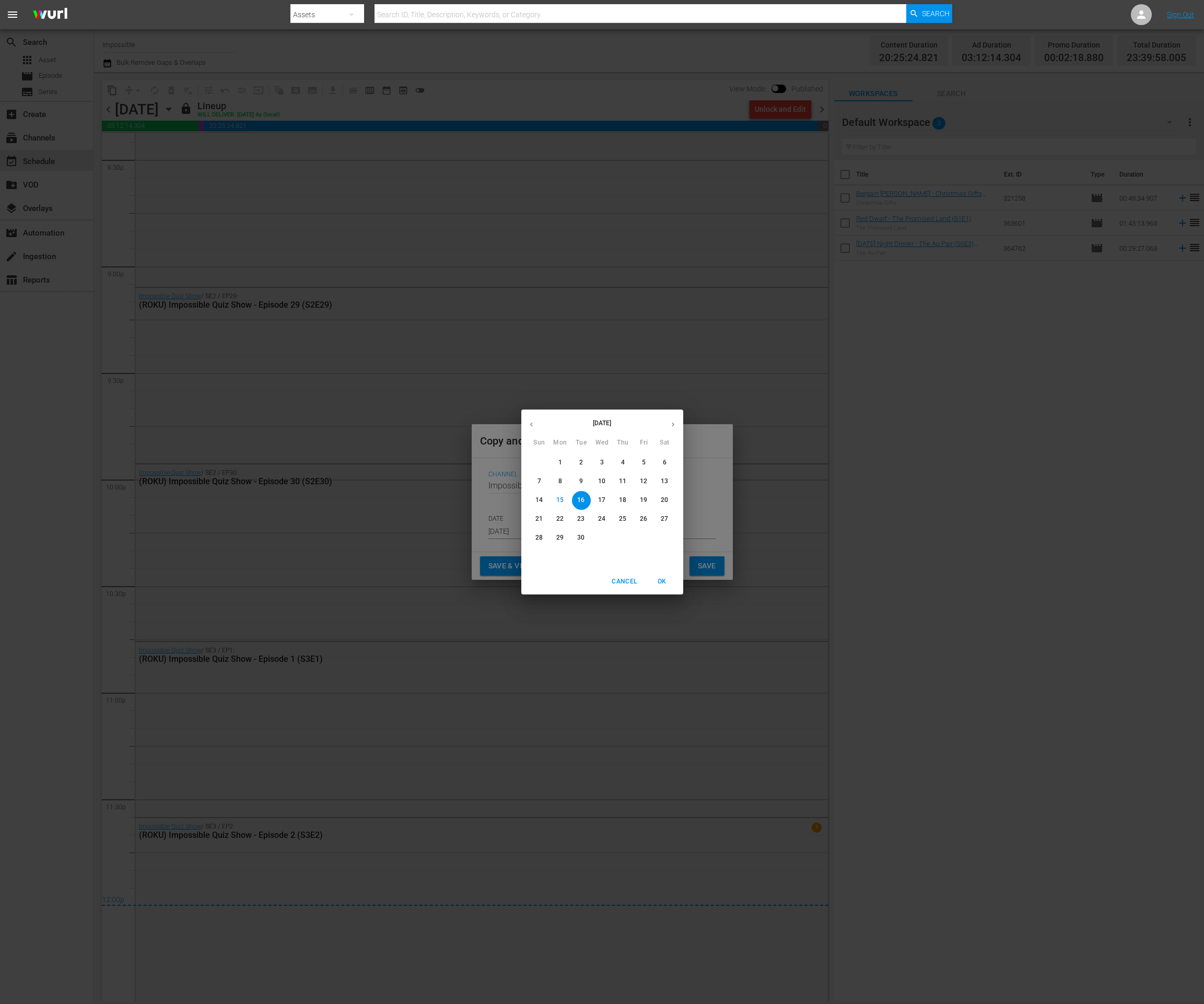
click at [670, 421] on icon "button" at bounding box center [673, 424] width 8 height 8
click at [620, 497] on p "16" at bounding box center [622, 500] width 7 height 9
type input "Oct 16th 2025"
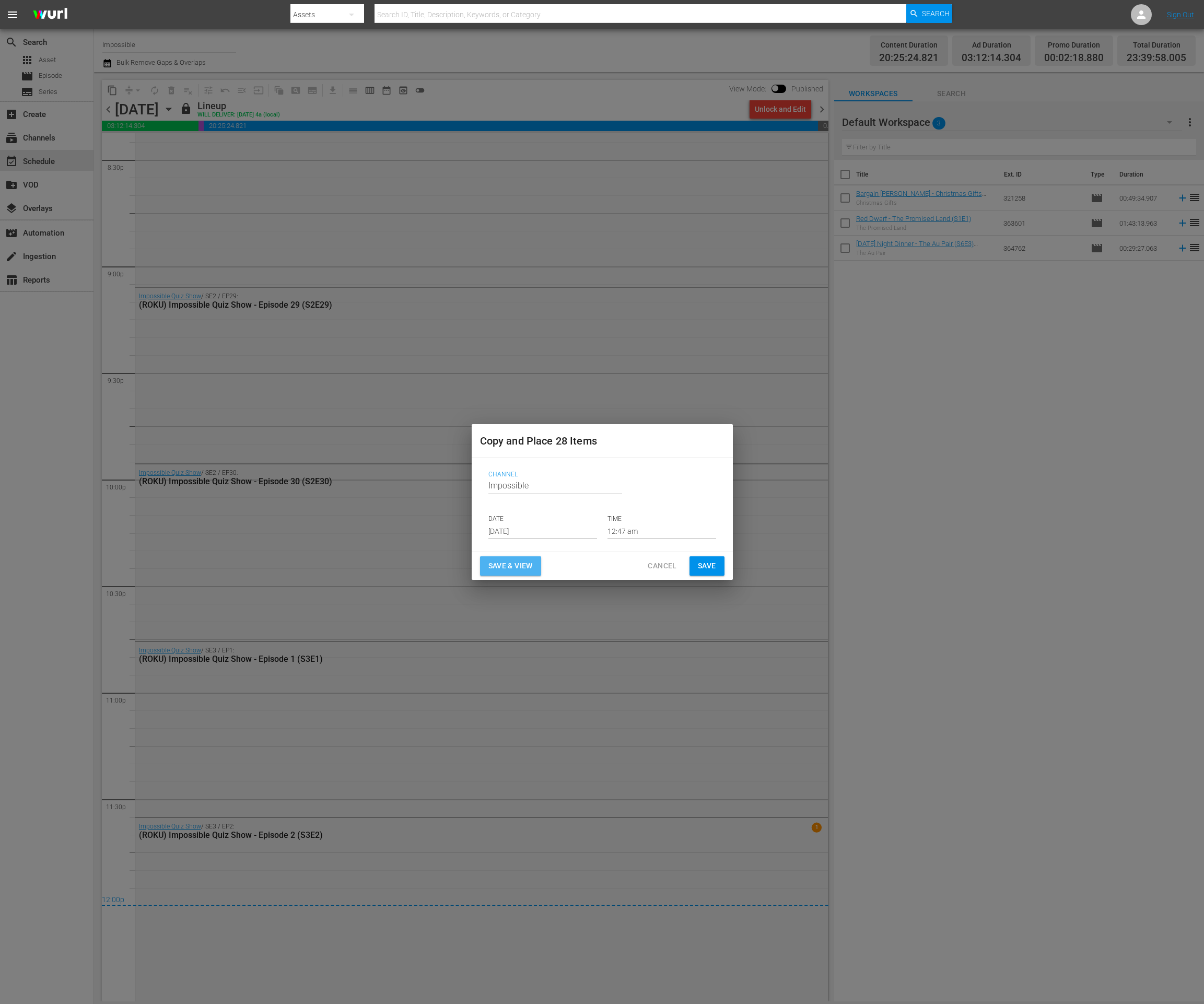
click at [490, 567] on span "Save & View" at bounding box center [510, 566] width 44 height 13
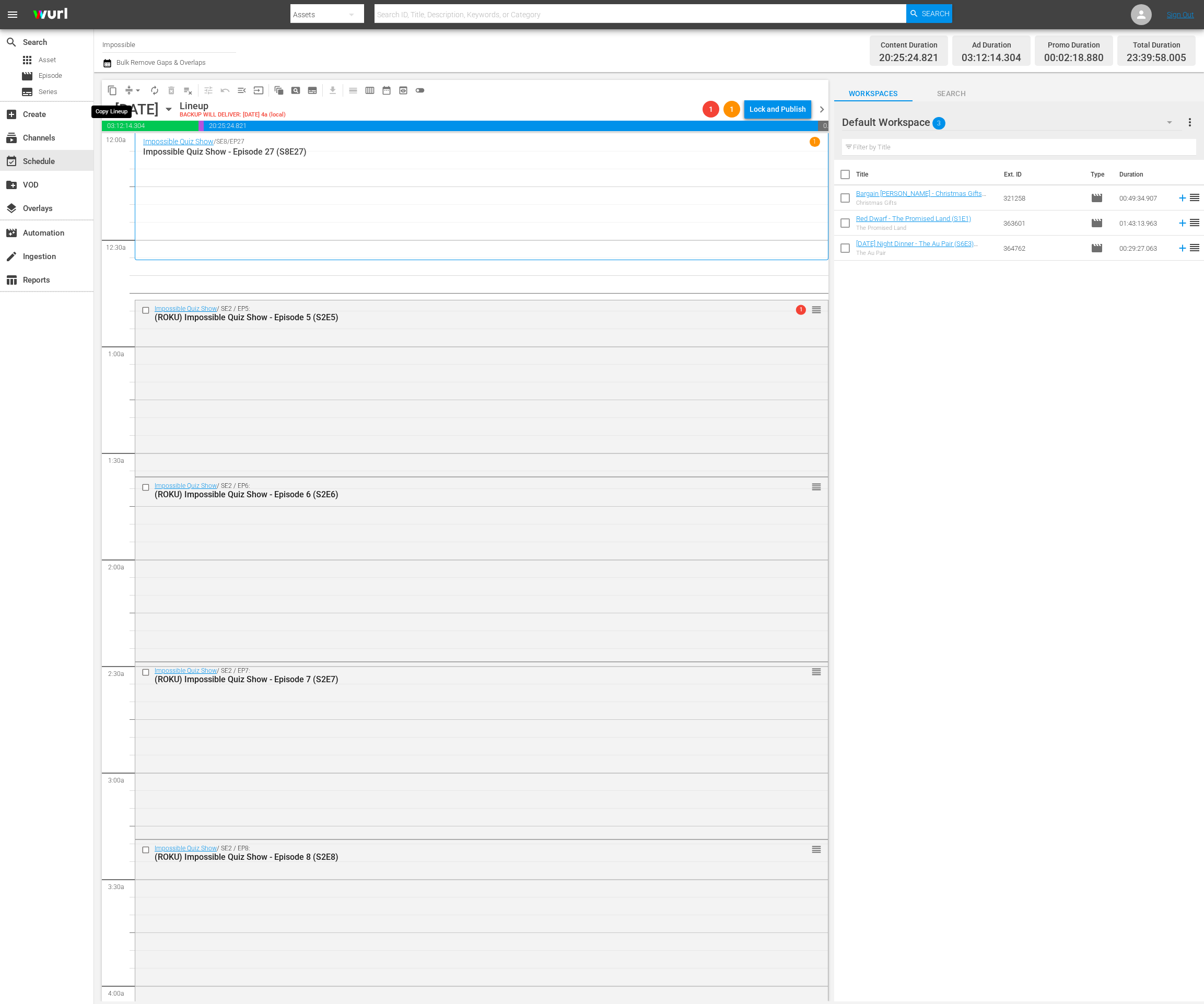
click at [133, 91] on span "arrow_drop_down" at bounding box center [138, 90] width 11 height 11
click at [140, 140] on li "Align to End of Previous Day" at bounding box center [138, 145] width 109 height 17
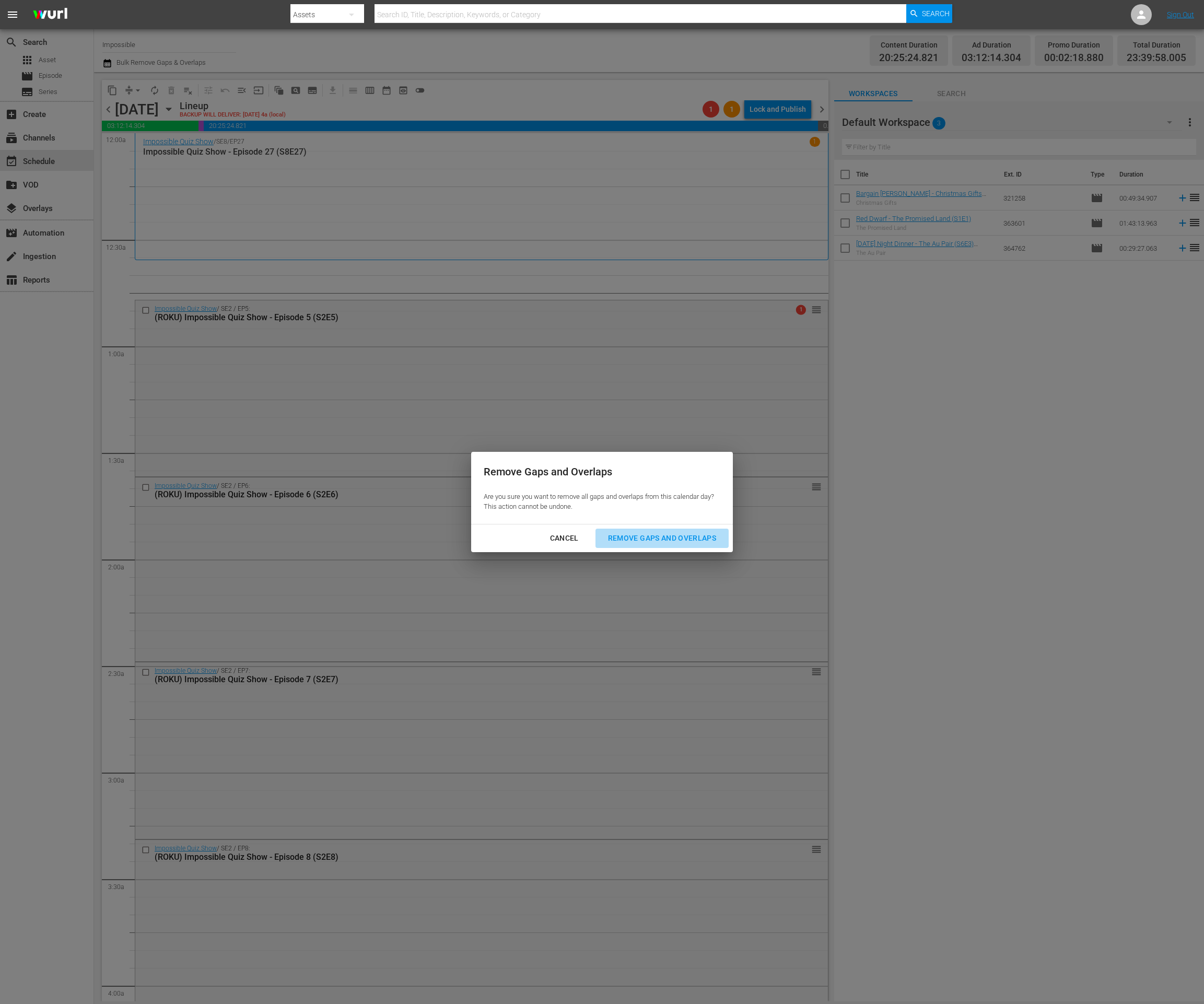
click at [643, 536] on div "Remove Gaps and Overlaps" at bounding box center [662, 538] width 125 height 13
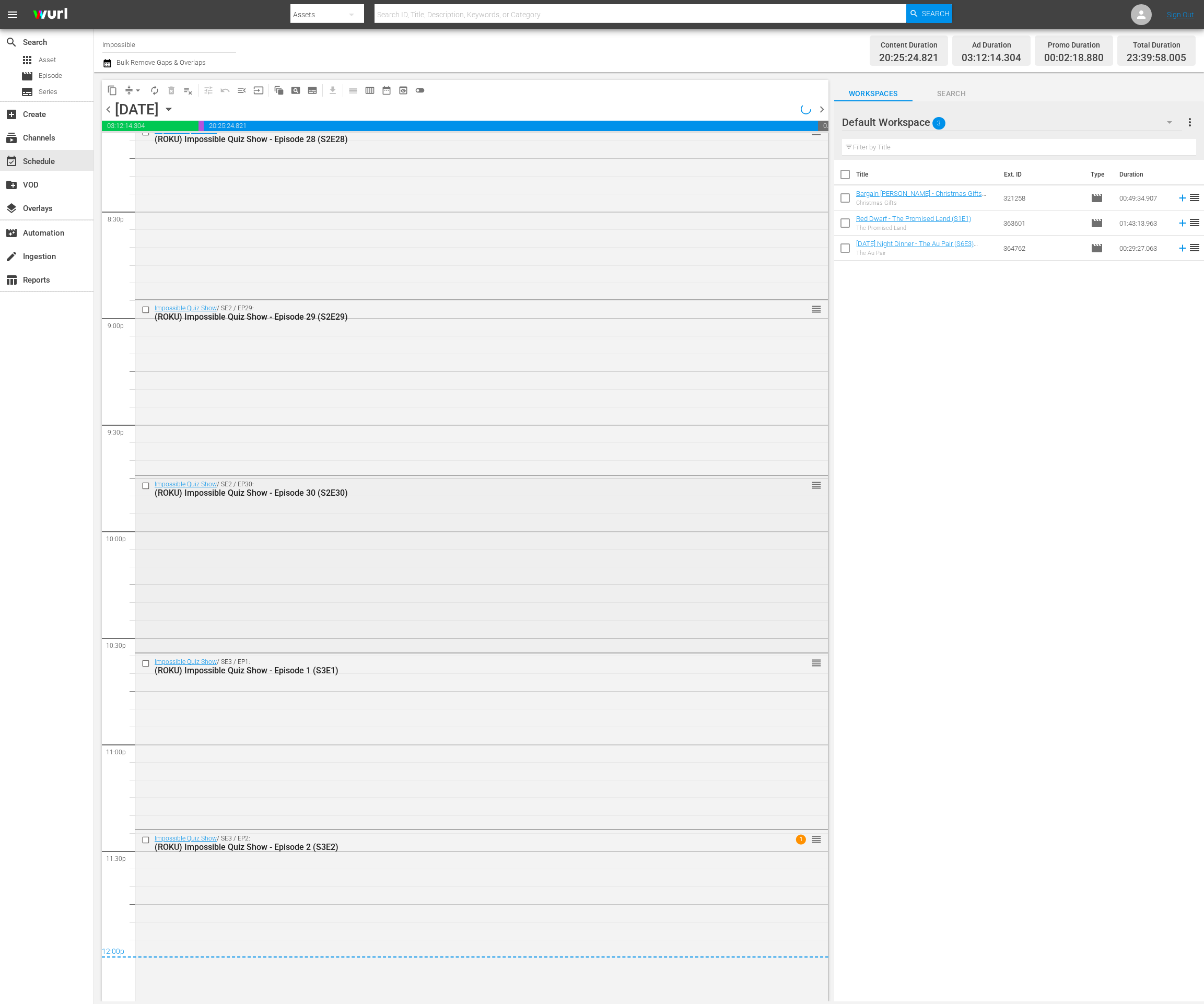
scroll to position [4302, 0]
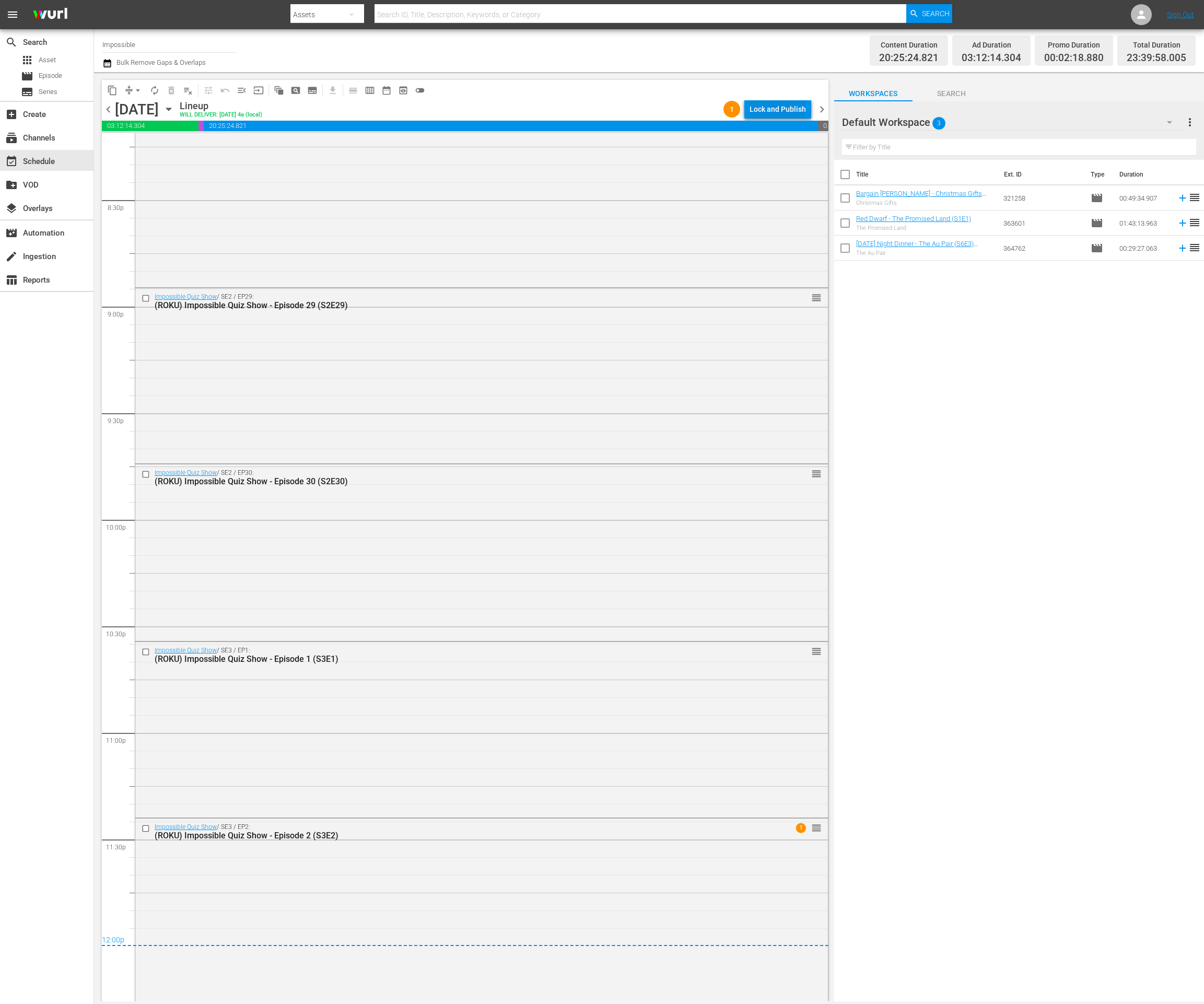
click at [779, 107] on div "Lock and Publish" at bounding box center [778, 109] width 56 height 19
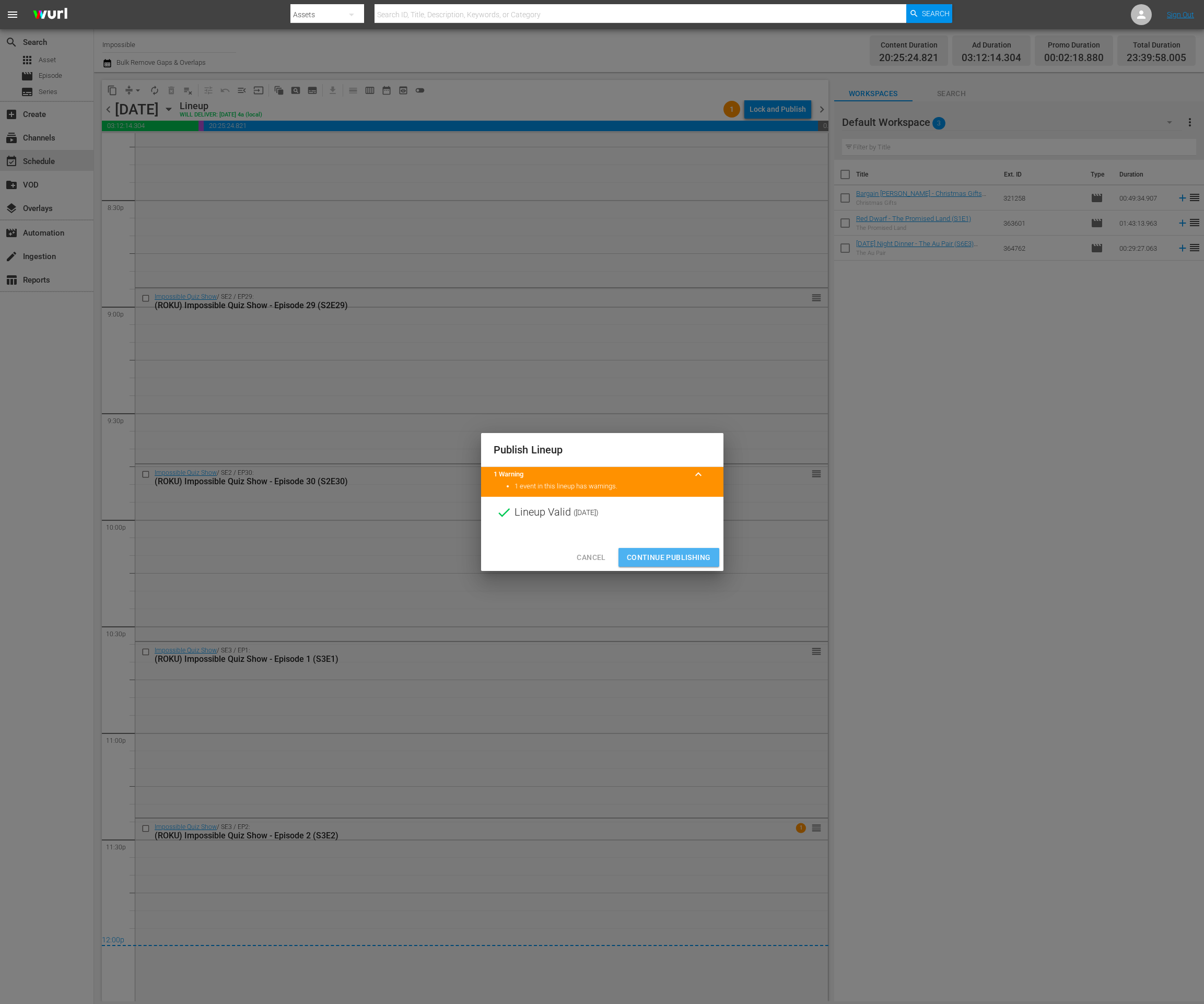
click at [676, 556] on span "Continue Publishing" at bounding box center [668, 557] width 84 height 13
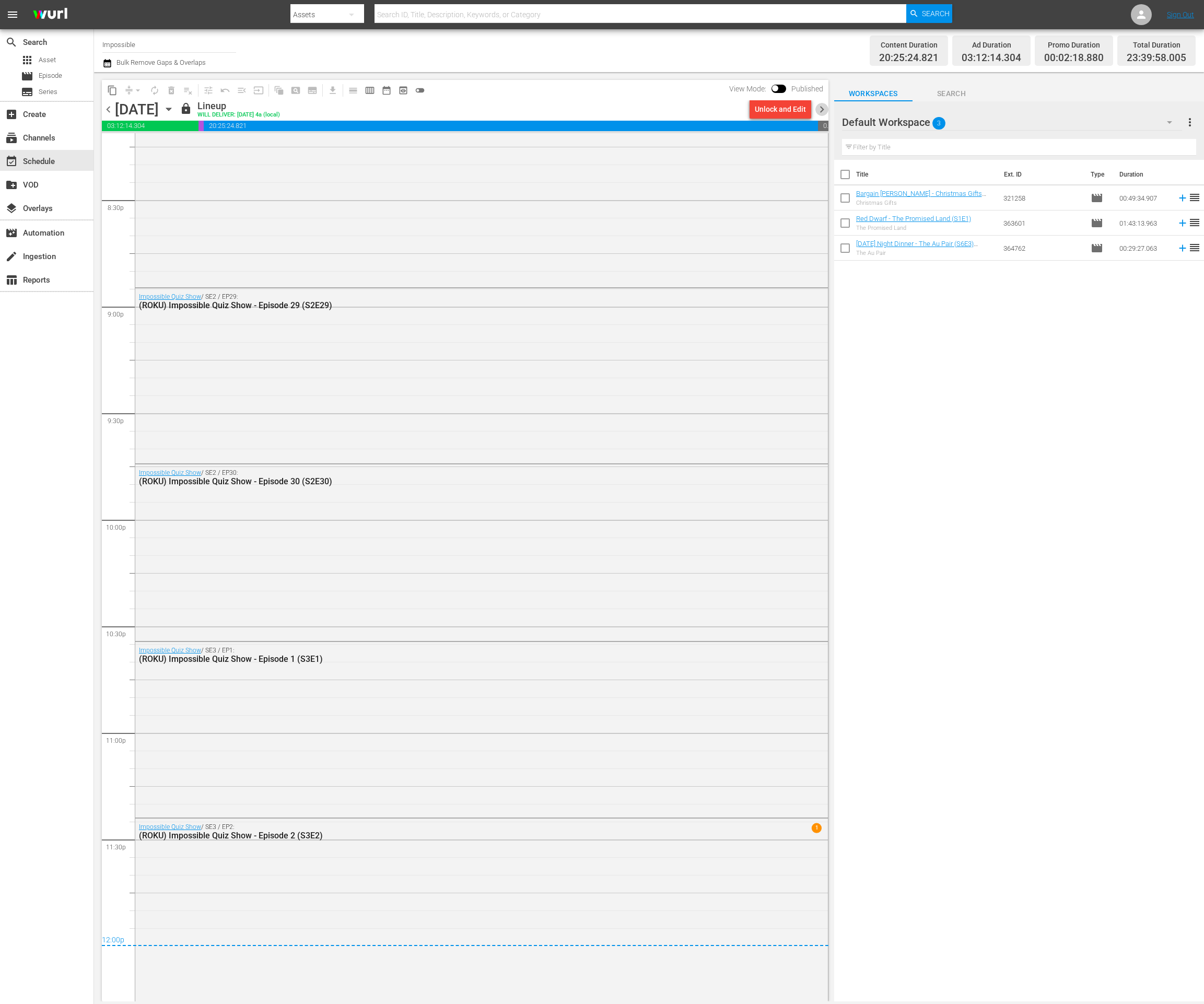
click at [826, 111] on span "chevron_right" at bounding box center [821, 109] width 13 height 13
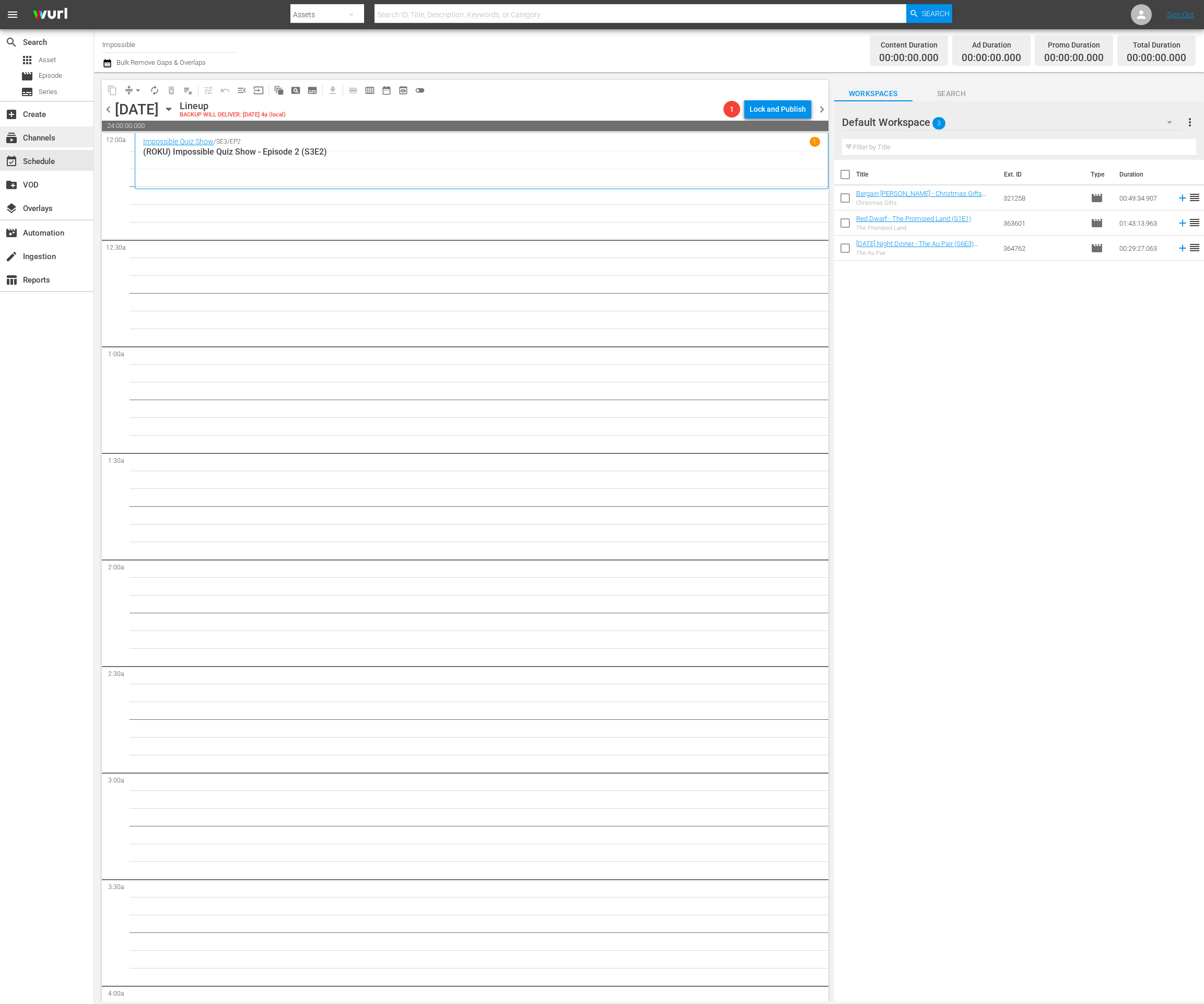
click at [52, 132] on div "subscriptions Channels" at bounding box center [29, 136] width 59 height 9
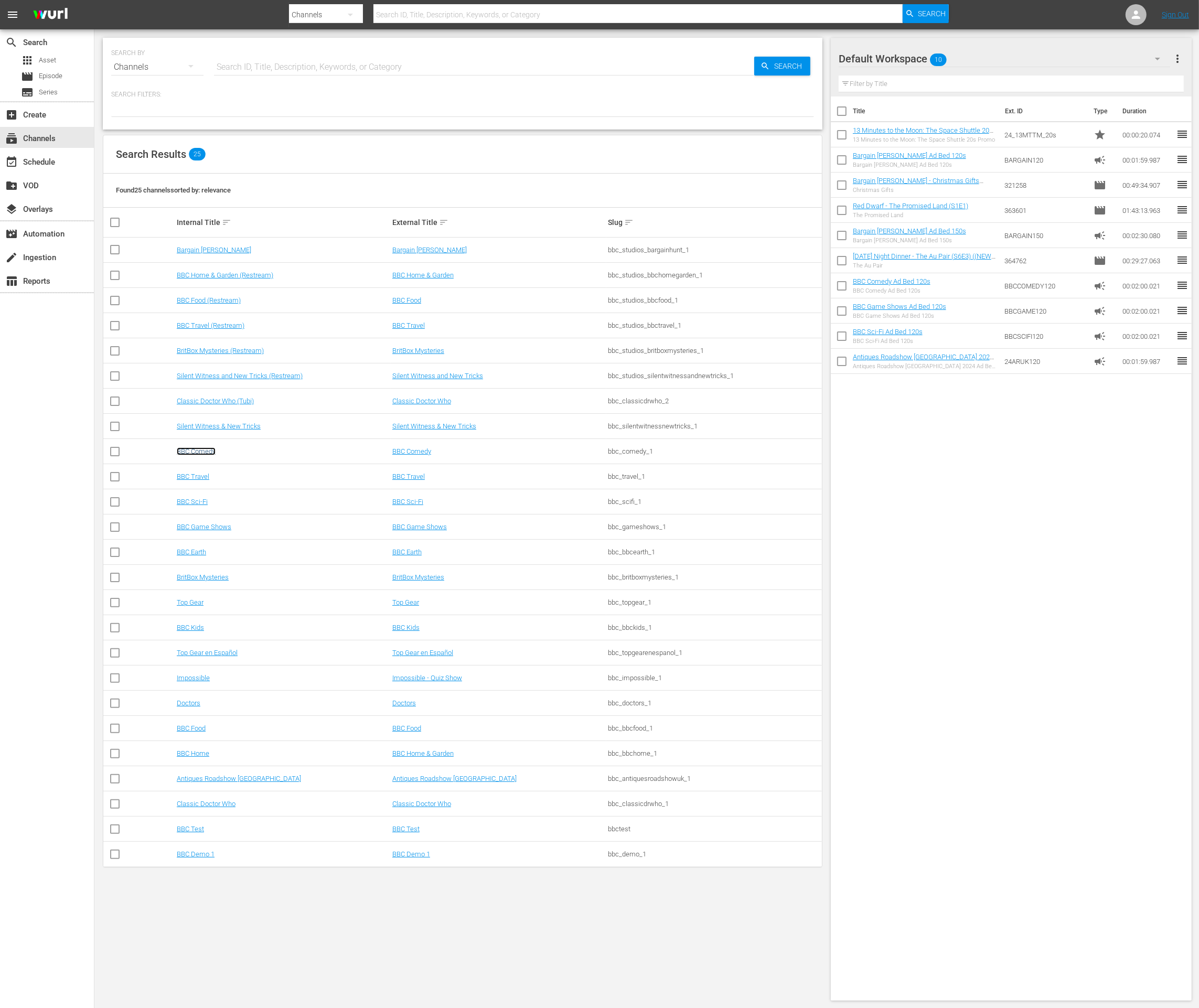
click at [204, 451] on link "BBC Comedy" at bounding box center [196, 451] width 39 height 8
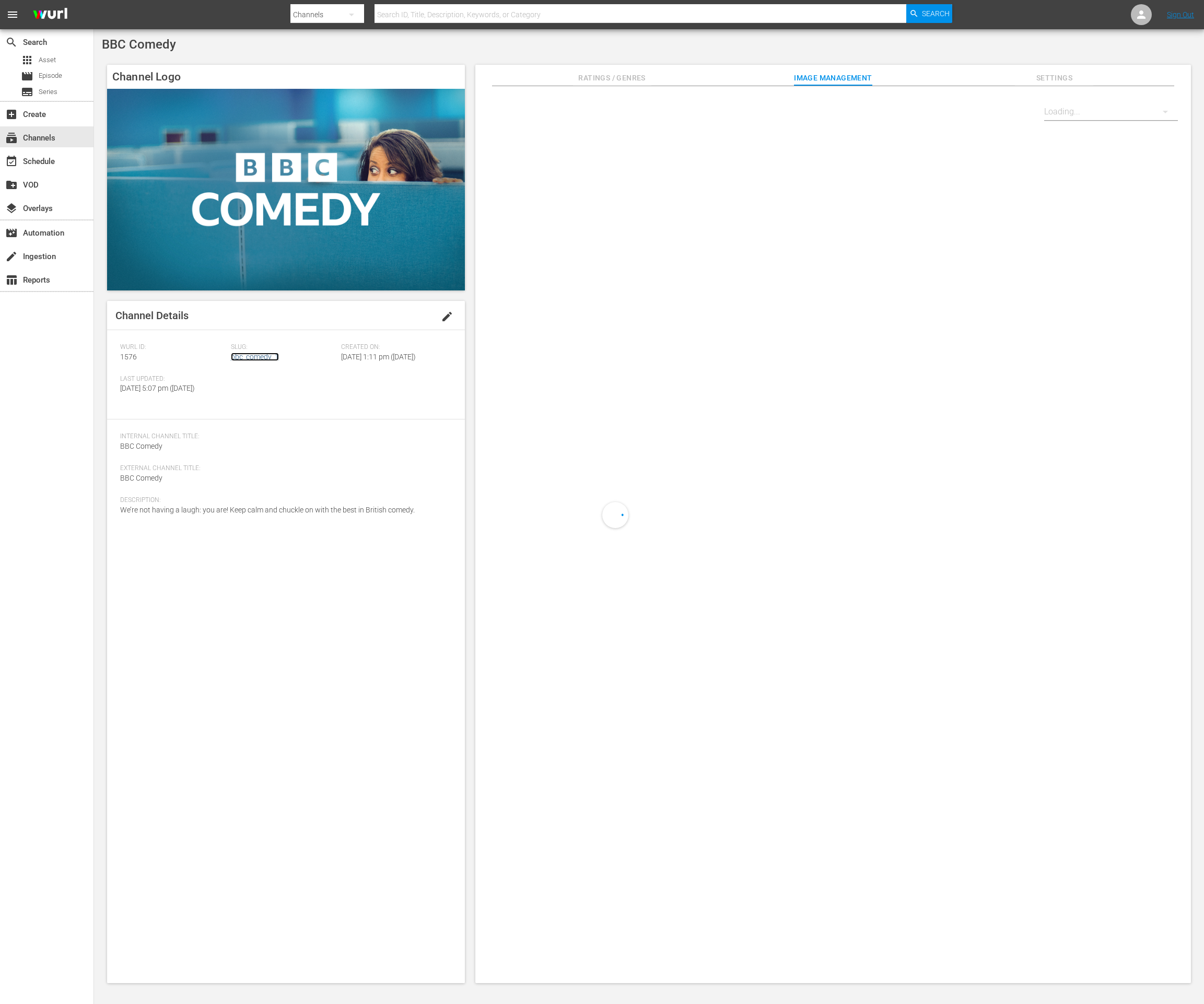
click at [249, 354] on link "bbc_comedy_1" at bounding box center [255, 357] width 48 height 8
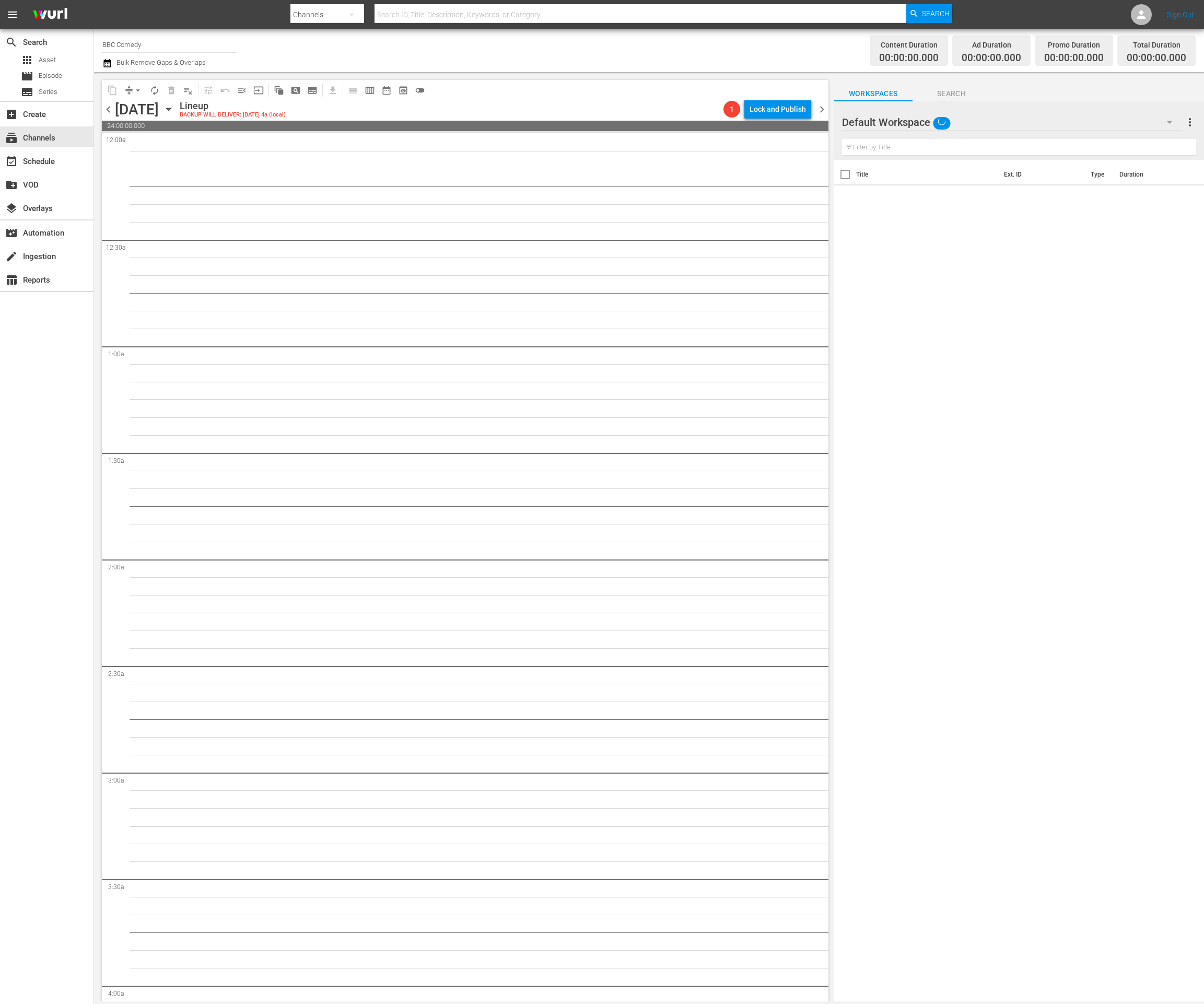
click at [174, 107] on icon "button" at bounding box center [169, 109] width 11 height 11
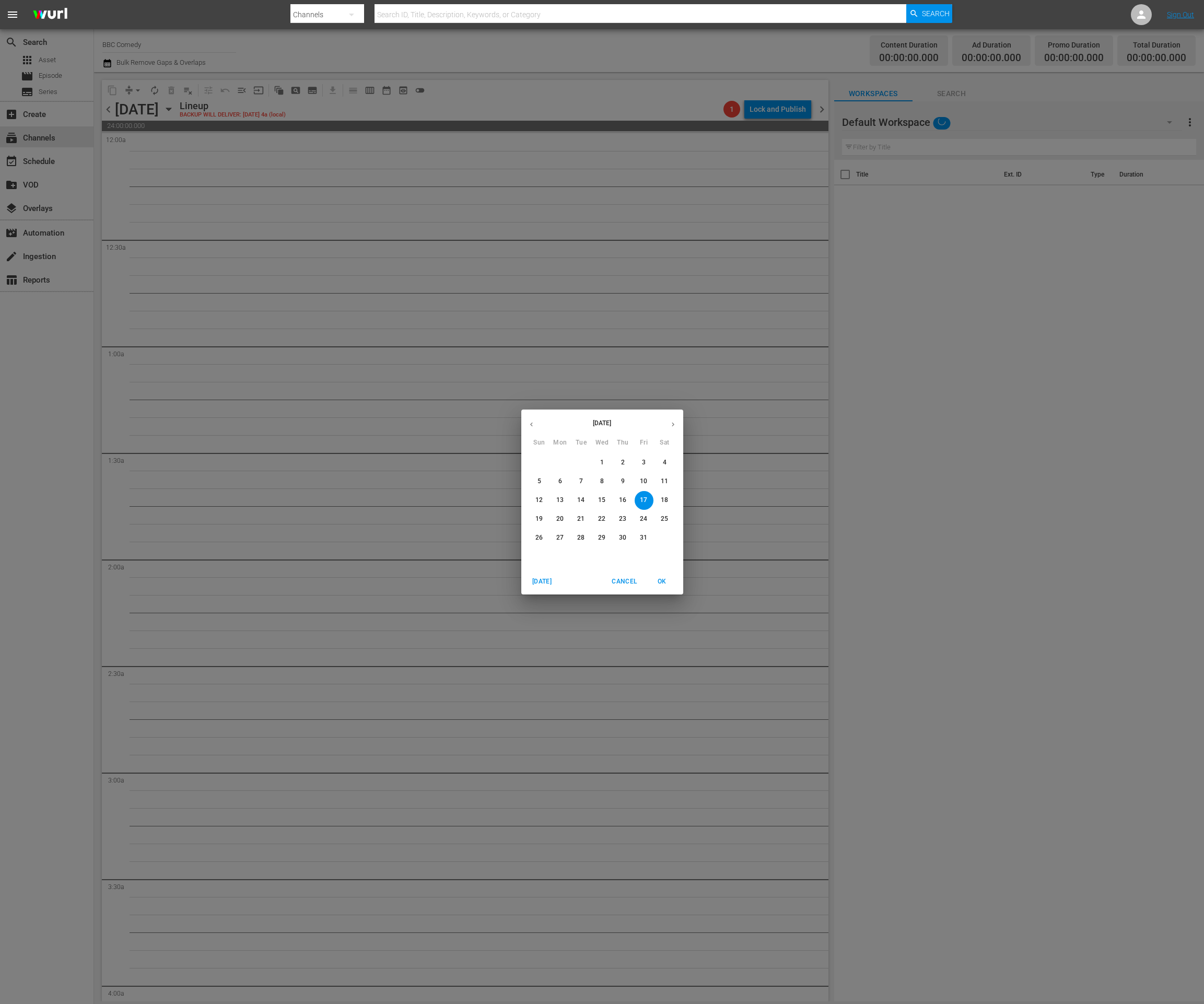
click at [536, 427] on button "button" at bounding box center [531, 424] width 20 height 20
click at [641, 501] on p "19" at bounding box center [644, 500] width 7 height 9
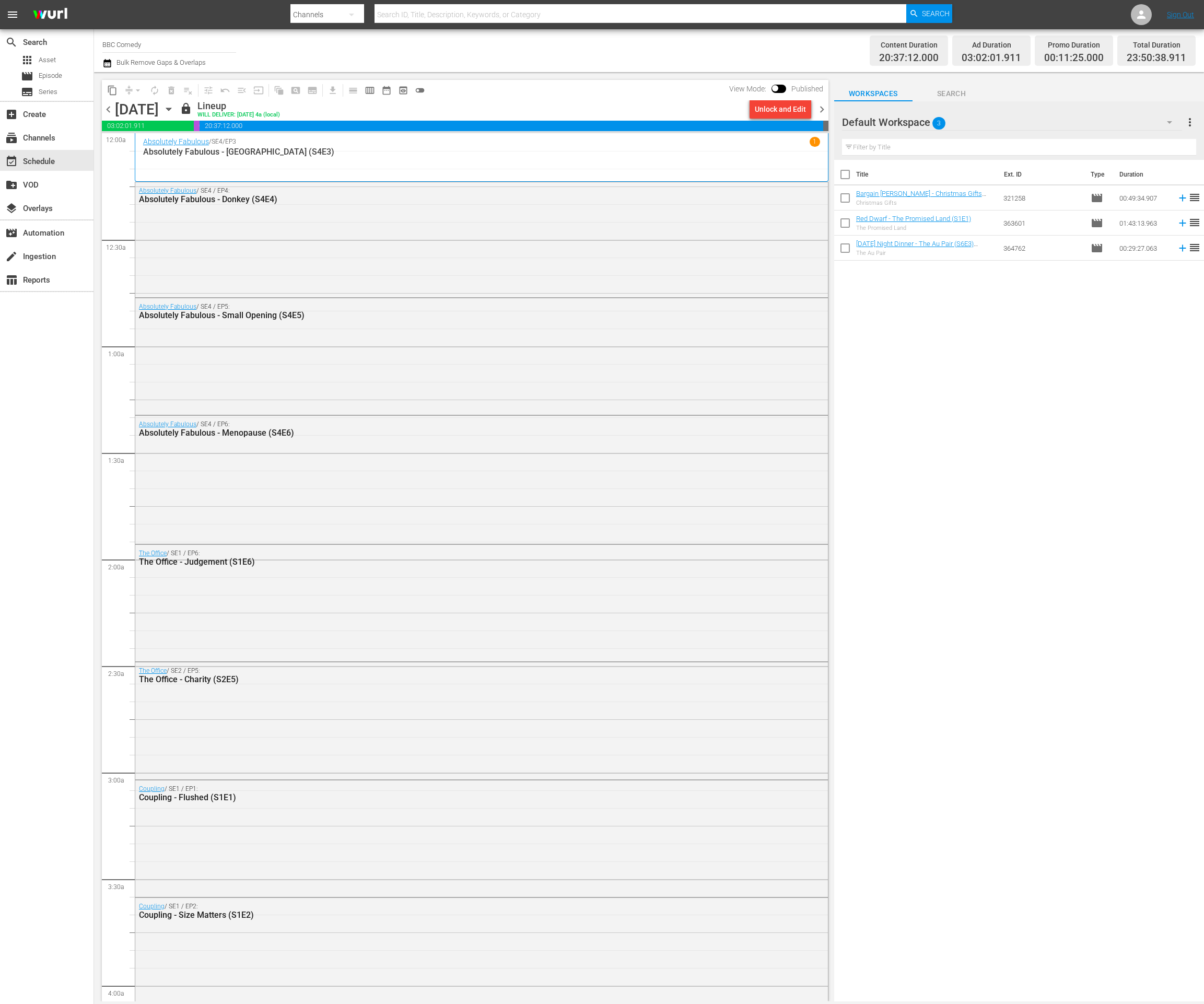
click at [822, 107] on span "chevron_right" at bounding box center [821, 109] width 13 height 13
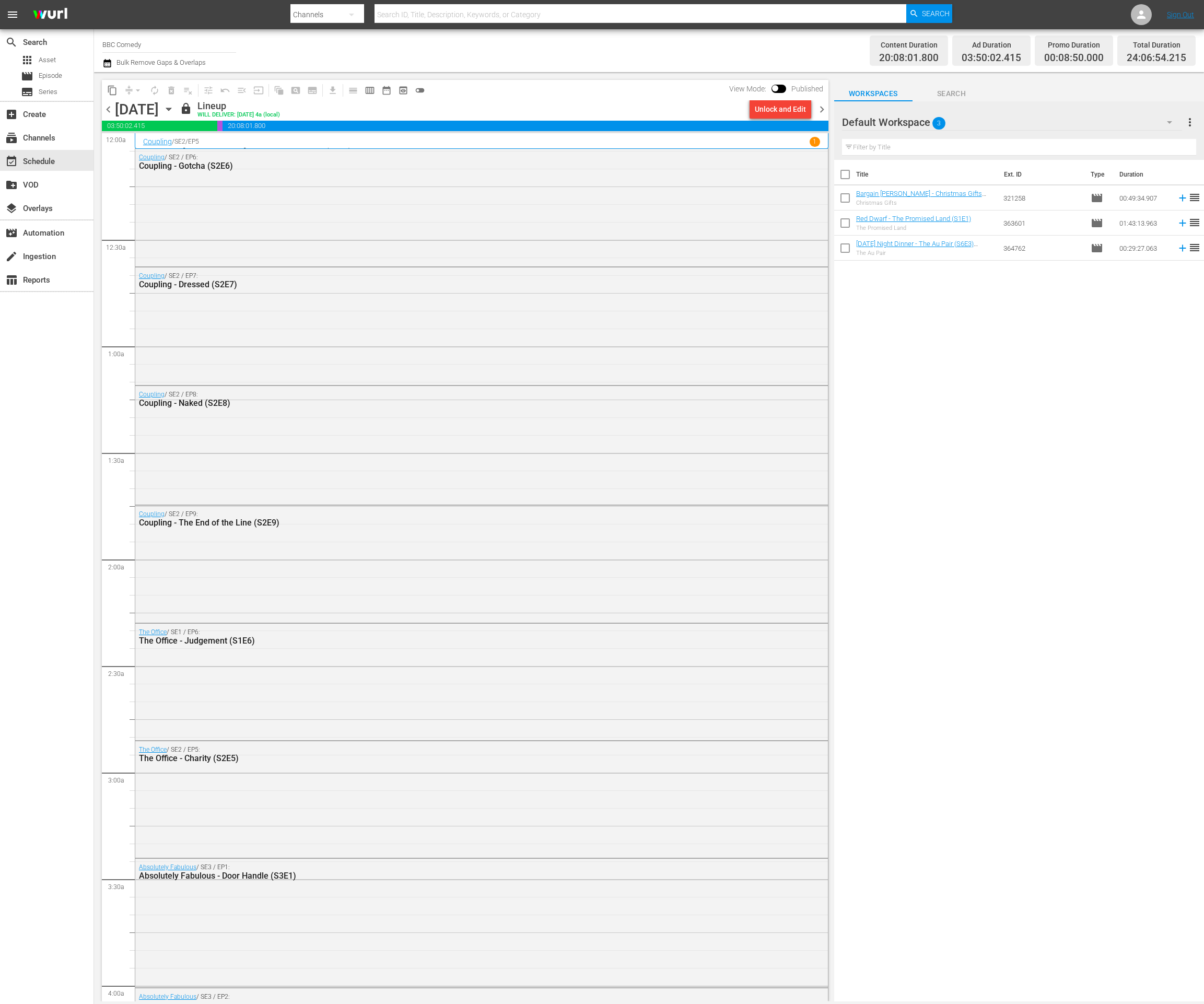
click at [174, 111] on icon "button" at bounding box center [169, 109] width 11 height 11
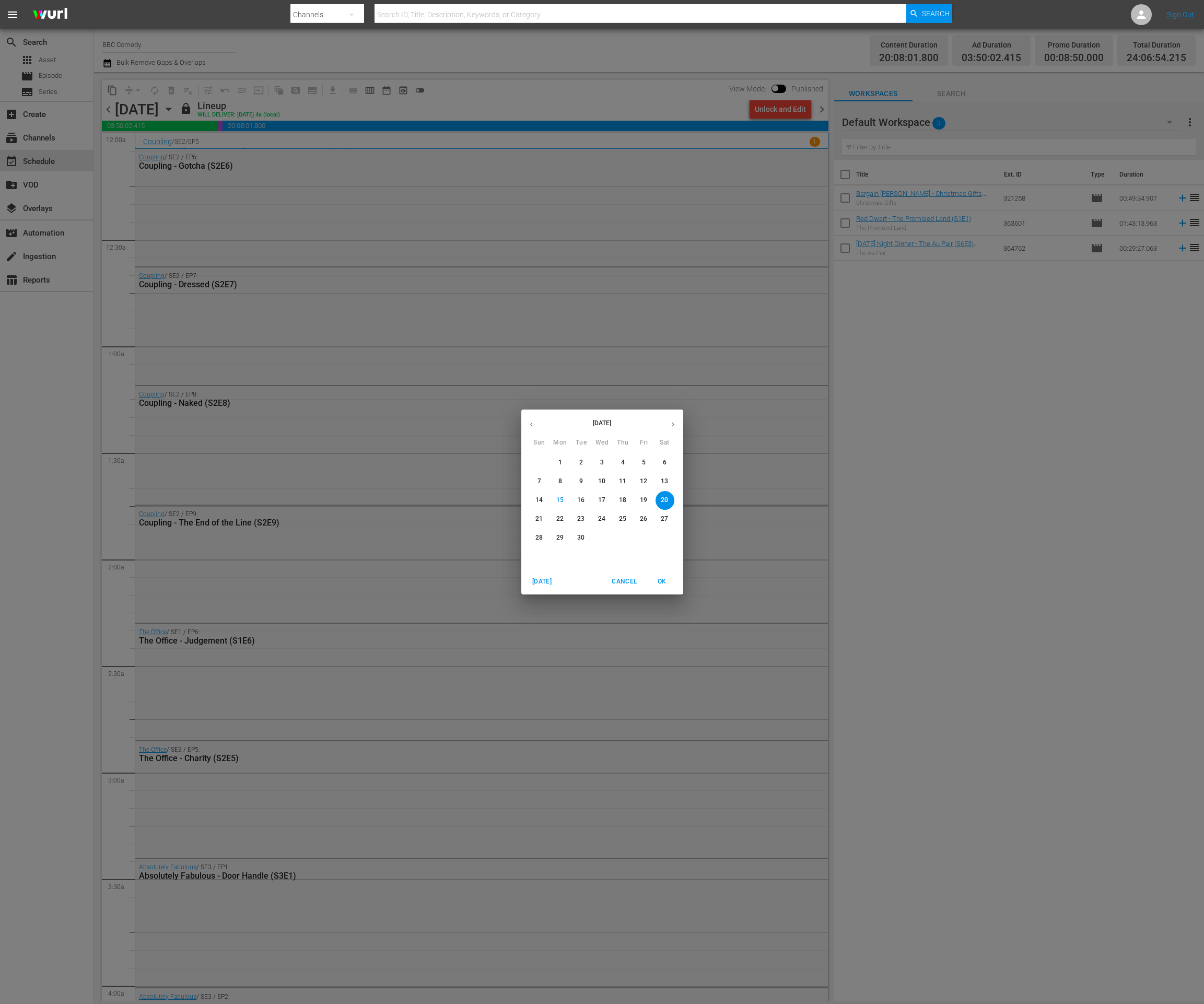
click at [625, 579] on span "Cancel" at bounding box center [625, 581] width 25 height 11
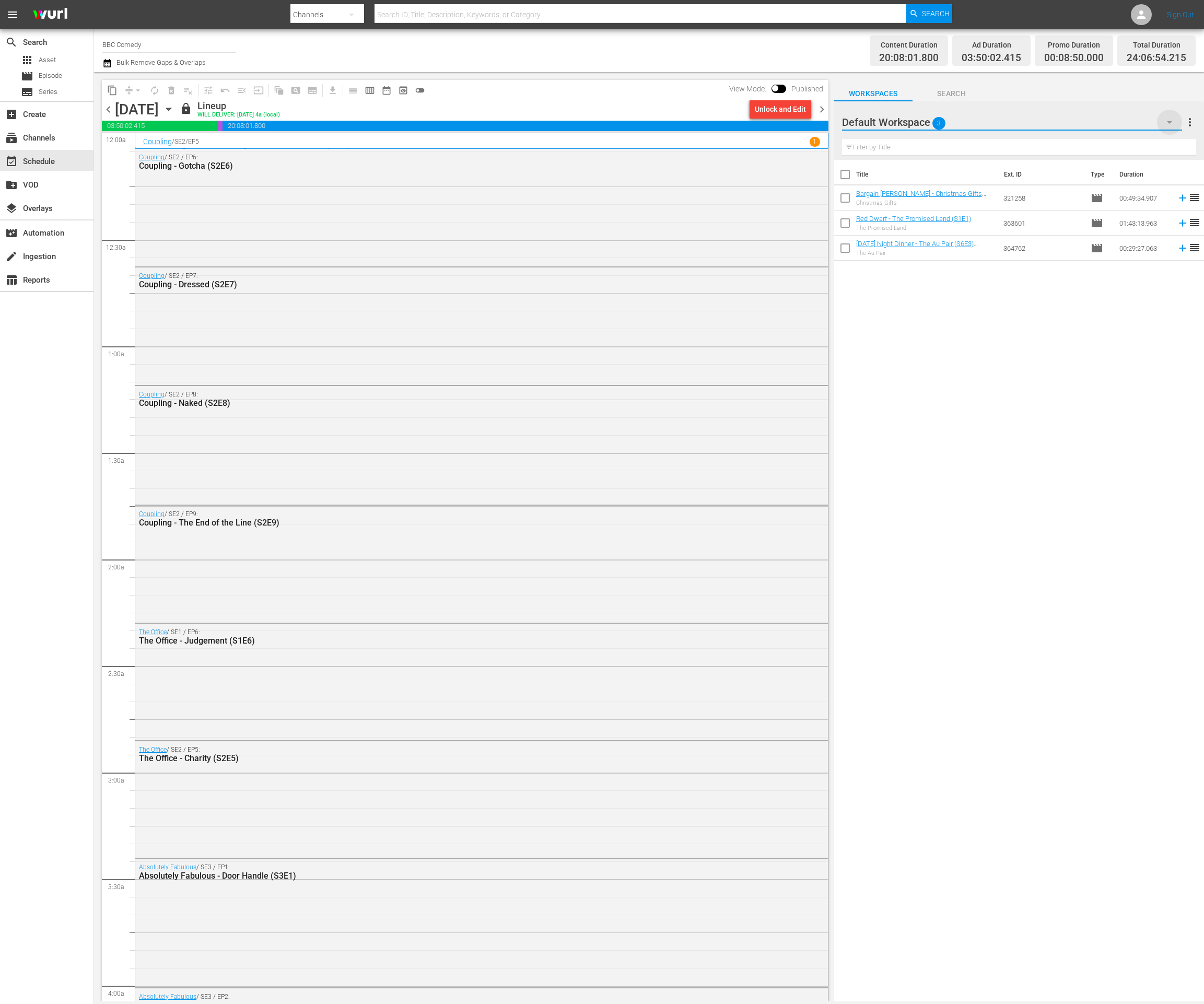
click at [1168, 120] on icon "button" at bounding box center [1169, 122] width 13 height 13
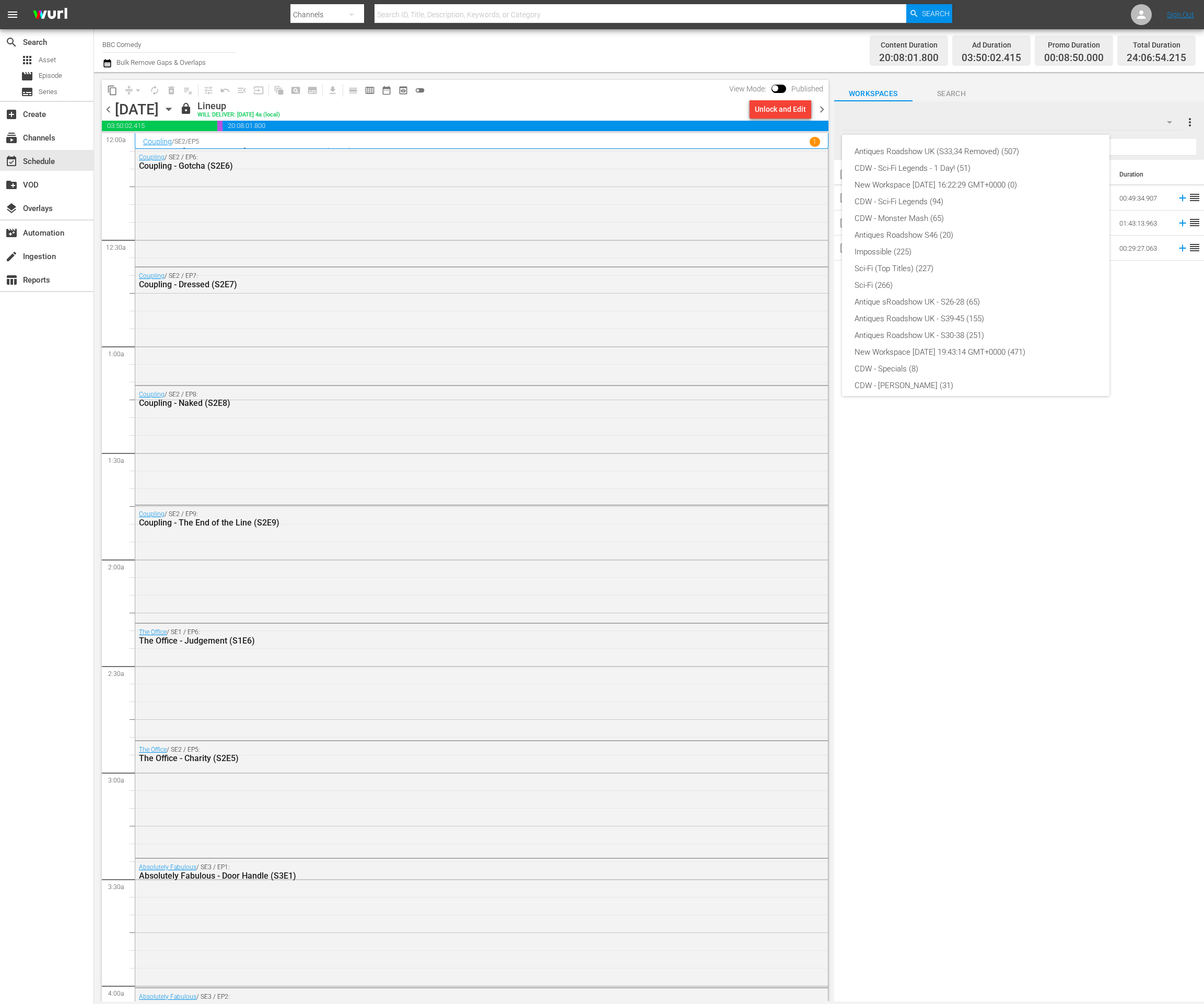
click at [681, 37] on div "Antiques Roadshow UK (S33,34 Removed) (507) CDW - Sci-Fi Legends - 1 Day! (51) …" at bounding box center [602, 502] width 1204 height 1004
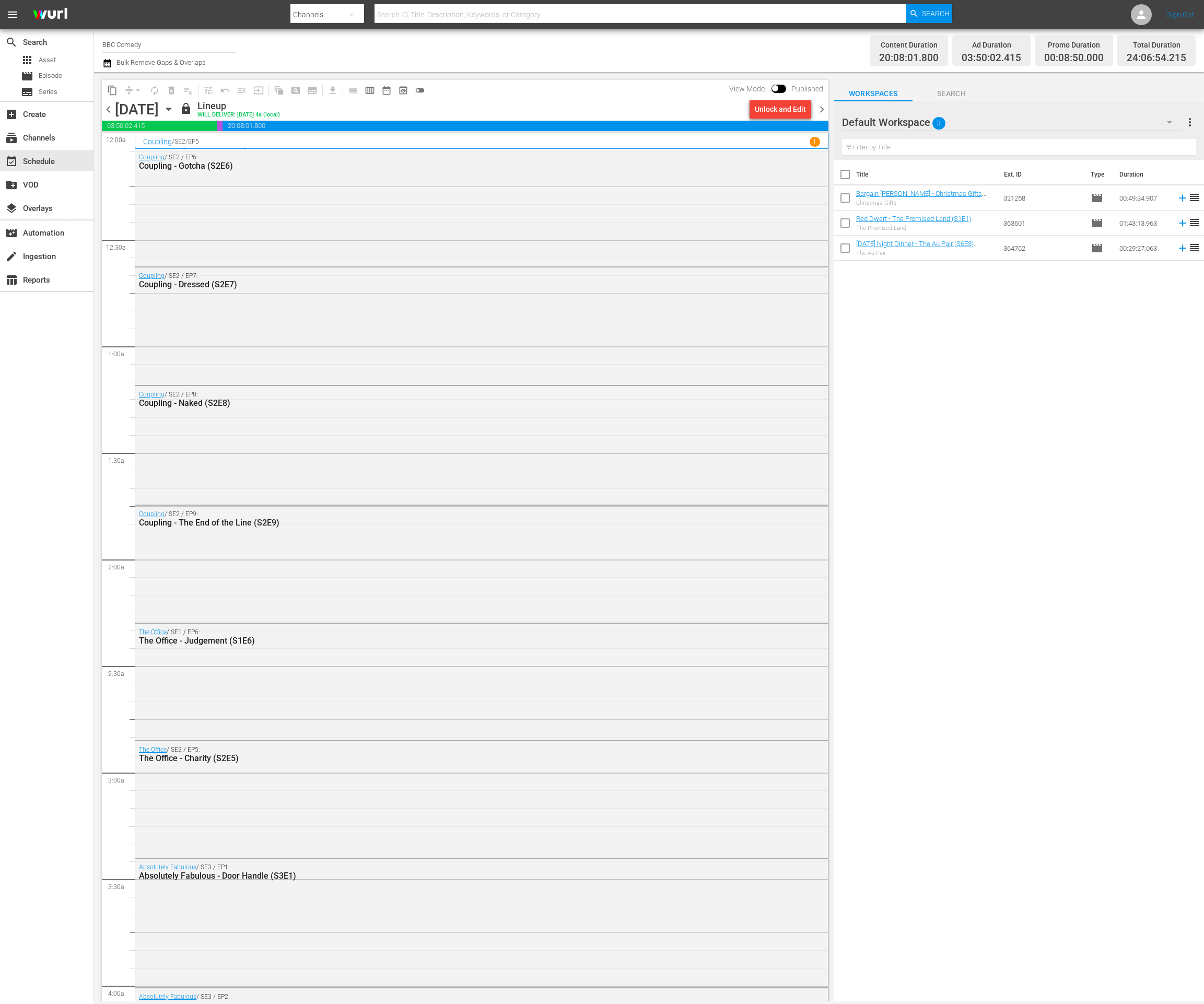
click at [1164, 123] on icon "button" at bounding box center [1169, 122] width 13 height 13
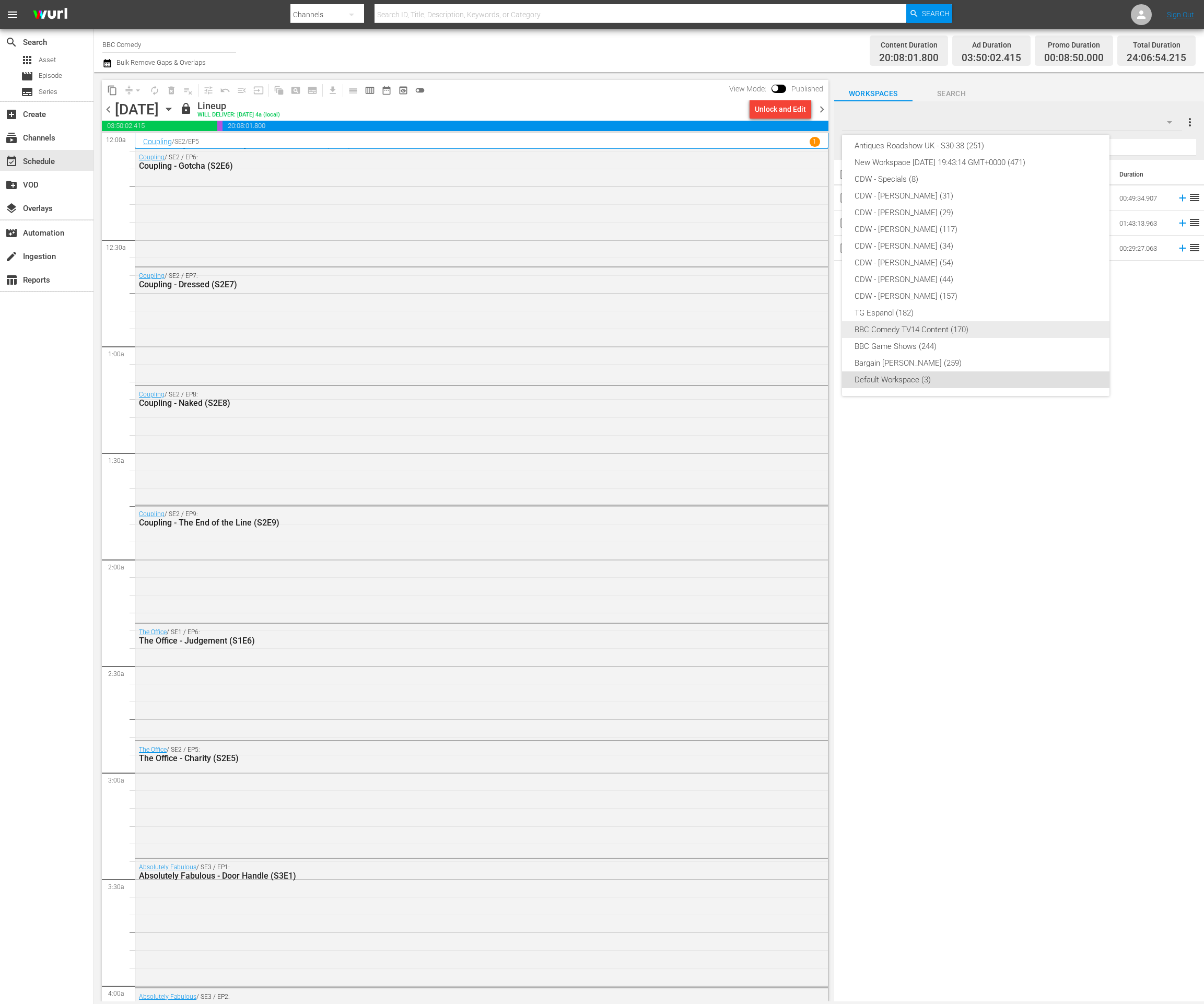
click at [949, 329] on div "BBC Comedy TV14 Content (170)" at bounding box center [975, 329] width 242 height 17
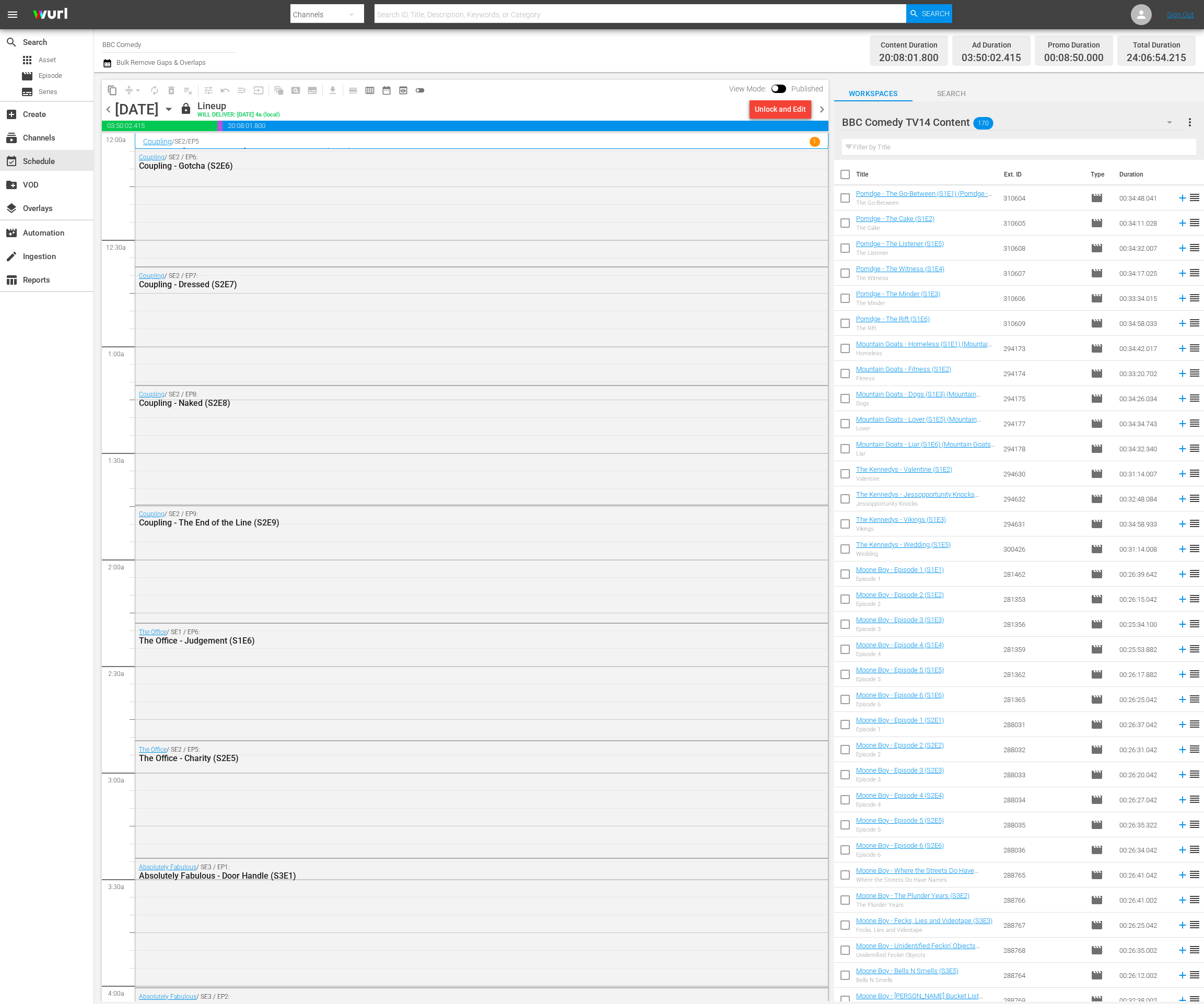
click at [937, 147] on input "text" at bounding box center [1019, 147] width 354 height 17
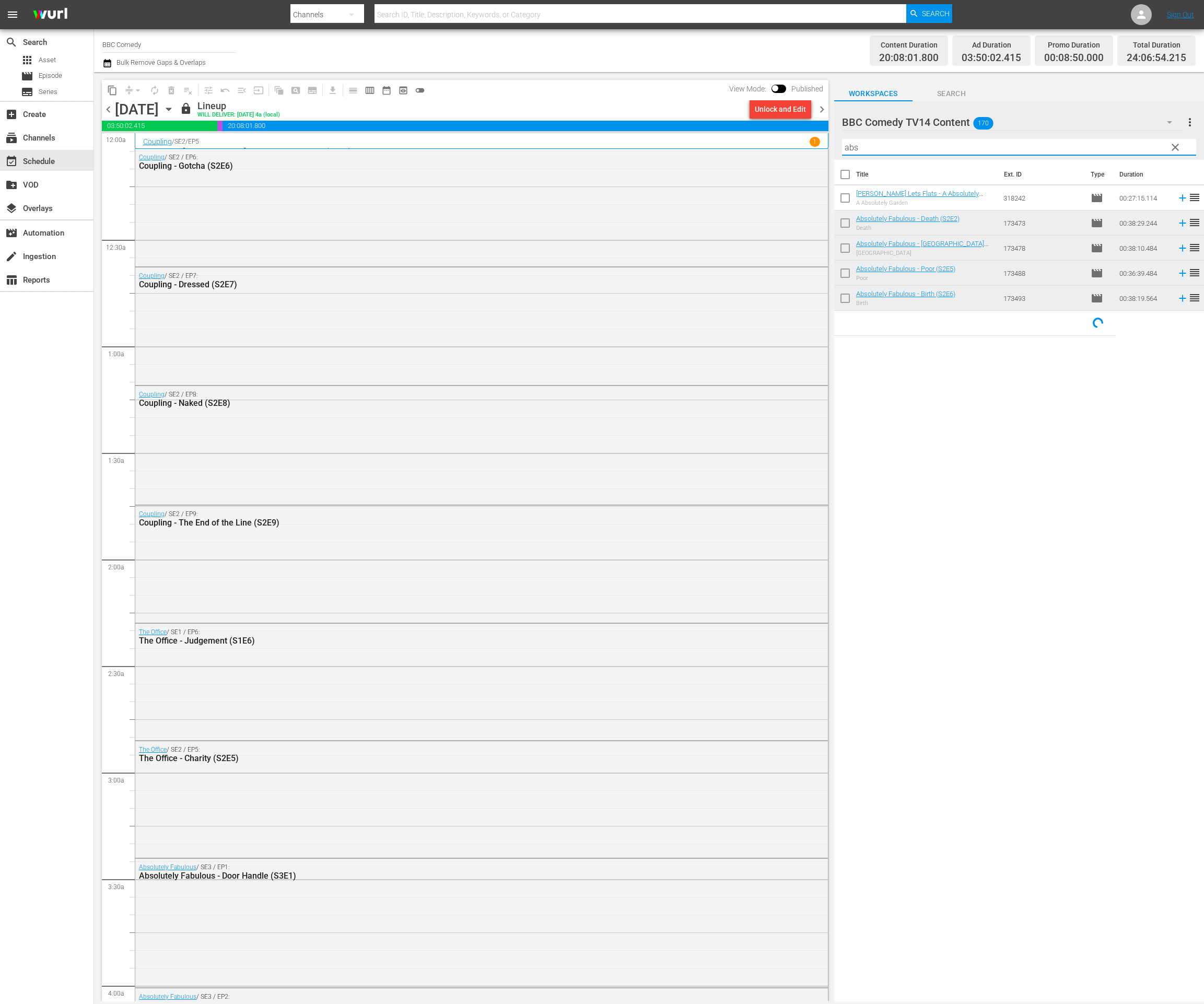
click at [975, 440] on div "Title Ext. ID Type Duration Stath Lets Flats - A Absolutely Garden (S1E2) A Abs…" at bounding box center [1019, 581] width 370 height 843
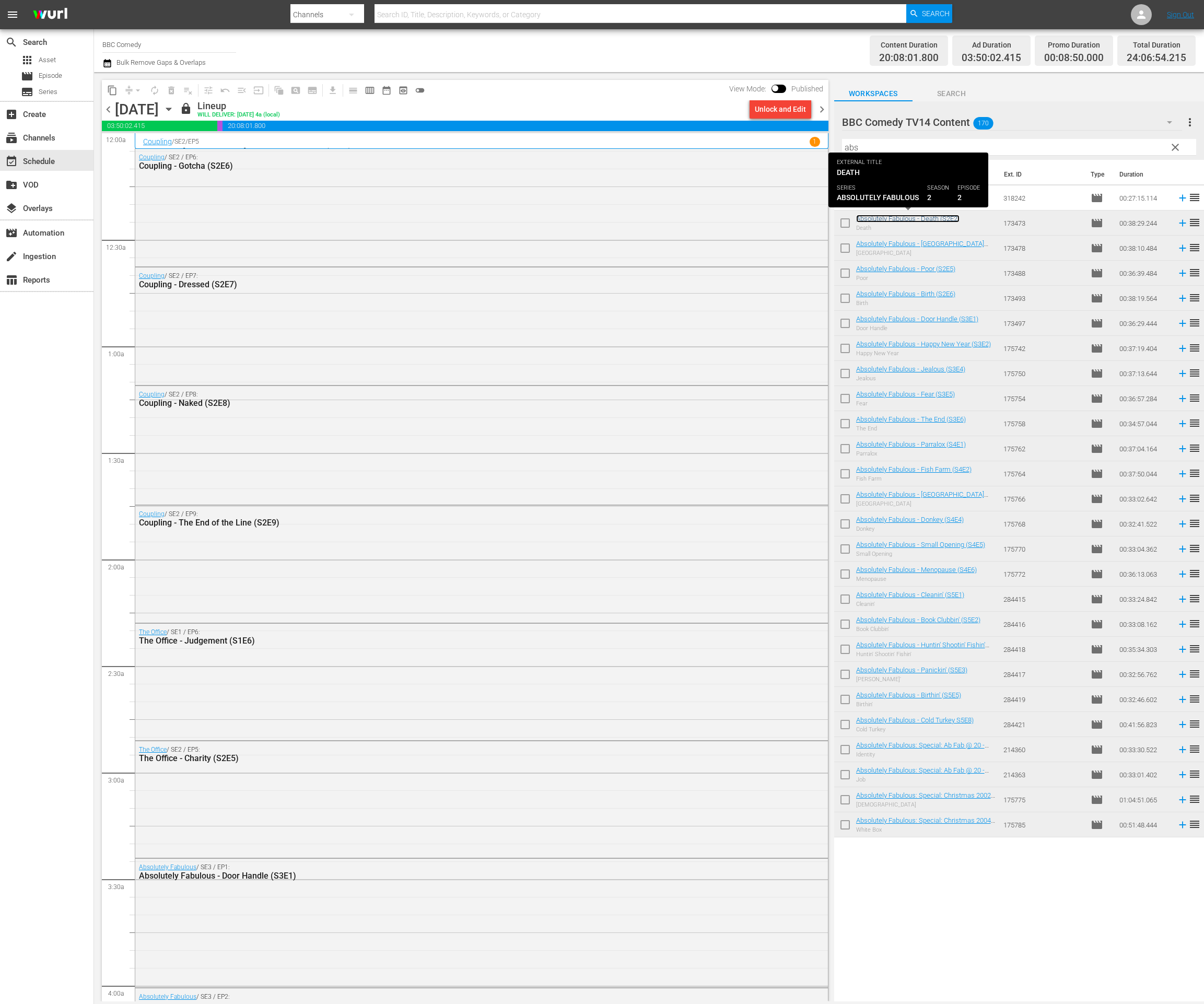
click at [929, 220] on link "Absolutely Fabulous - Death (S2E2)" at bounding box center [908, 218] width 104 height 8
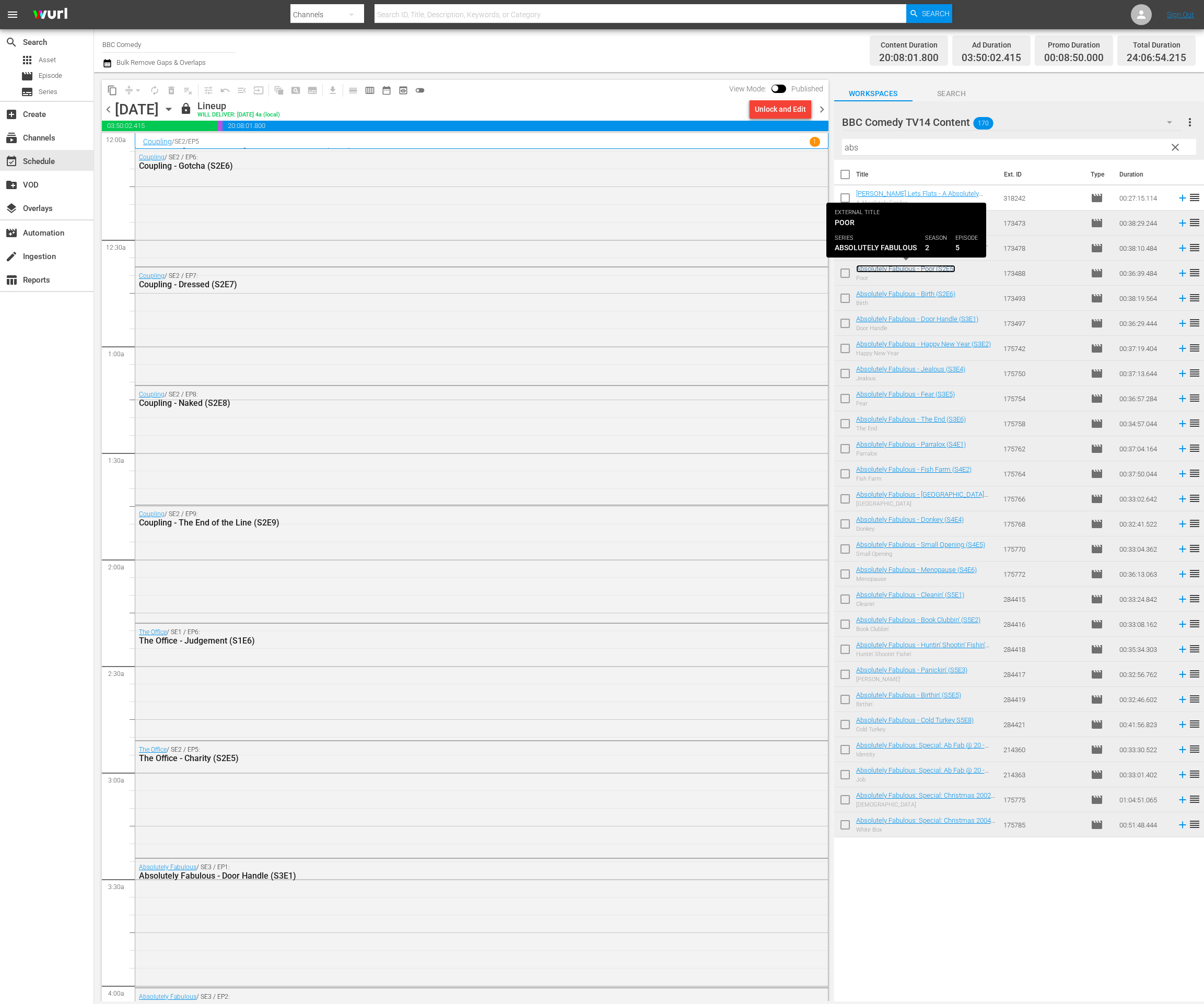
click at [929, 268] on link "Absolutely Fabulous - Poor (S2E5)" at bounding box center [905, 268] width 100 height 8
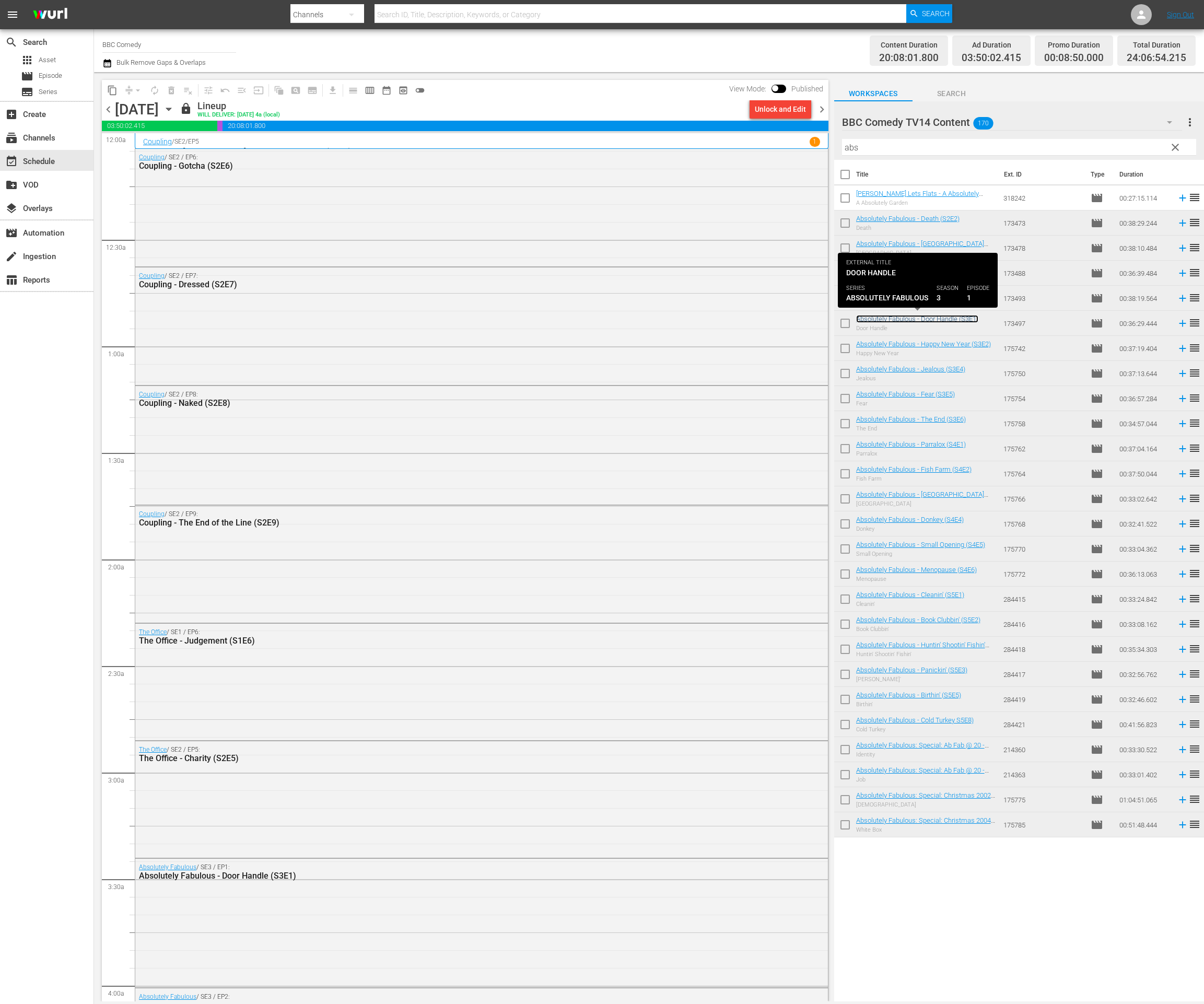
click at [935, 319] on link "Absolutely Fabulous - Door Handle (S3E1)" at bounding box center [917, 318] width 122 height 8
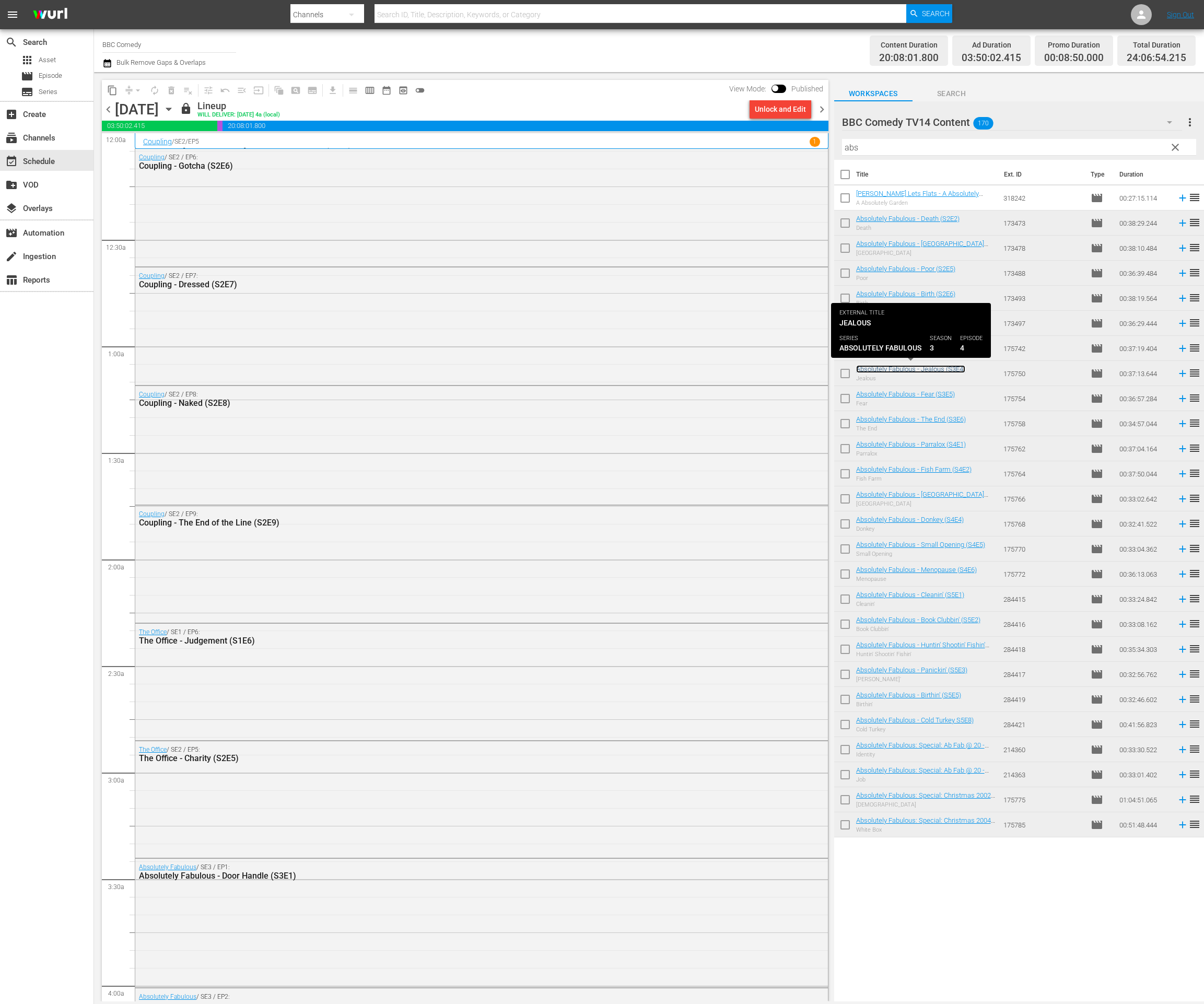
click at [936, 373] on link "Absolutely Fabulous - Jealous (S3E4)" at bounding box center [910, 368] width 109 height 8
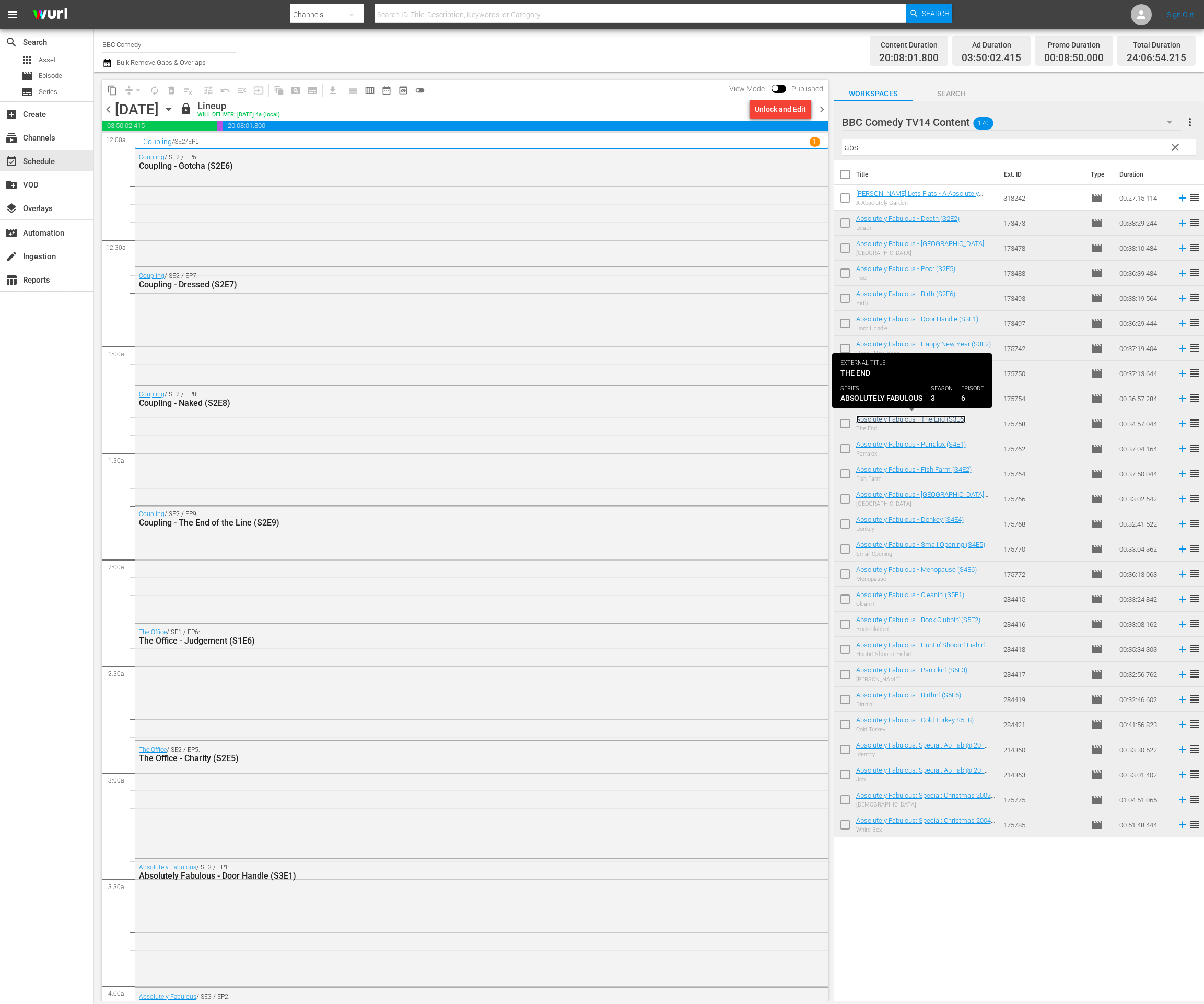
click at [938, 418] on link "Absolutely Fabulous - The End (S3E6)" at bounding box center [910, 418] width 109 height 8
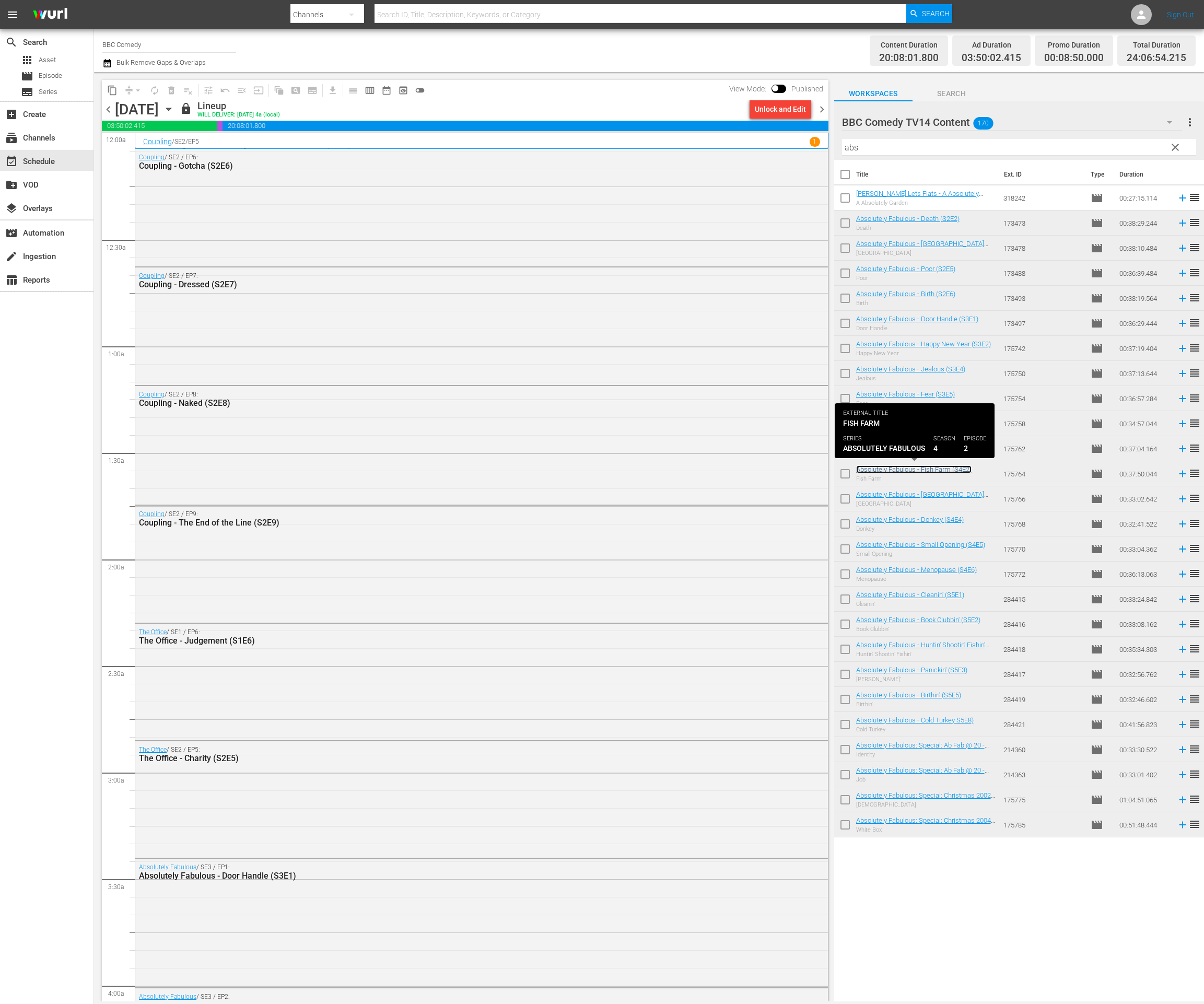
click at [937, 471] on link "Absolutely Fabulous - Fish Farm (S4E2)" at bounding box center [914, 469] width 116 height 8
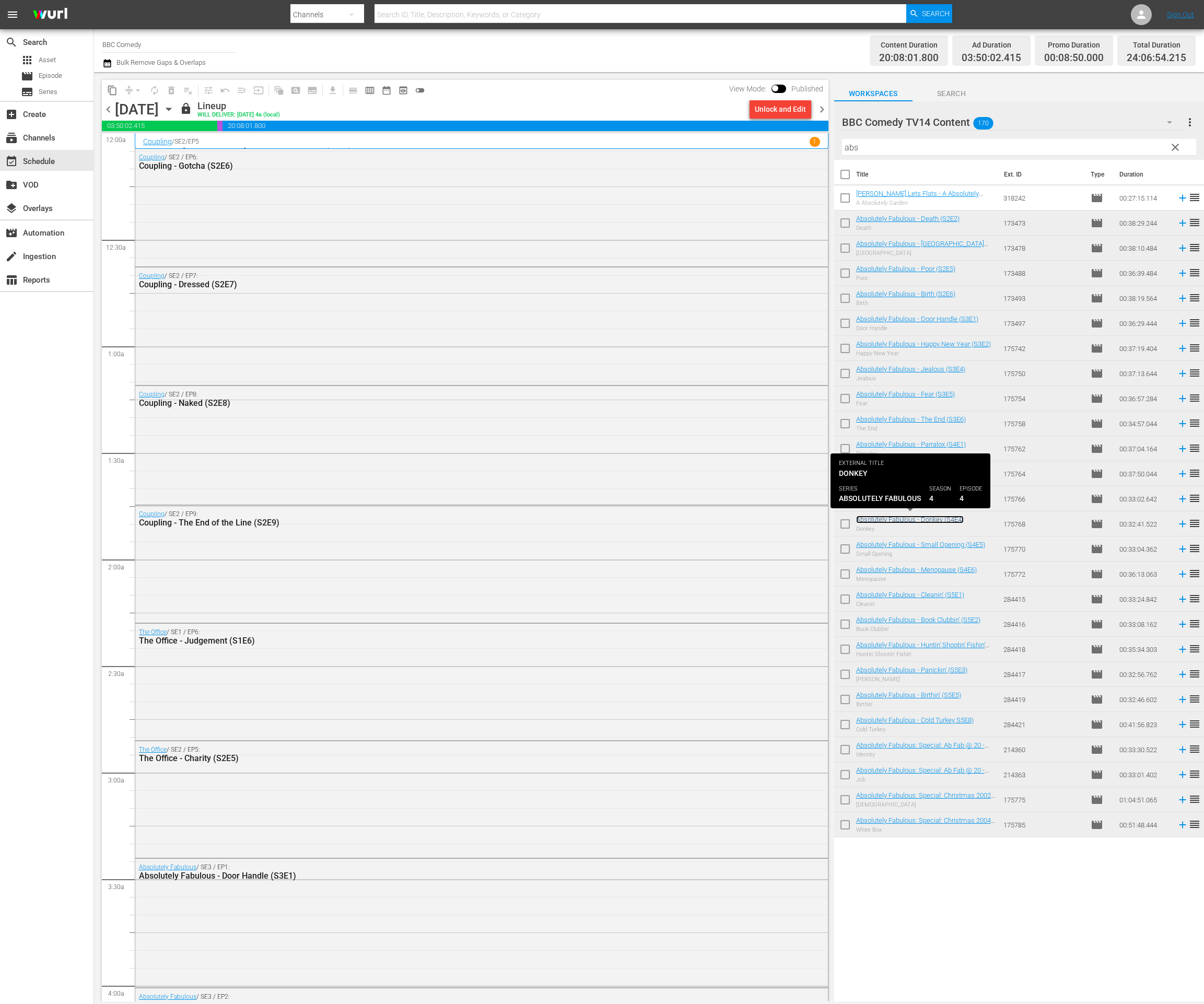
click at [936, 518] on link "Absolutely Fabulous - Donkey (S4E4)" at bounding box center [910, 519] width 107 height 8
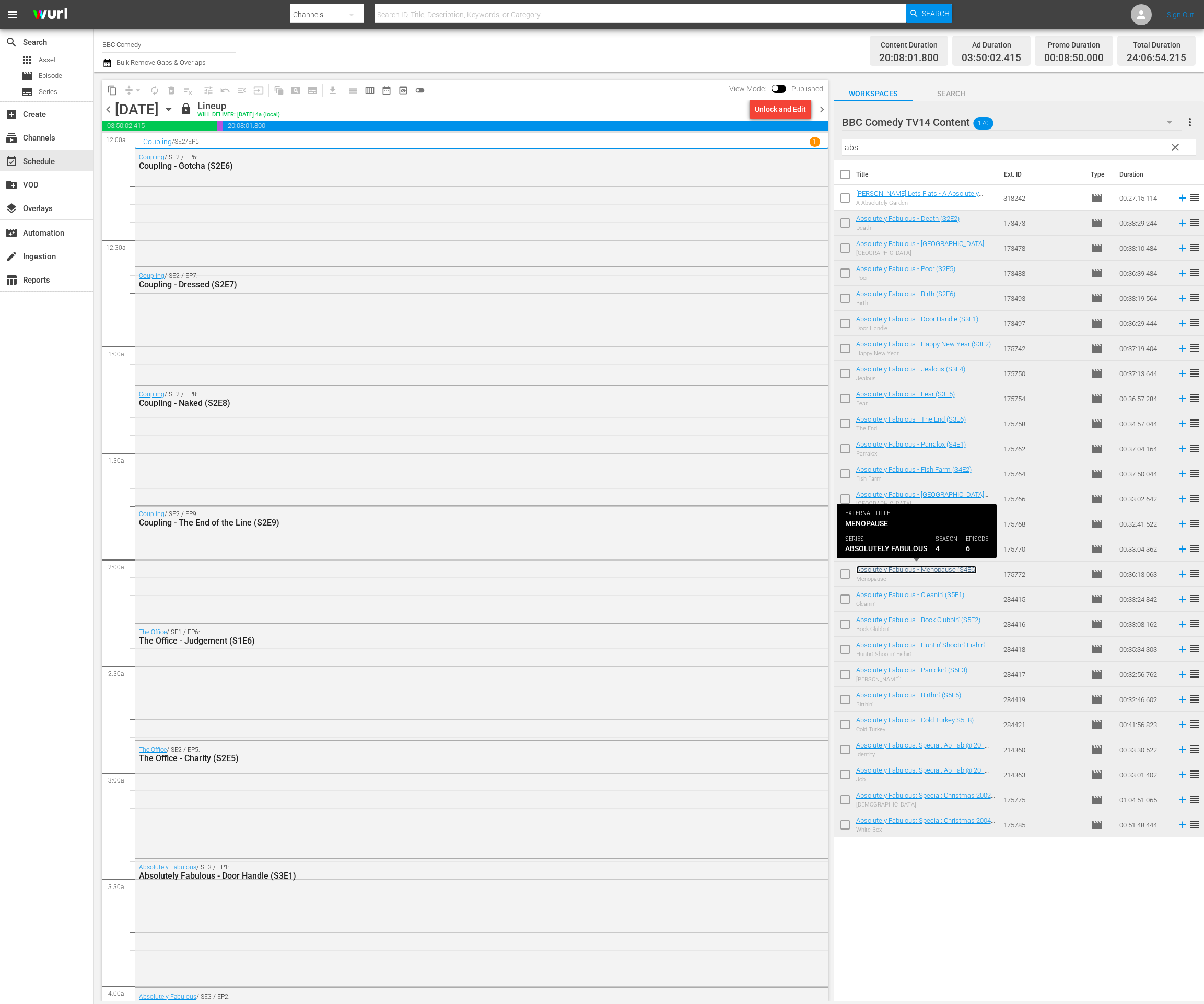
click at [937, 570] on link "Absolutely Fabulous - Menopause (S4E6)" at bounding box center [916, 569] width 121 height 8
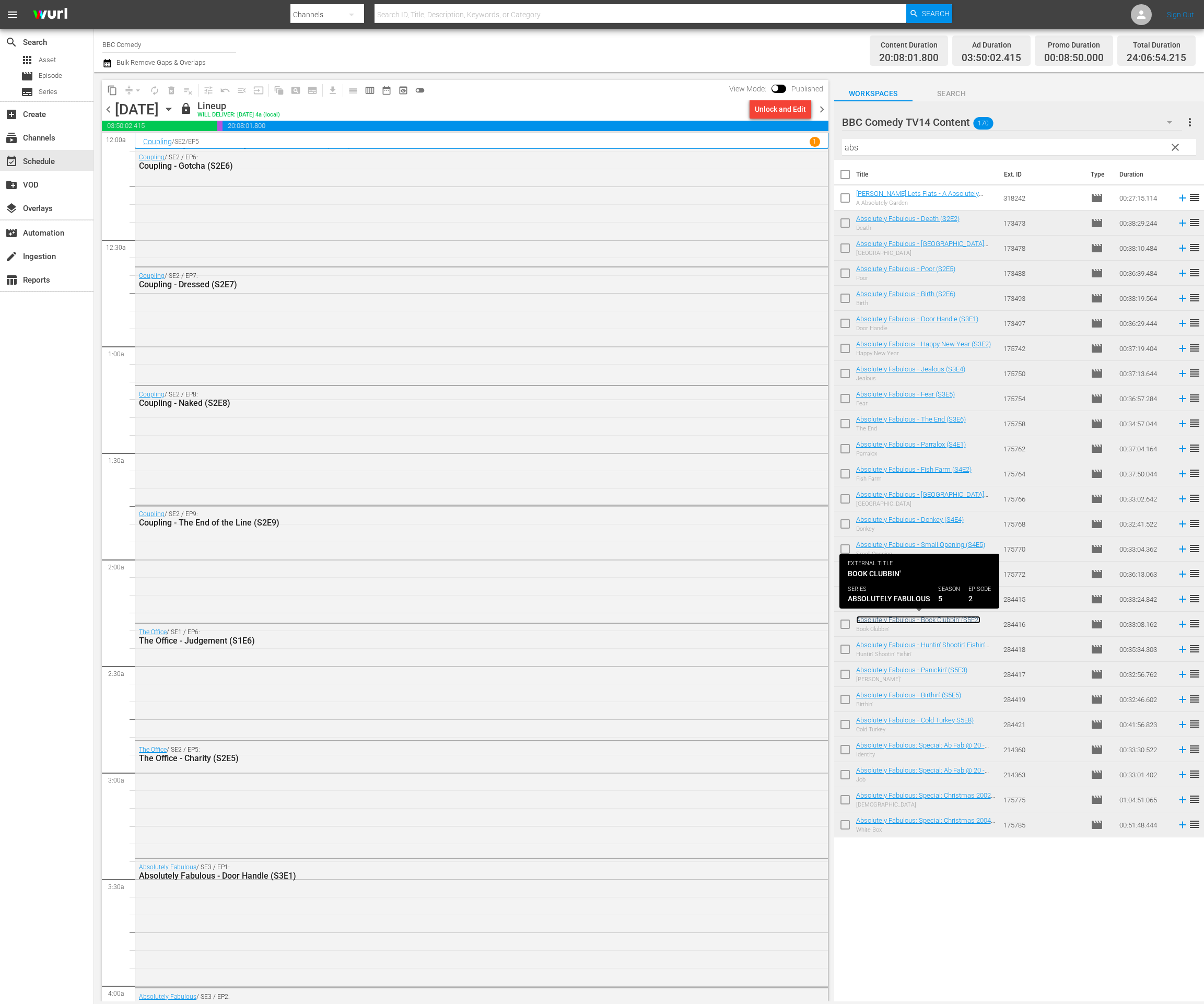
click at [939, 622] on link "Absolutely Fabulous - Book Clubbin' (S5E2)" at bounding box center [918, 619] width 124 height 8
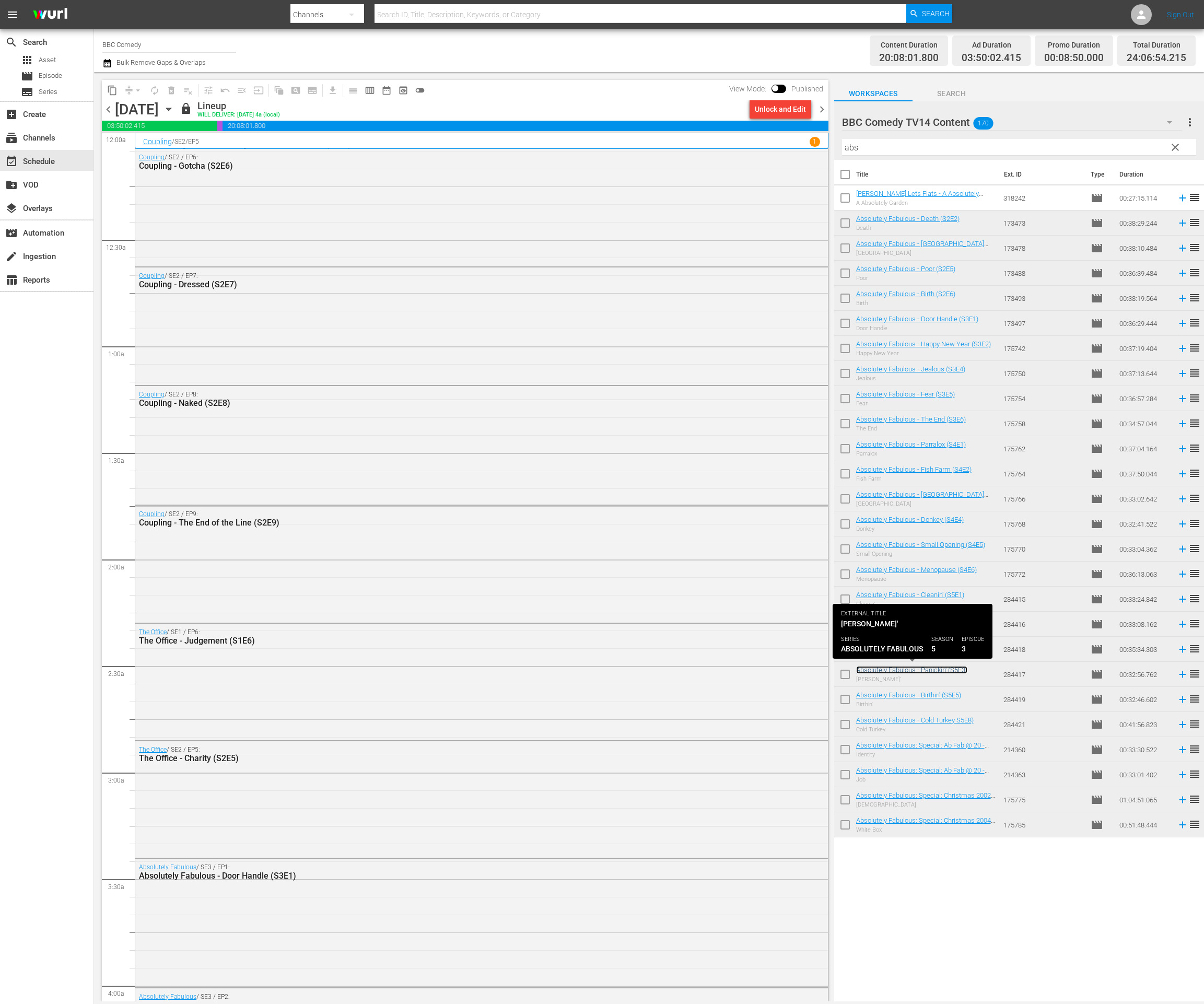
click at [940, 672] on link "Absolutely Fabulous - Panickin' (S5E3)" at bounding box center [912, 670] width 112 height 8
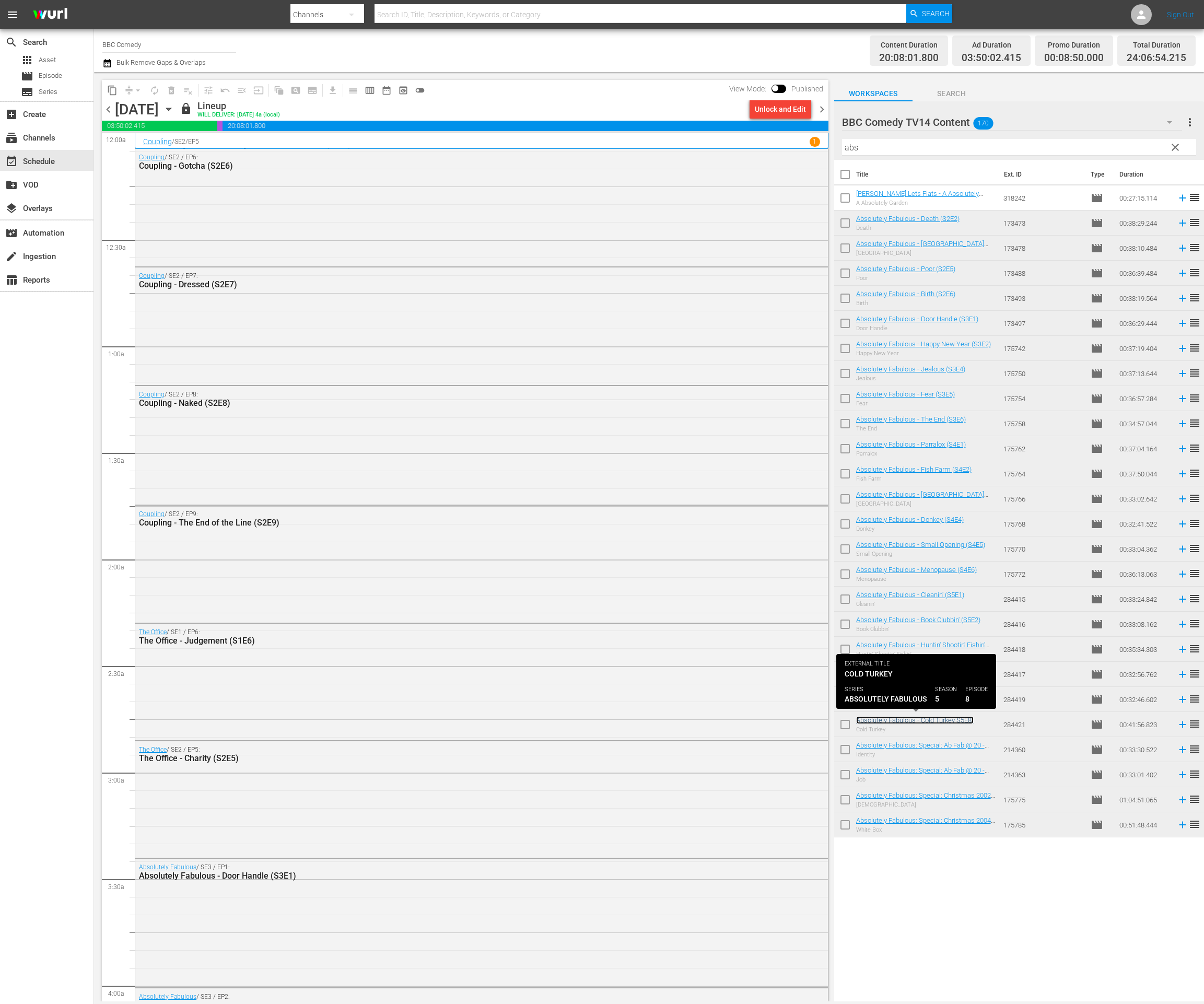
click at [932, 721] on link "Absolutely Fabulous - Cold Turkey S5E8)" at bounding box center [915, 720] width 118 height 8
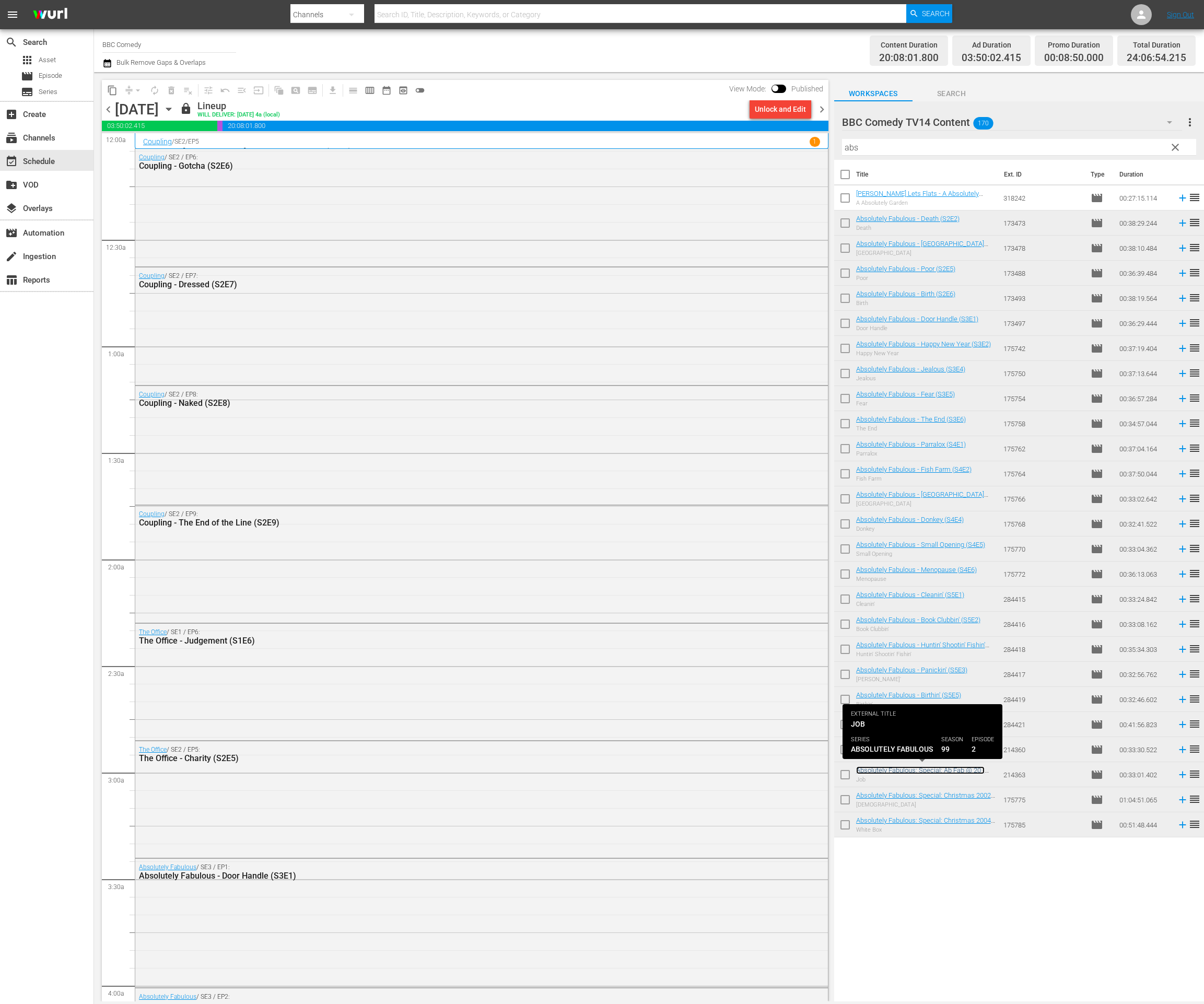
click at [928, 773] on link "Absolutely Fabulous: Special: Ab Fab @ 20 - Job (S0E2)" at bounding box center [920, 774] width 128 height 16
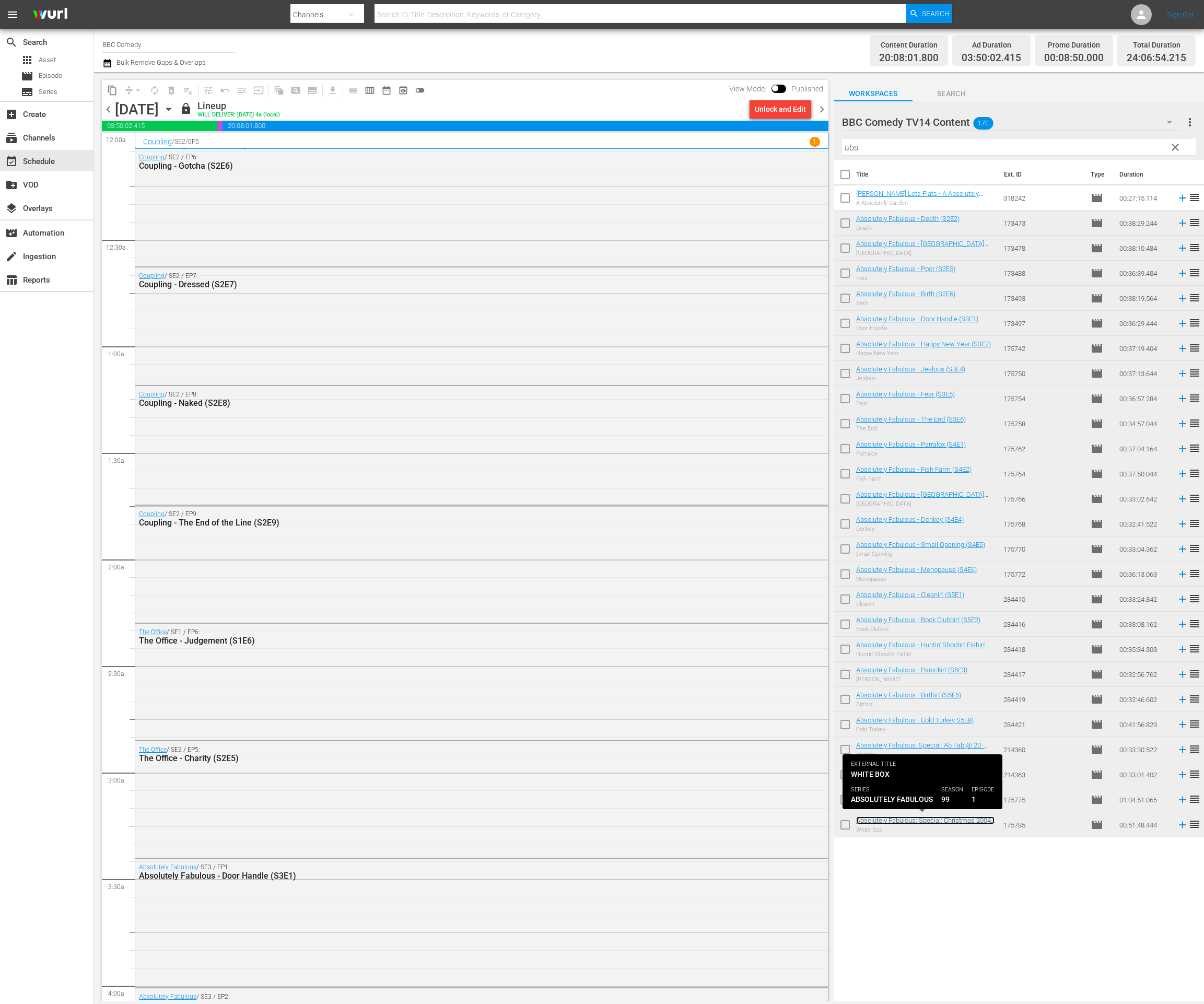
click at [927, 819] on link "Absolutely Fabulous: Special: Christmas 2004 - Whtie Box (S0E1)" at bounding box center [925, 824] width 138 height 16
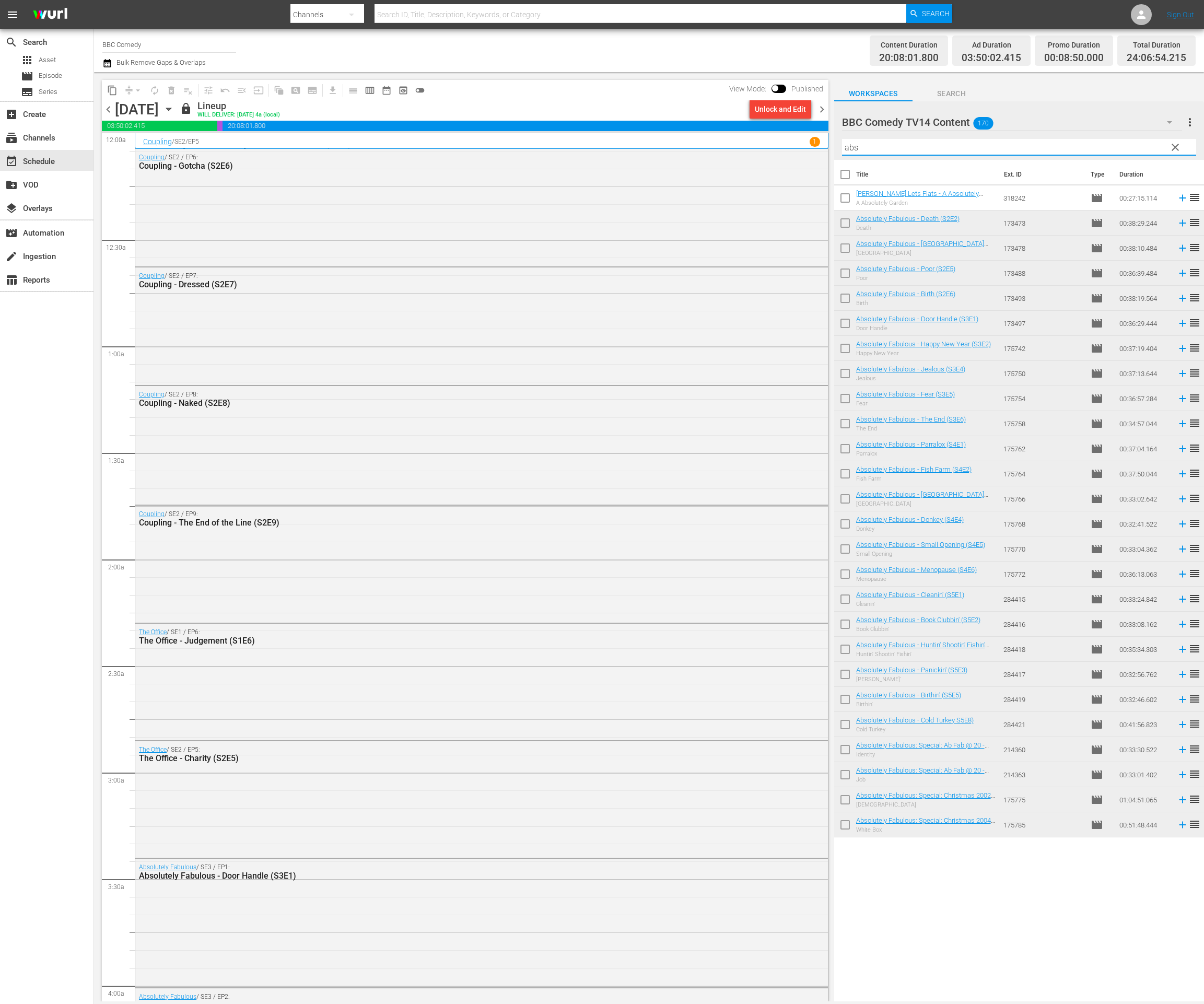
drag, startPoint x: 898, startPoint y: 147, endPoint x: 778, endPoint y: 136, distance: 120.5
click at [778, 136] on div "content_copy compress arrow_drop_down autorenew_outlined delete_forever_outline…" at bounding box center [649, 536] width 1110 height 929
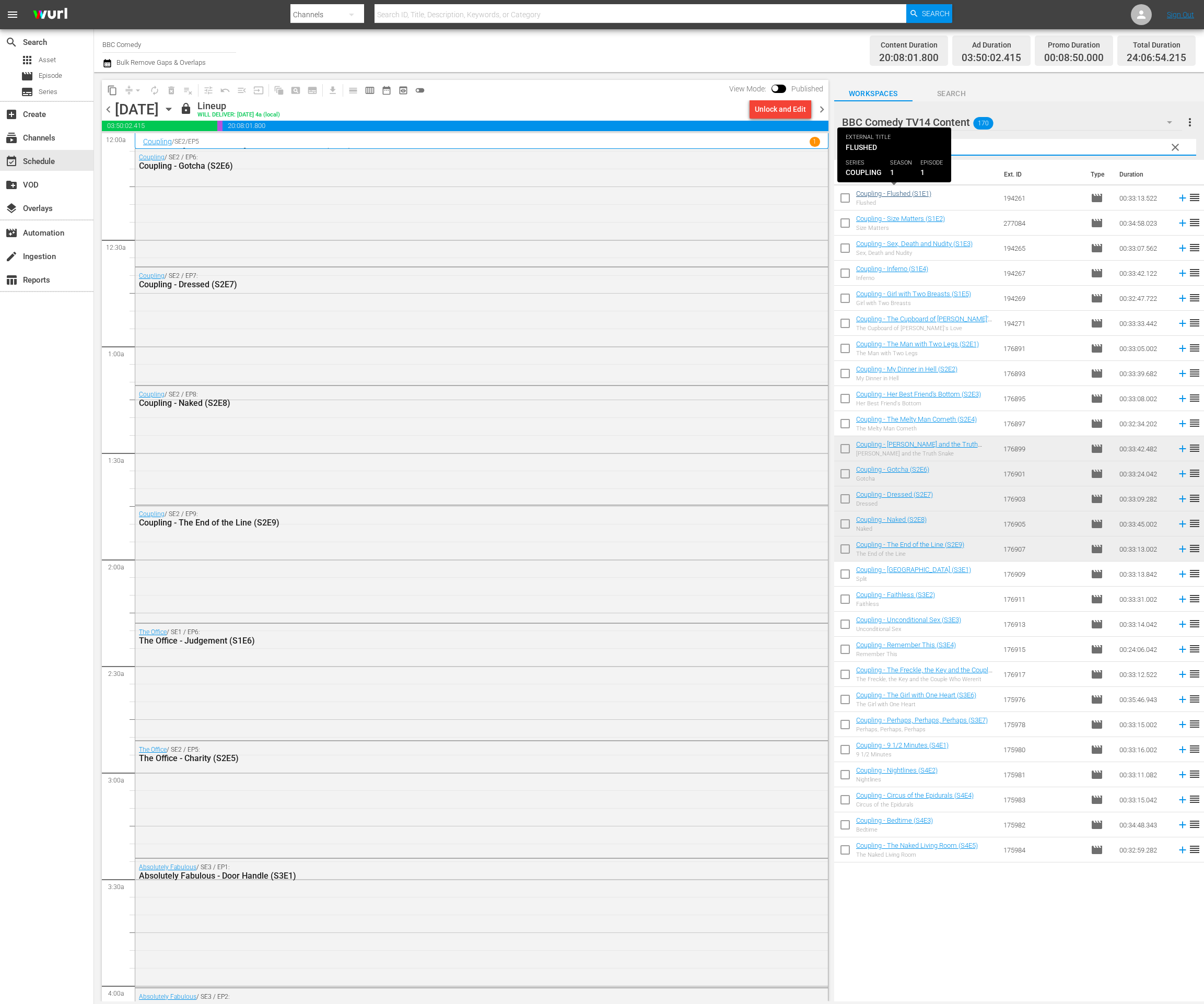
type input "coup"
click at [879, 192] on link "Coupling - Flushed (S1E1)" at bounding box center [893, 193] width 76 height 8
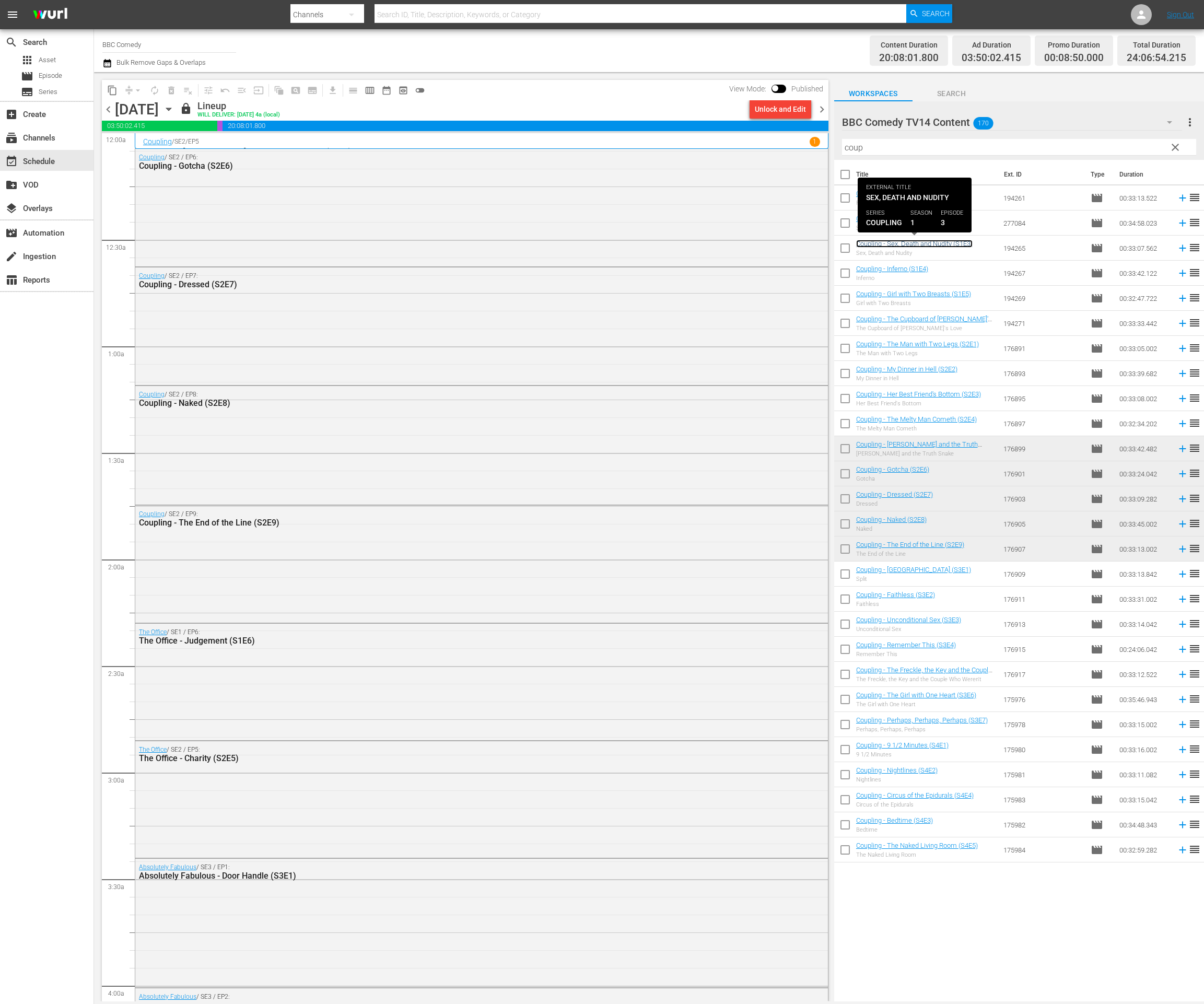
click at [879, 242] on link "Coupling - Sex, Death and Nudity (S1E3)" at bounding box center [914, 243] width 116 height 8
click at [879, 294] on link "Coupling - Girl with Two Breasts (S1E5)" at bounding box center [913, 294] width 115 height 8
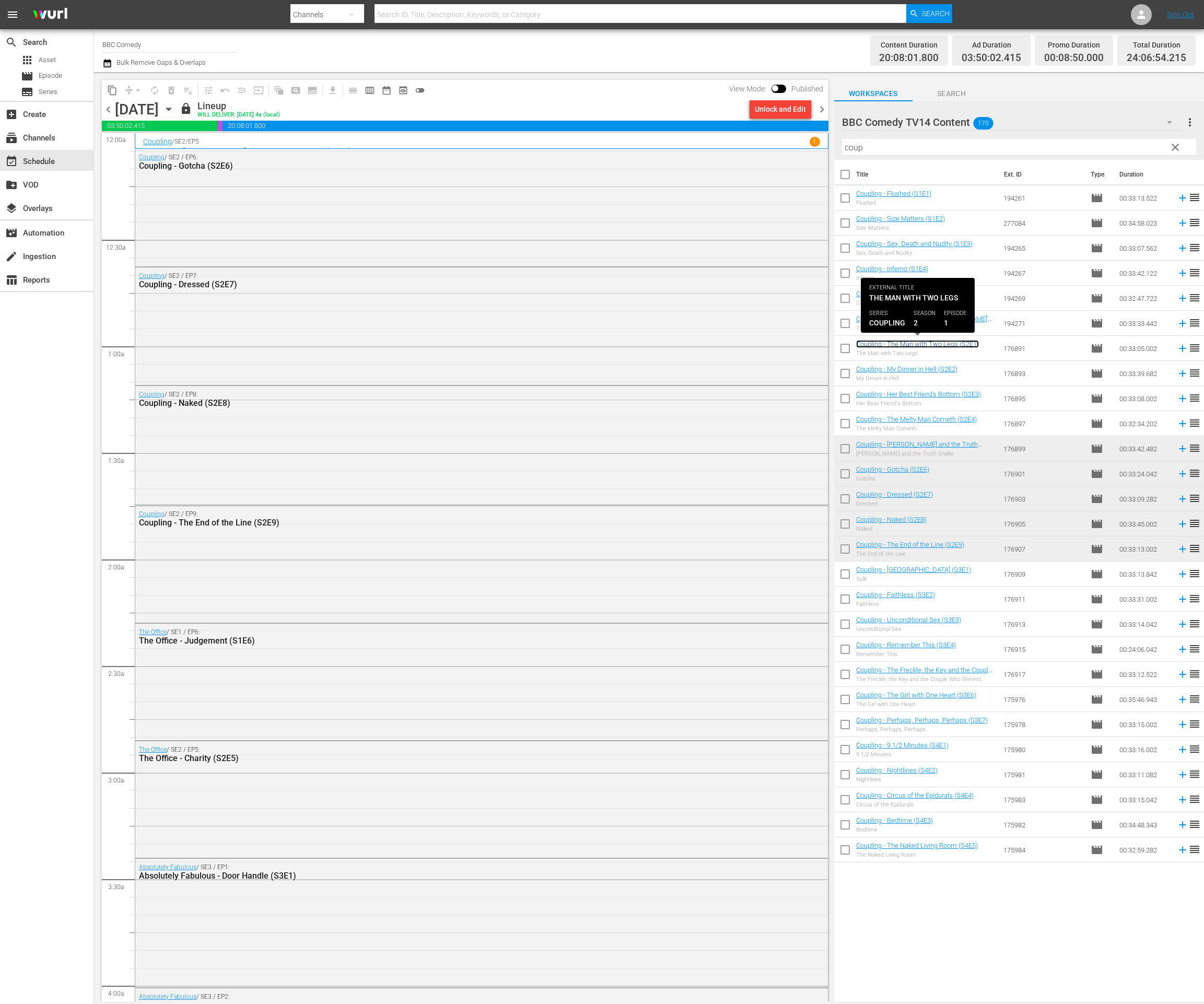
click at [878, 344] on link "Coupling - The Man with Two Legs (S2E1)" at bounding box center [917, 344] width 123 height 8
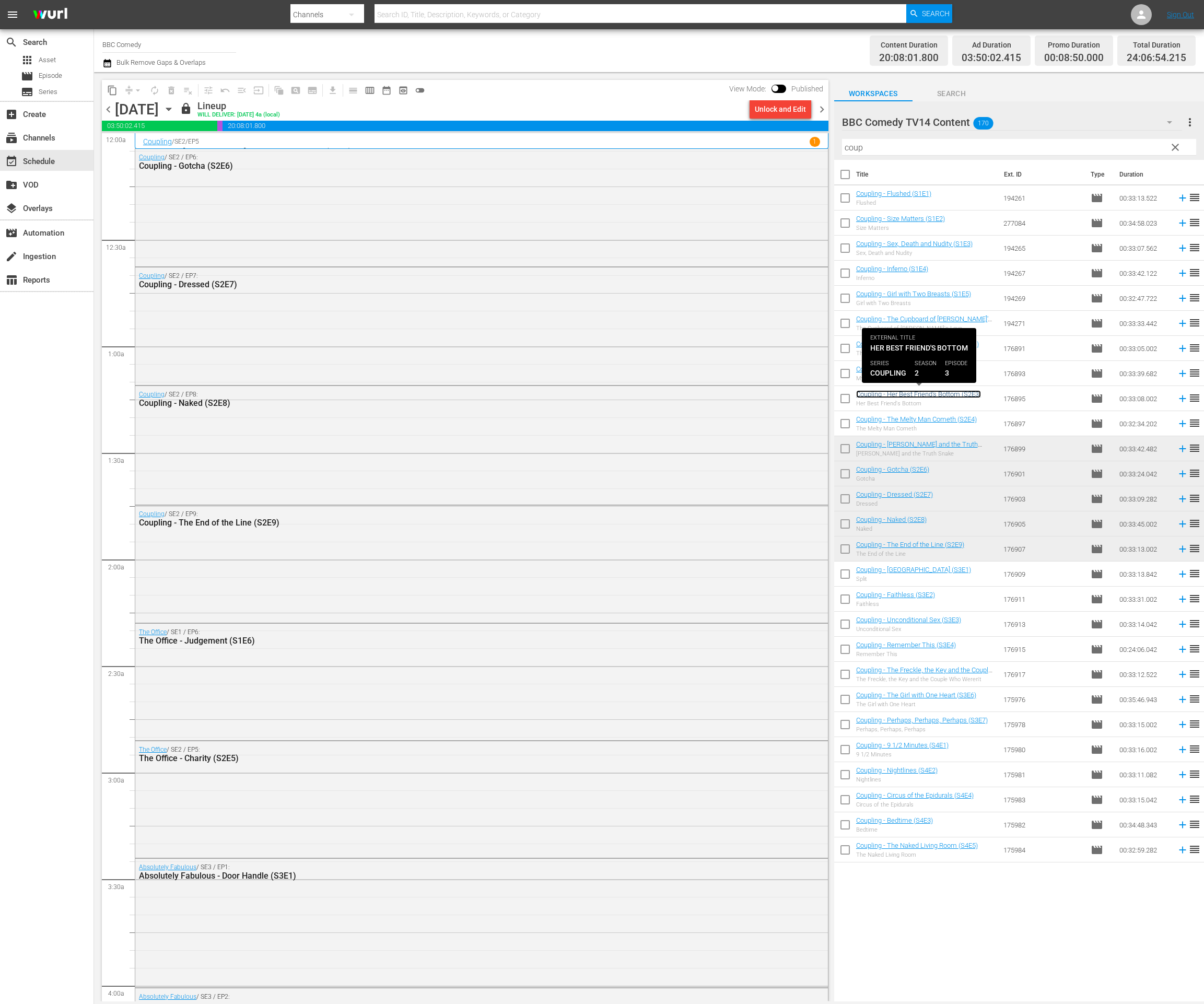
click at [880, 393] on link "Coupling - Her Best Friend's Bottom (S2E3)" at bounding box center [918, 394] width 125 height 8
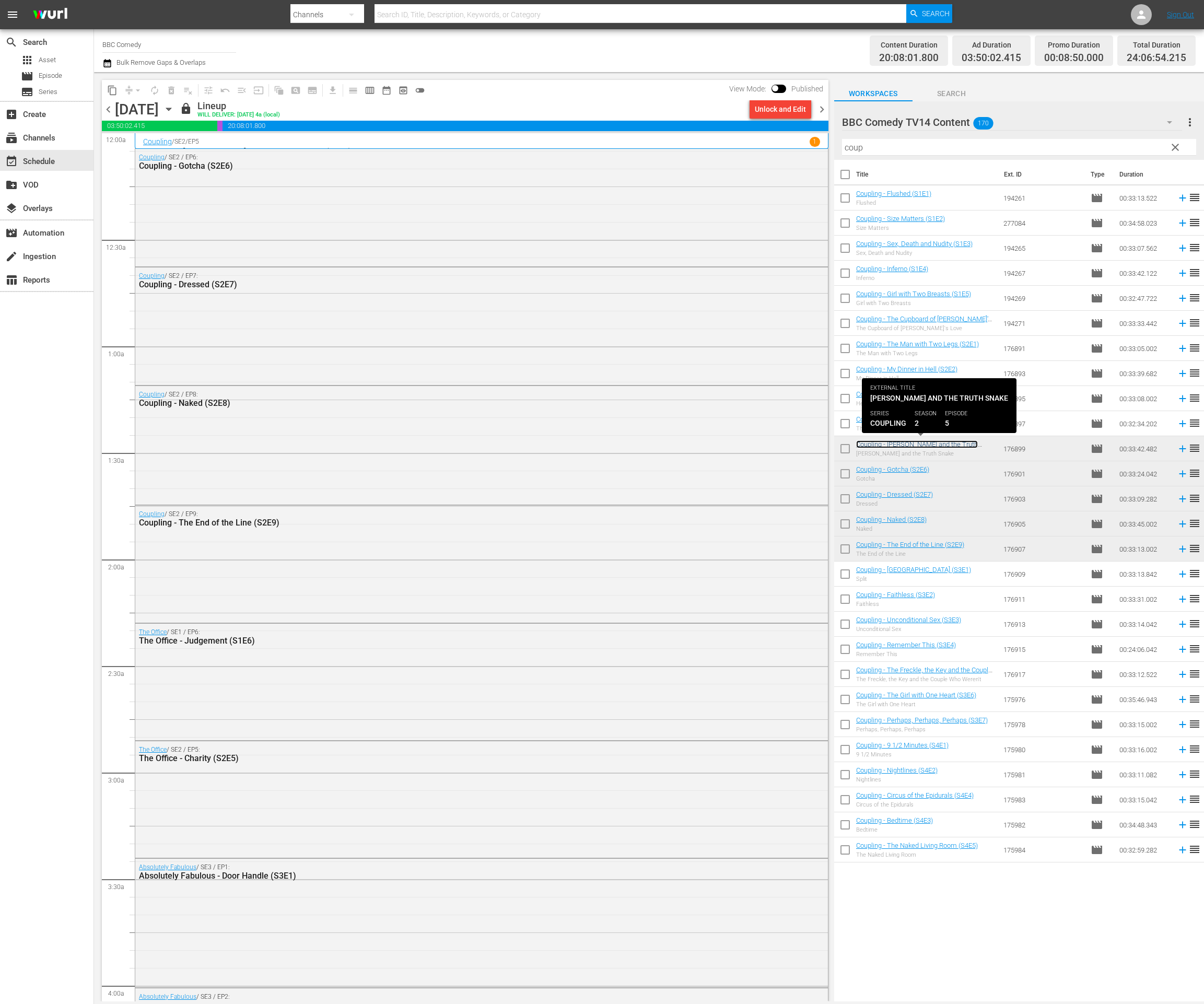
click at [884, 445] on link "Coupling - Jane and the Truth Snake (S2E5)" at bounding box center [917, 448] width 121 height 16
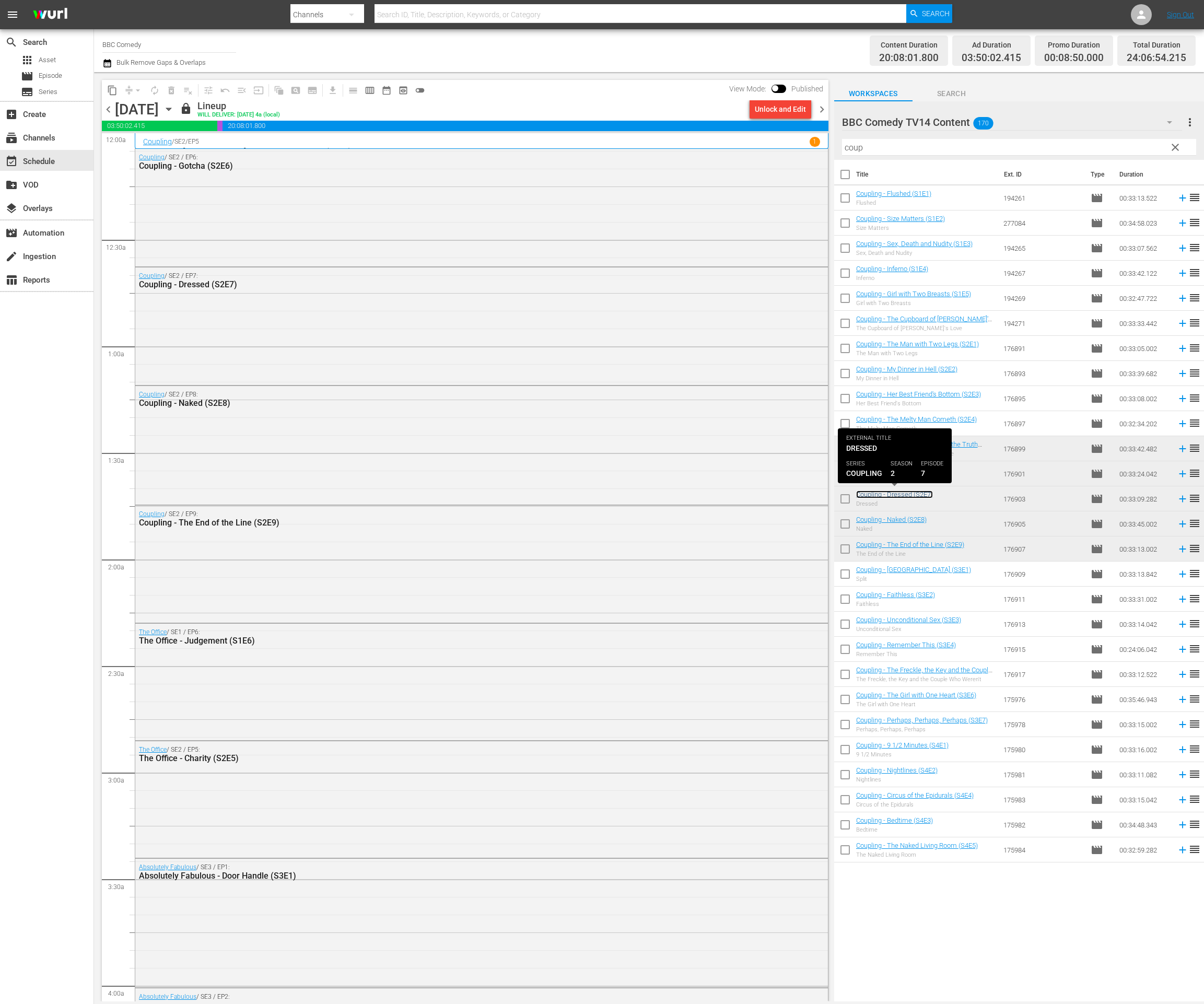
click at [884, 495] on link "Coupling - Dressed (S2E7)" at bounding box center [894, 494] width 77 height 8
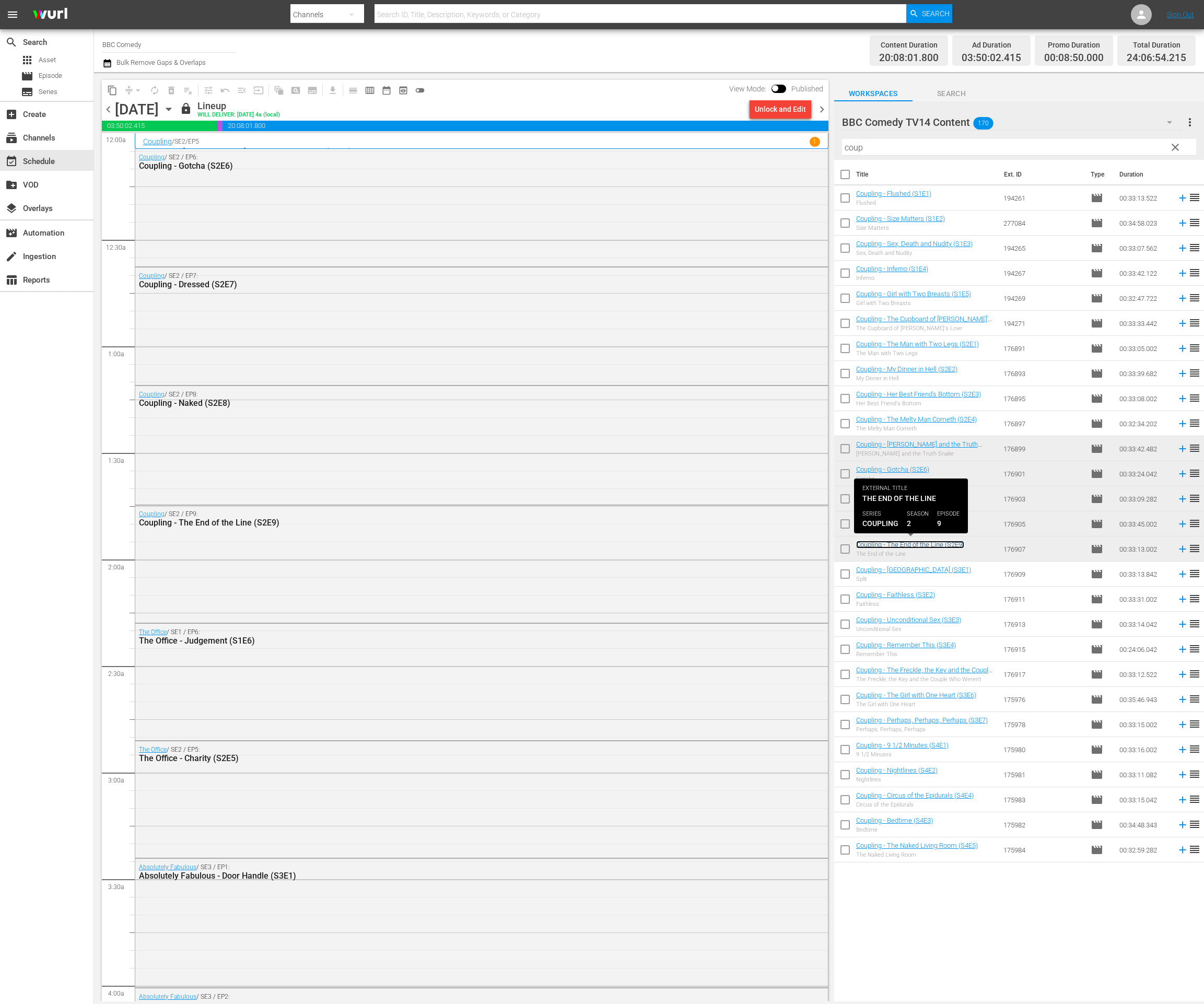
click at [884, 546] on link "Coupling - The End of the Line (S2E9)" at bounding box center [910, 544] width 108 height 8
click at [877, 593] on link "Coupling - Faithless (S3E2)" at bounding box center [896, 594] width 79 height 8
click at [874, 648] on div "Coupling - Remember This (S3E4) Remember This" at bounding box center [905, 649] width 100 height 17
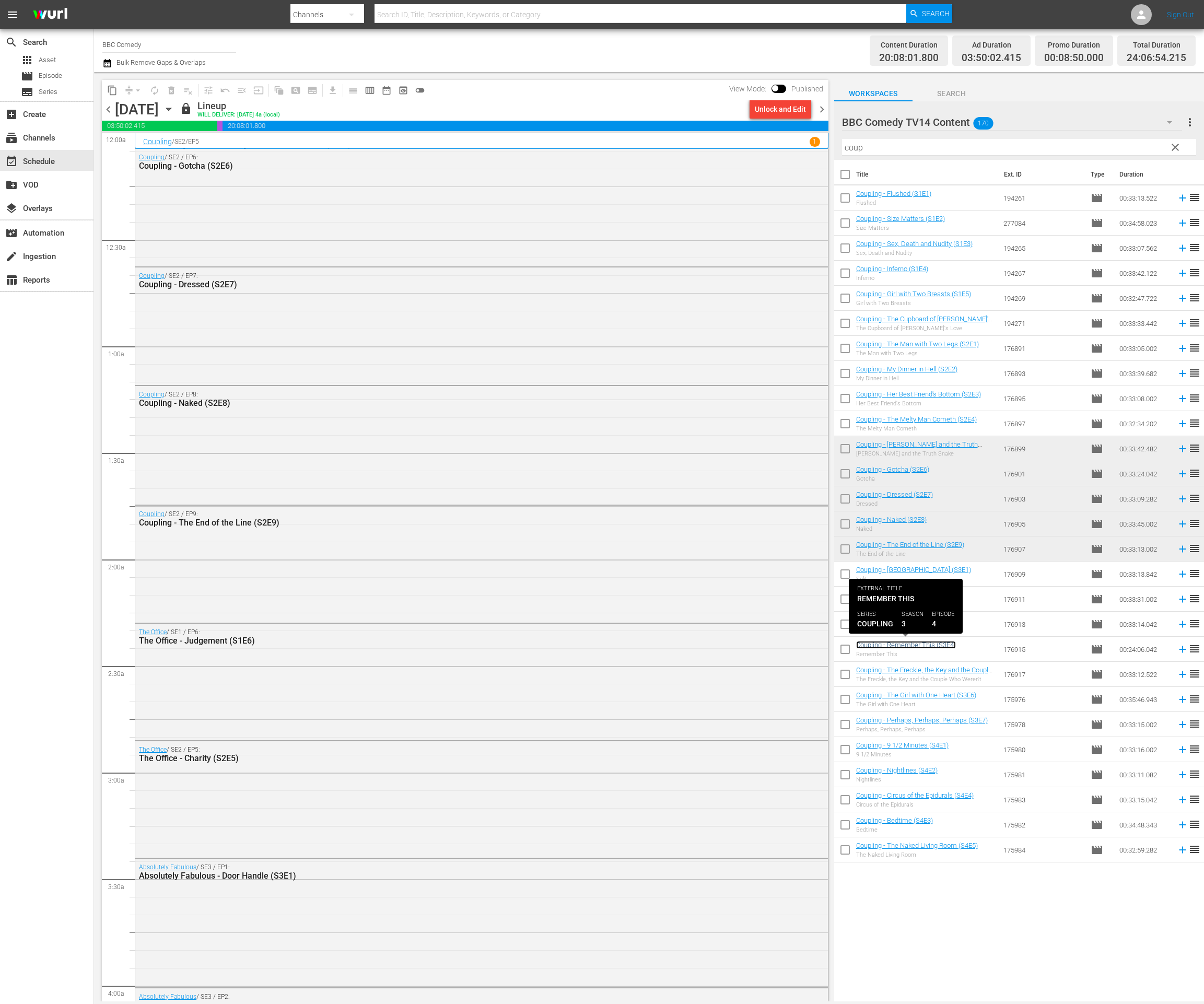
click at [874, 647] on link "Coupling - Remember This (S3E4)" at bounding box center [905, 644] width 100 height 8
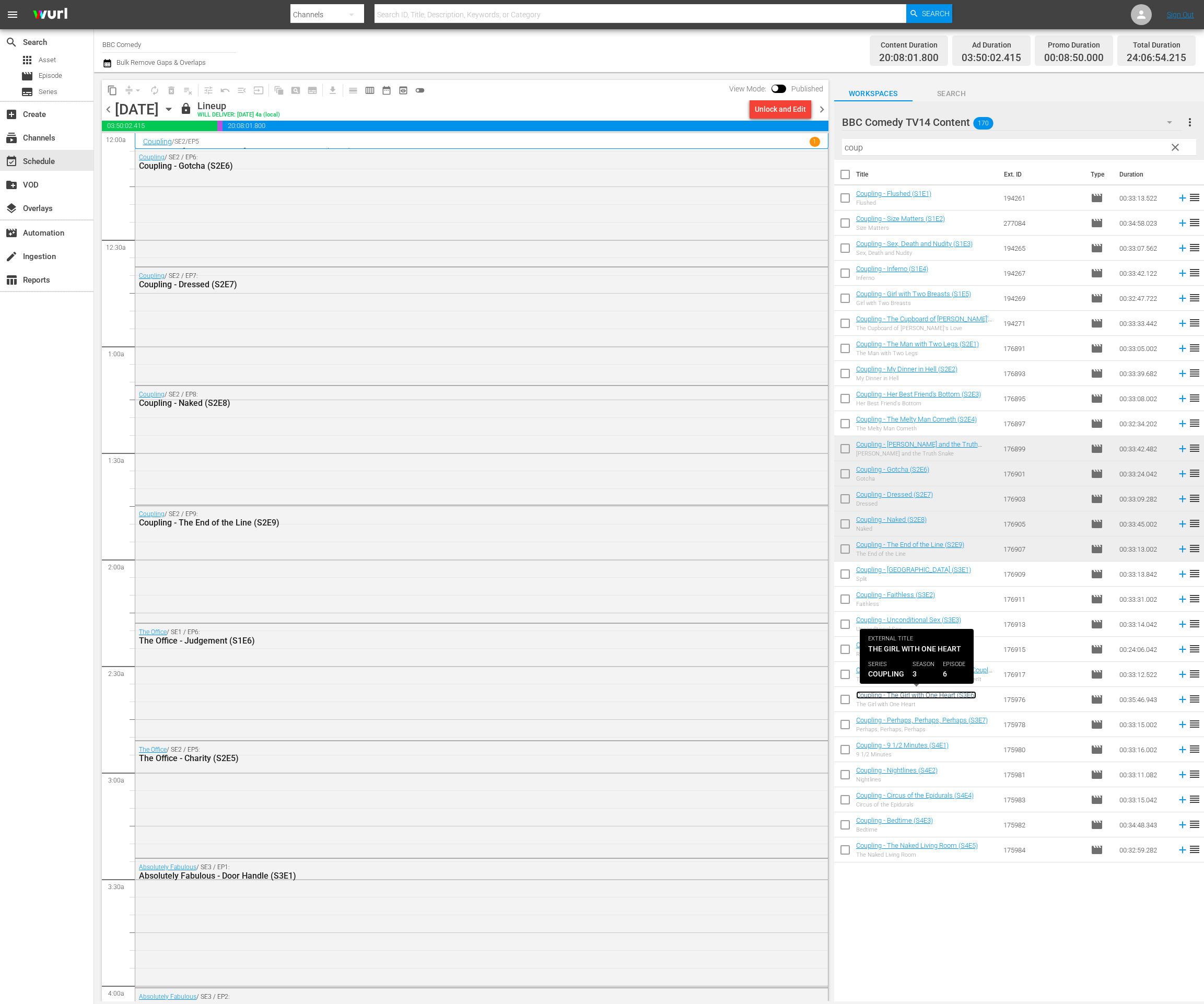
click at [874, 693] on link "Coupling - The Girl with One Heart (S3E6)" at bounding box center [916, 694] width 120 height 8
click at [874, 747] on link "Coupling - 9 1/2 Minutes (S4E1)" at bounding box center [902, 744] width 92 height 8
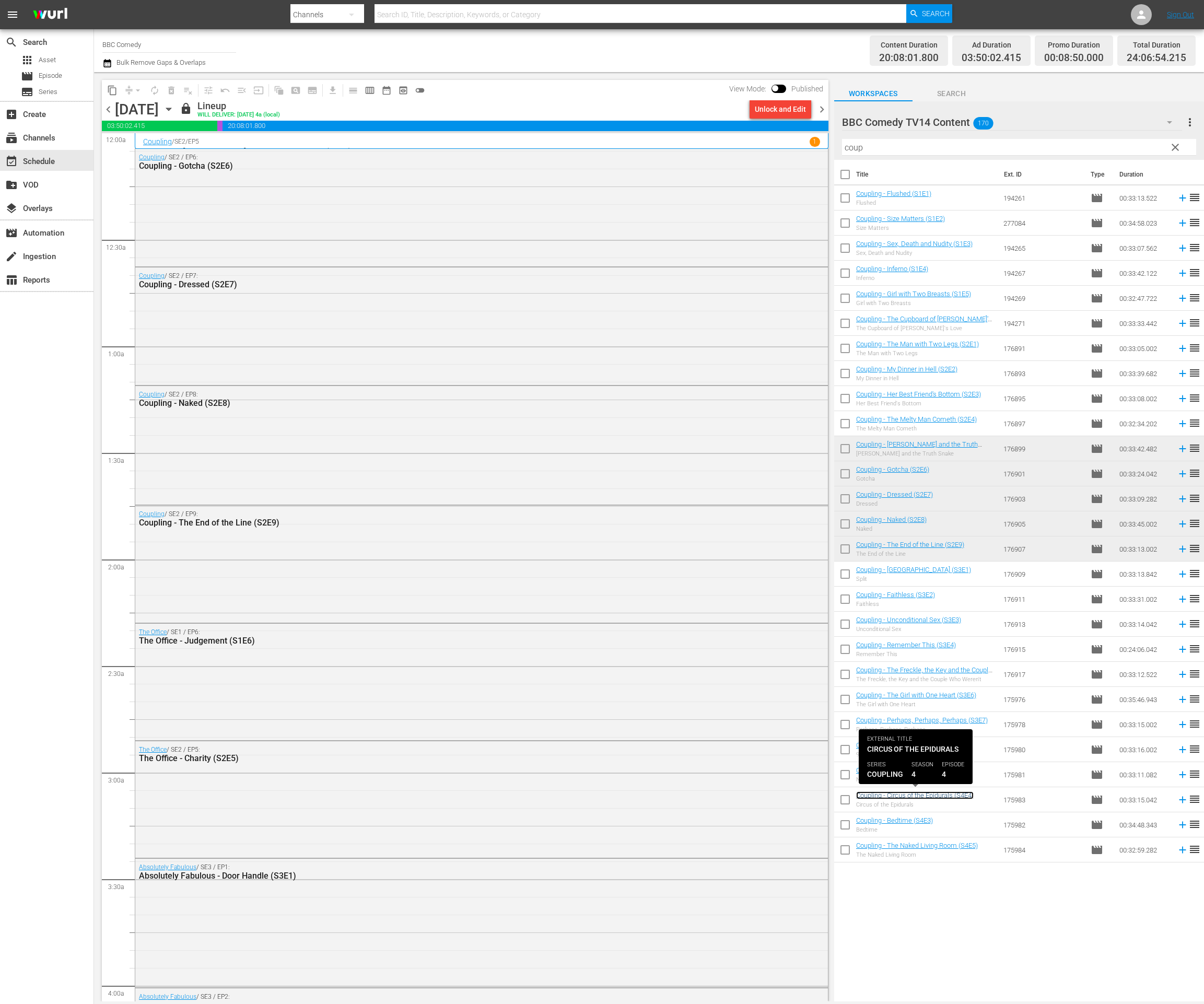
click at [878, 795] on link "Coupling - Circus of the Epidurals (S4E4)" at bounding box center [915, 794] width 118 height 8
click at [882, 845] on link "Coupling - The Naked Living Room (S4E5)" at bounding box center [917, 845] width 121 height 8
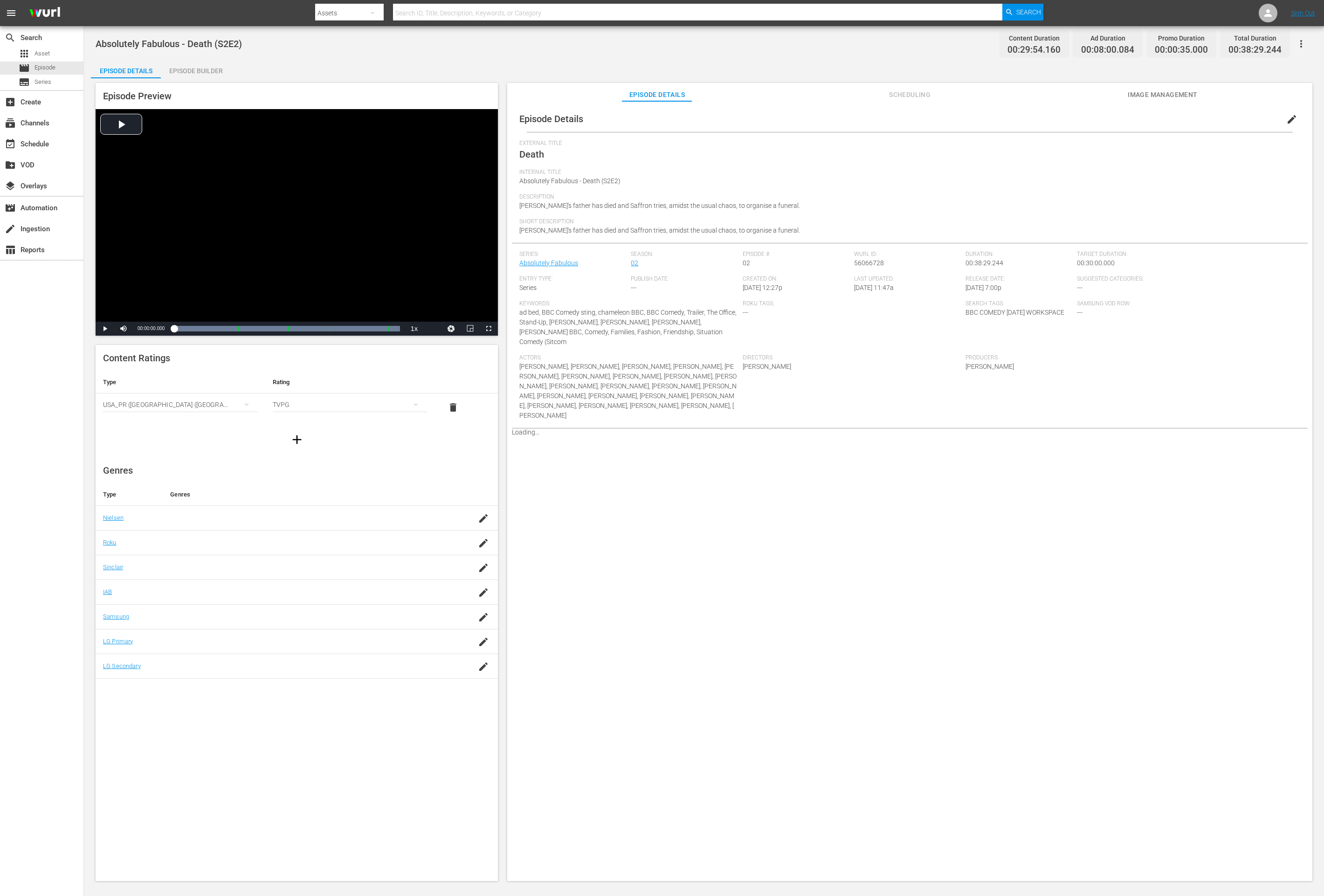
click at [203, 78] on div "Episode Preview Video Player is loading. Play Video Play Mute Current Time 00:0…" at bounding box center [704, 483] width 1226 height 810
click at [205, 71] on div "Episode Builder" at bounding box center [195, 71] width 70 height 23
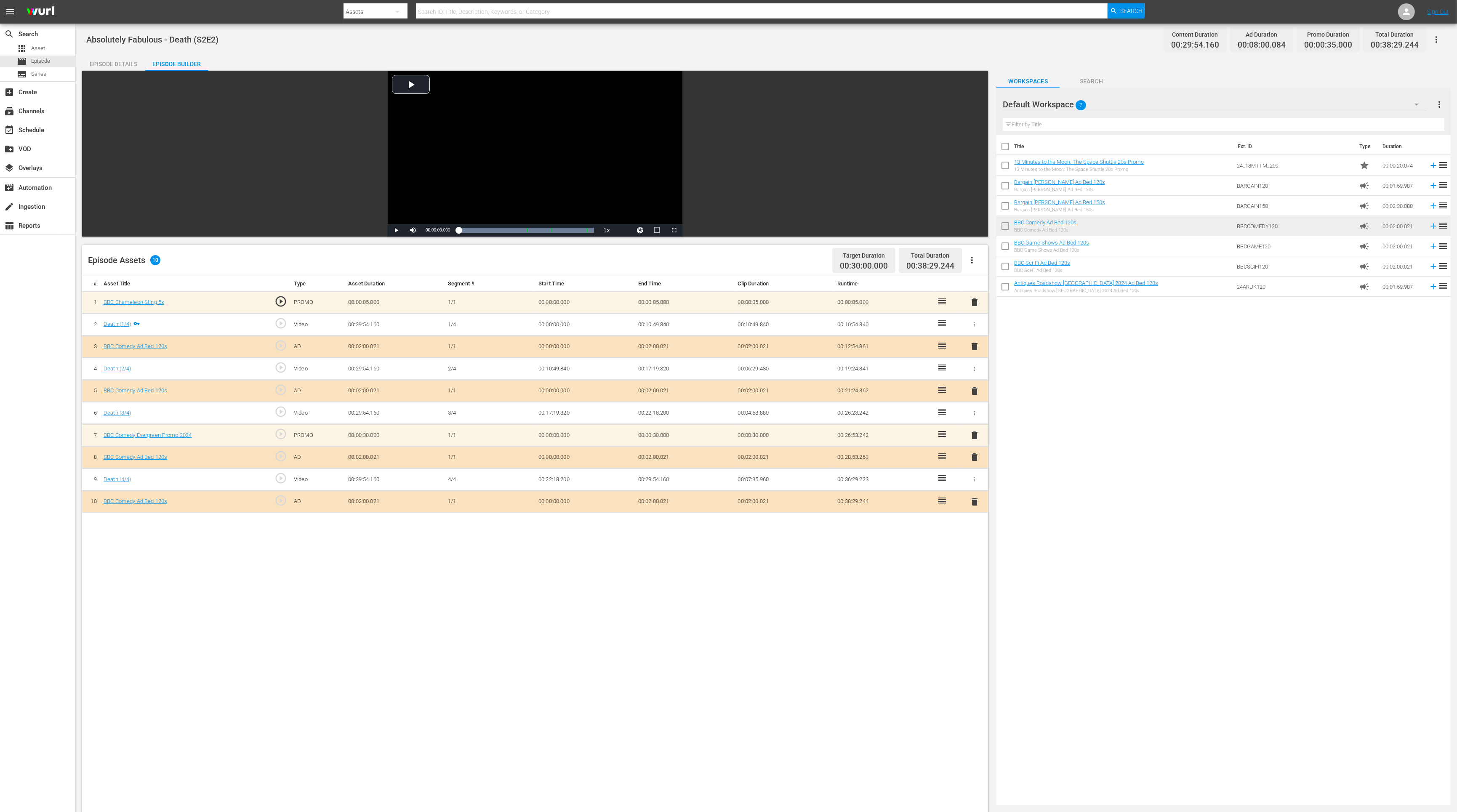
click at [976, 499] on span "delete" at bounding box center [975, 502] width 10 height 10
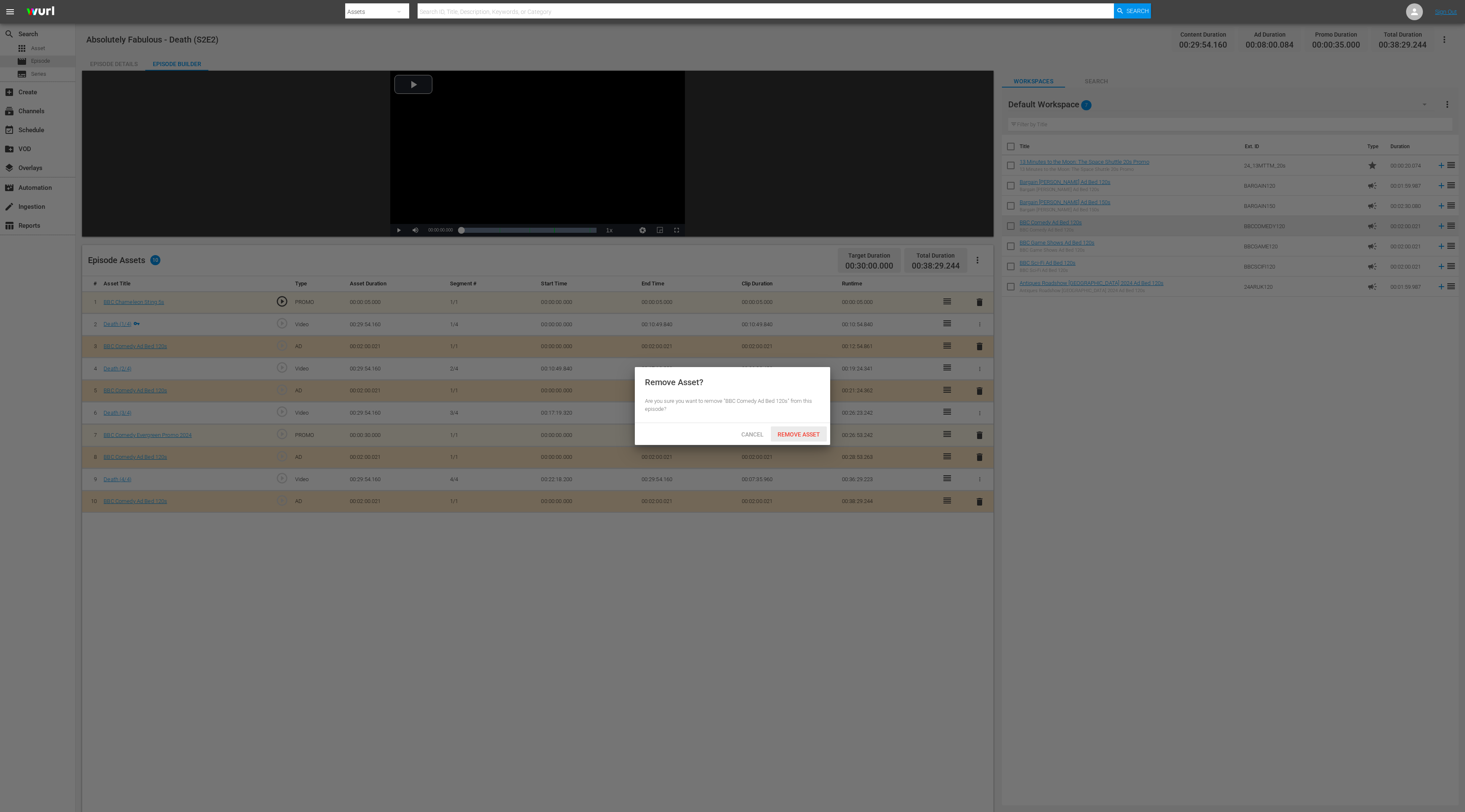
click at [808, 433] on span "Remove Asset" at bounding box center [798, 434] width 56 height 7
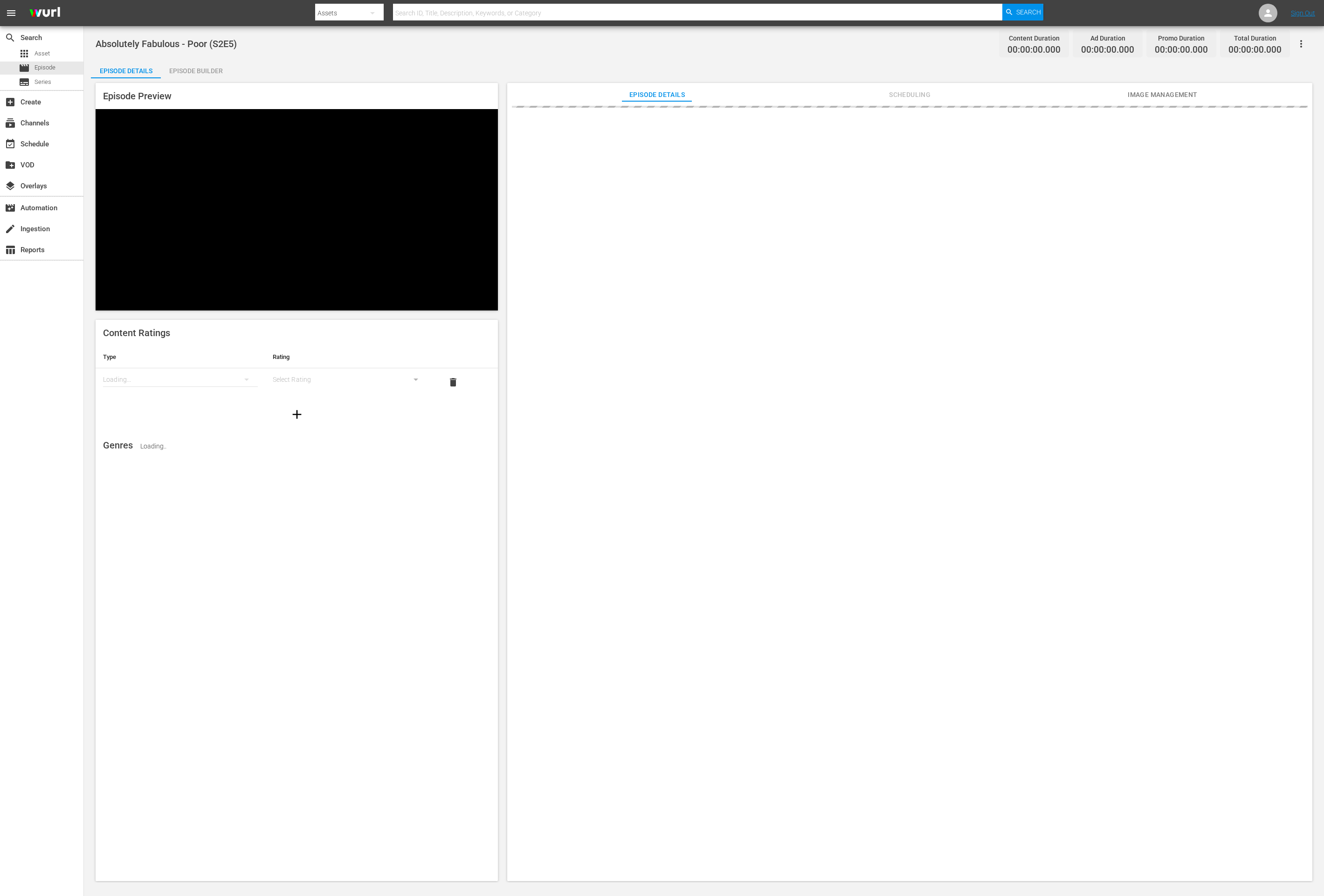
click at [193, 64] on div "Episode Builder" at bounding box center [195, 71] width 70 height 23
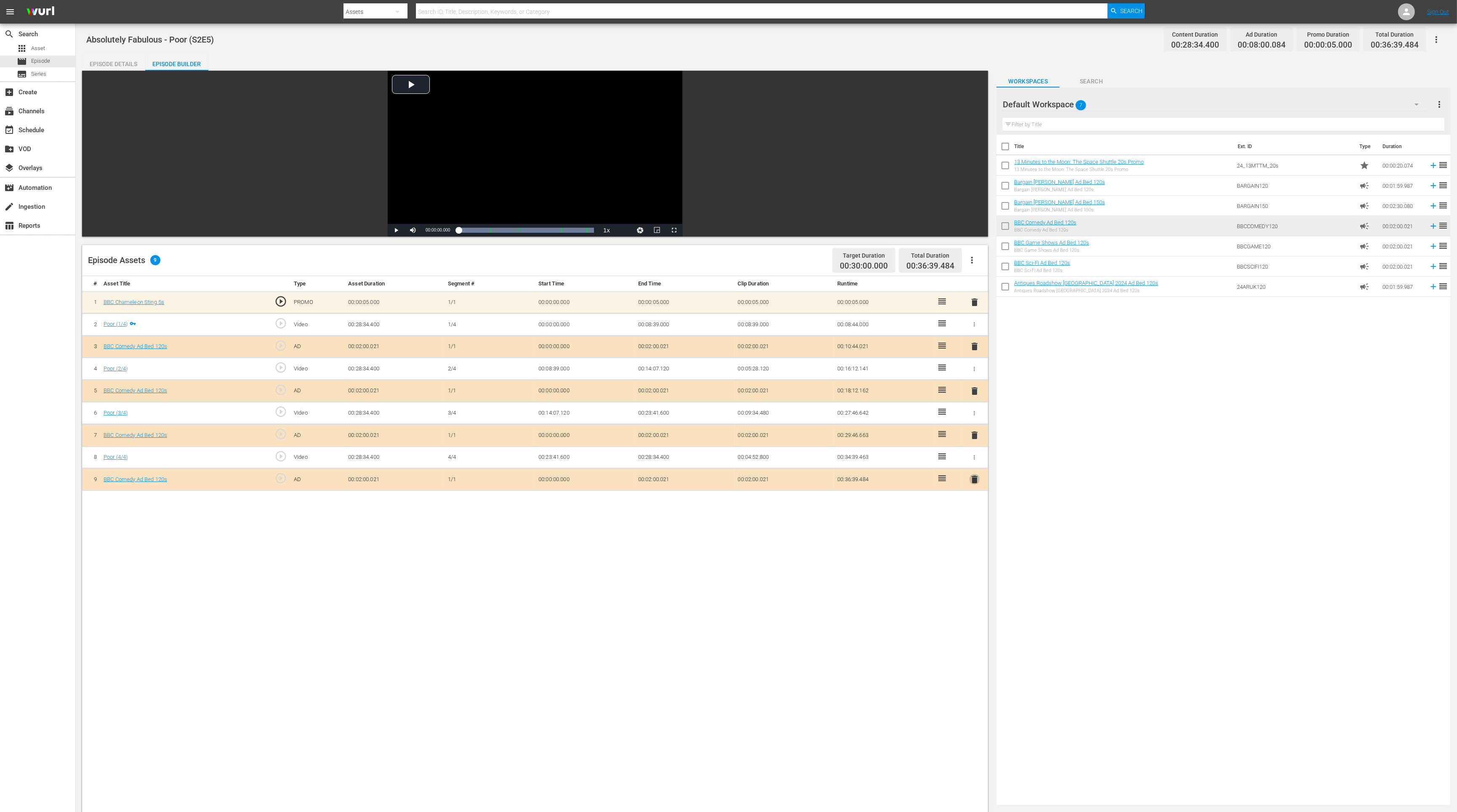
click at [976, 477] on span "delete" at bounding box center [975, 479] width 10 height 10
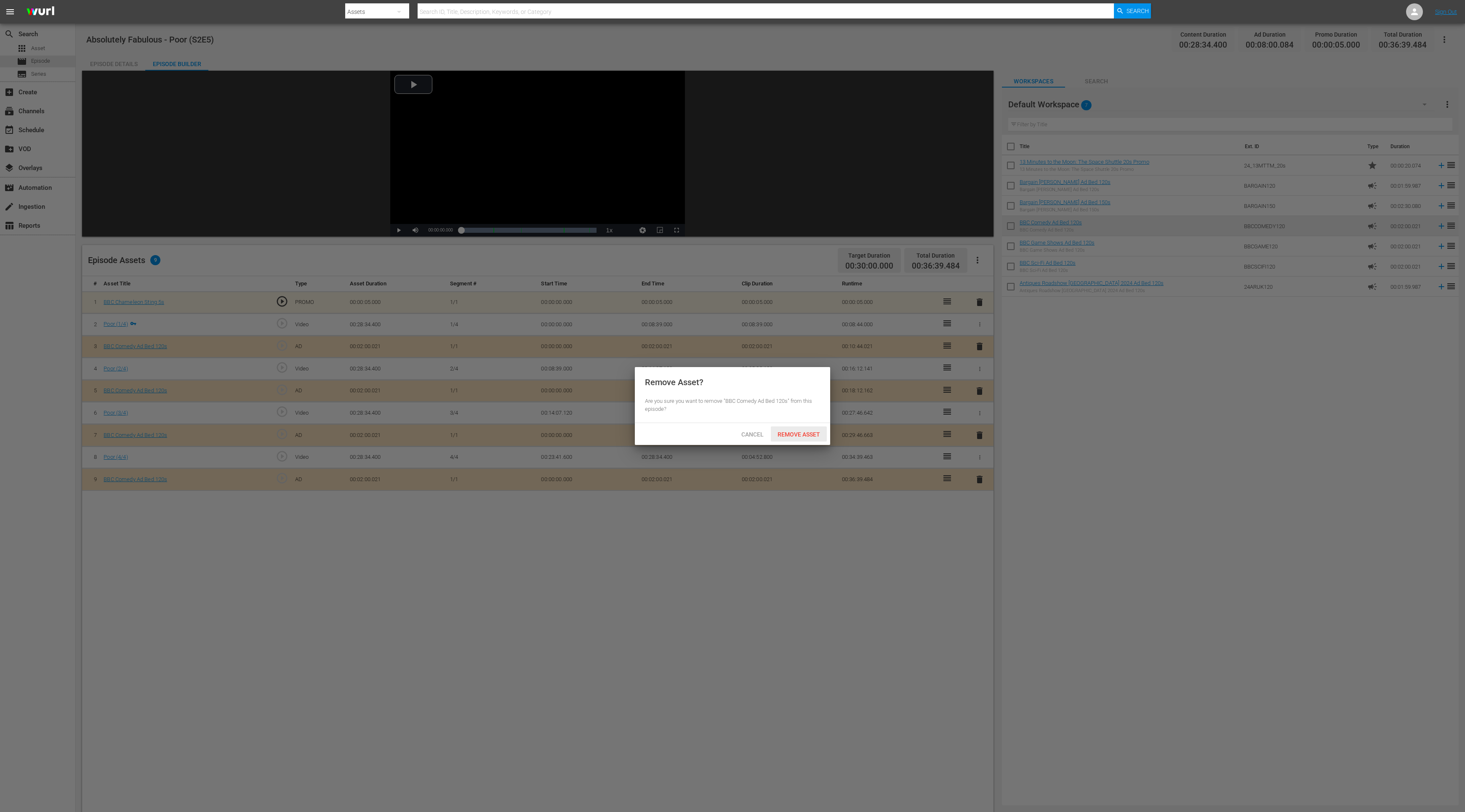
click at [792, 437] on span "Remove Asset" at bounding box center [798, 434] width 56 height 7
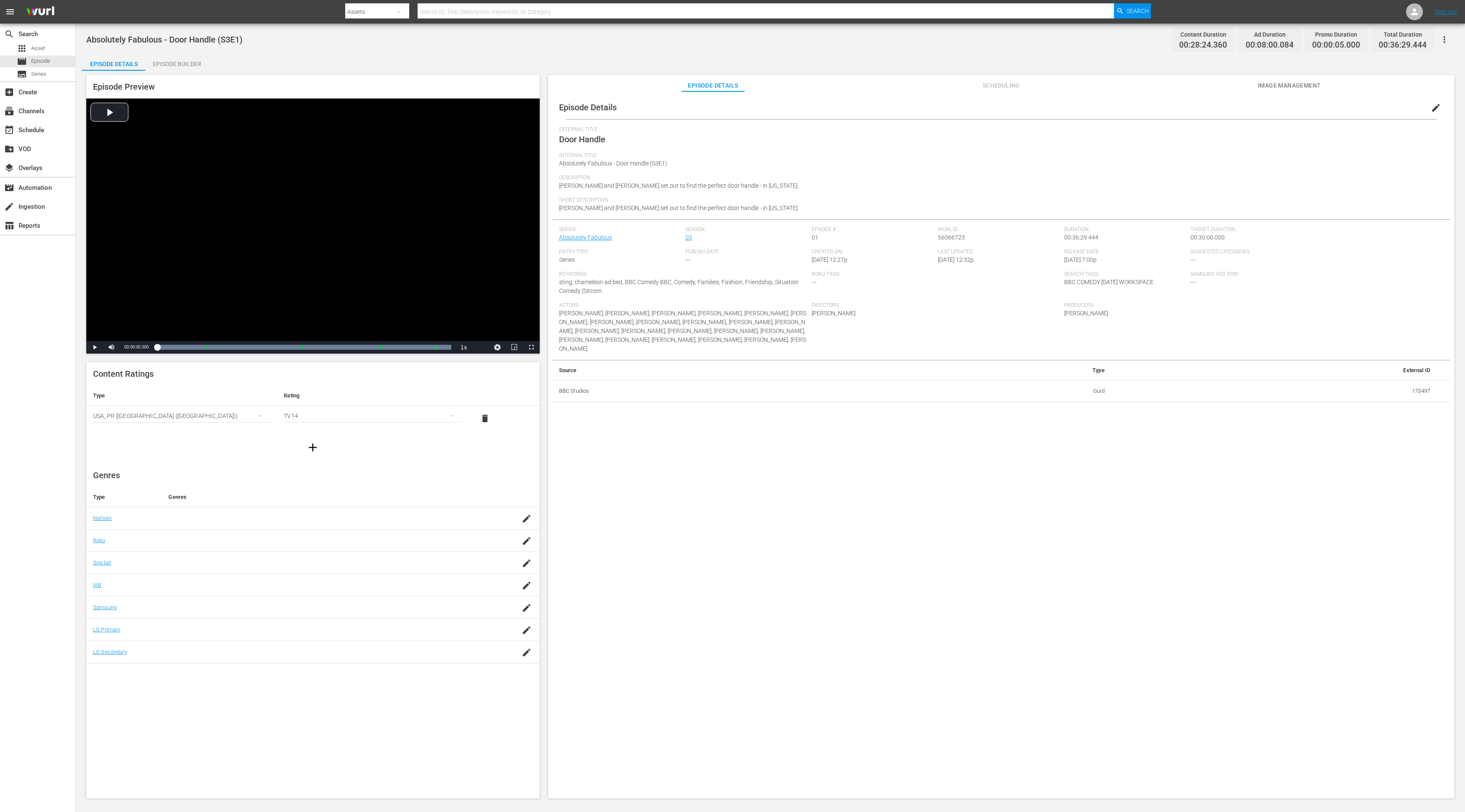
click at [190, 64] on div "Episode Builder" at bounding box center [176, 64] width 63 height 20
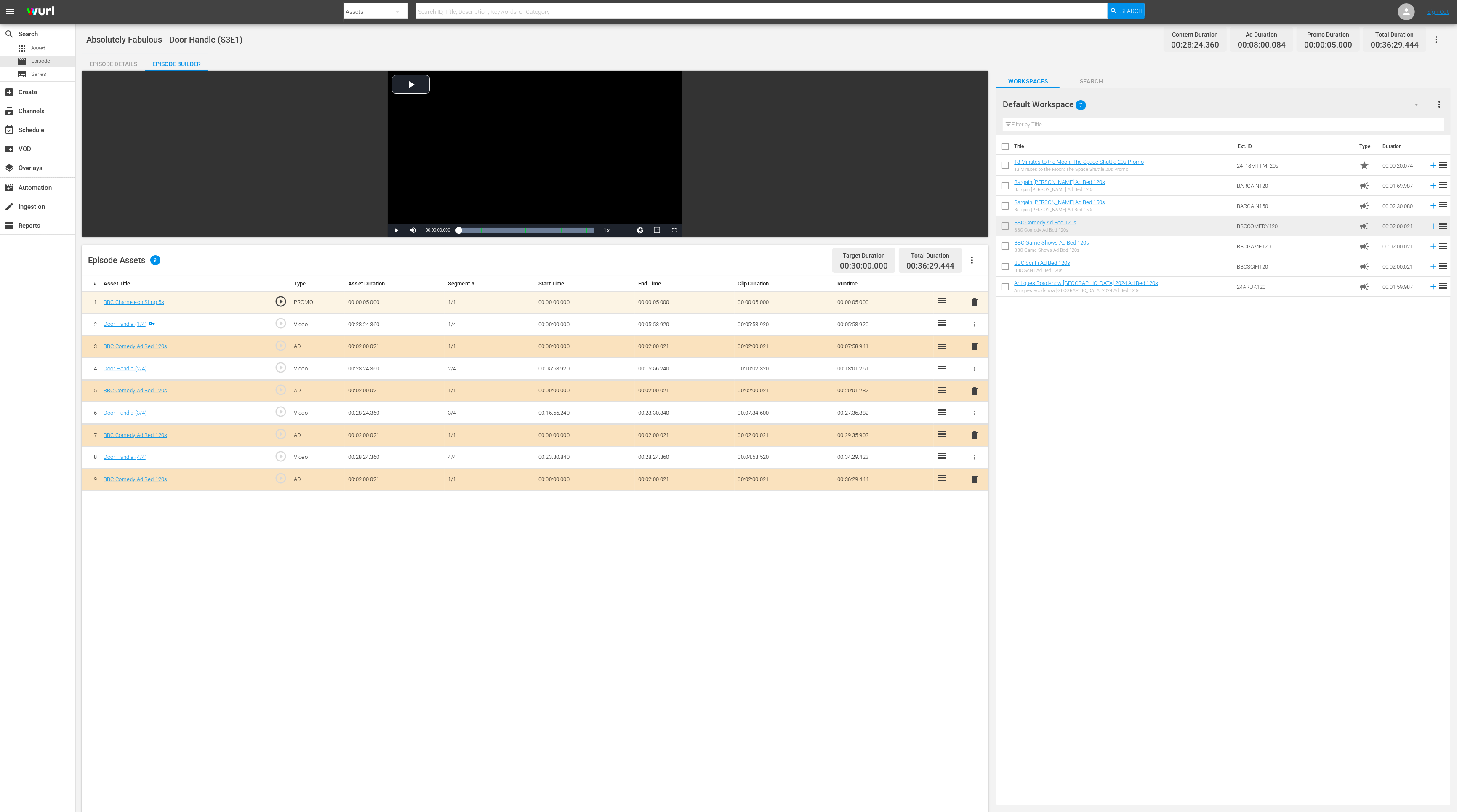
click at [974, 479] on span "delete" at bounding box center [975, 479] width 10 height 10
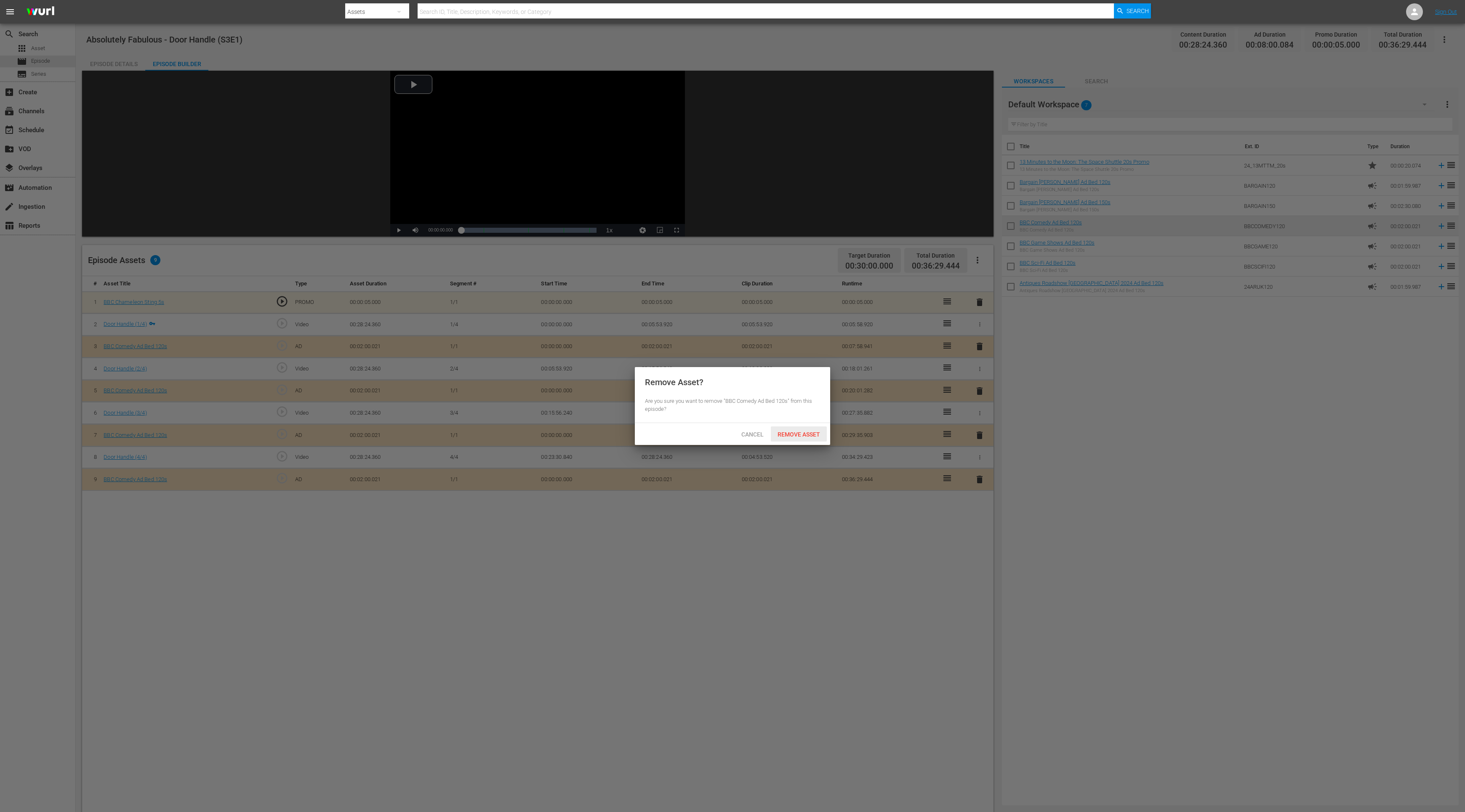
click at [808, 431] on span "Remove Asset" at bounding box center [798, 434] width 56 height 7
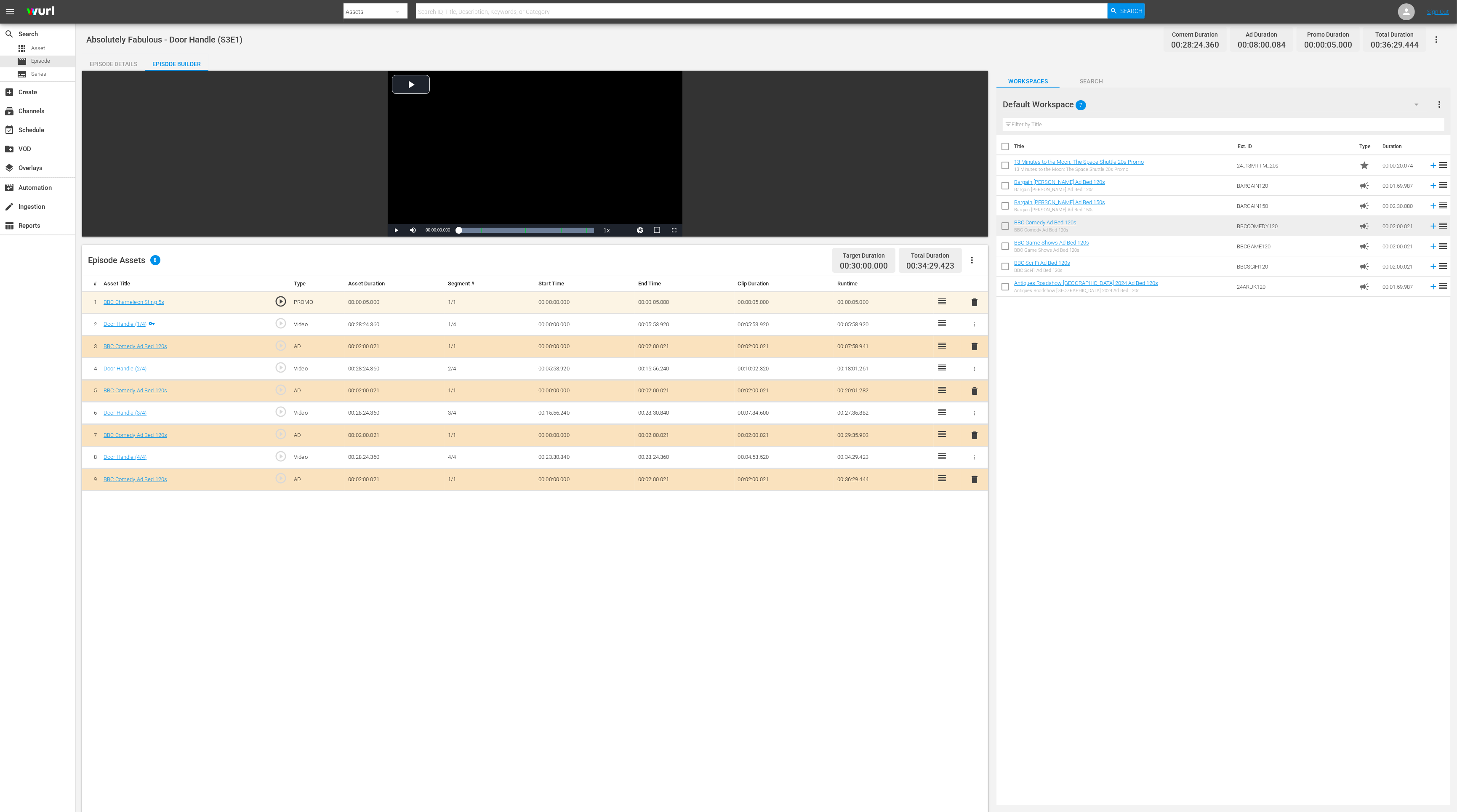
click at [978, 477] on span "delete" at bounding box center [975, 479] width 10 height 10
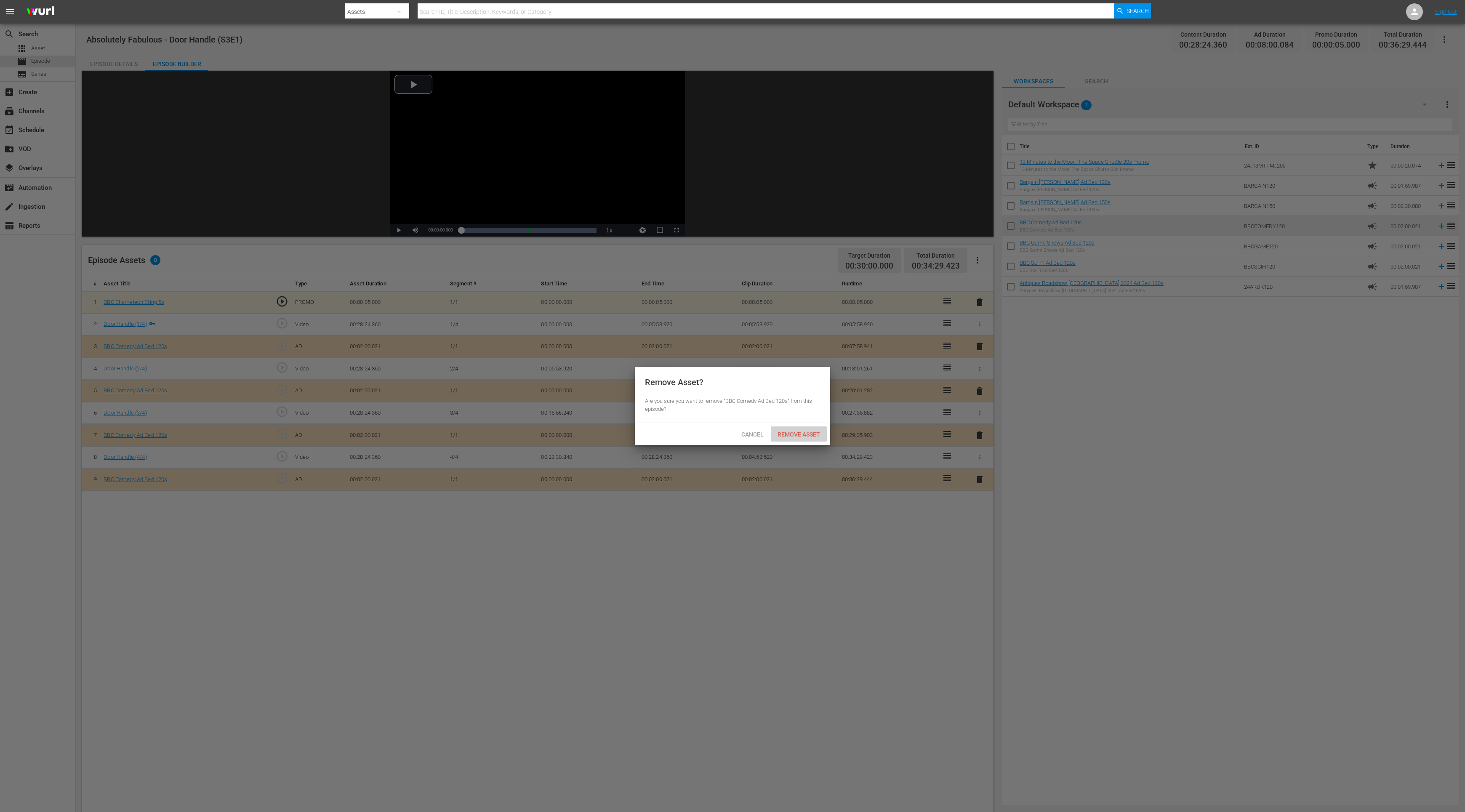
click at [780, 429] on div "Remove Asset" at bounding box center [798, 434] width 56 height 15
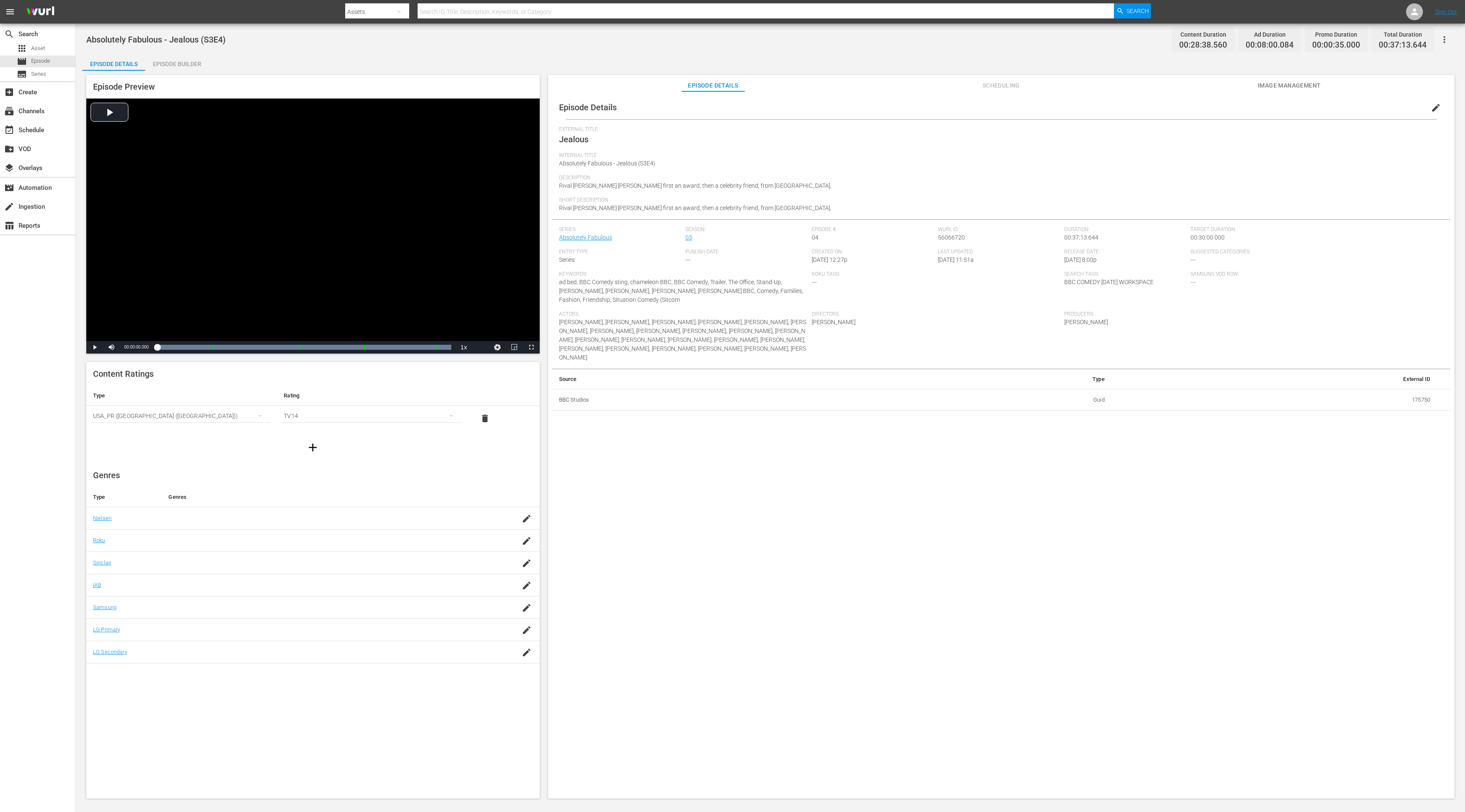
click at [181, 61] on div "Episode Builder" at bounding box center [176, 64] width 63 height 20
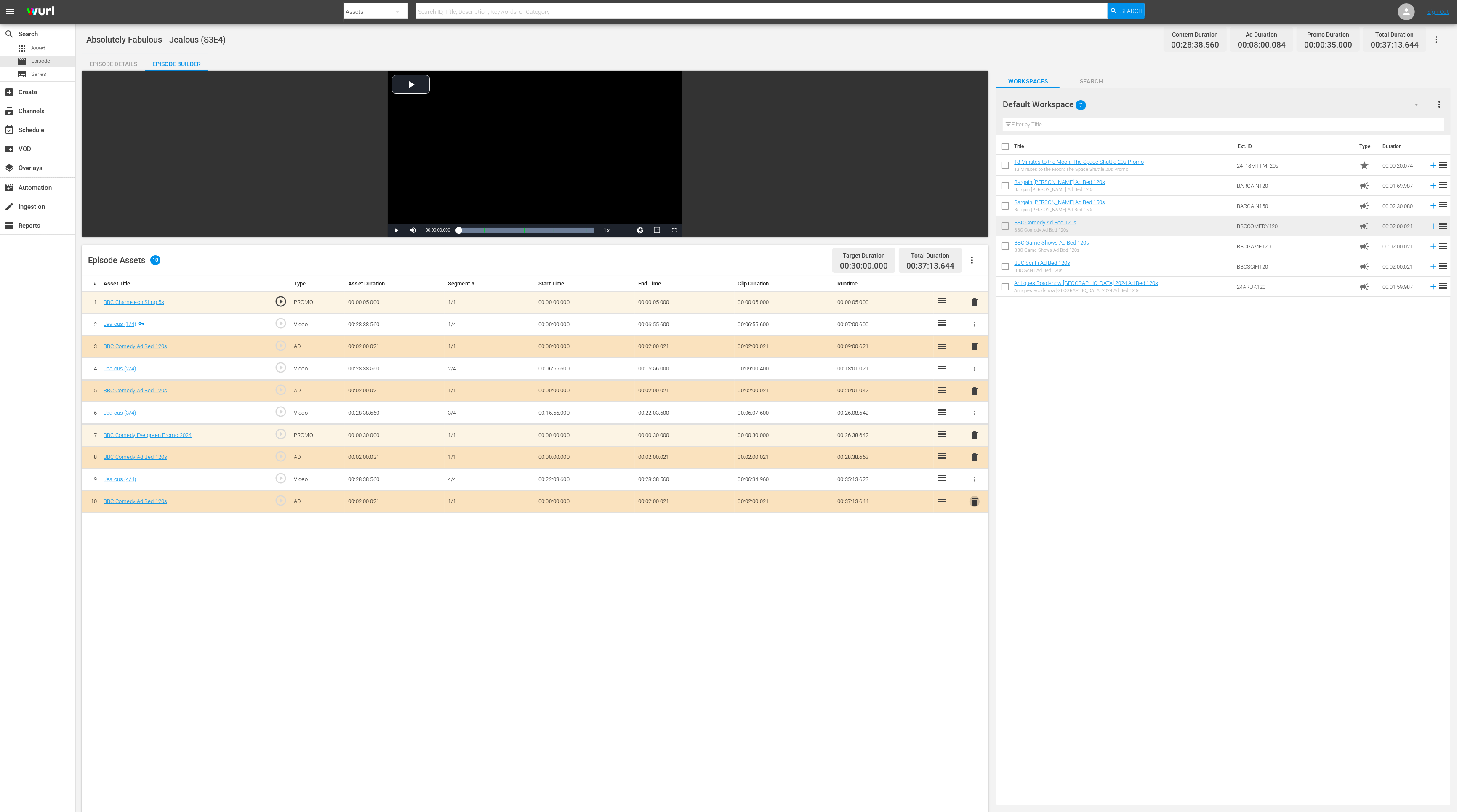
click at [974, 499] on span "delete" at bounding box center [975, 502] width 10 height 10
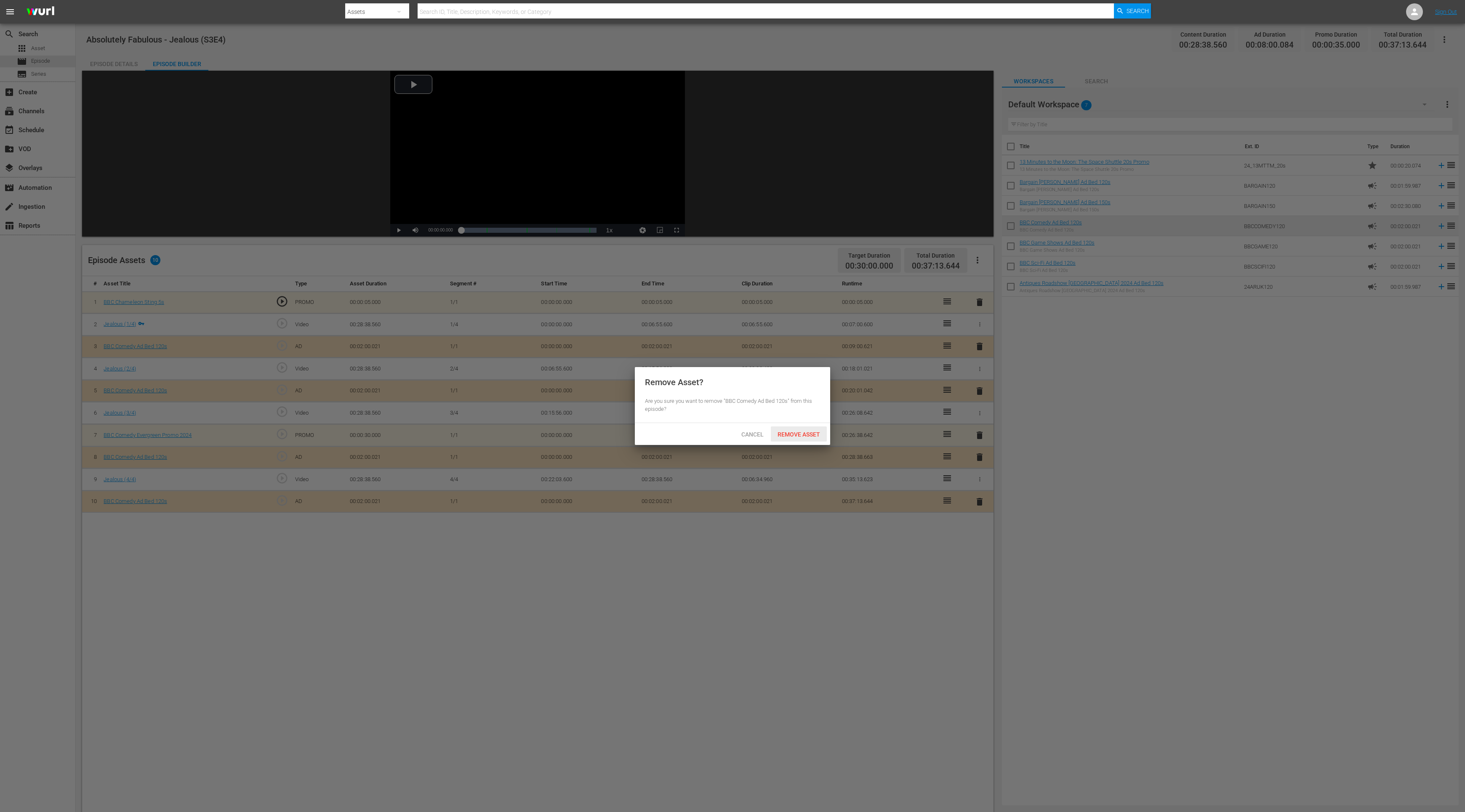
click at [814, 437] on span "Remove Asset" at bounding box center [798, 434] width 56 height 7
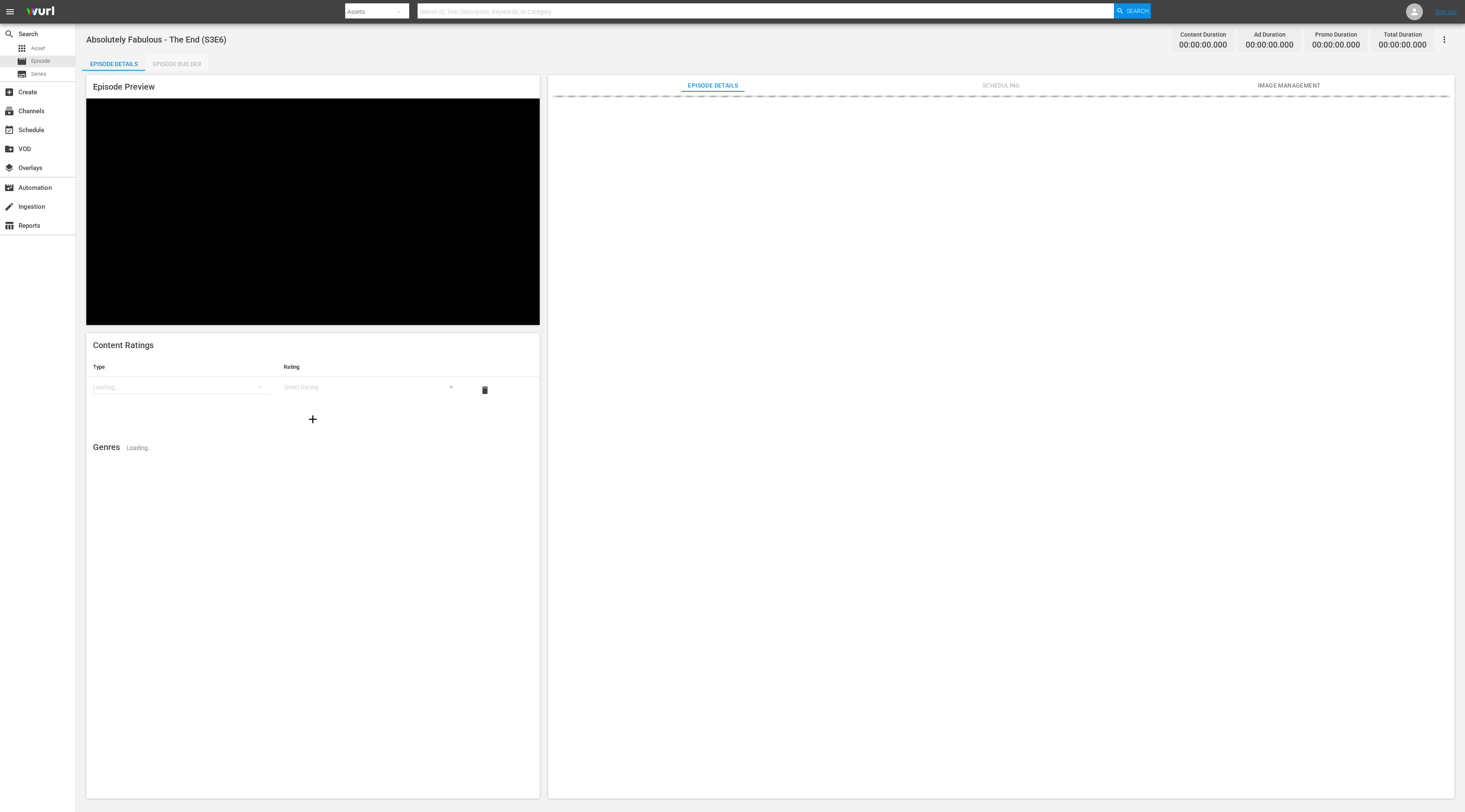
click at [177, 68] on div "Episode Builder" at bounding box center [176, 64] width 63 height 20
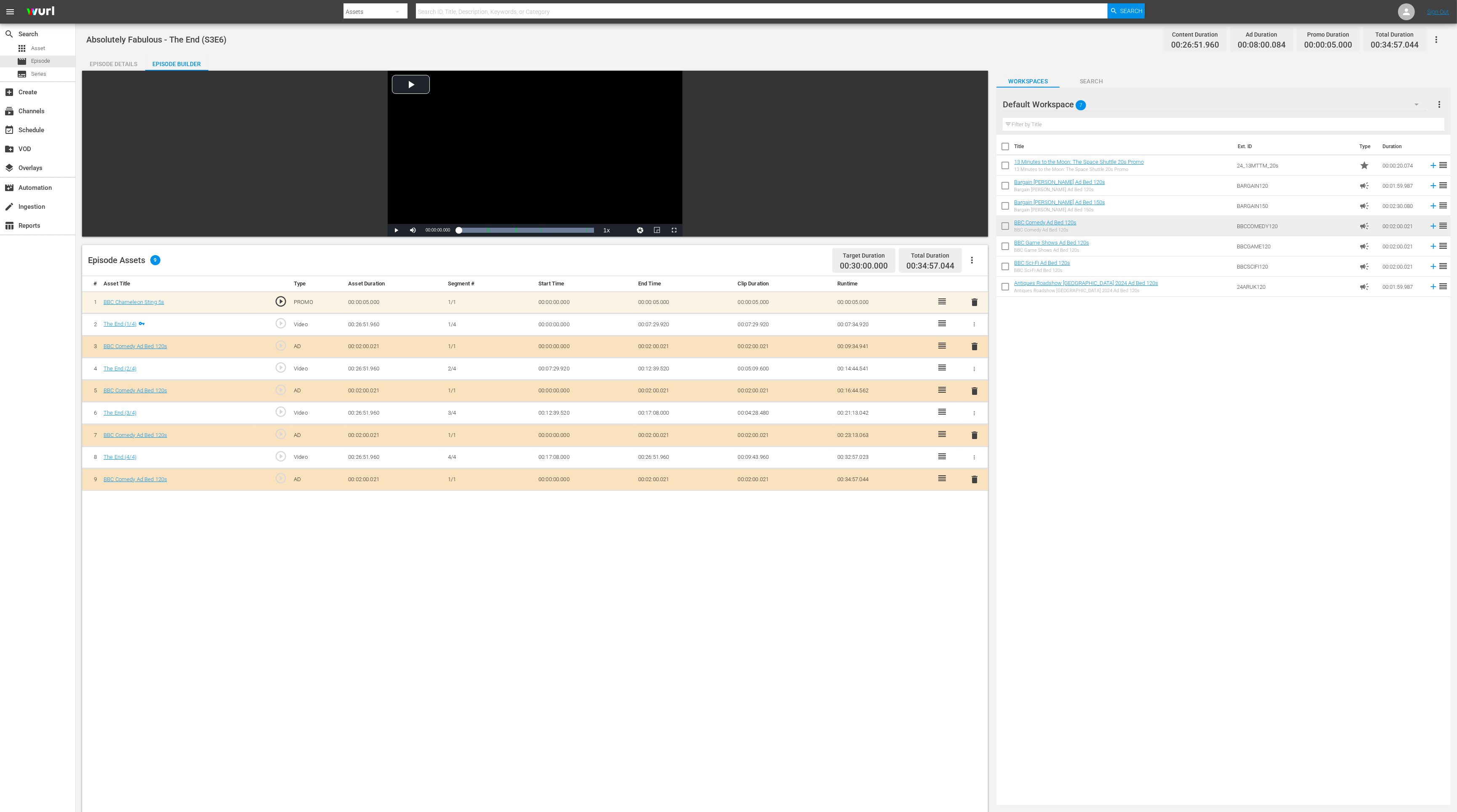
click at [975, 479] on span "delete" at bounding box center [975, 479] width 10 height 10
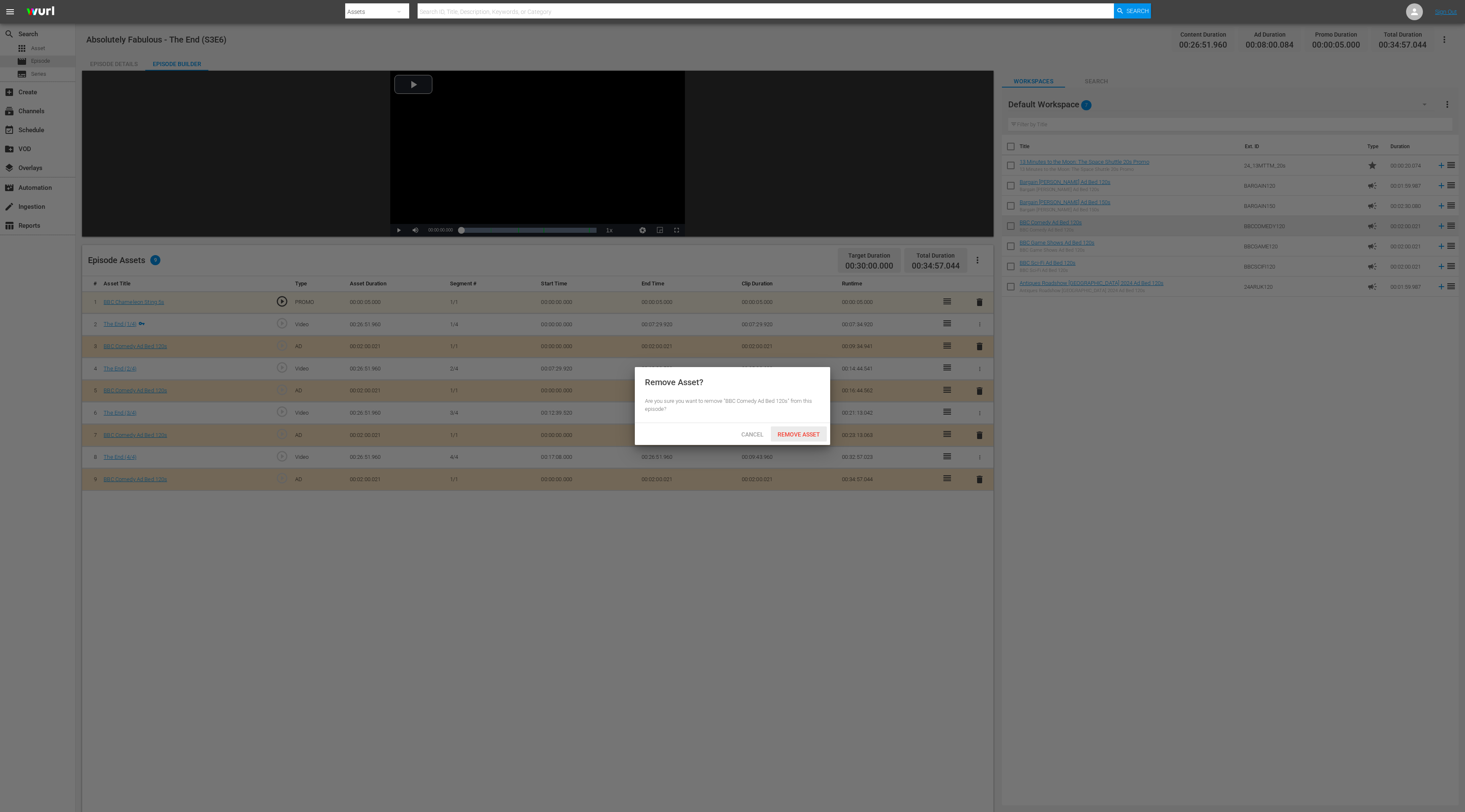
click at [809, 436] on span "Remove Asset" at bounding box center [798, 434] width 56 height 7
